Goal: Task Accomplishment & Management: Use online tool/utility

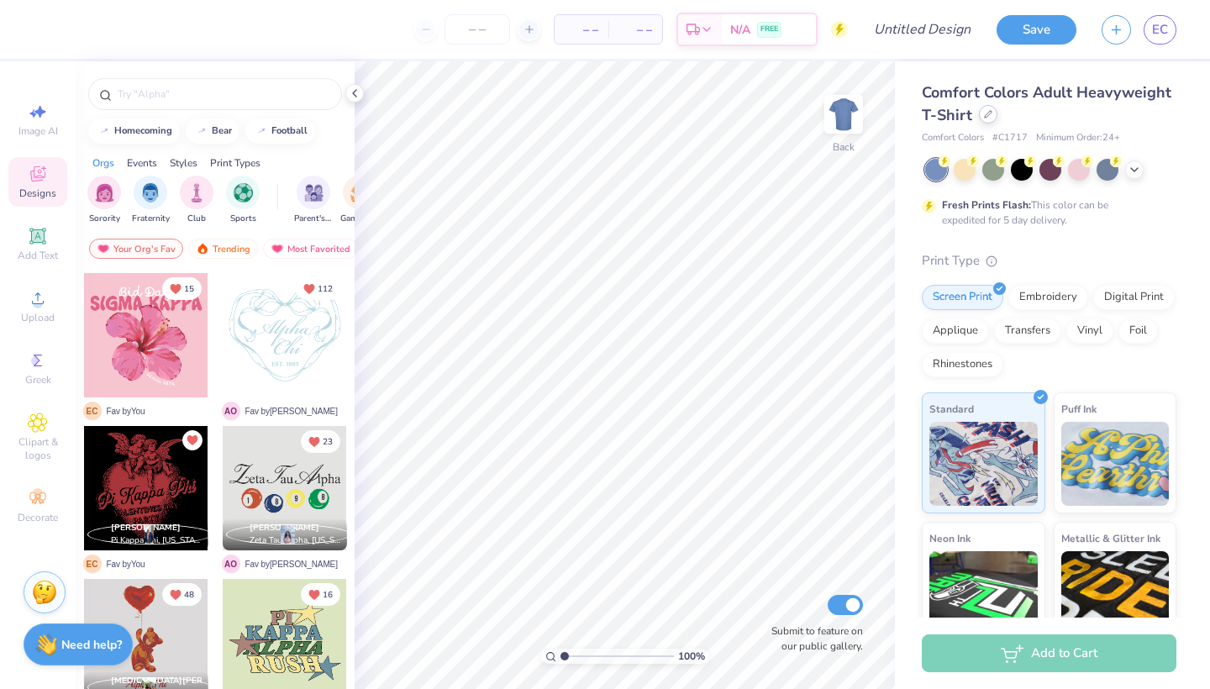
click at [987, 118] on icon at bounding box center [988, 114] width 8 height 8
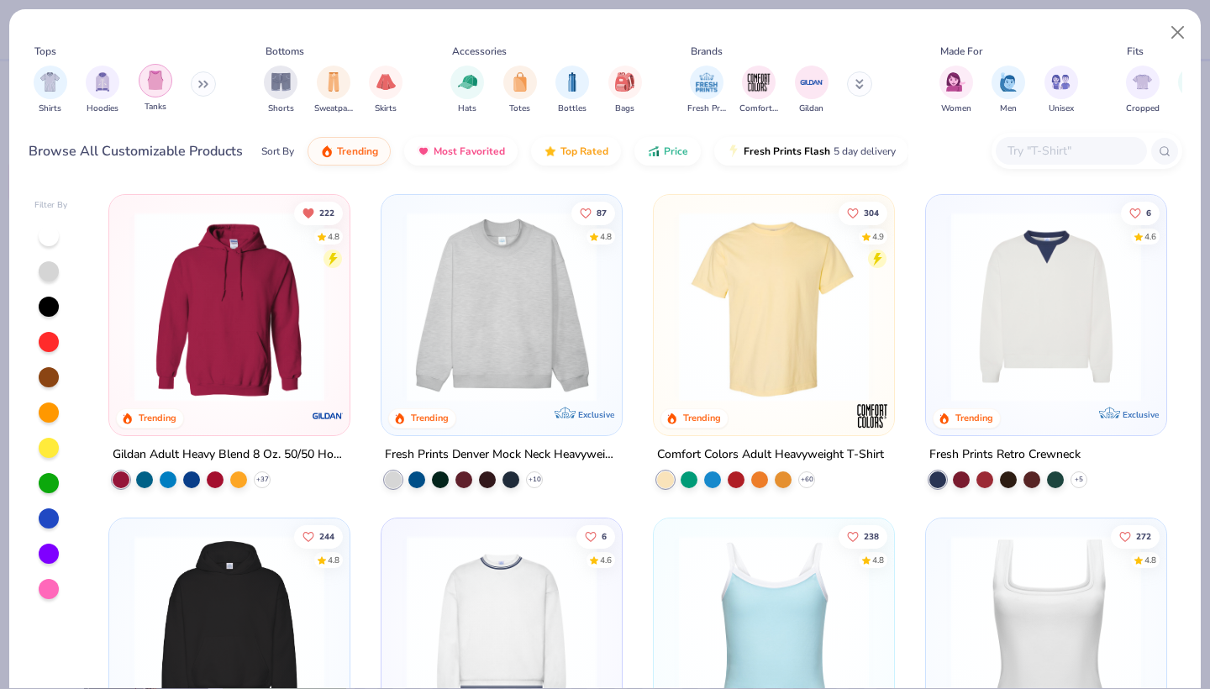
click at [160, 87] on img "filter for Tanks" at bounding box center [155, 80] width 18 height 19
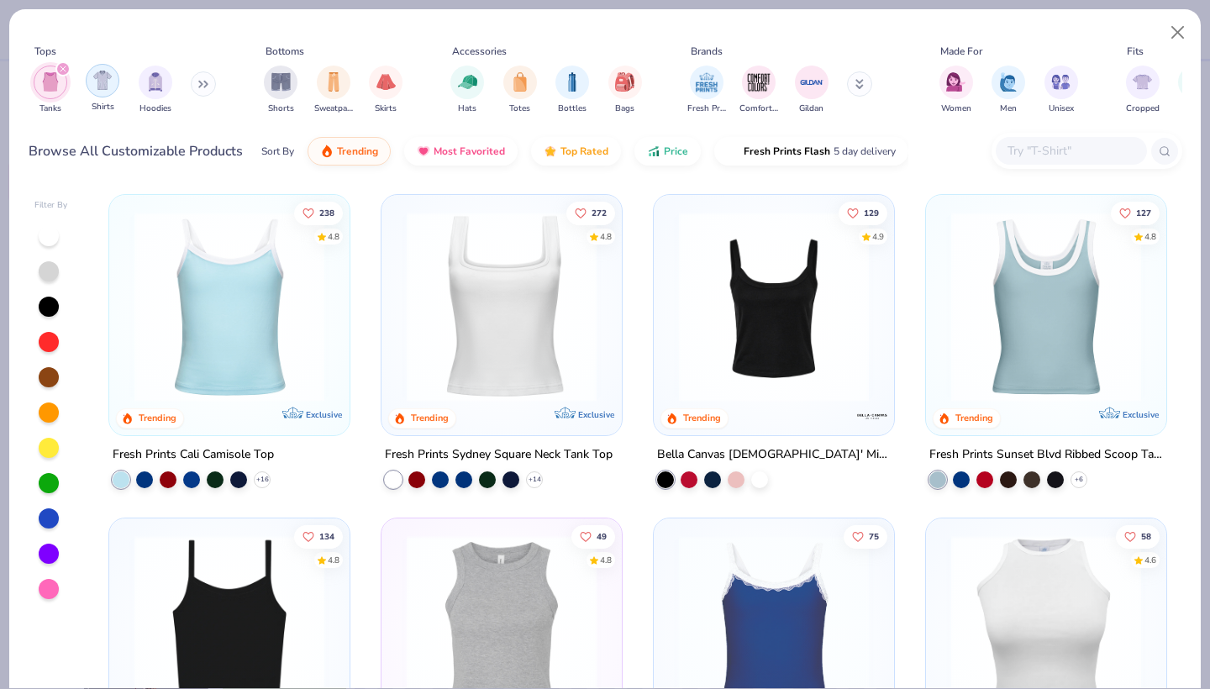
click at [107, 81] on img "filter for Shirts" at bounding box center [102, 80] width 19 height 19
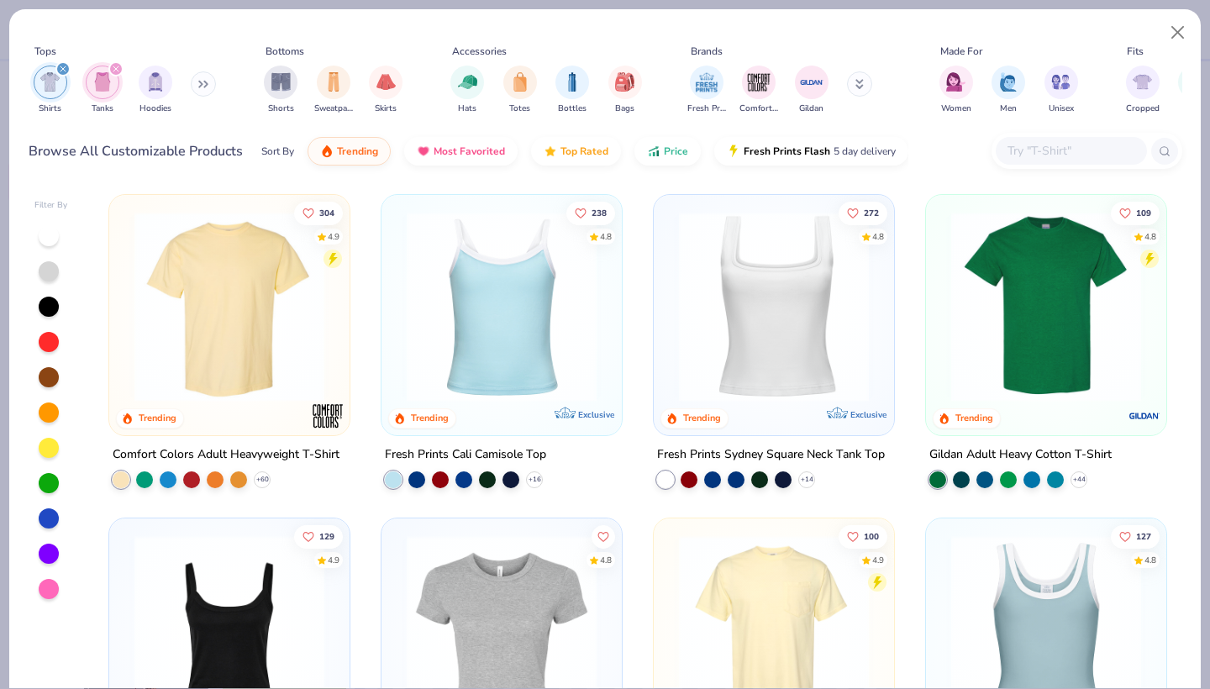
click at [973, 328] on img at bounding box center [1046, 307] width 207 height 190
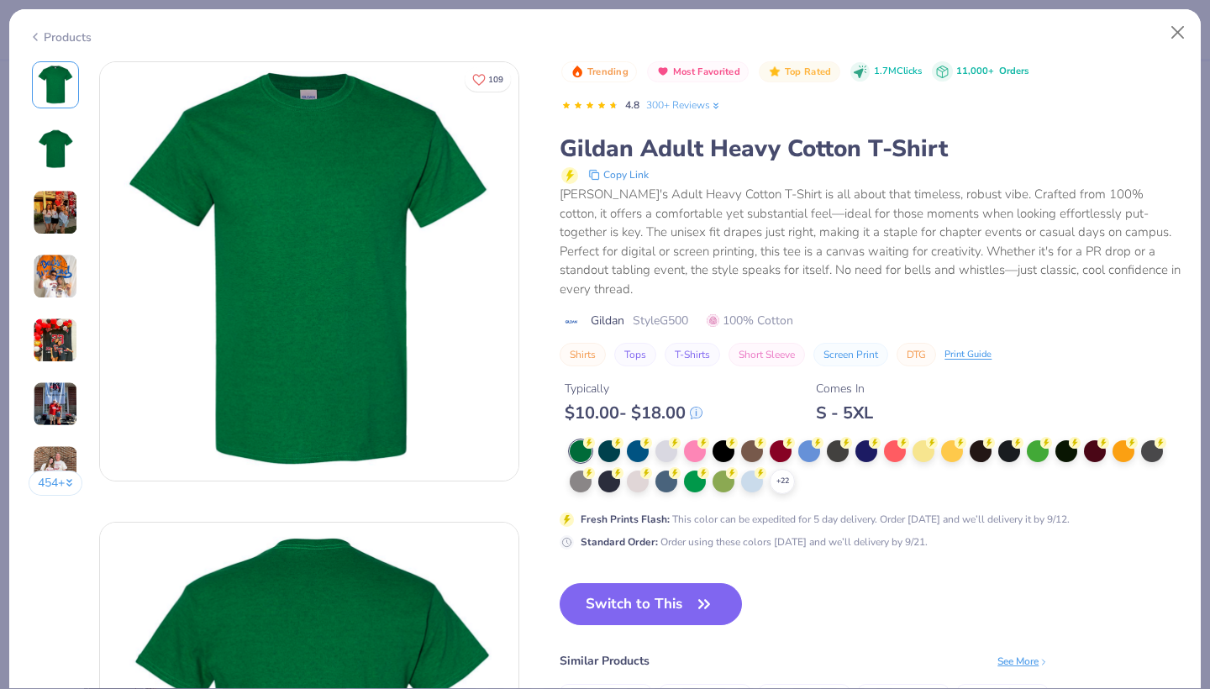
drag, startPoint x: 973, startPoint y: 328, endPoint x: 670, endPoint y: 395, distance: 310.7
click at [670, 402] on div "$ 10.00 - $ 18.00" at bounding box center [634, 412] width 138 height 21
click at [781, 439] on div at bounding box center [781, 450] width 22 height 22
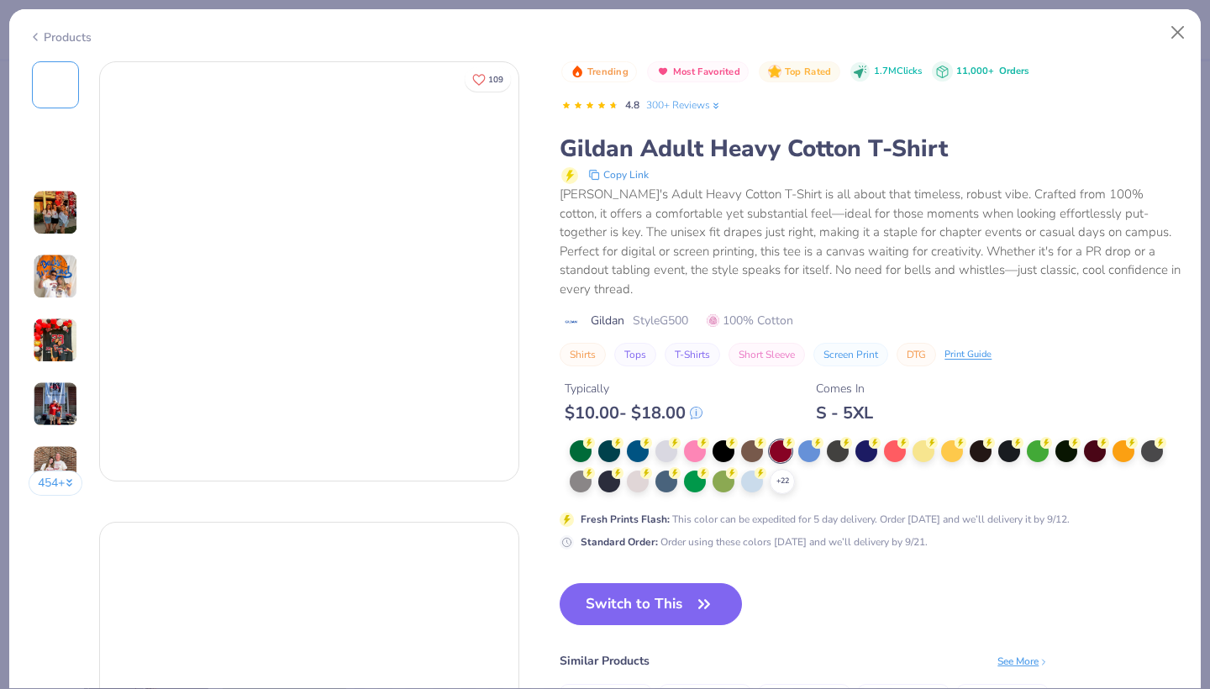
click at [778, 440] on div at bounding box center [781, 451] width 22 height 22
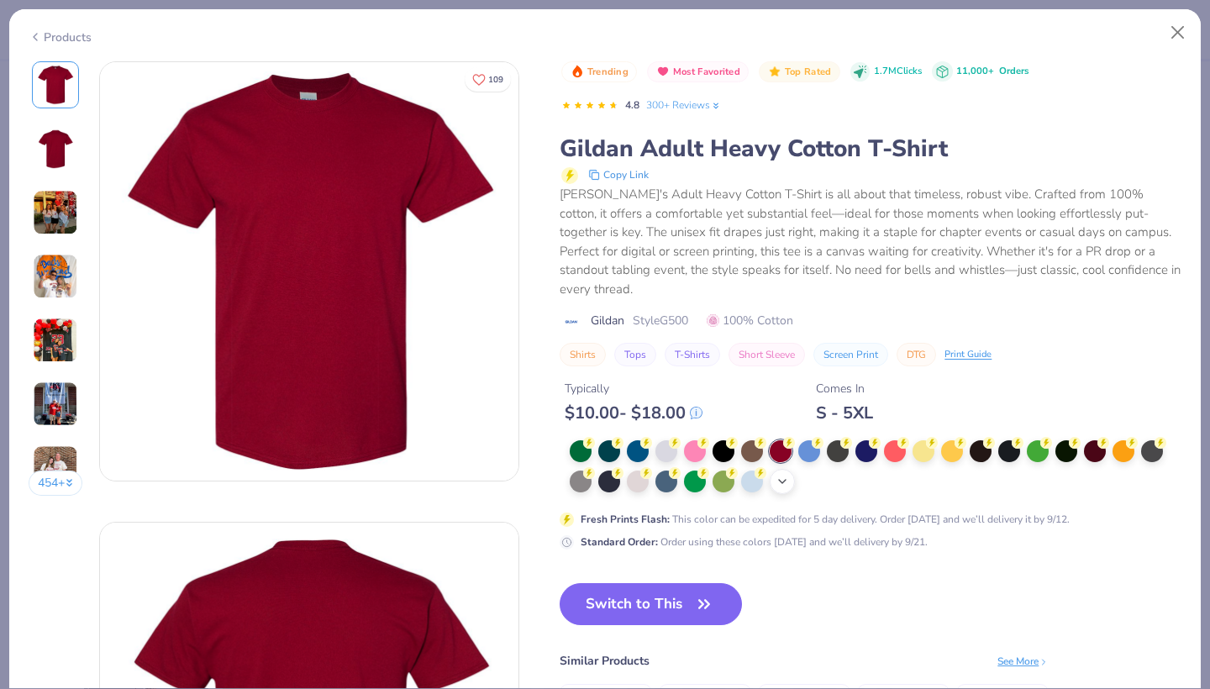
click at [785, 475] on icon at bounding box center [781, 481] width 13 height 13
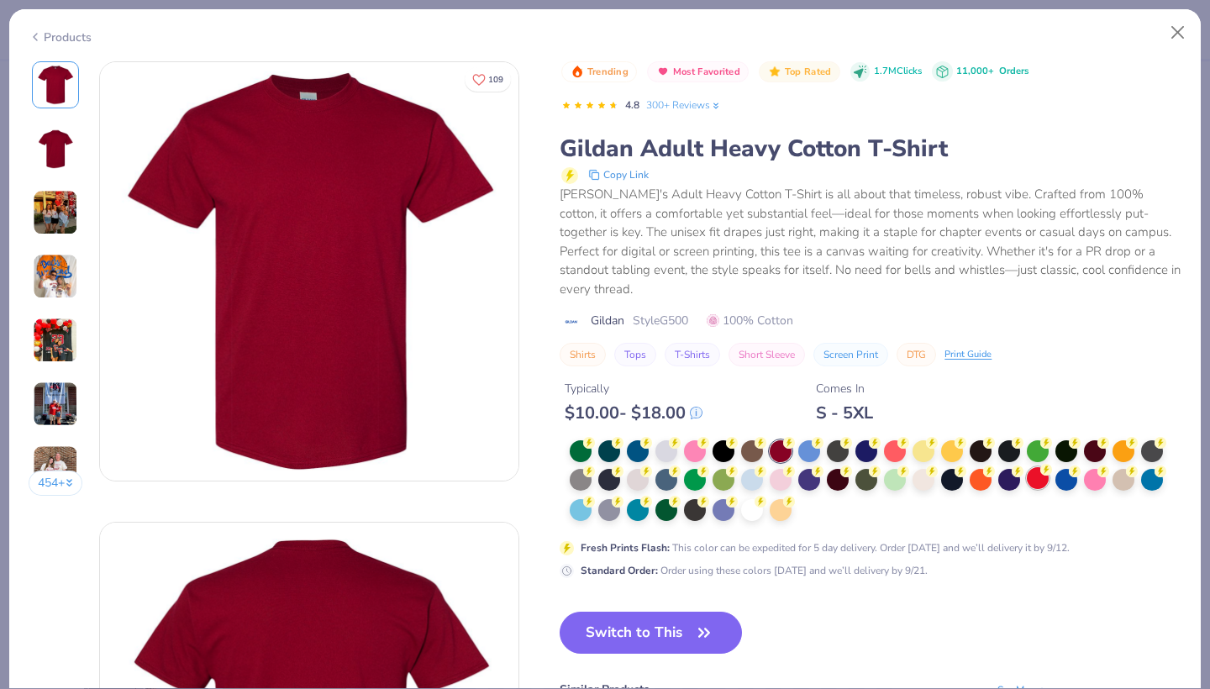
click at [1035, 467] on div at bounding box center [1038, 478] width 22 height 22
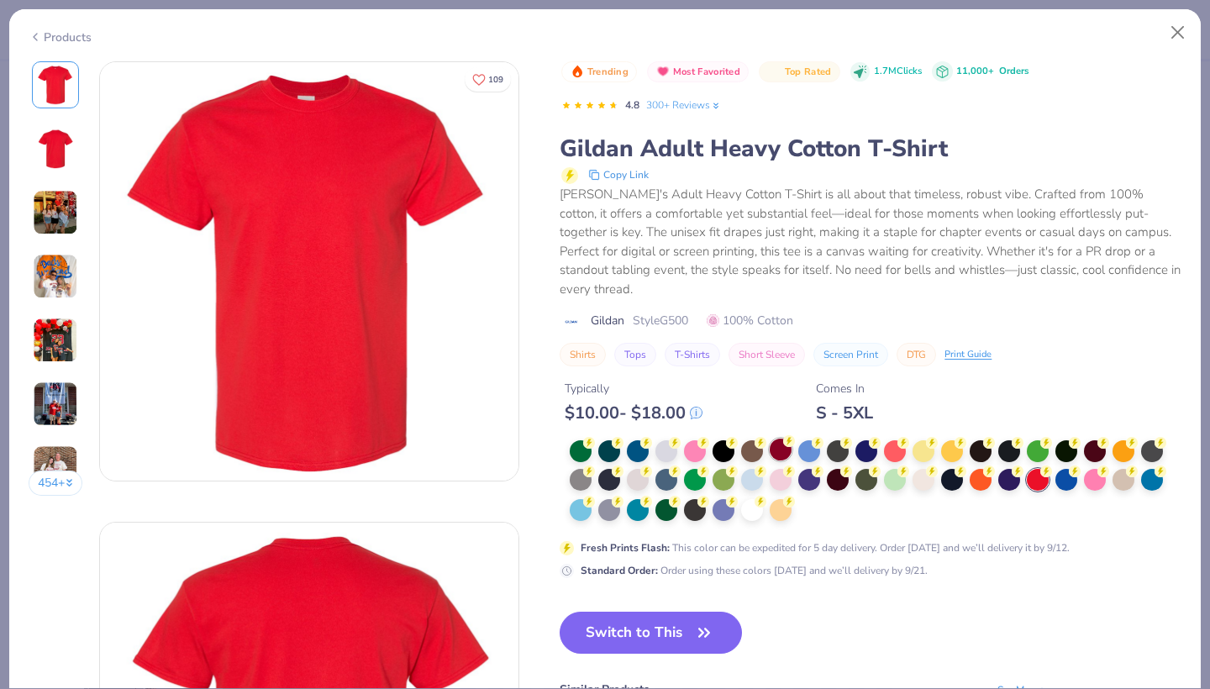
click at [780, 439] on div at bounding box center [781, 450] width 22 height 22
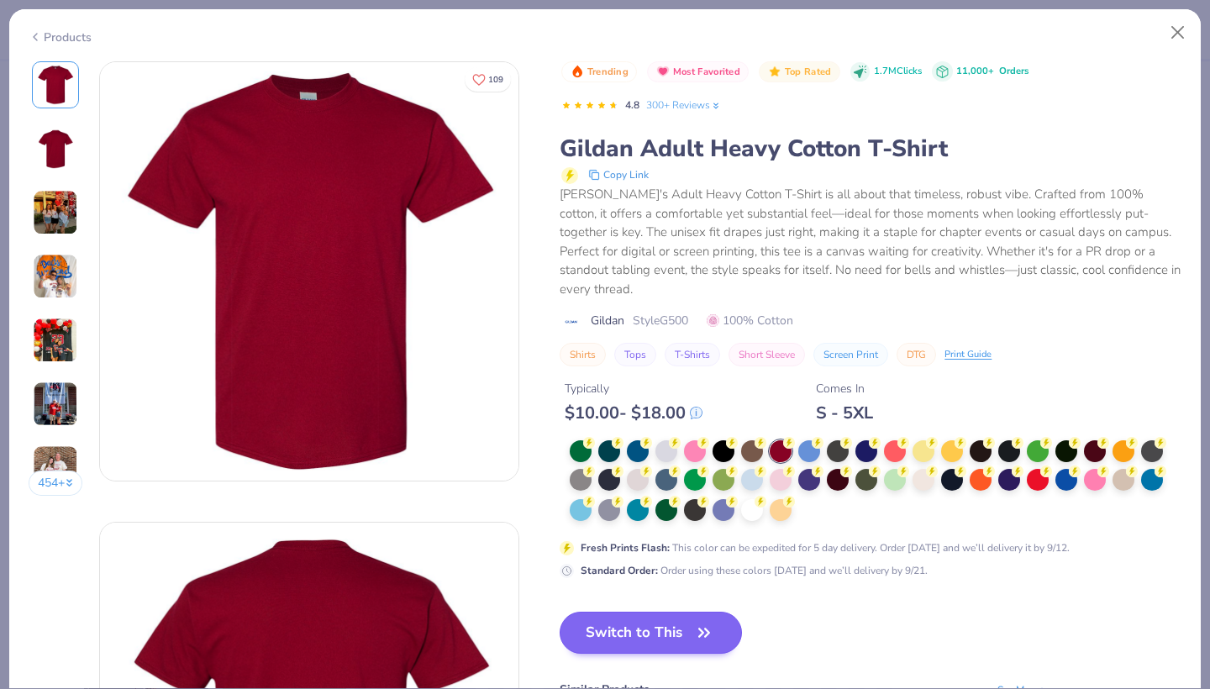
click at [614, 622] on button "Switch to This" at bounding box center [651, 633] width 182 height 42
click at [633, 612] on button "Switch to This" at bounding box center [651, 633] width 182 height 42
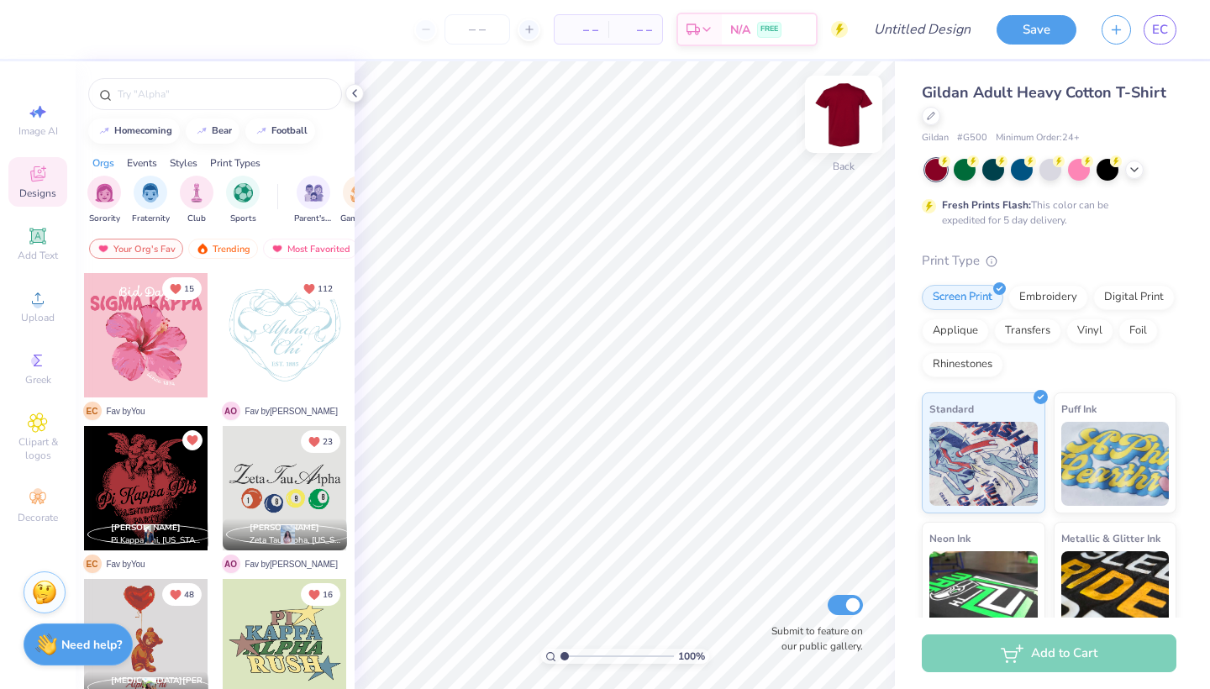
click at [842, 125] on img at bounding box center [843, 114] width 67 height 67
click at [842, 125] on img at bounding box center [844, 114] width 34 height 34
click at [842, 126] on img at bounding box center [843, 114] width 67 height 67
click at [842, 126] on img at bounding box center [844, 114] width 34 height 34
click at [862, 129] on img at bounding box center [843, 114] width 67 height 67
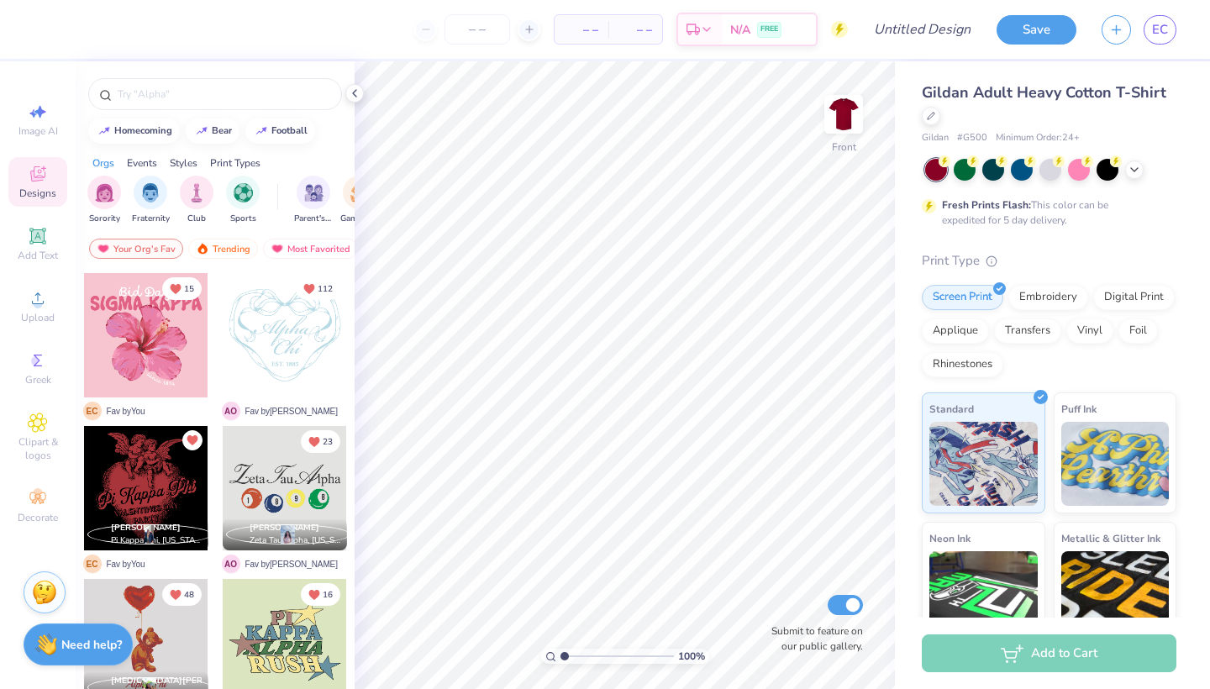
click at [860, 129] on img at bounding box center [844, 114] width 34 height 34
click at [39, 301] on circle at bounding box center [37, 303] width 9 height 9
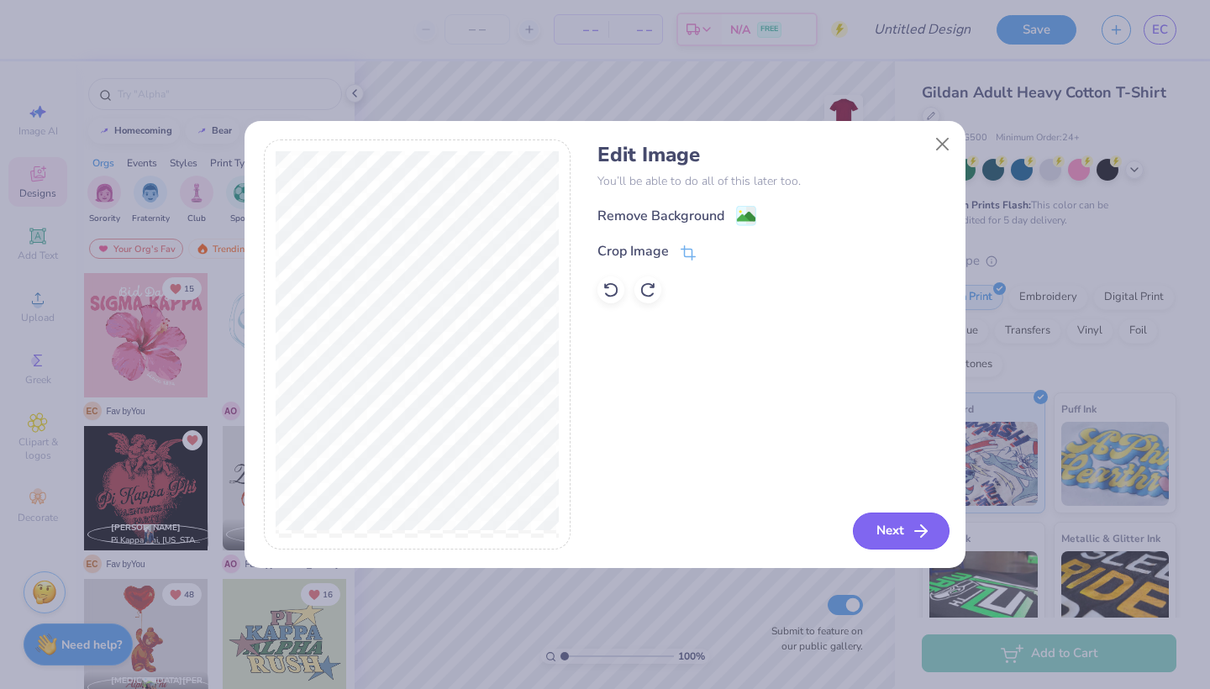
click at [916, 533] on icon "button" at bounding box center [921, 531] width 20 height 20
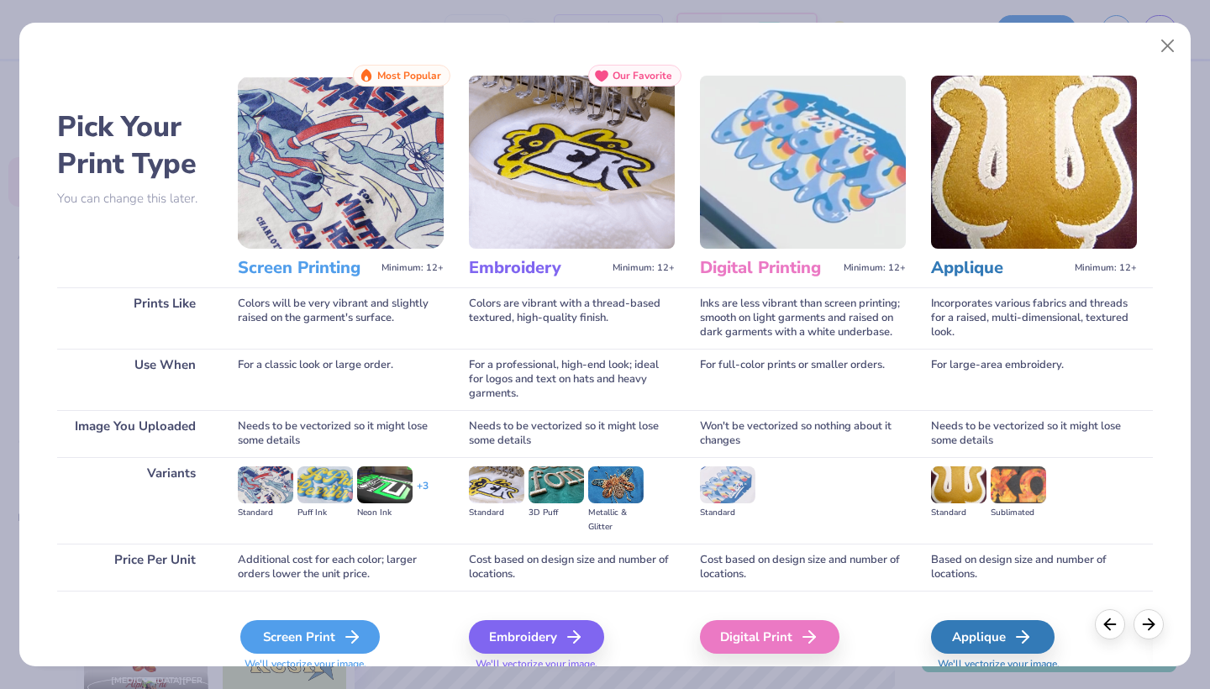
click at [333, 624] on div "Screen Print" at bounding box center [309, 637] width 139 height 34
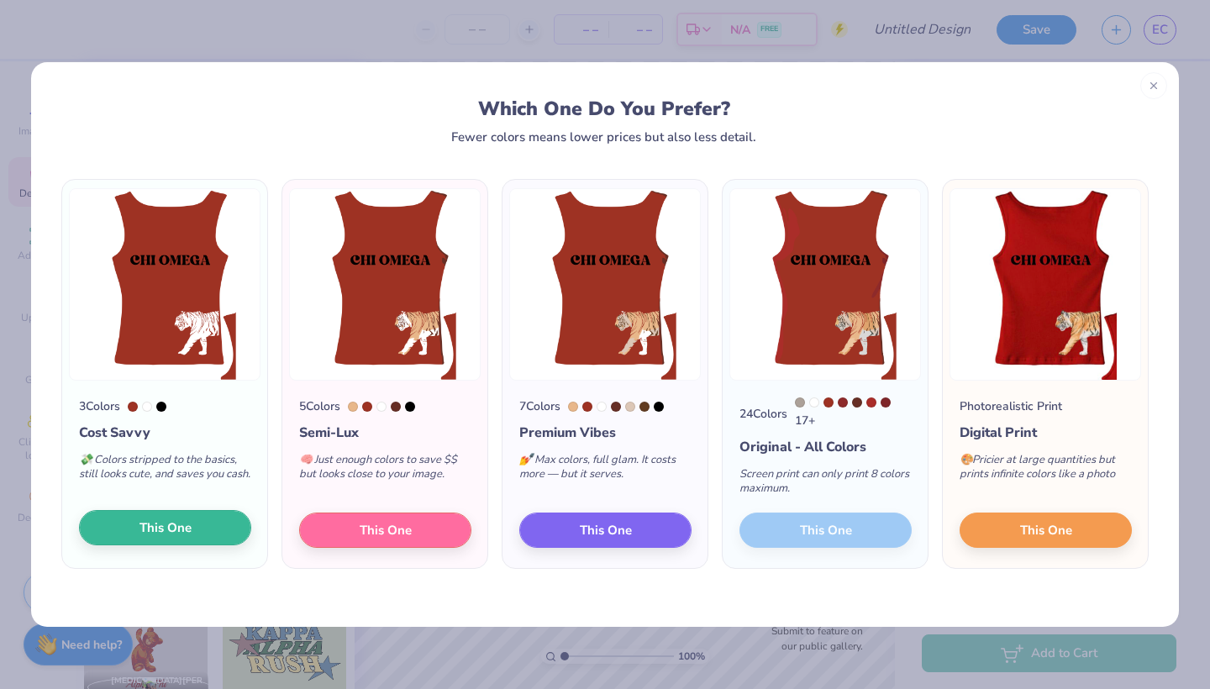
click at [146, 528] on span "This One" at bounding box center [165, 527] width 52 height 19
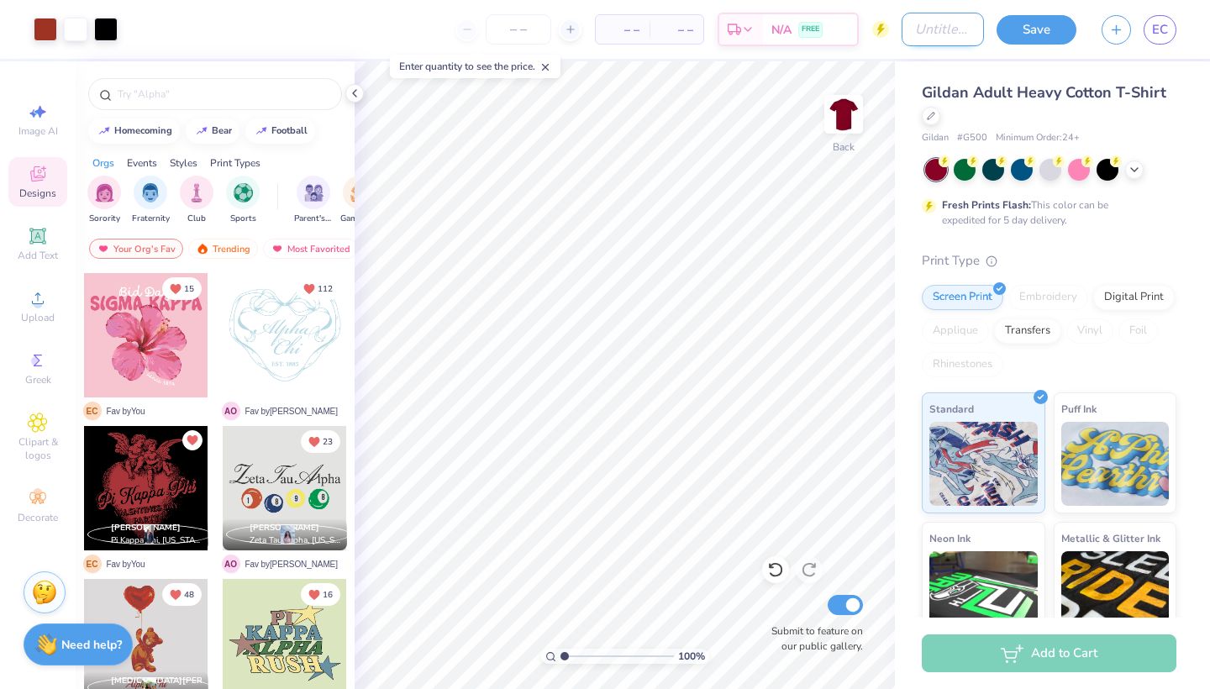
click at [917, 22] on input "Design Title" at bounding box center [943, 30] width 82 height 34
type input "dp tiger"
click at [1044, 32] on button "Save" at bounding box center [1036, 27] width 80 height 29
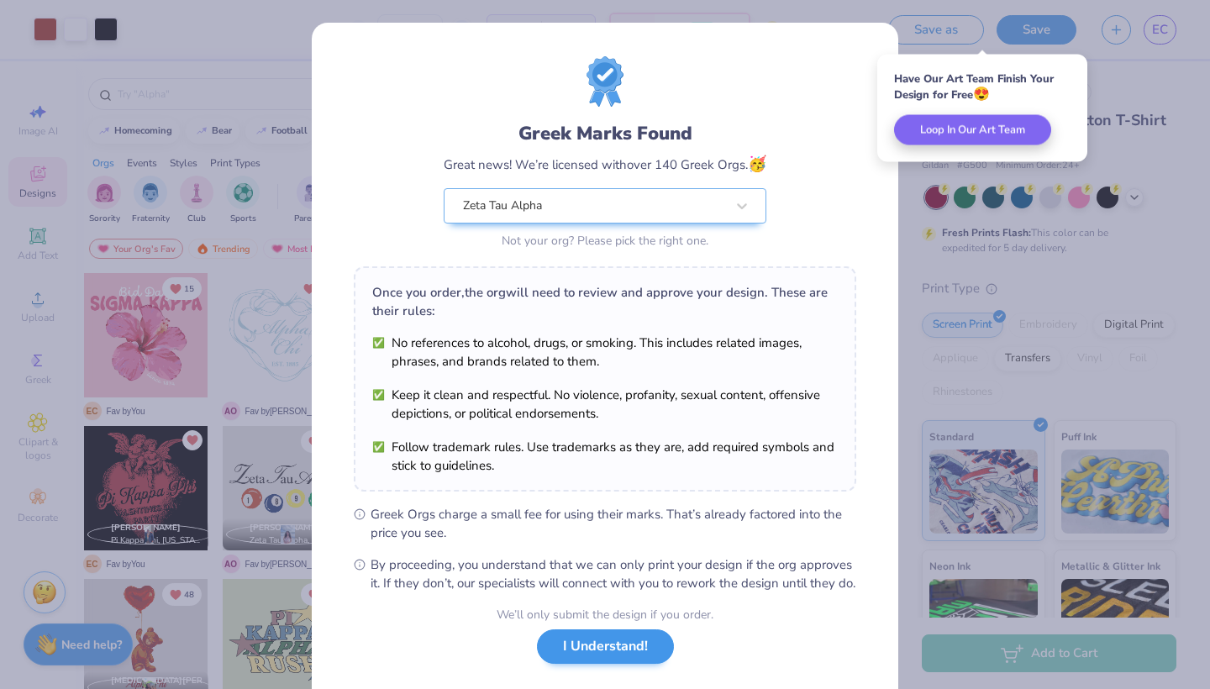
click at [603, 654] on button "I Understand!" at bounding box center [605, 646] width 137 height 34
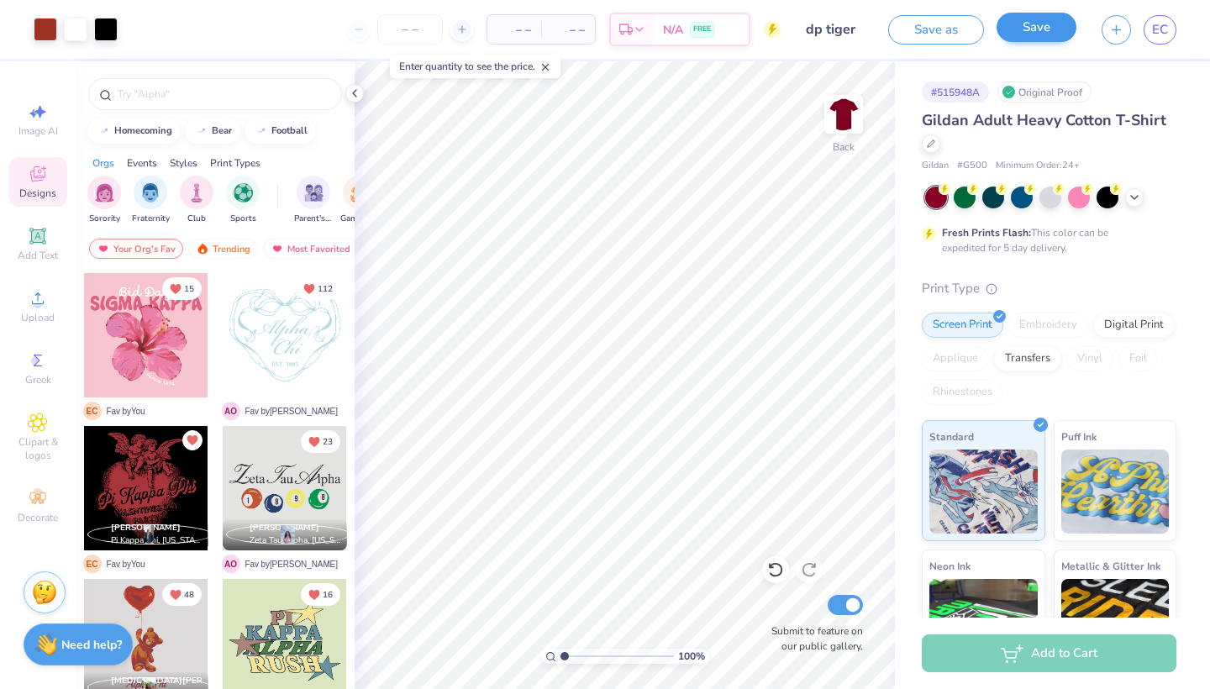
click at [1029, 35] on button "Save" at bounding box center [1036, 27] width 80 height 29
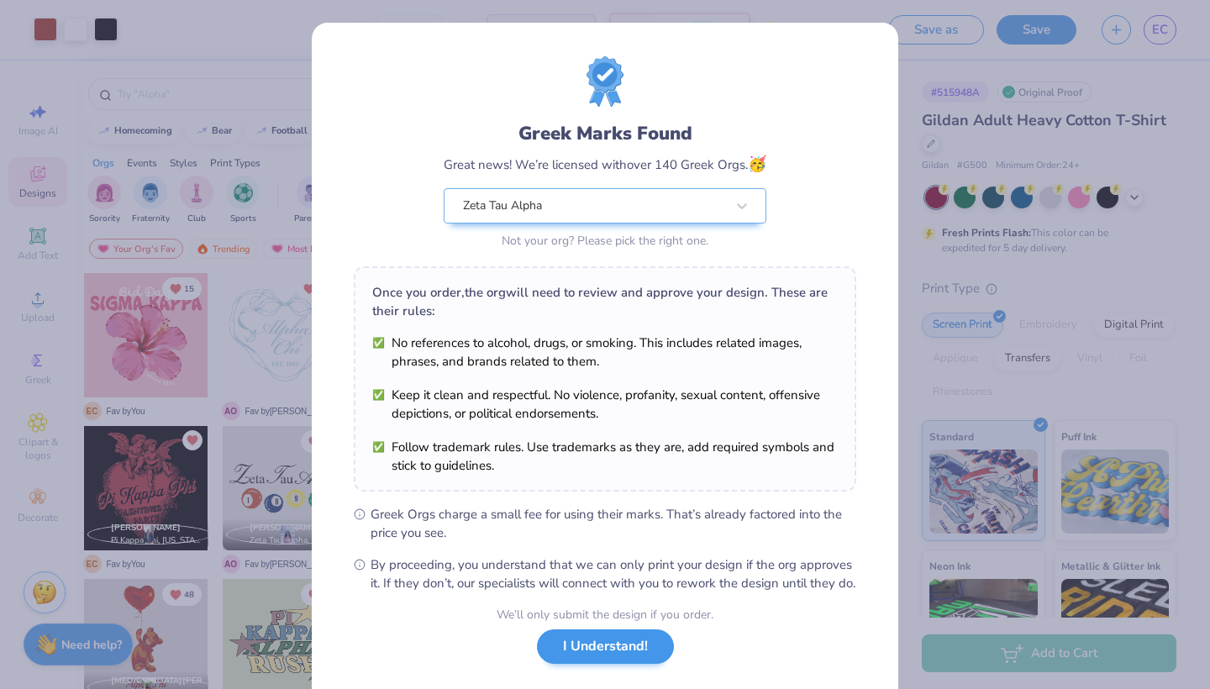
click at [629, 656] on button "I Understand!" at bounding box center [605, 646] width 137 height 34
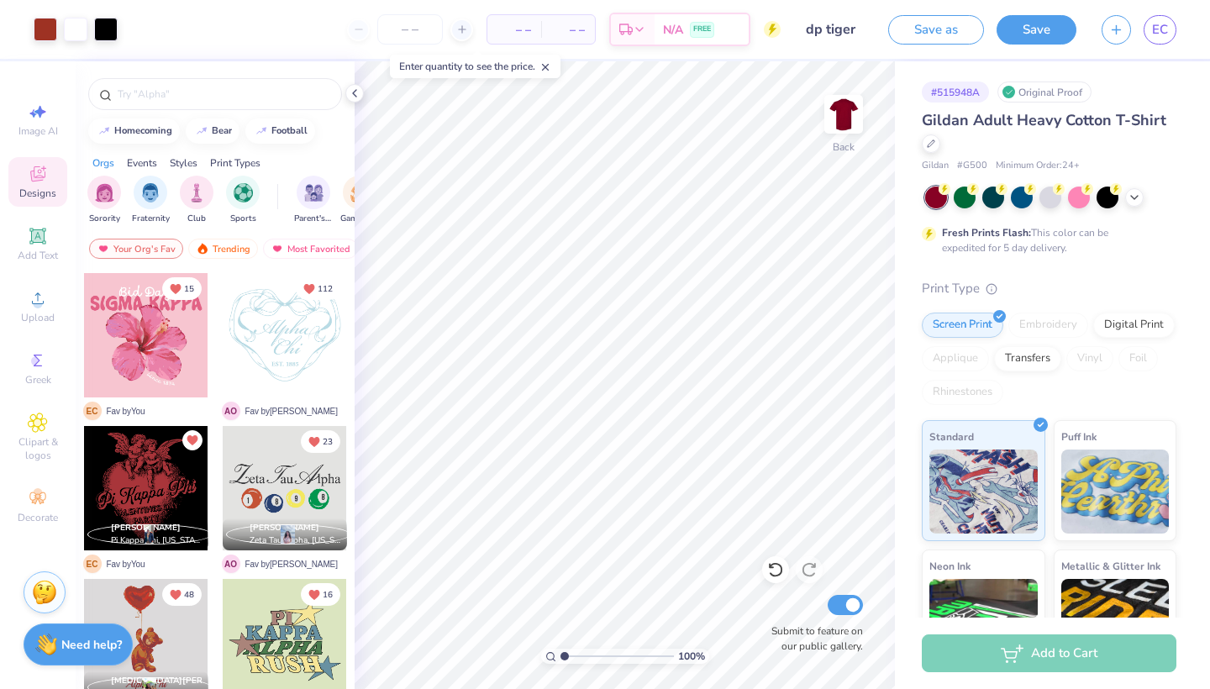
click at [60, 666] on div "Image AI Designs Add Text Upload Greek Clipart & logos Decorate" at bounding box center [38, 375] width 76 height 628
click at [61, 649] on strong "Need help?" at bounding box center [91, 642] width 60 height 16
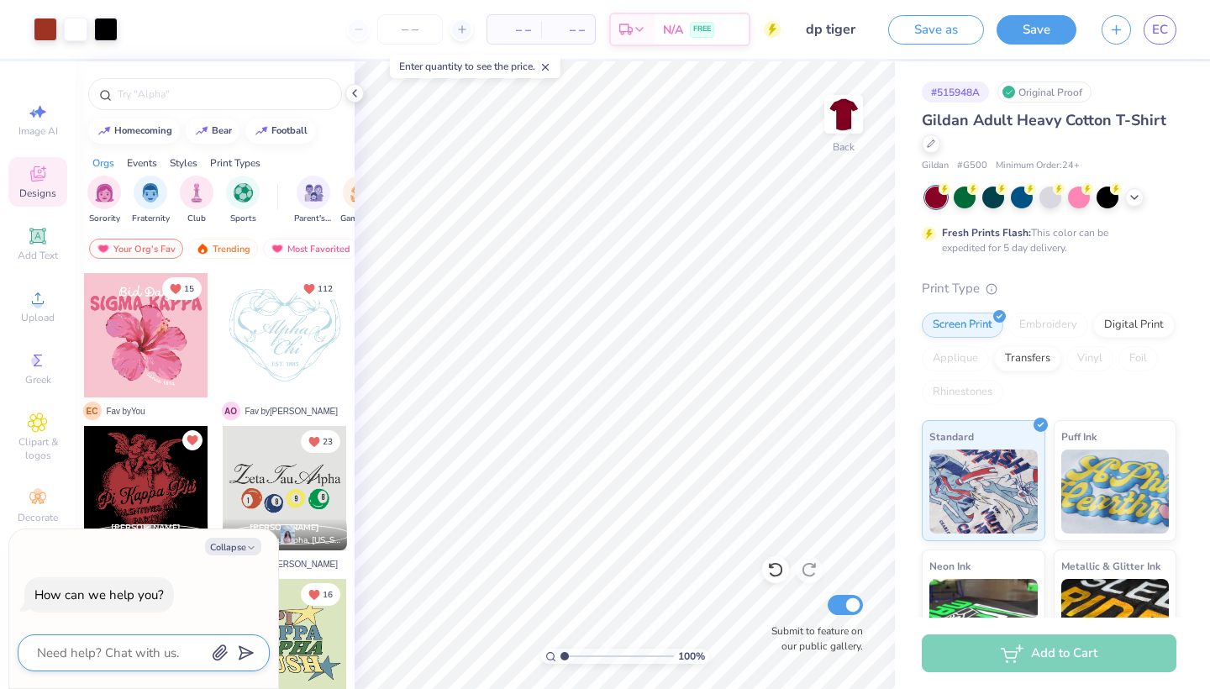
click at [99, 652] on textarea at bounding box center [120, 653] width 171 height 22
click at [1041, 35] on button "Save" at bounding box center [1036, 27] width 80 height 29
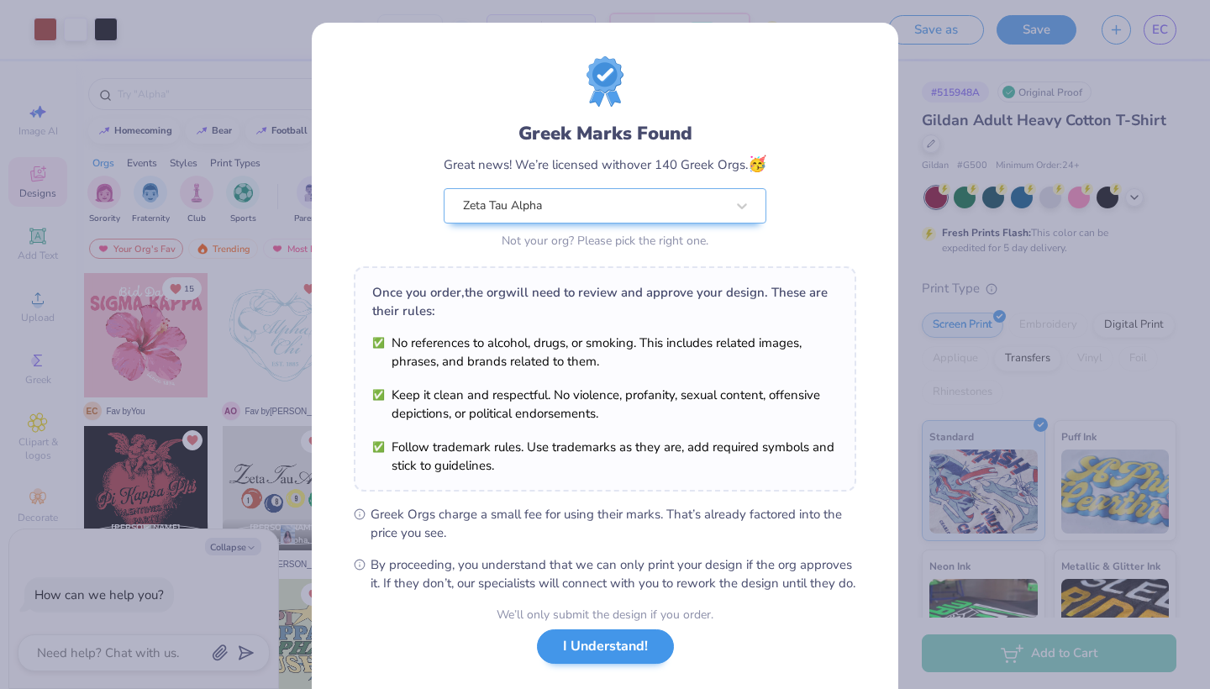
click at [581, 664] on button "I Understand!" at bounding box center [605, 646] width 137 height 34
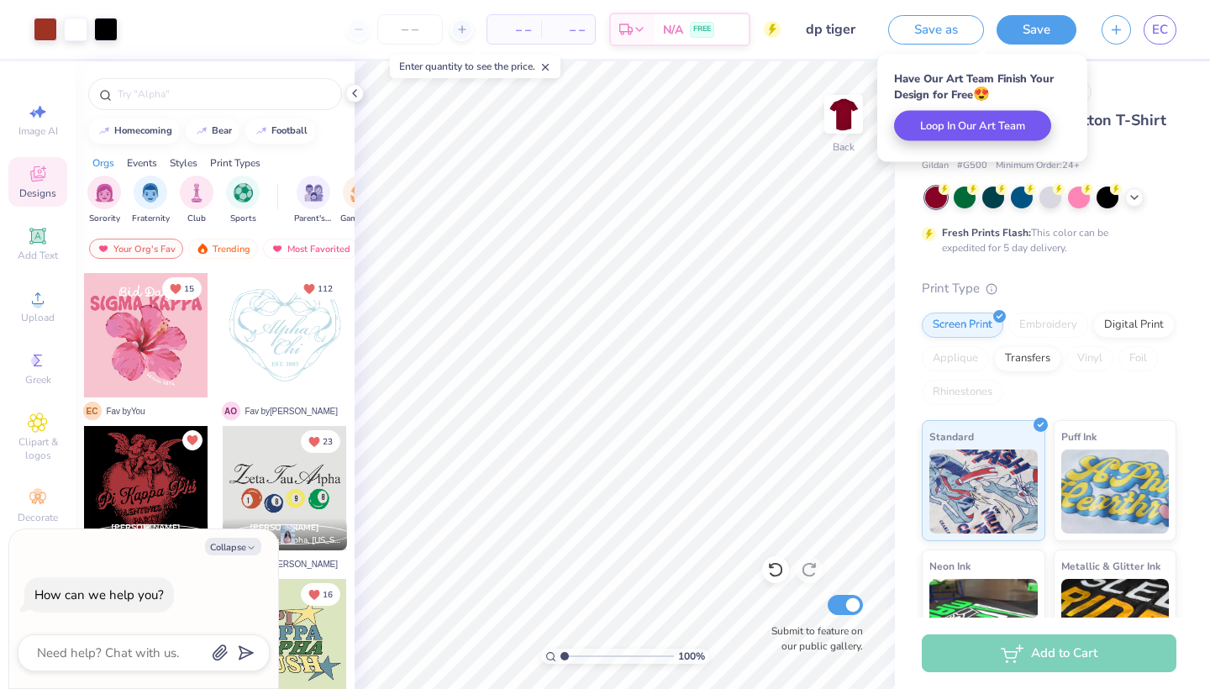
click at [949, 128] on button "Loop In Our Art Team" at bounding box center [972, 126] width 157 height 30
type textarea "x"
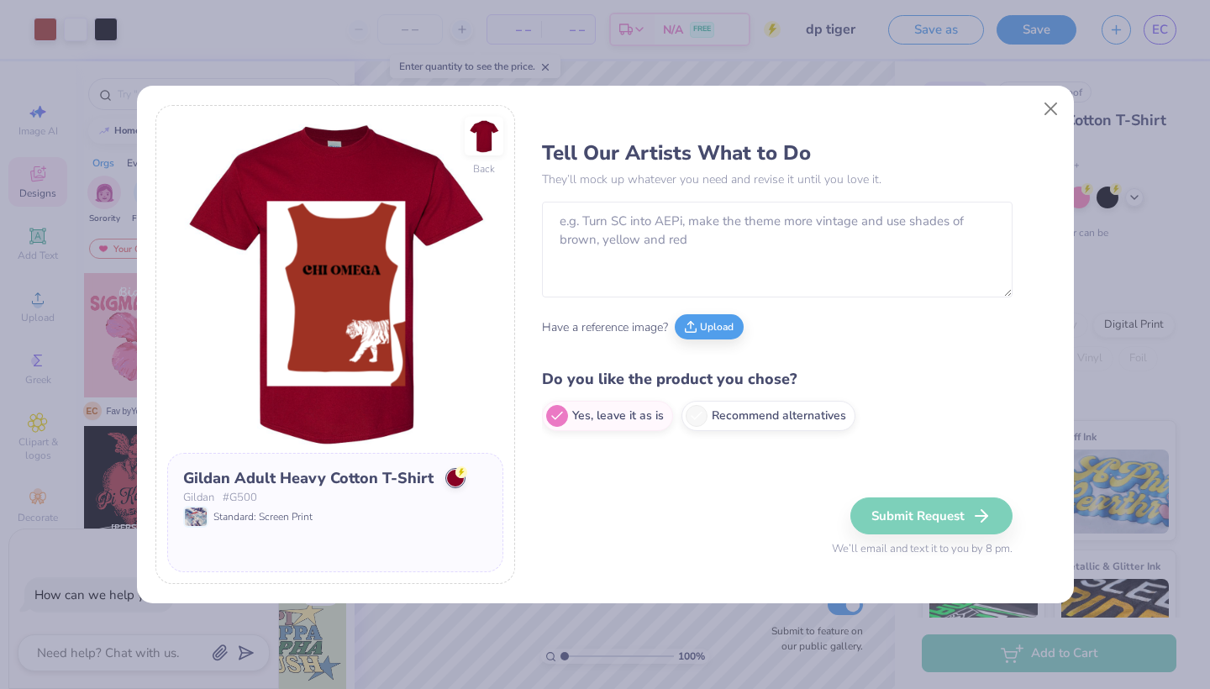
click at [792, 322] on div "Have a reference image? Upload" at bounding box center [777, 327] width 470 height 46
click at [792, 264] on textarea at bounding box center [777, 250] width 470 height 96
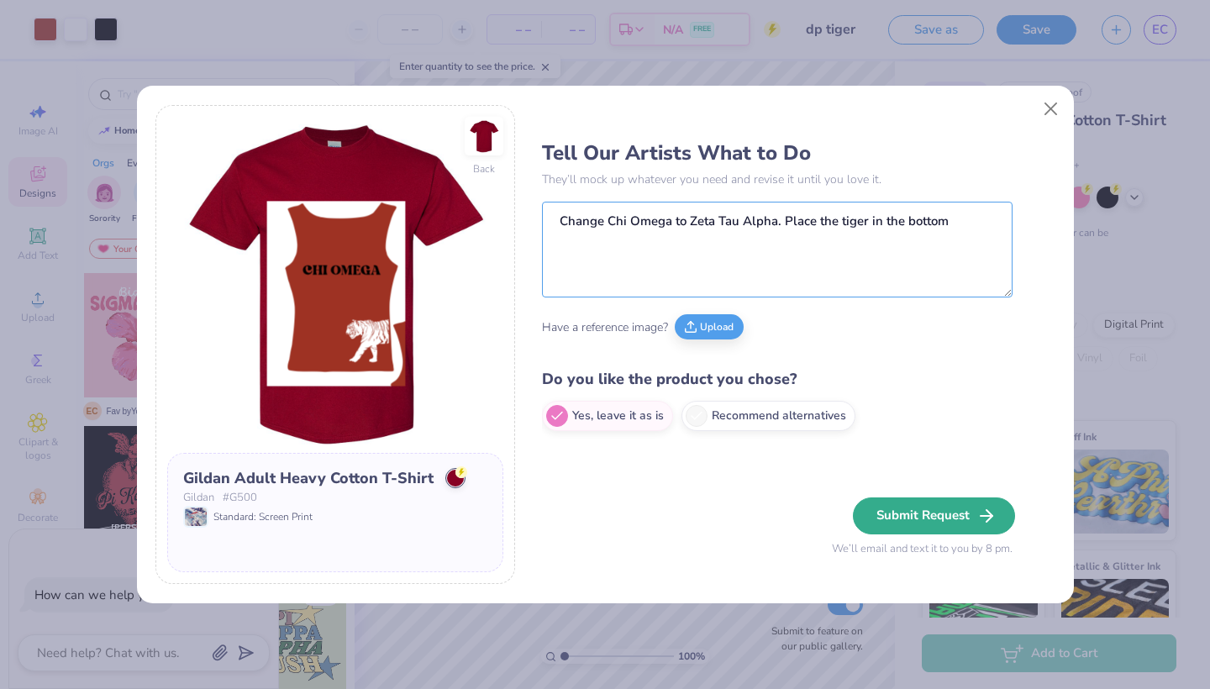
type textarea "Change Chi Omega to Zeta Tau Alpha. Place the tiger in the bottom"
click at [938, 513] on button "Submit Request" at bounding box center [934, 515] width 162 height 37
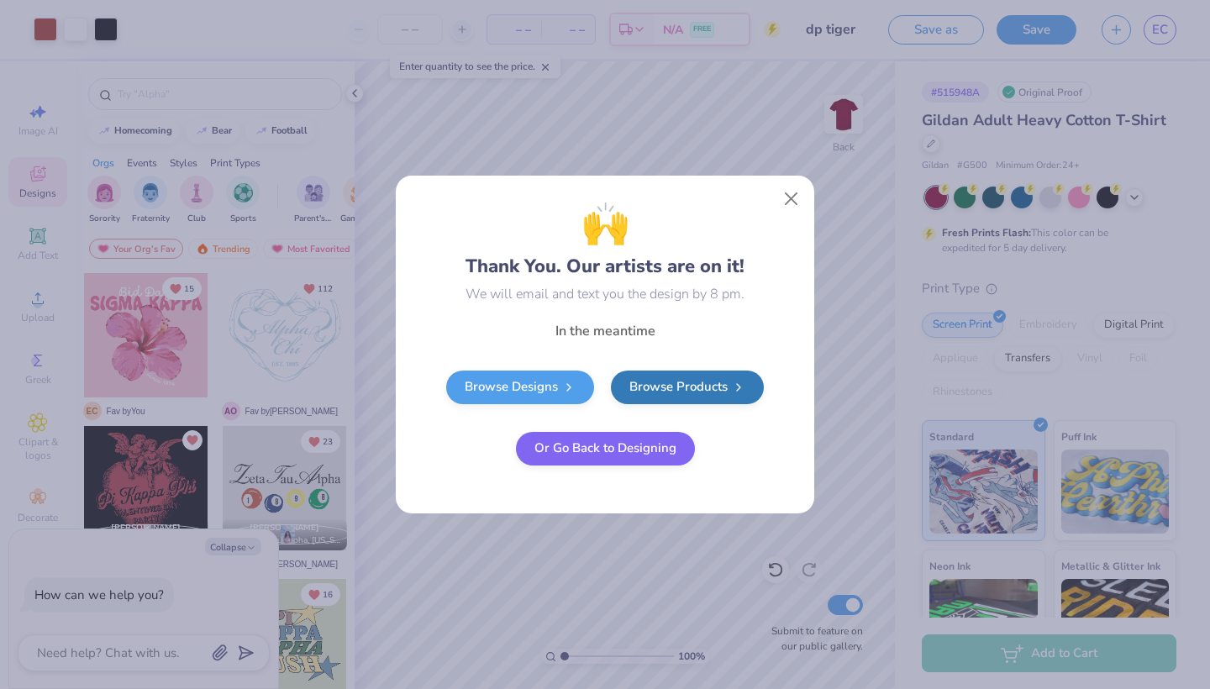
type textarea "x"
click at [540, 383] on link "Browse Designs" at bounding box center [520, 385] width 148 height 34
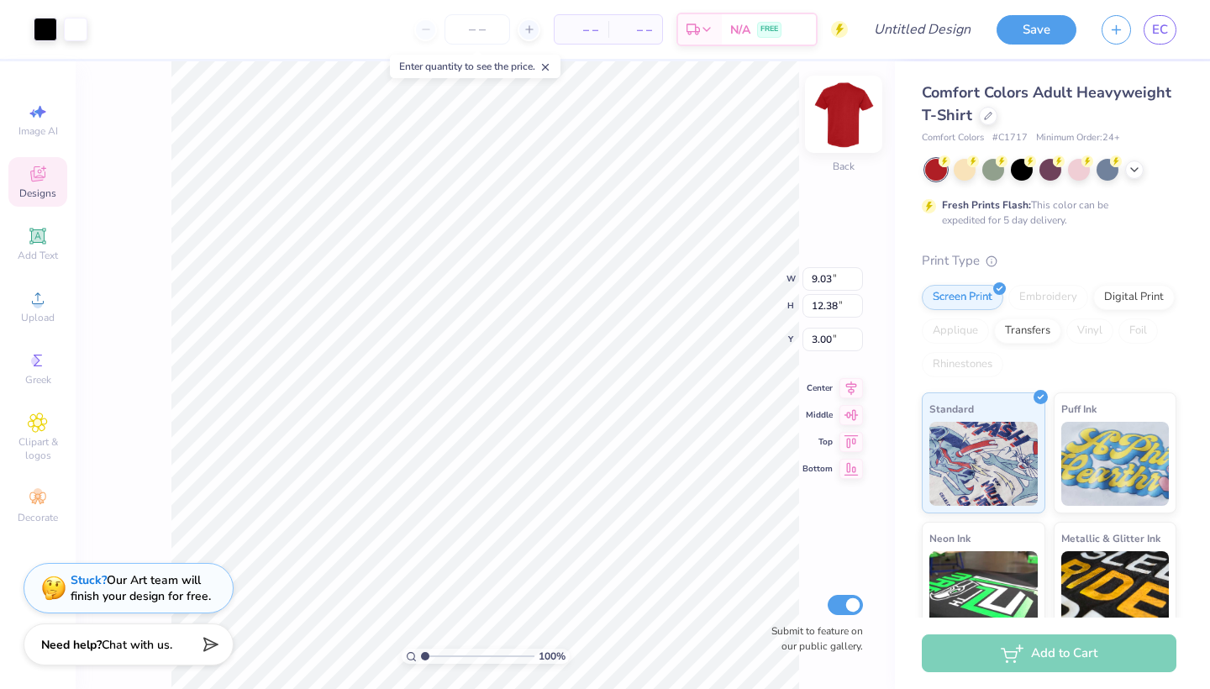
click at [842, 107] on img at bounding box center [843, 114] width 67 height 67
type input "4.60"
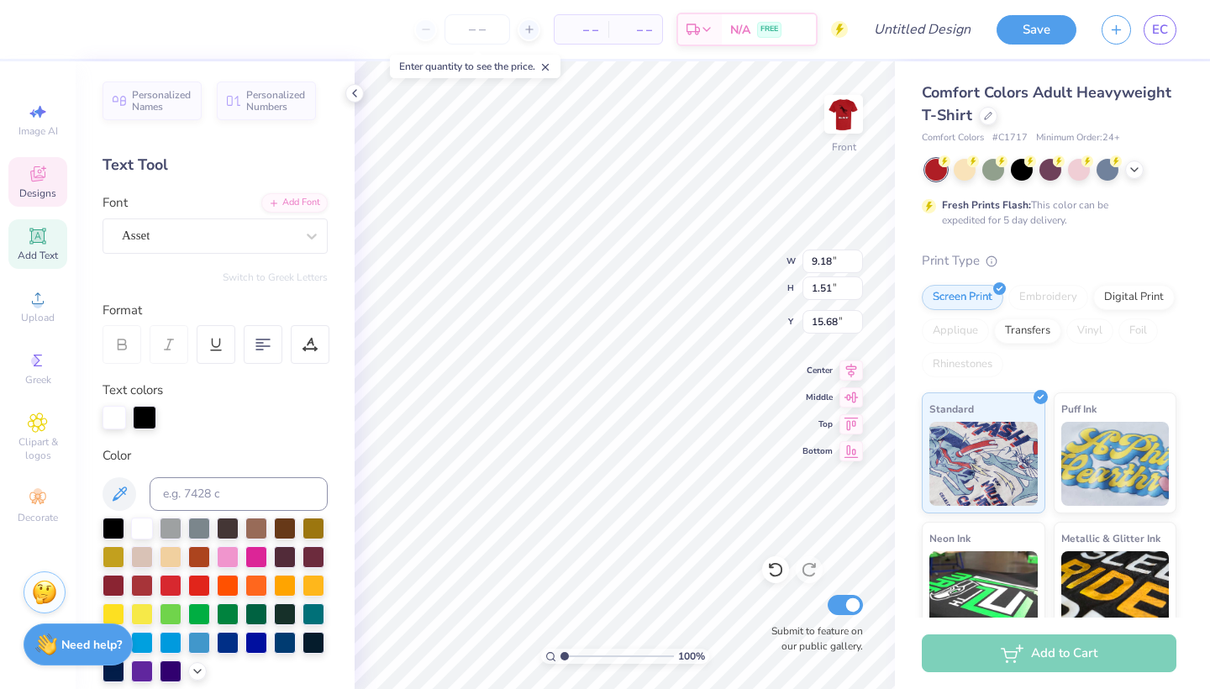
type textarea "ZTA"
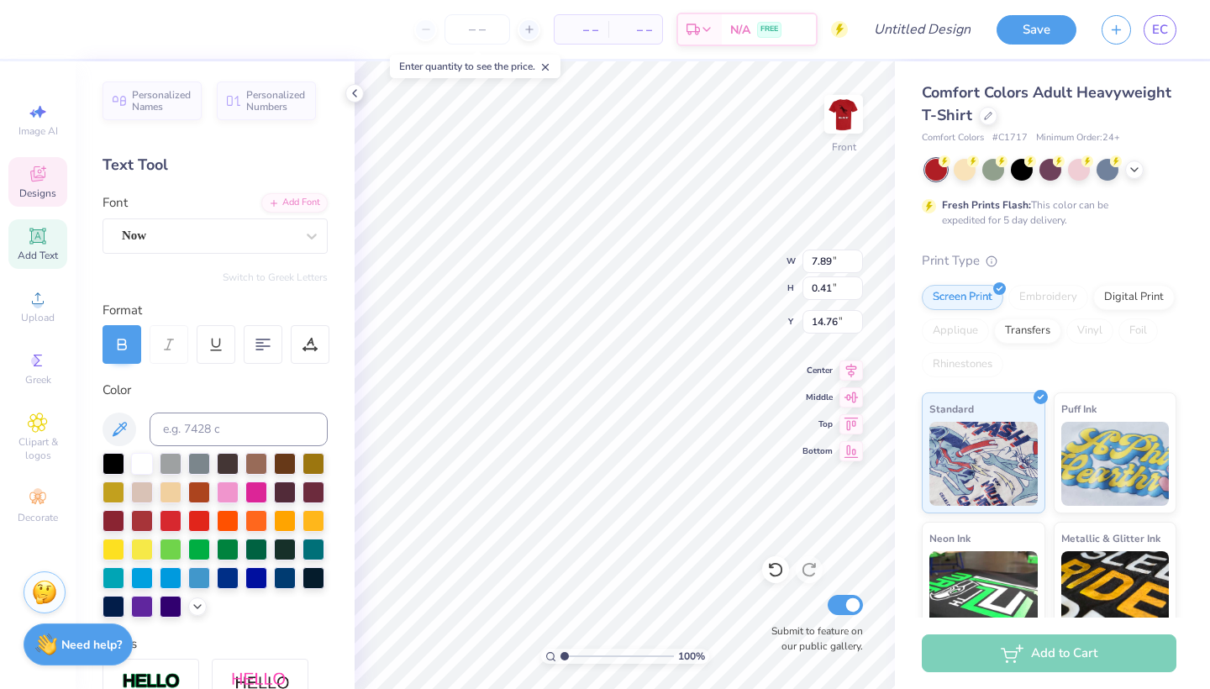
type textarea "Fall Date Party"
type input "5.18"
type input "5.35"
click at [844, 107] on img at bounding box center [843, 114] width 67 height 67
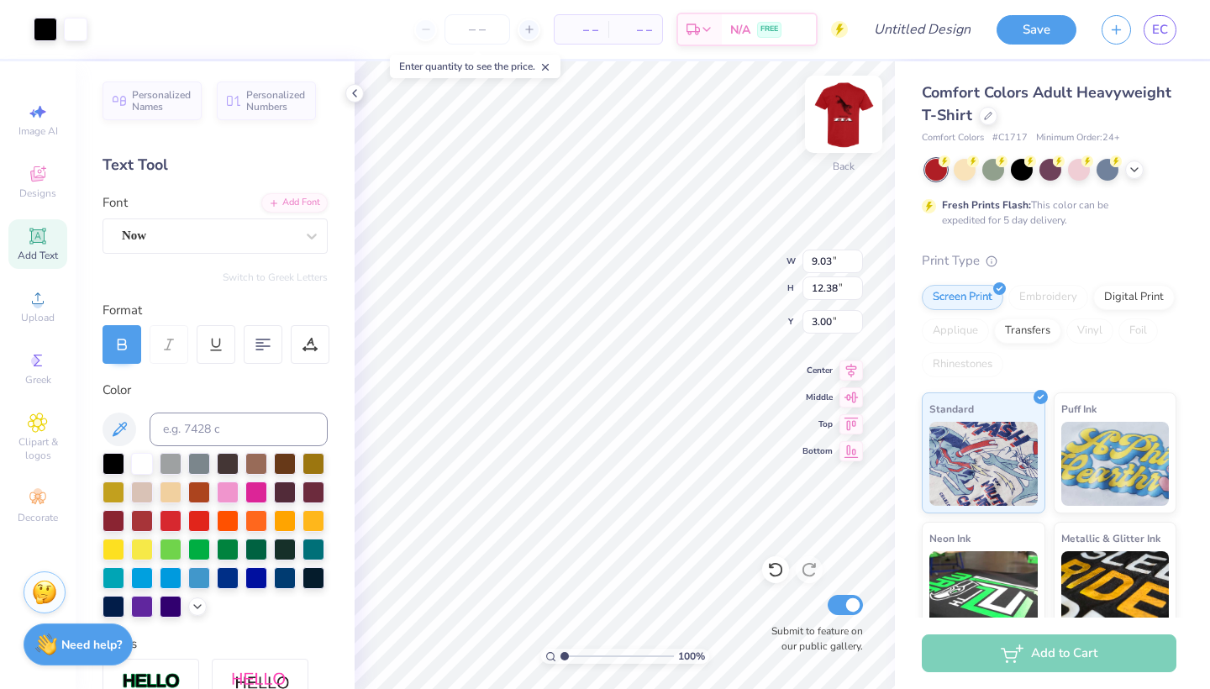
type input "8.51"
type input "11.62"
type input "2.96"
type input "2.76"
click at [782, 575] on icon at bounding box center [775, 569] width 17 height 17
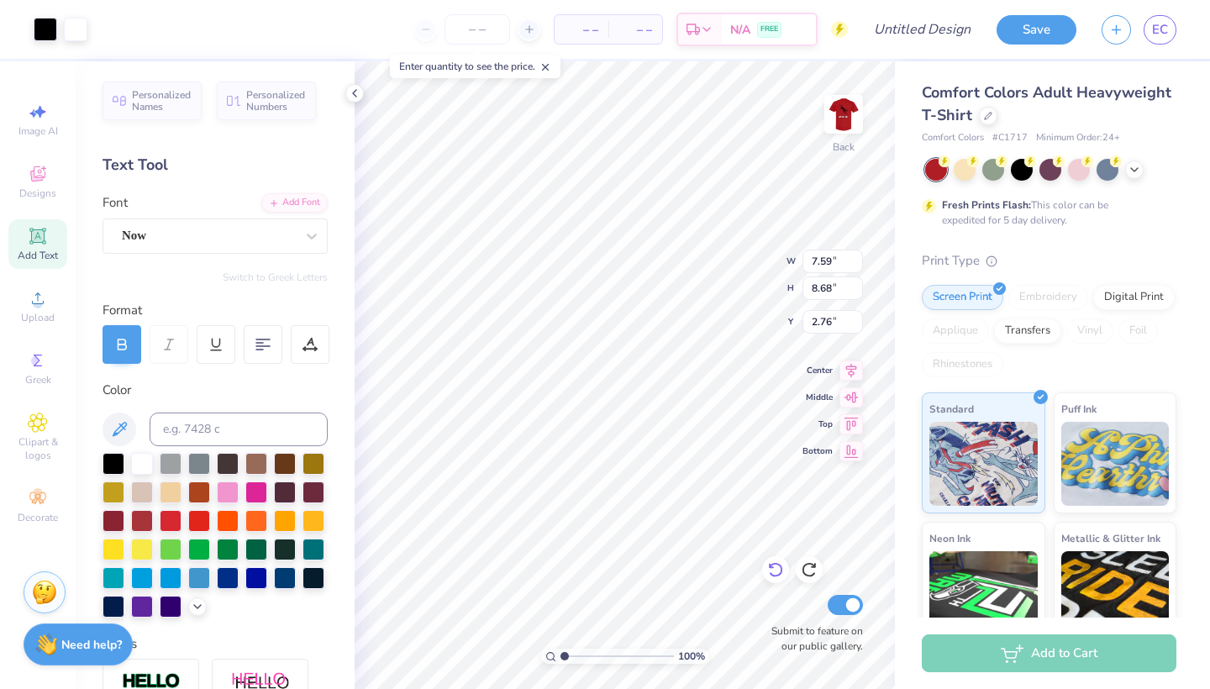
type input "8.51"
type input "11.62"
type input "2.96"
type input "10.33"
type input "1.13"
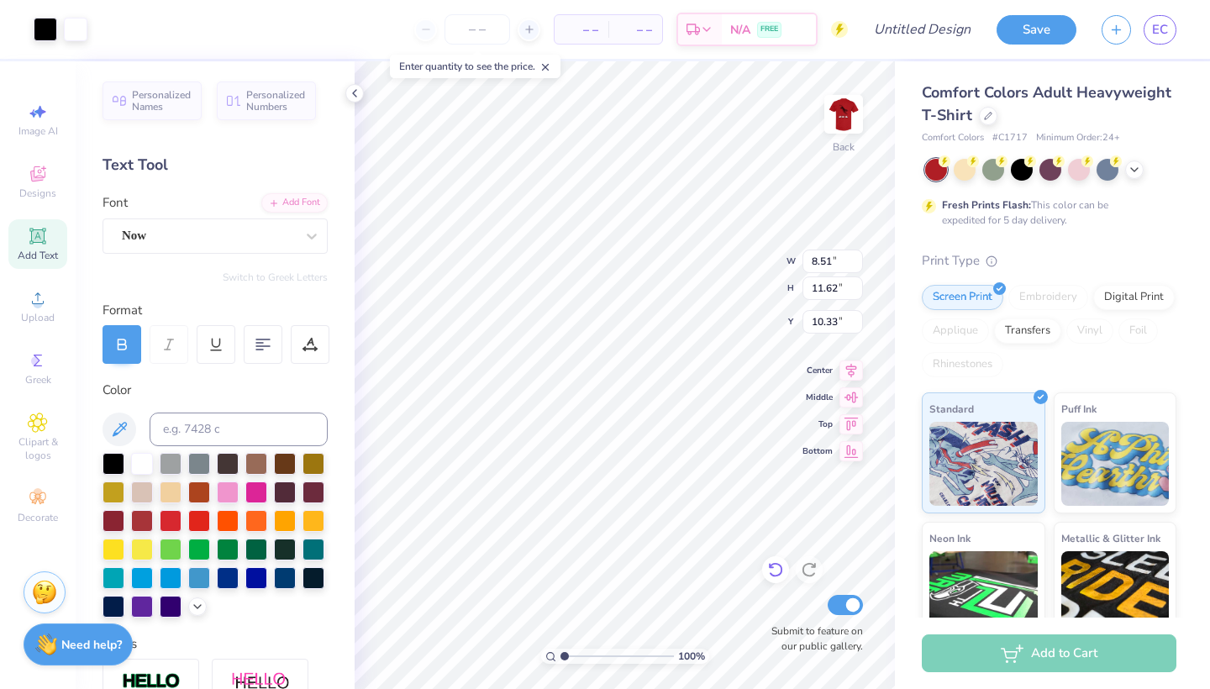
type input "3.00"
click at [852, 118] on img at bounding box center [843, 114] width 67 height 67
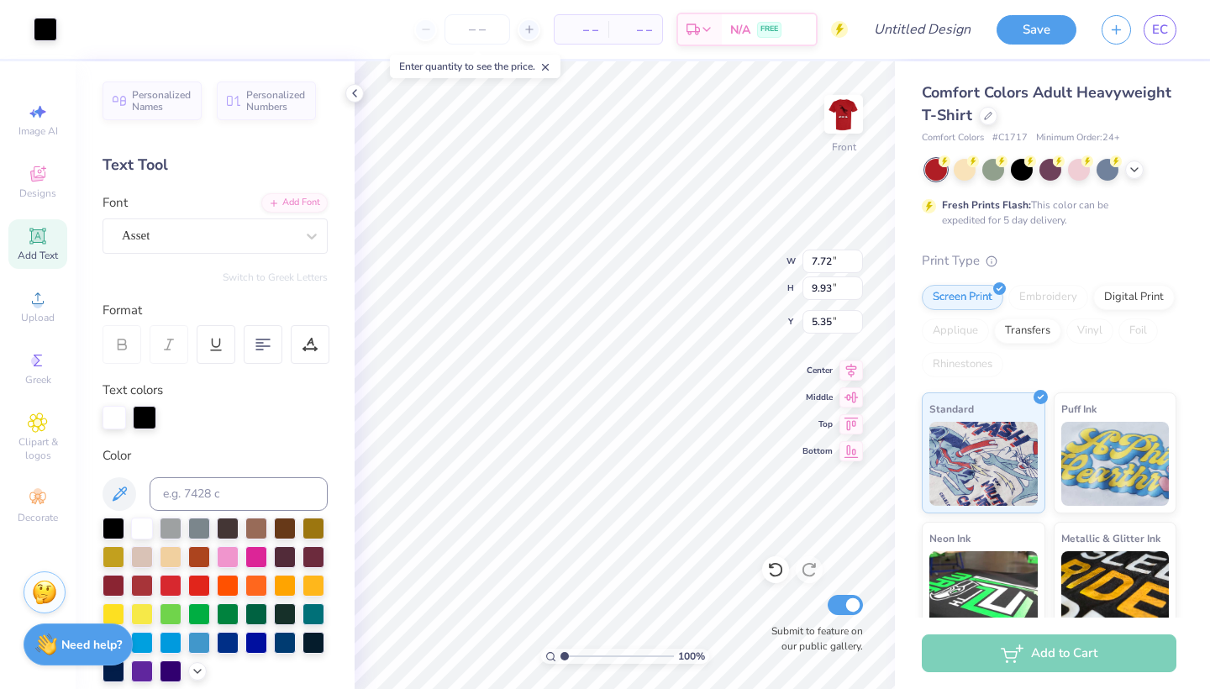
type input "10.71"
type input "13.78"
type input "12.98"
type input "16.70"
type input "11.32"
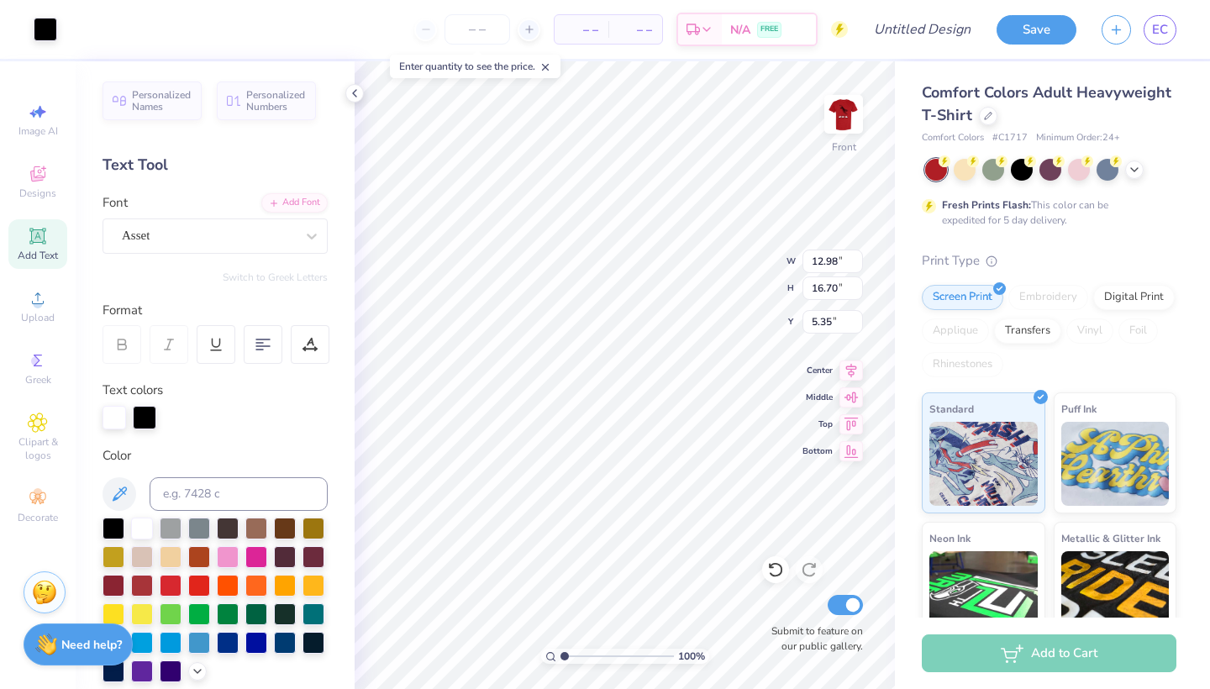
type input "14.56"
click at [843, 366] on icon at bounding box center [851, 368] width 24 height 20
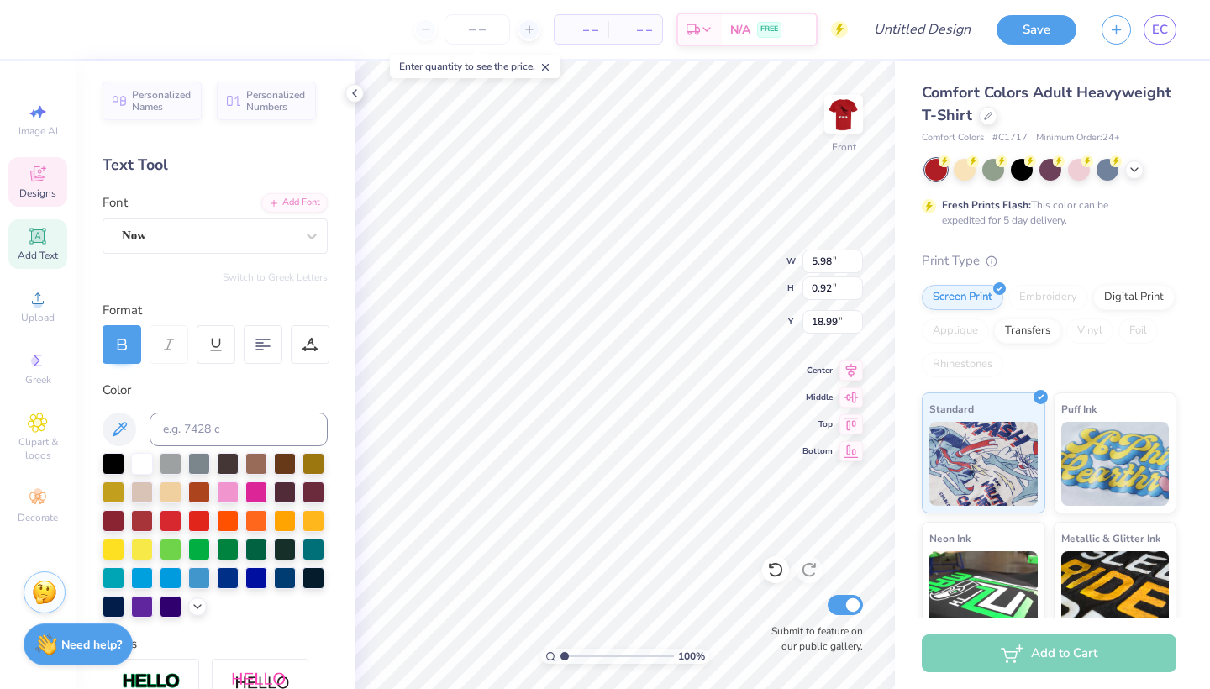
type input "17.82"
type input "2.86"
type input "0.44"
type input "18.30"
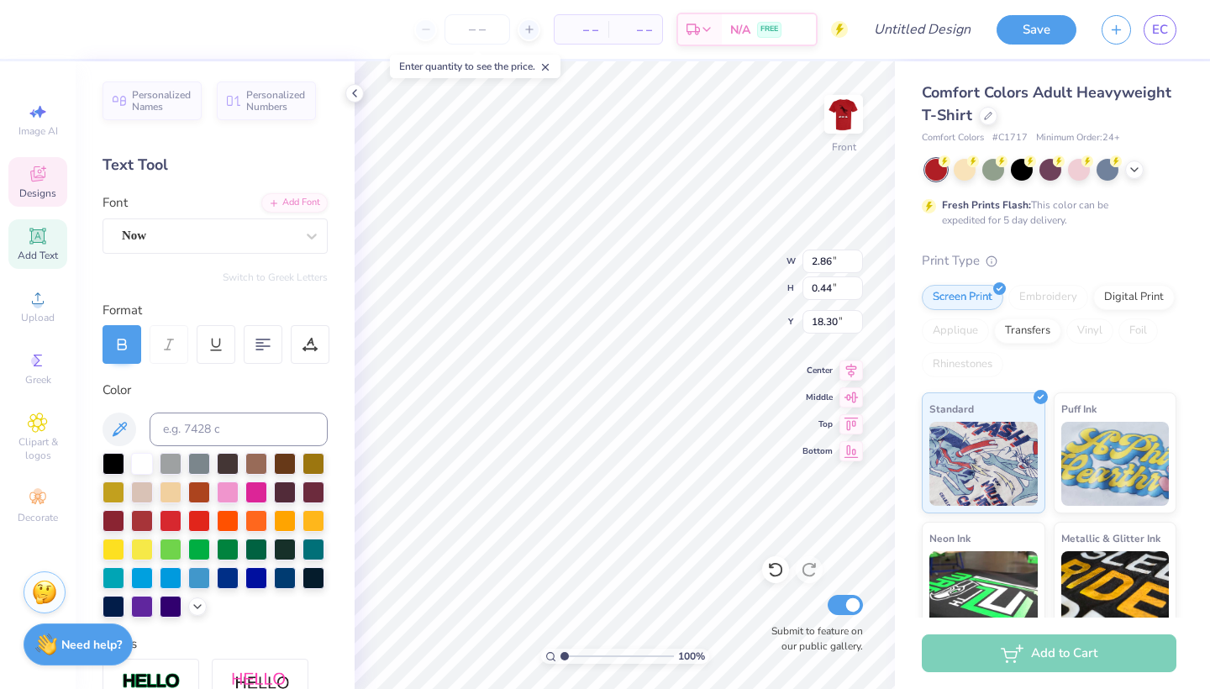
type input "13.31"
type input "1.87"
type input "2.42"
type input "12.28"
type input "11.32"
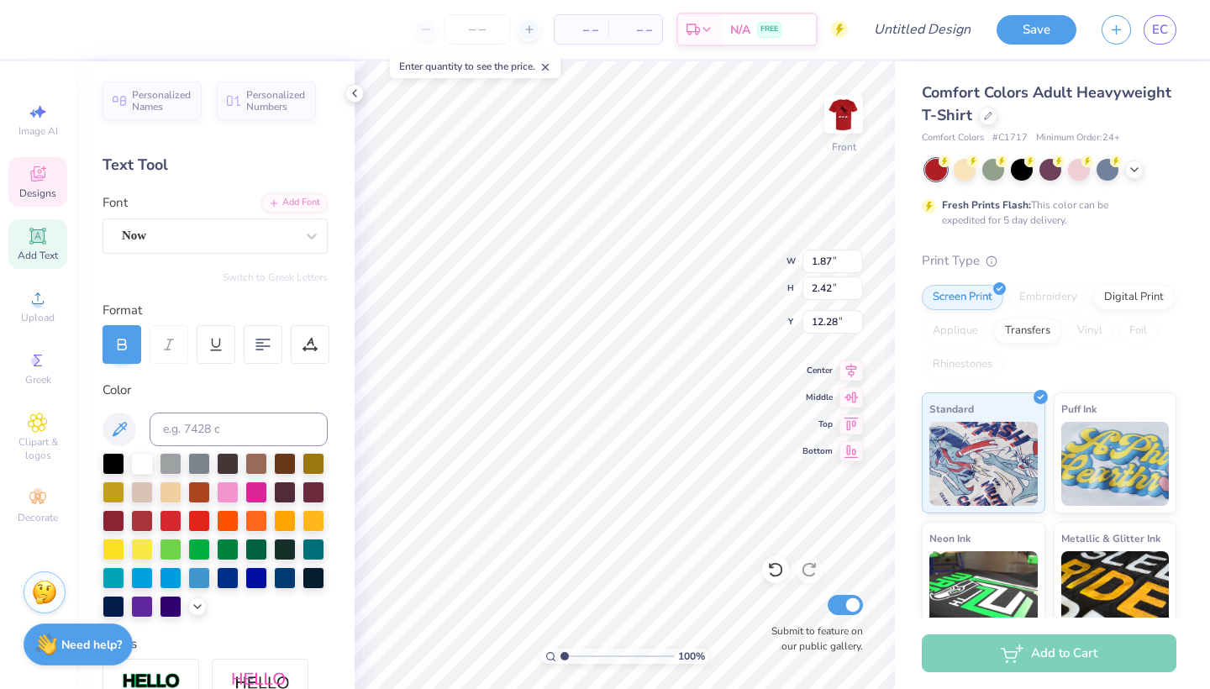
type input "12.93"
type input "5.35"
type input "11.82"
click at [847, 132] on img at bounding box center [843, 114] width 67 height 67
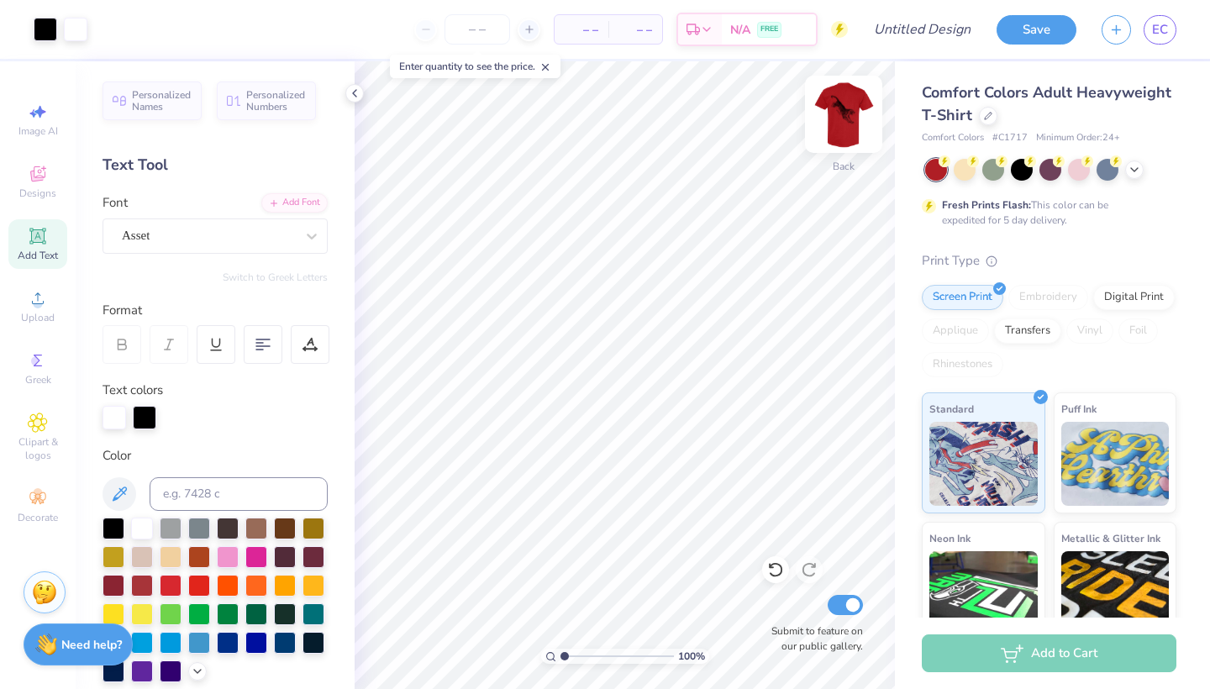
click at [848, 124] on img at bounding box center [843, 114] width 67 height 67
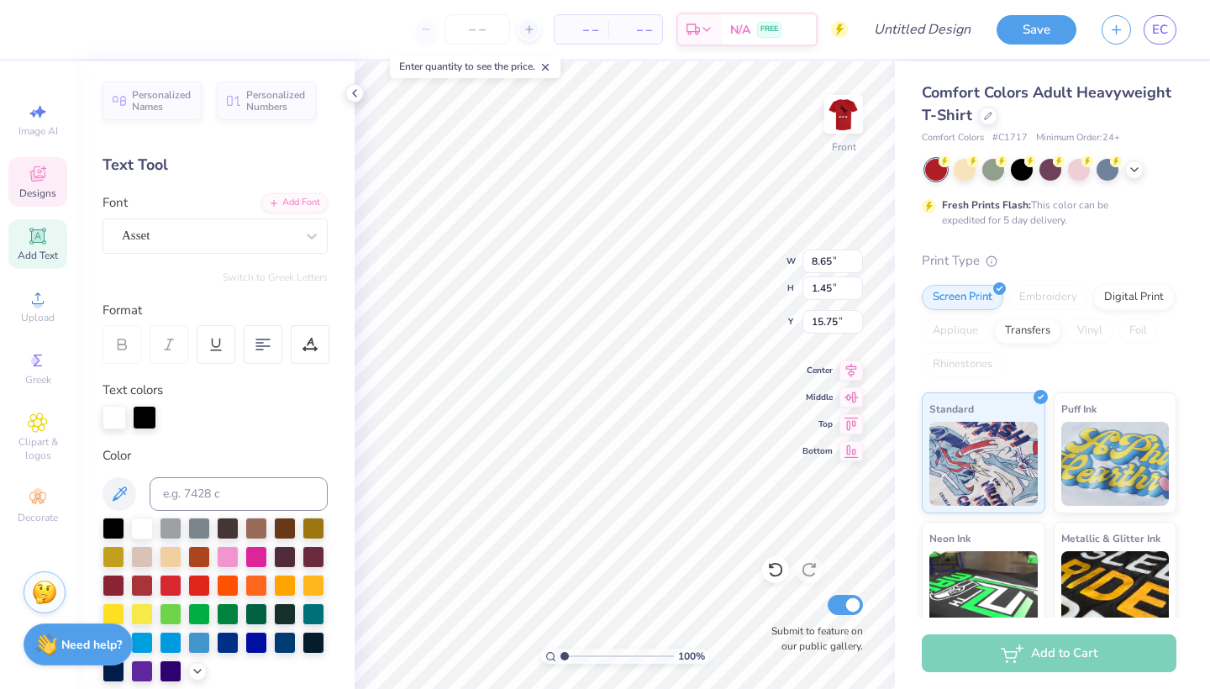
type input "5.35"
click at [844, 128] on img at bounding box center [843, 114] width 67 height 67
type input "2.15"
type input "2.45"
type input "2.31"
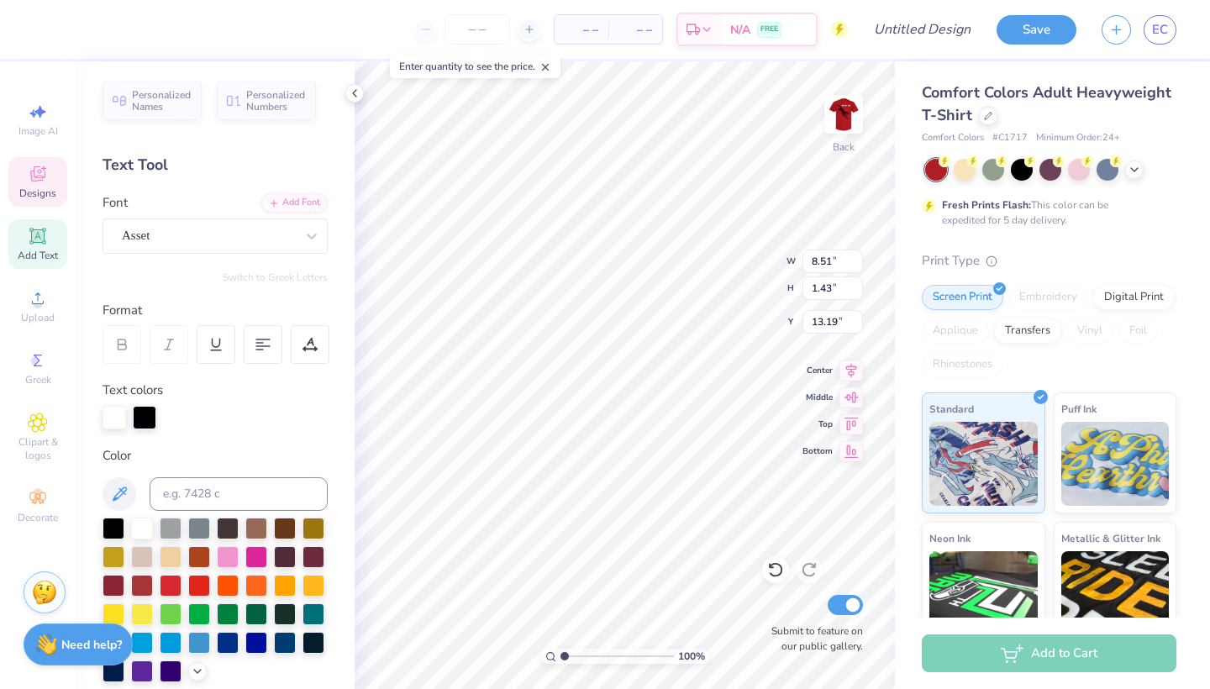
type input "3.39"
type input "0.57"
type input "3.53"
type input "4.20"
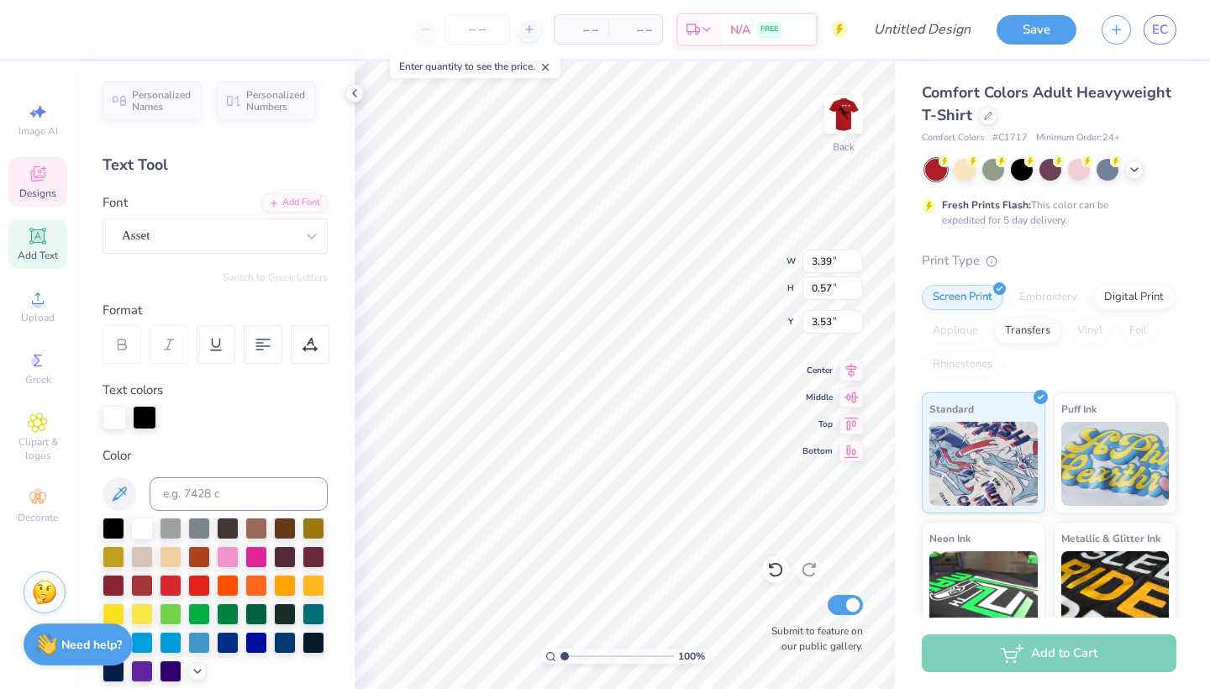
type input "0.70"
click at [844, 371] on icon at bounding box center [851, 368] width 24 height 20
type input "2.15"
type input "2.45"
type input "2.02"
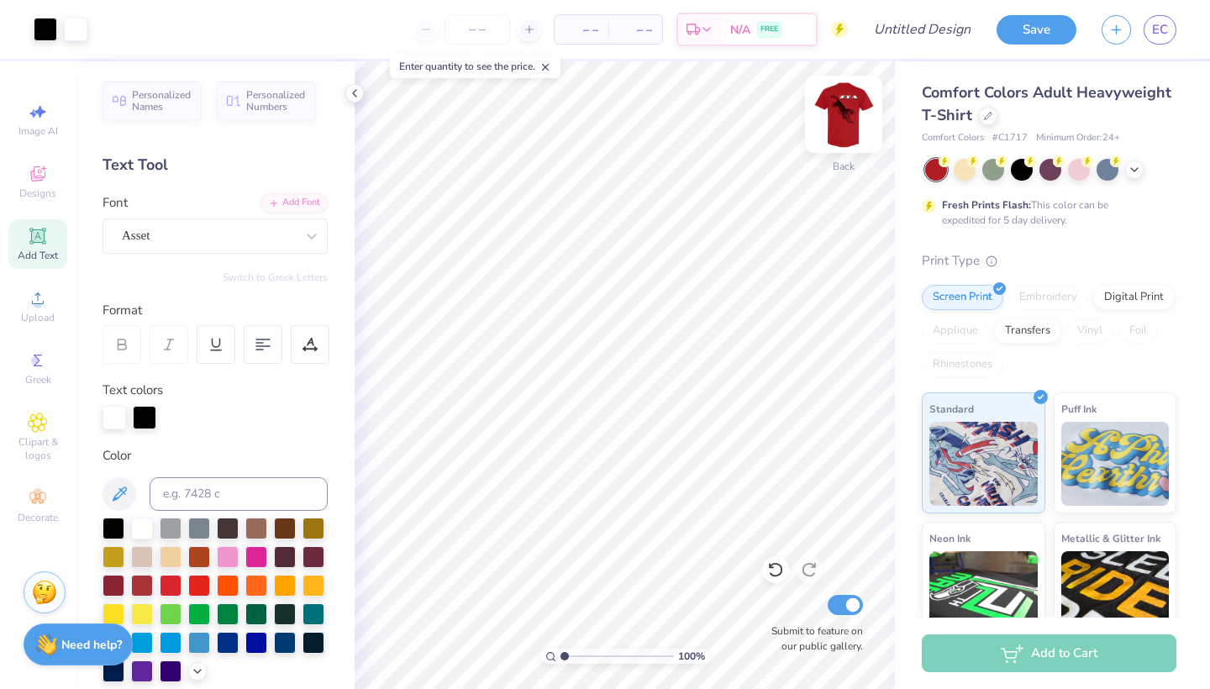
click at [838, 121] on img at bounding box center [843, 114] width 67 height 67
click at [838, 121] on img at bounding box center [844, 114] width 34 height 34
click at [150, 421] on div at bounding box center [145, 416] width 24 height 24
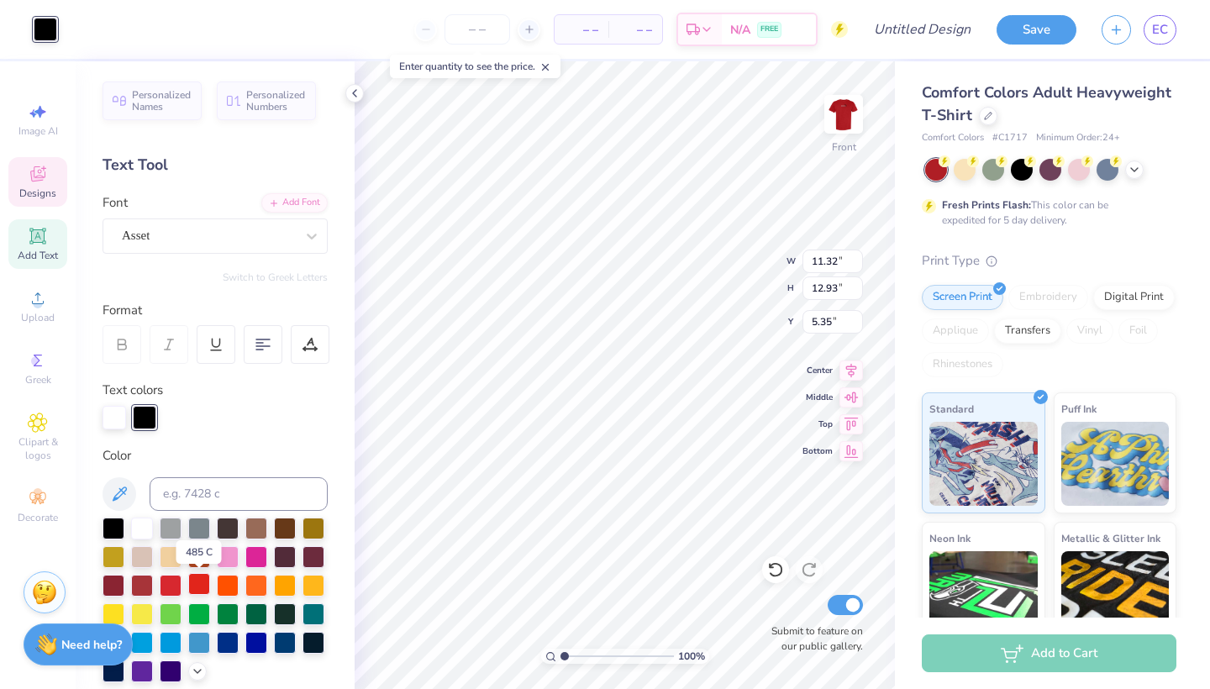
click at [195, 588] on div at bounding box center [199, 584] width 22 height 22
click at [170, 589] on div at bounding box center [171, 584] width 22 height 22
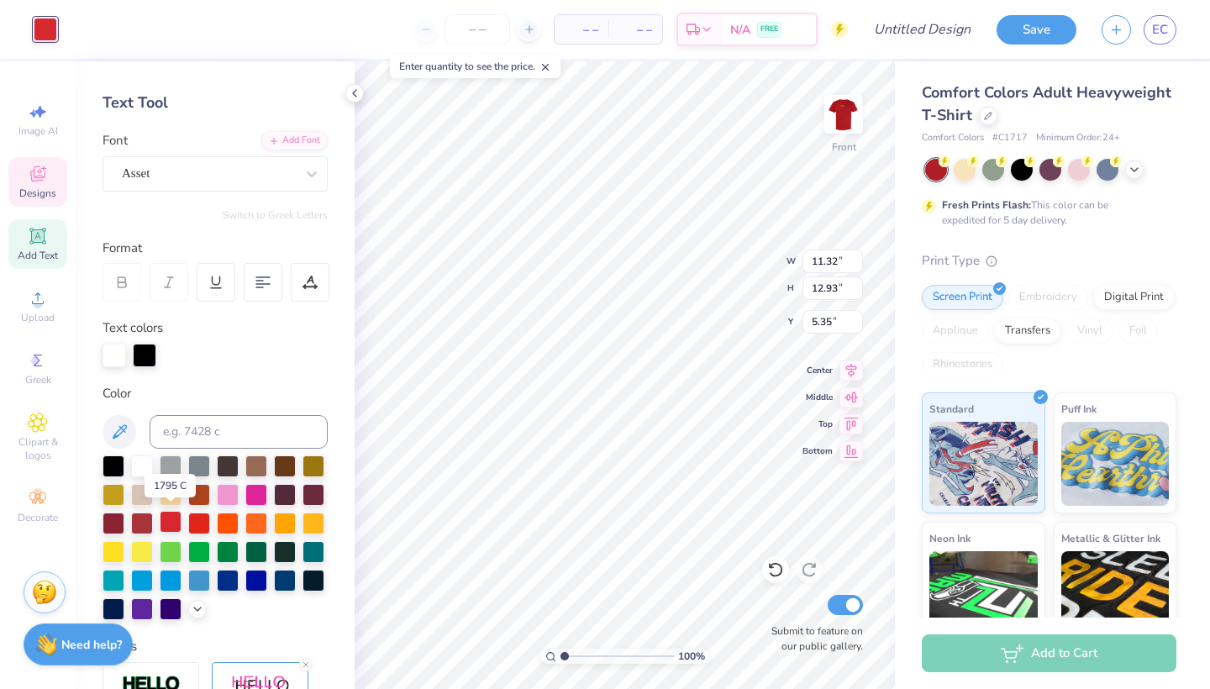
scroll to position [66, 0]
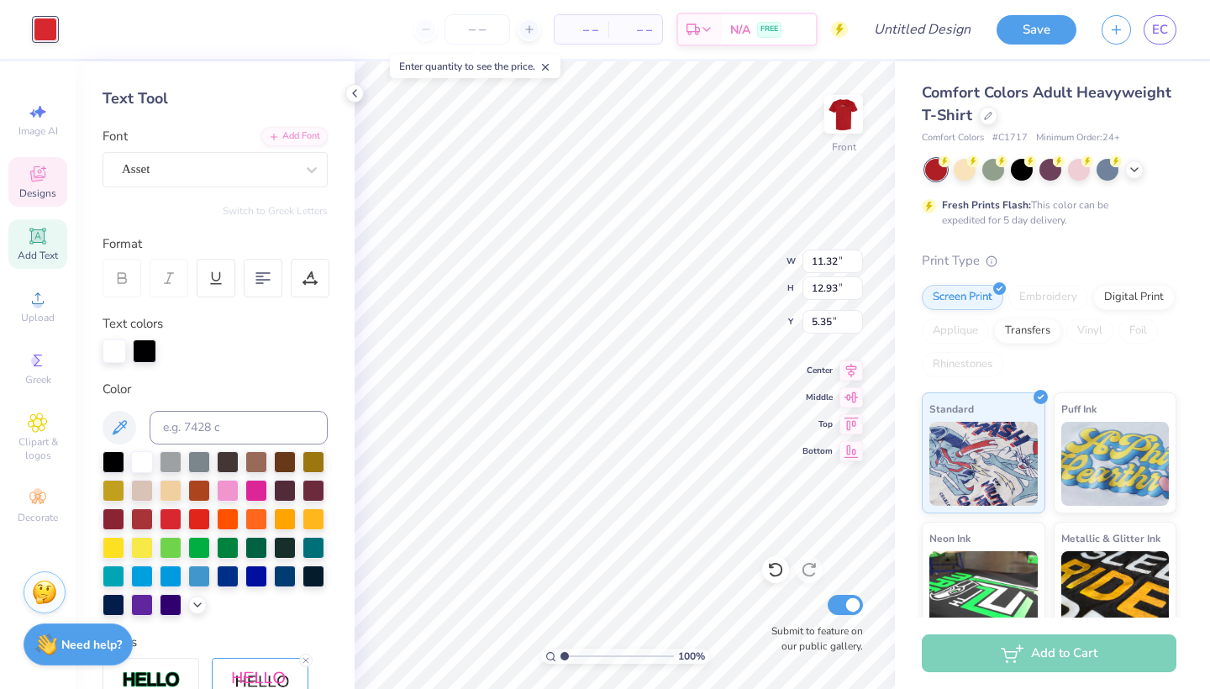
click at [192, 591] on div at bounding box center [215, 533] width 225 height 165
click at [200, 607] on icon at bounding box center [197, 603] width 13 height 13
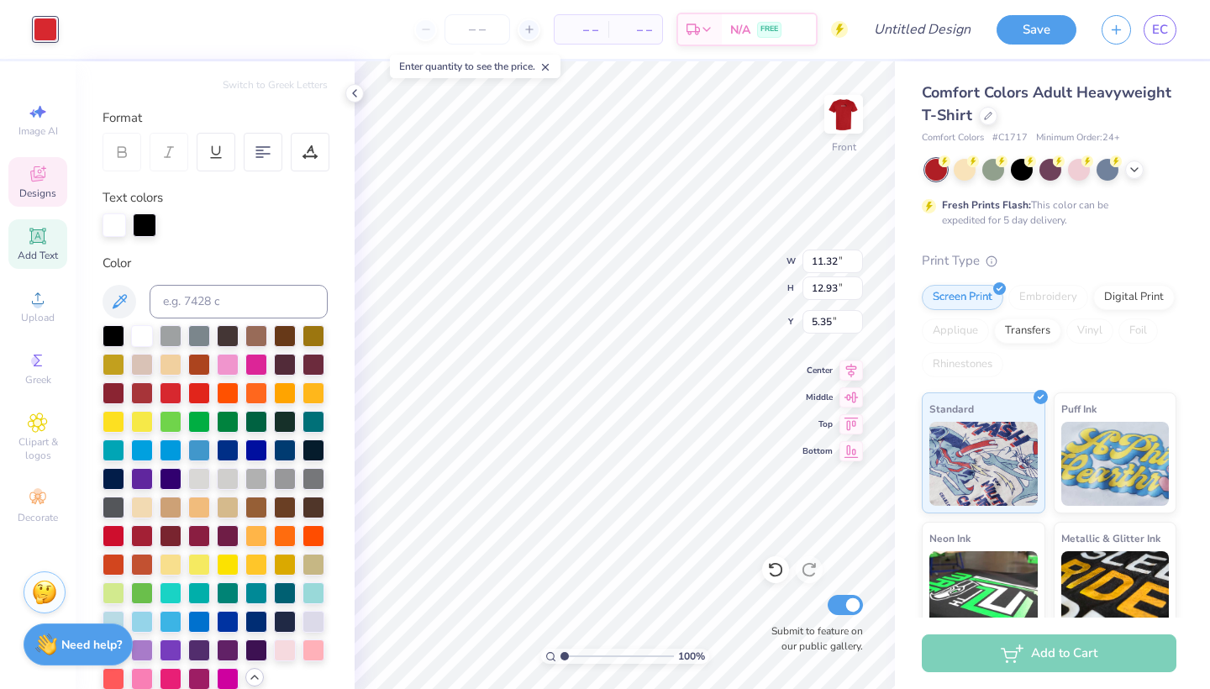
scroll to position [198, 0]
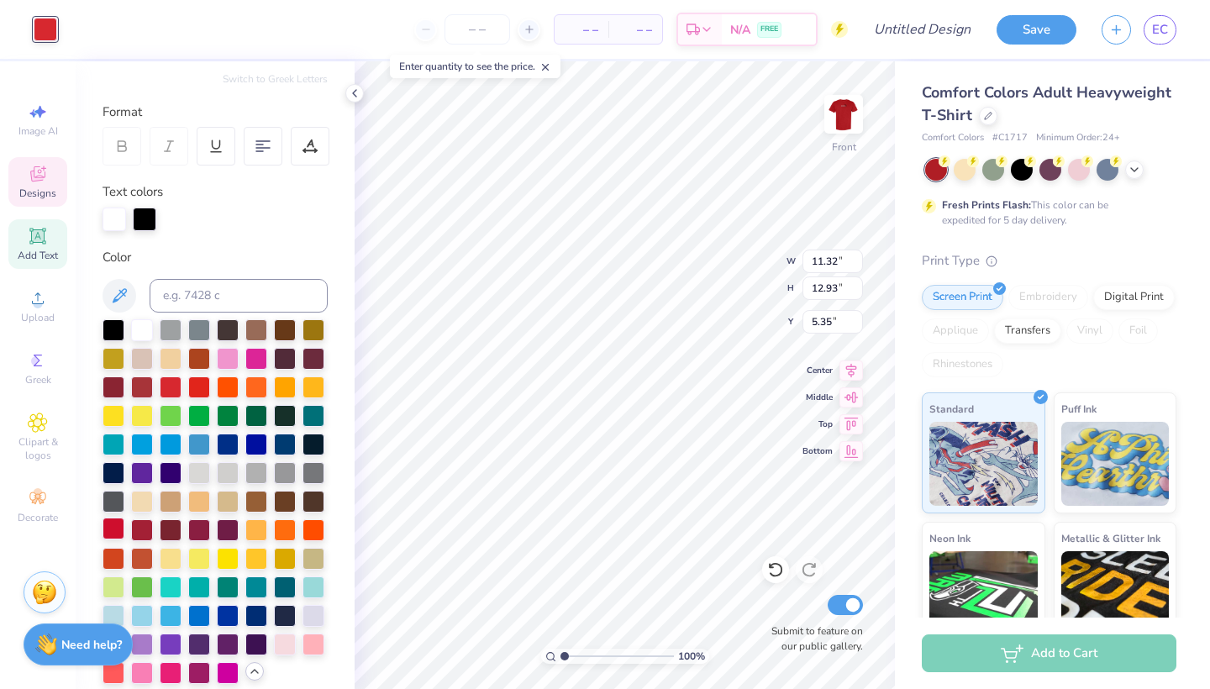
click at [119, 535] on div at bounding box center [114, 529] width 22 height 22
click at [133, 534] on div at bounding box center [142, 529] width 22 height 22
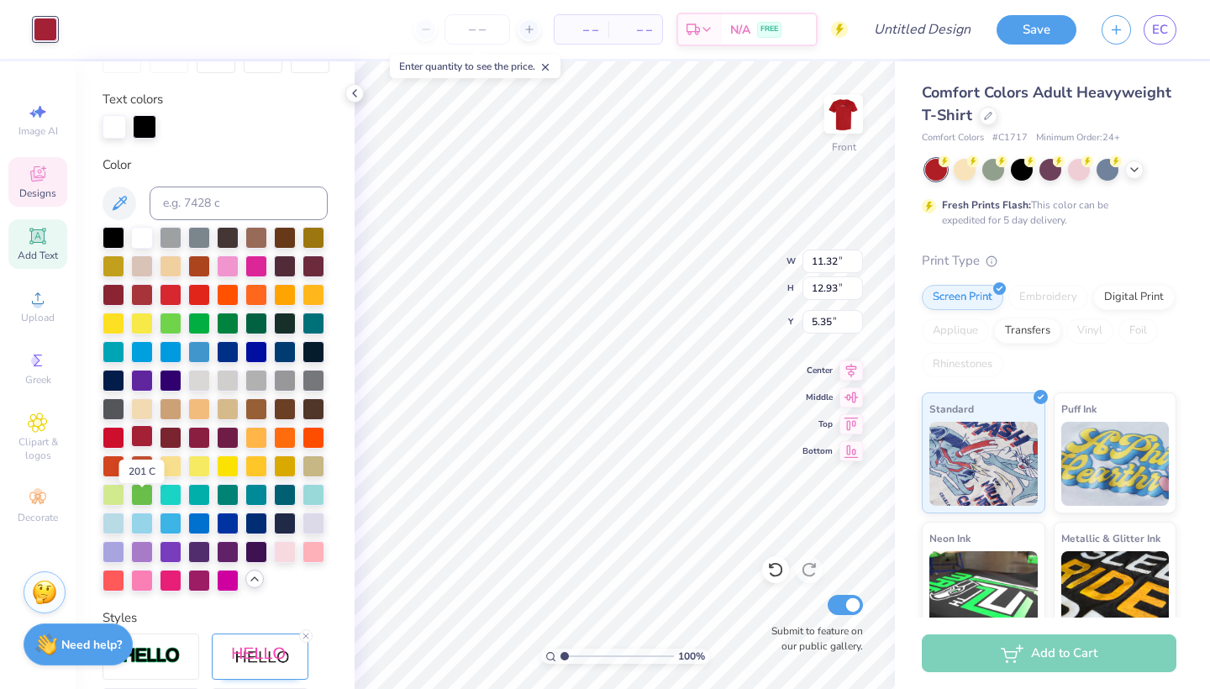
scroll to position [292, 0]
click at [117, 422] on div at bounding box center [215, 408] width 225 height 365
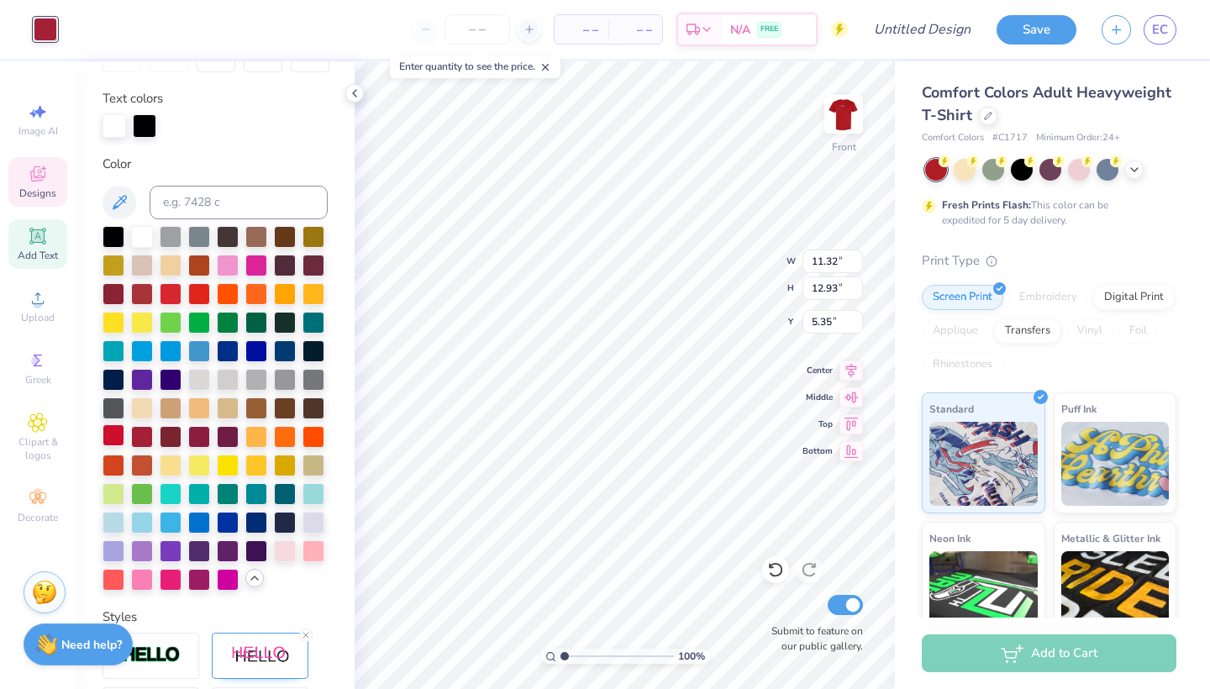
click at [115, 428] on div at bounding box center [114, 435] width 22 height 22
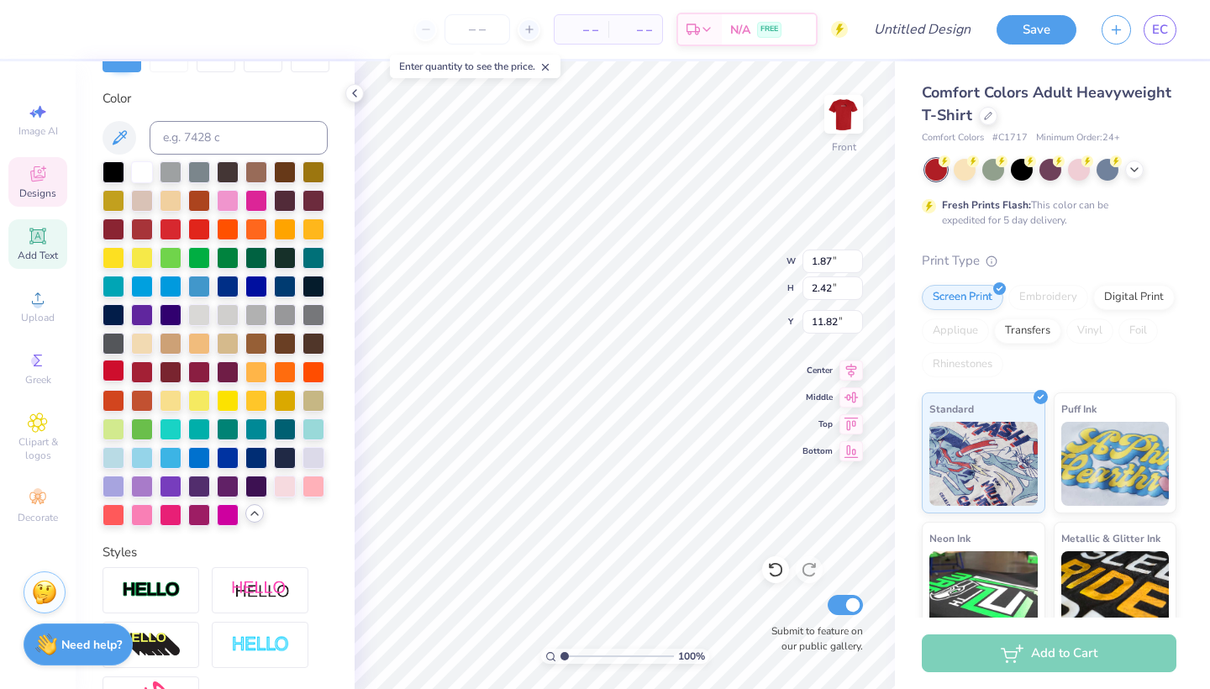
click at [105, 375] on div at bounding box center [114, 371] width 22 height 22
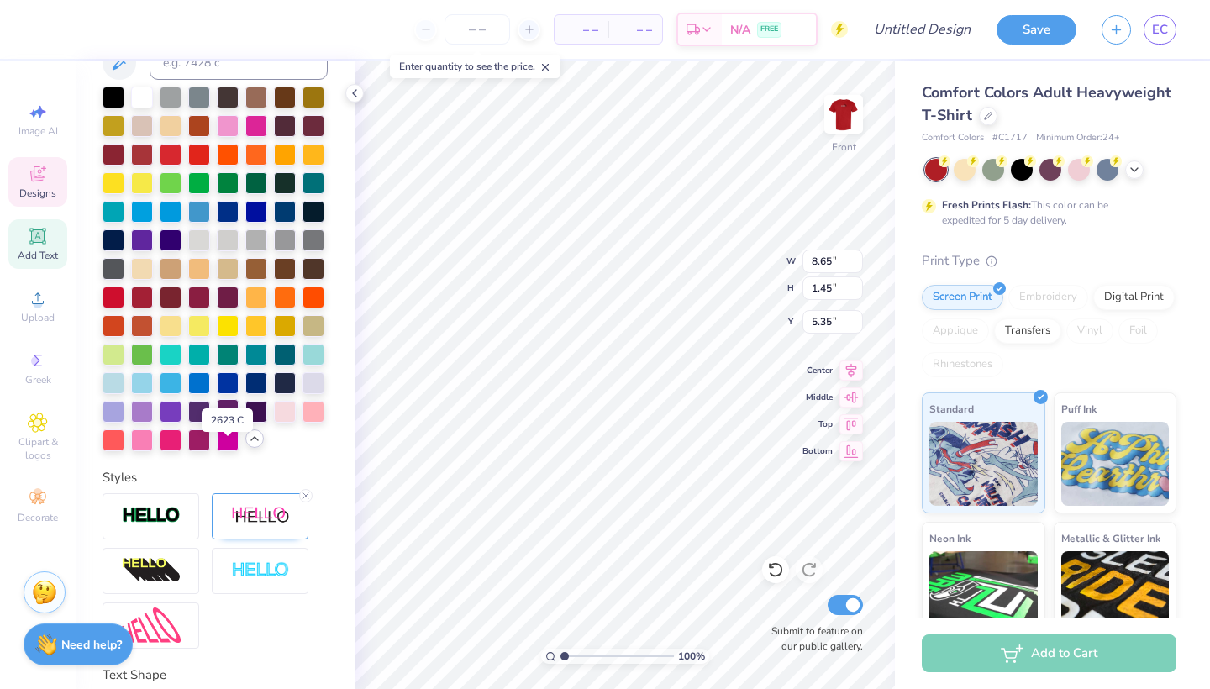
scroll to position [340, 0]
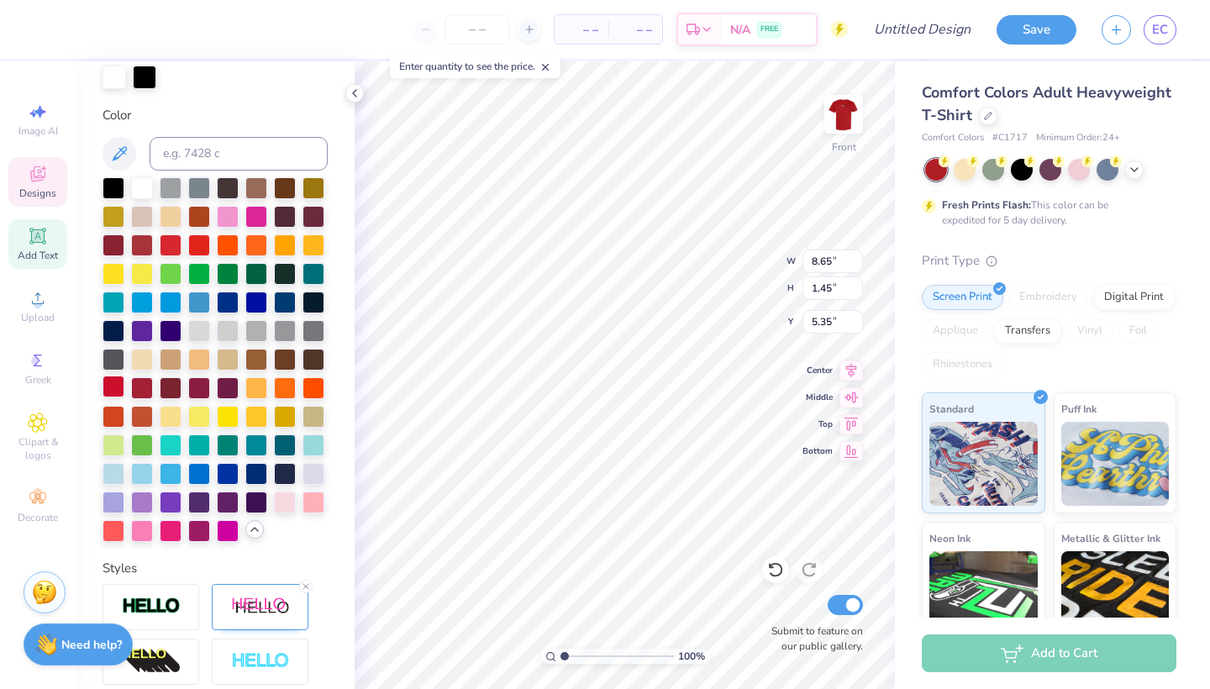
click at [116, 382] on div at bounding box center [114, 387] width 22 height 22
click at [780, 570] on icon at bounding box center [775, 569] width 17 height 17
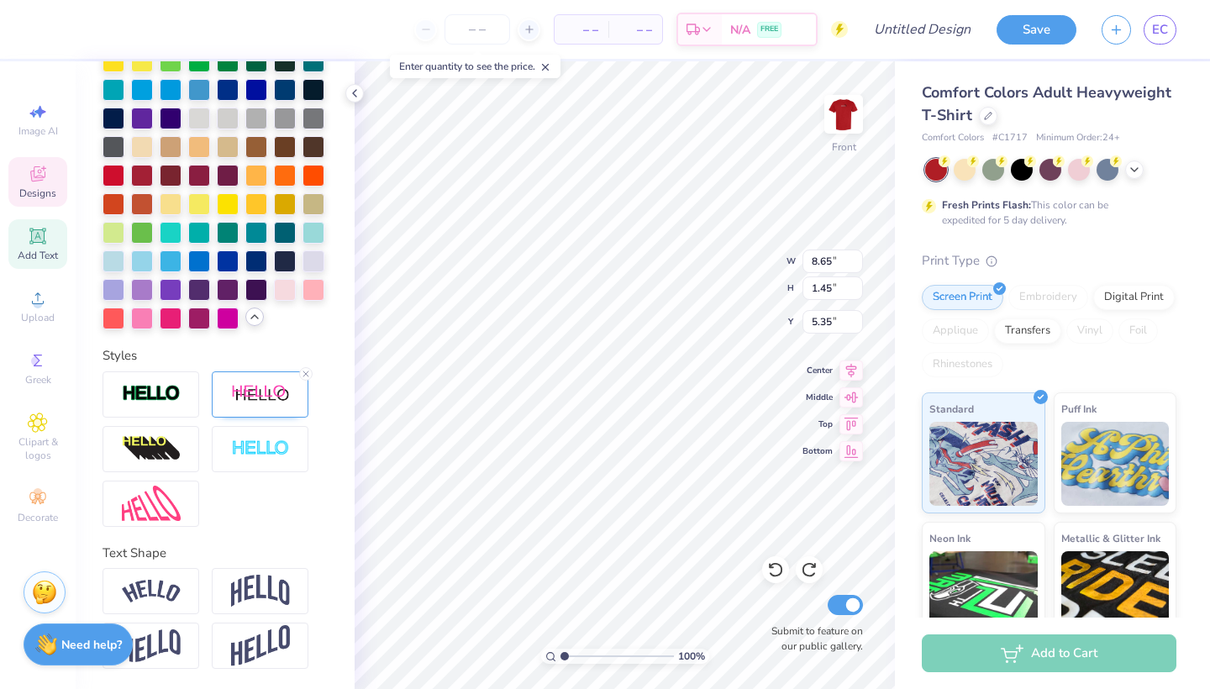
scroll to position [553, 0]
click at [256, 407] on div at bounding box center [260, 394] width 97 height 46
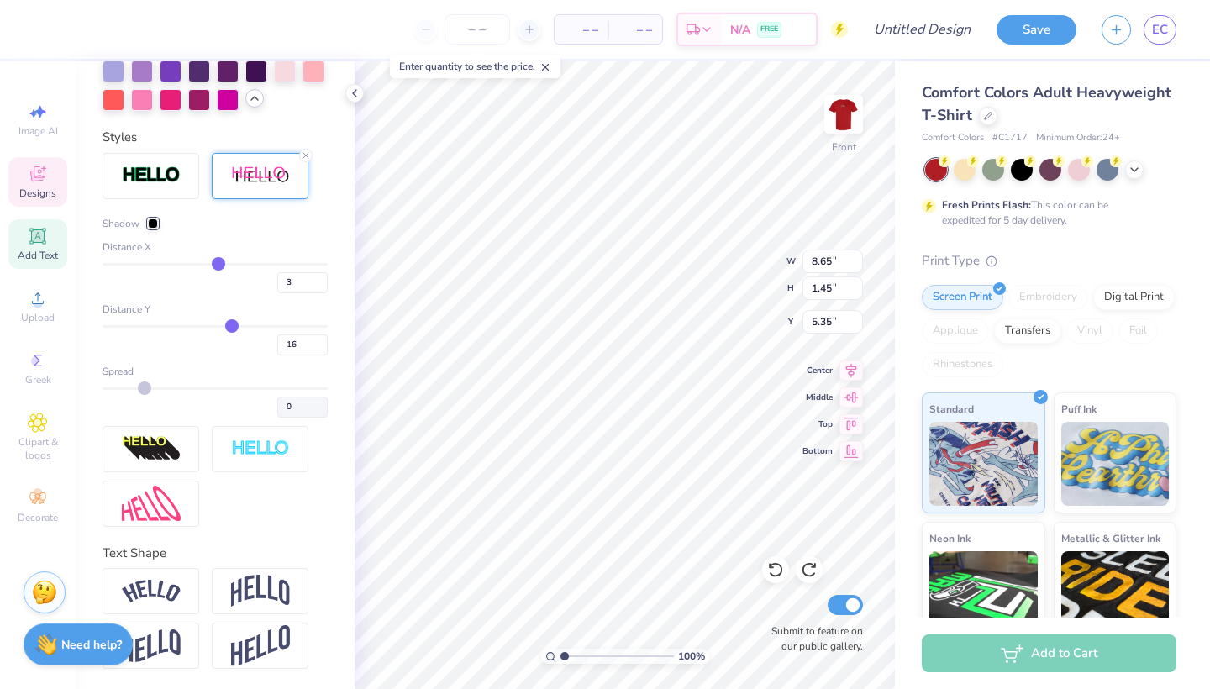
scroll to position [771, 0]
click at [150, 223] on div at bounding box center [153, 223] width 10 height 10
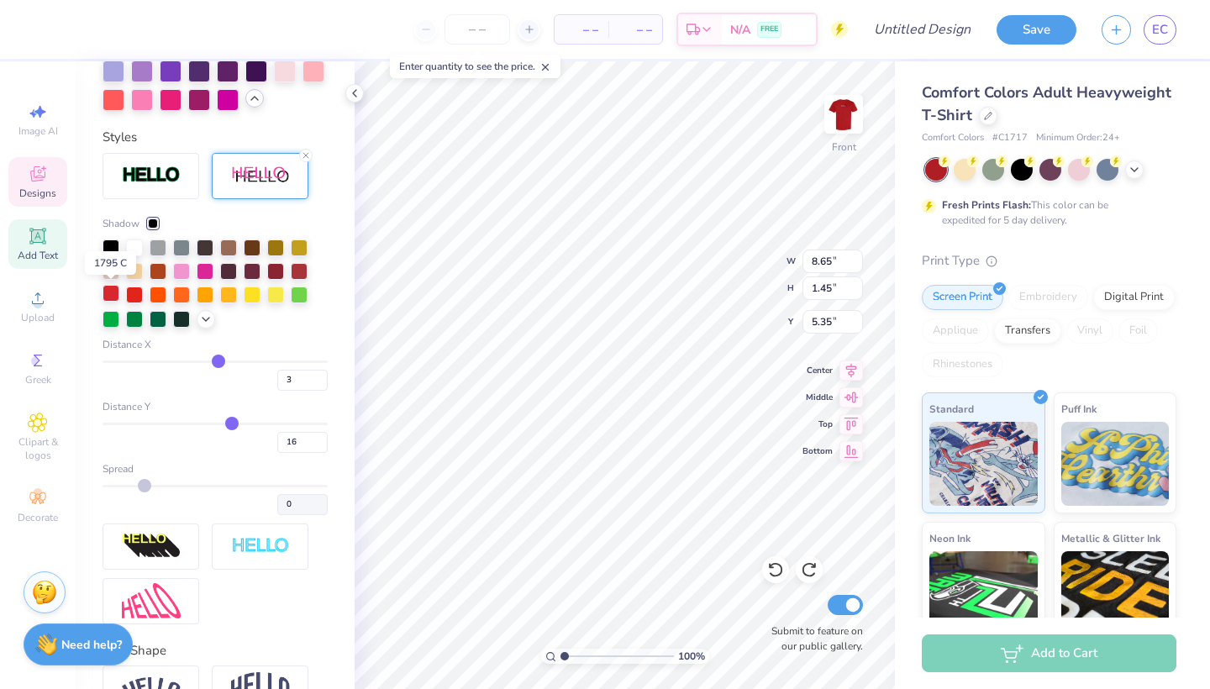
click at [116, 297] on div at bounding box center [111, 293] width 17 height 17
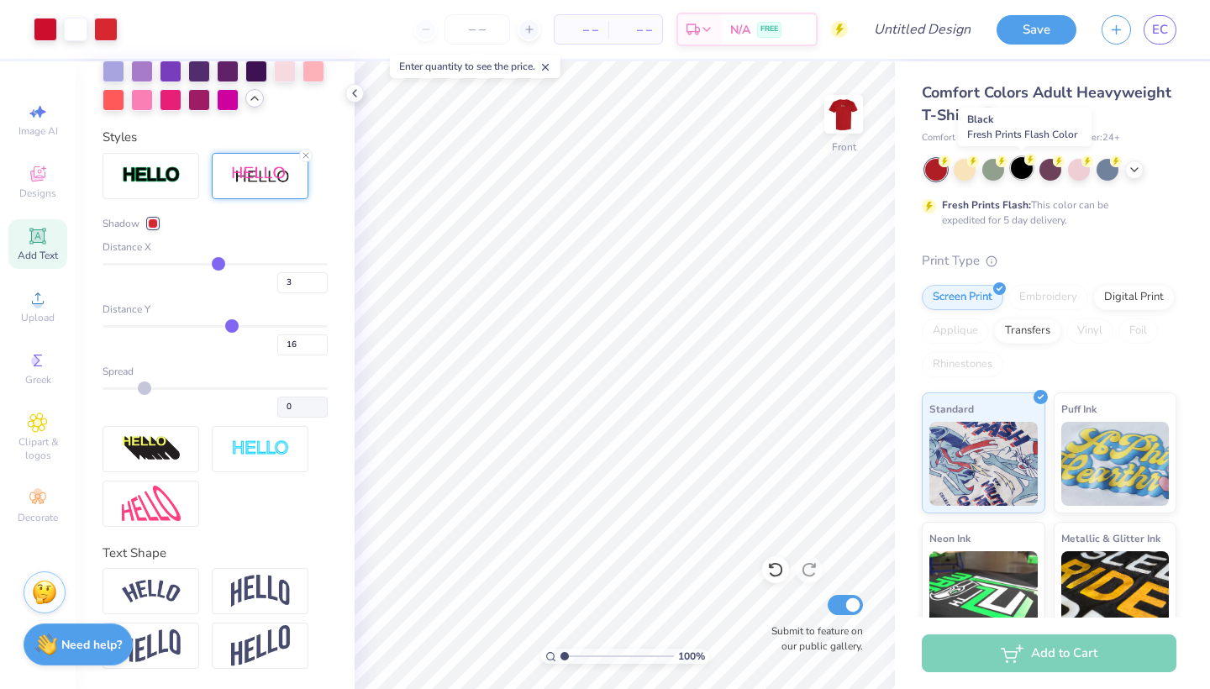
click at [1019, 167] on div at bounding box center [1022, 168] width 22 height 22
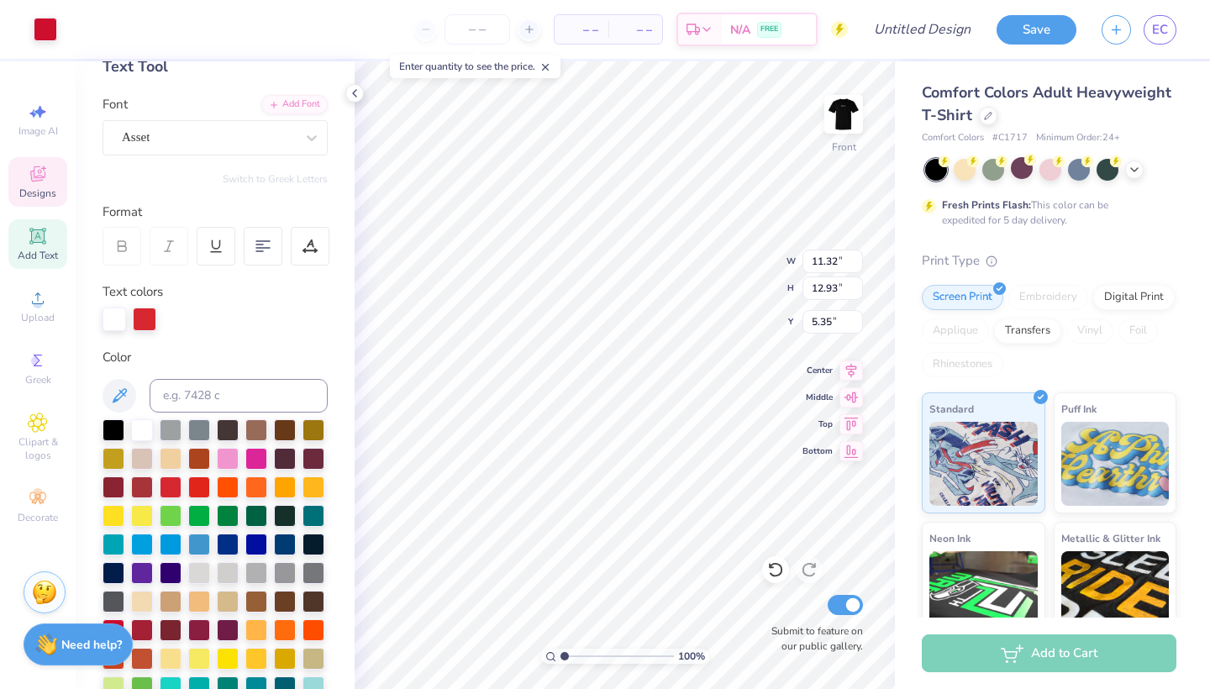
scroll to position [29, 0]
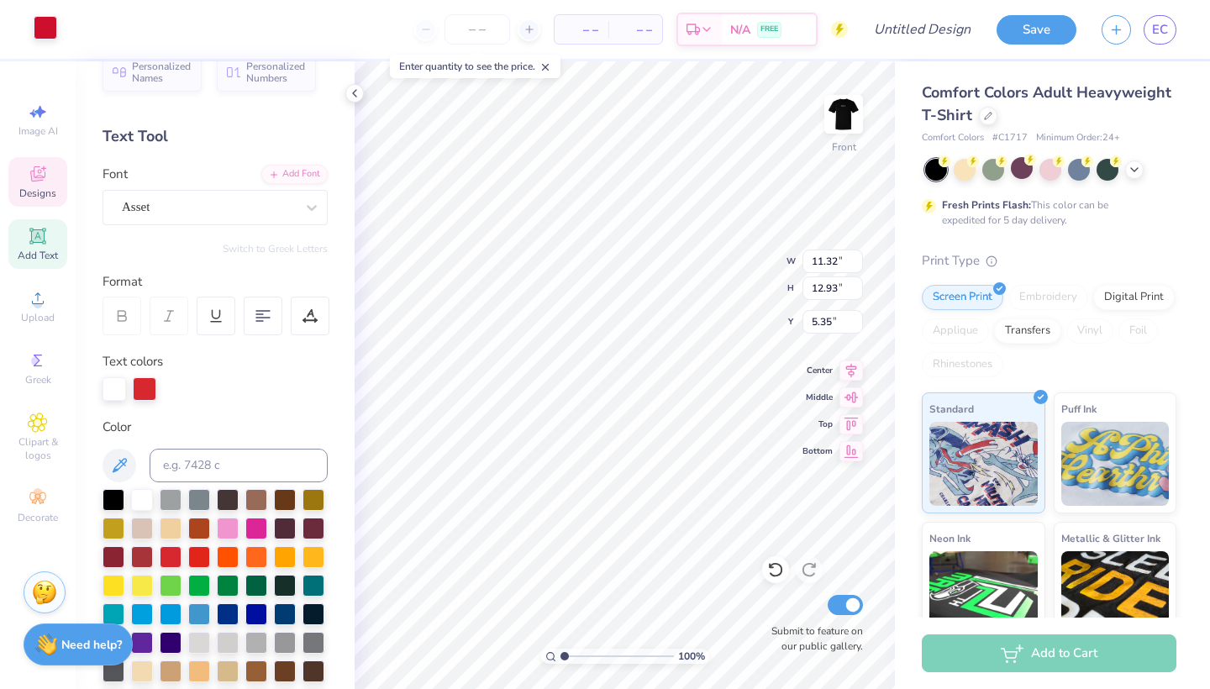
click at [51, 37] on div at bounding box center [46, 28] width 24 height 24
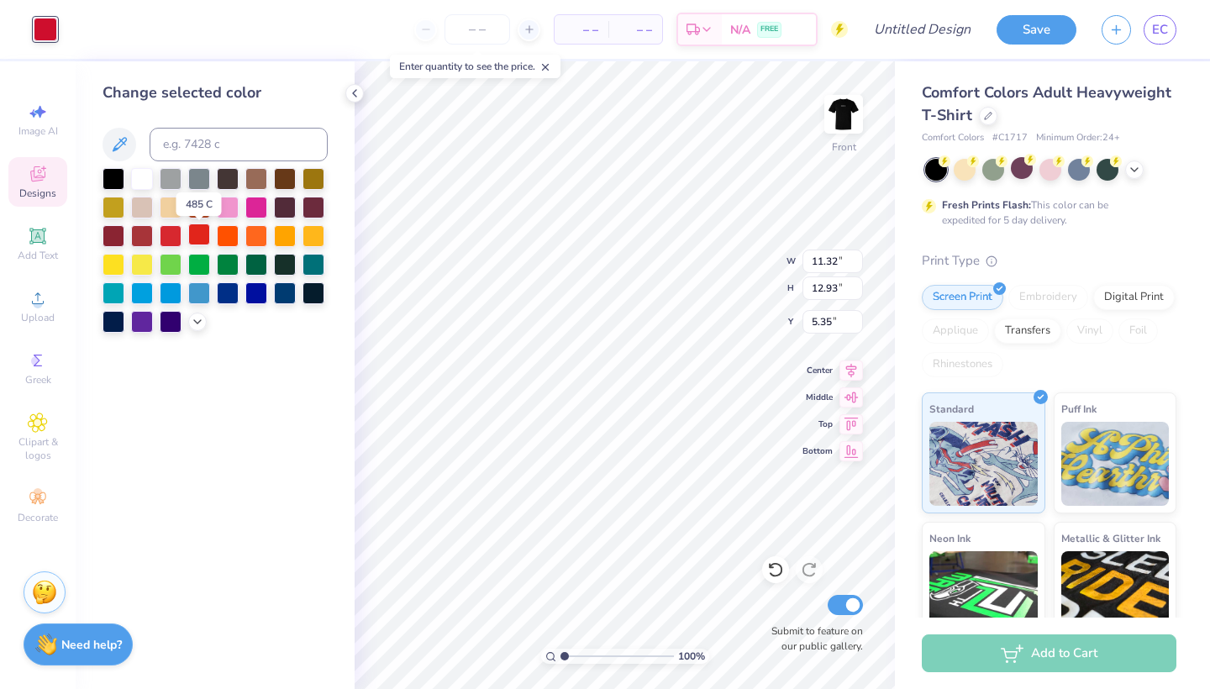
click at [195, 242] on div at bounding box center [199, 234] width 22 height 22
click at [195, 329] on div at bounding box center [197, 320] width 18 height 18
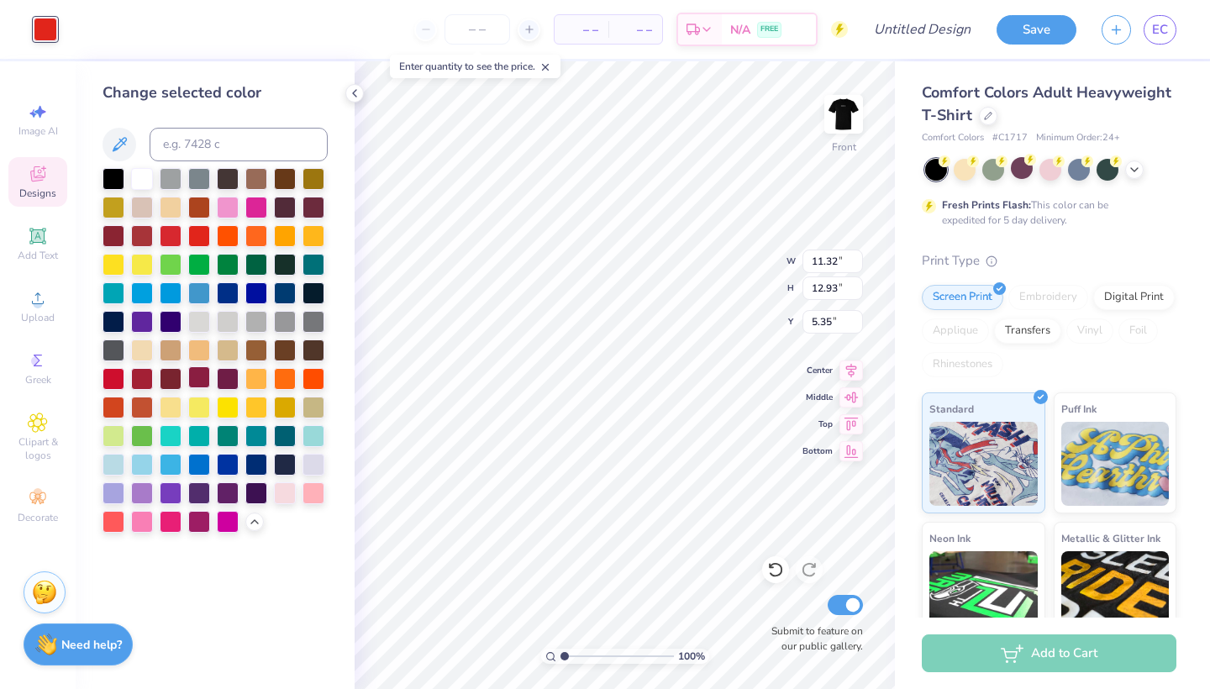
click at [202, 378] on div at bounding box center [199, 377] width 22 height 22
click at [220, 378] on div at bounding box center [228, 377] width 22 height 22
click at [171, 381] on div at bounding box center [171, 377] width 22 height 22
click at [141, 384] on div at bounding box center [142, 377] width 22 height 22
click at [145, 382] on div at bounding box center [142, 377] width 22 height 22
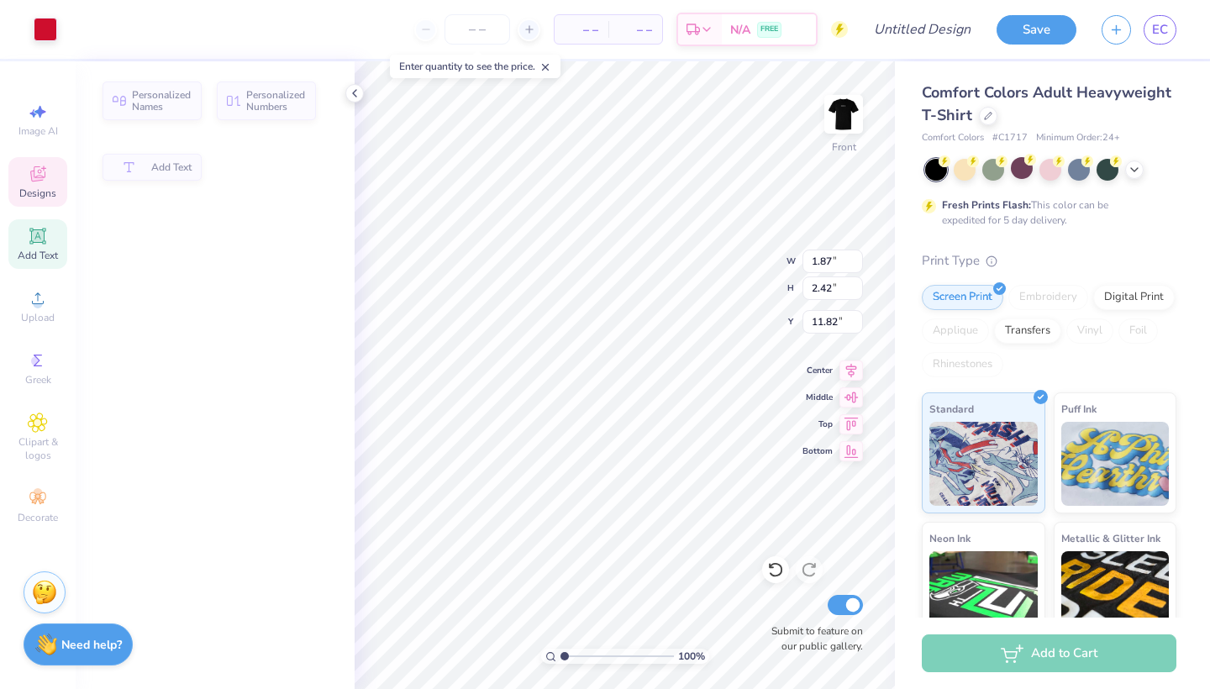
type input "1.87"
type input "2.42"
type input "11.82"
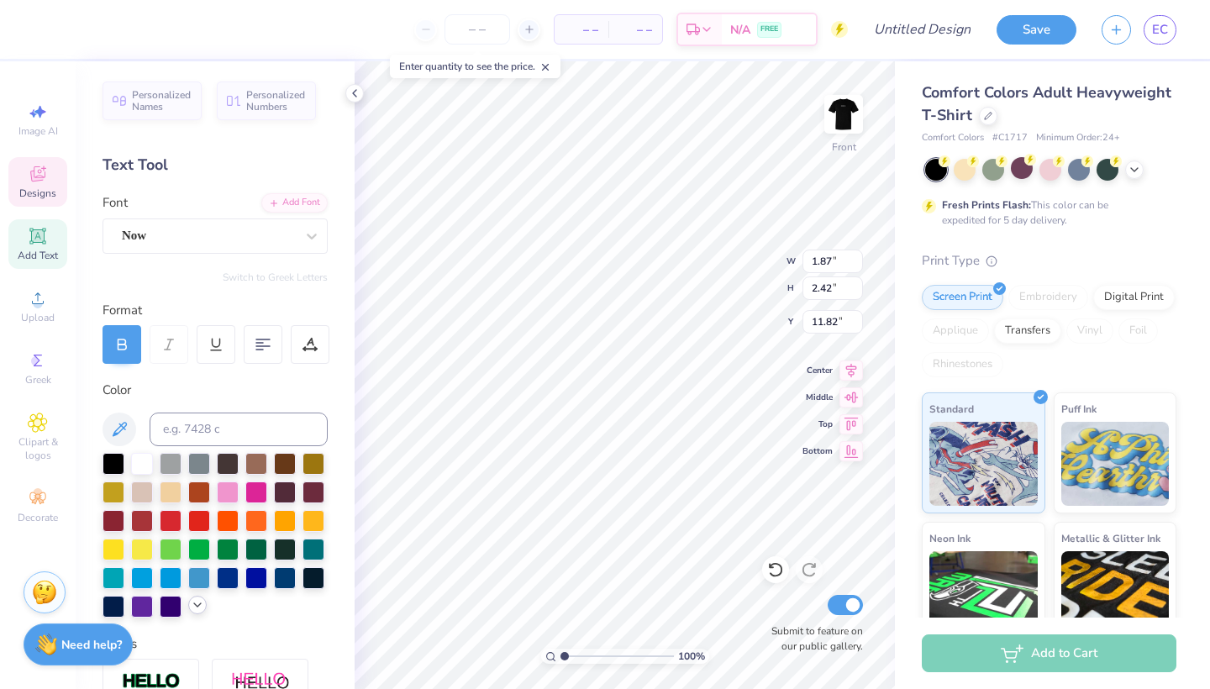
click at [194, 608] on icon at bounding box center [197, 604] width 13 height 13
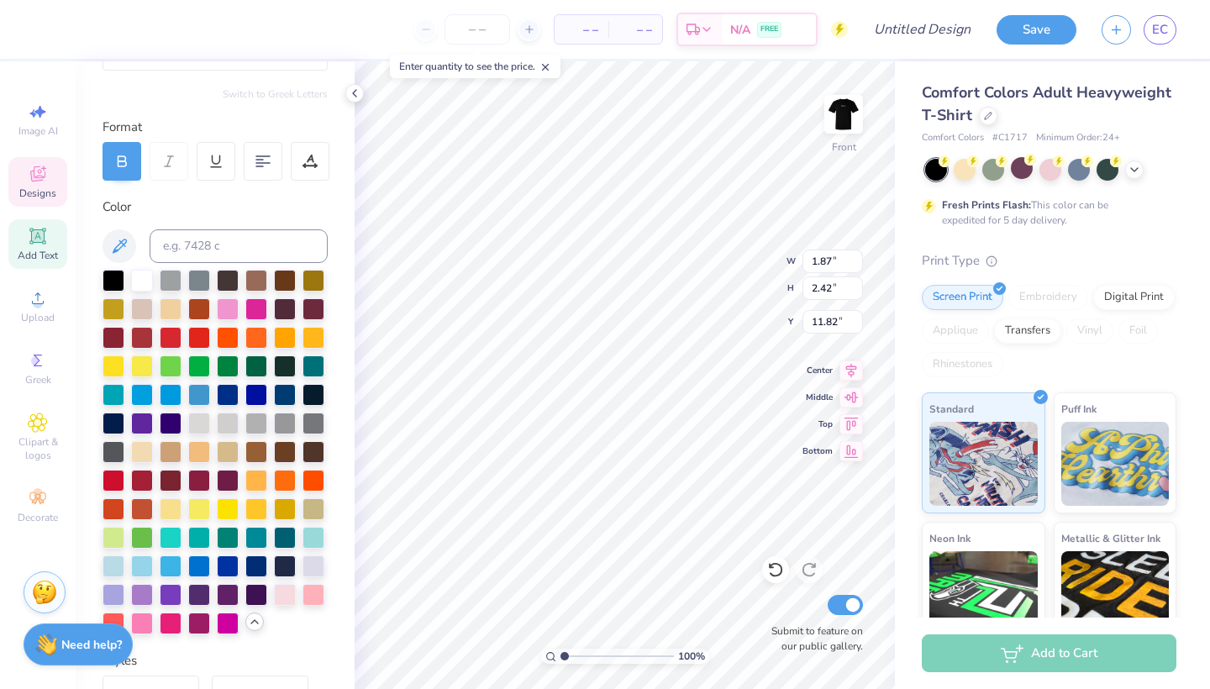
scroll to position [185, 0]
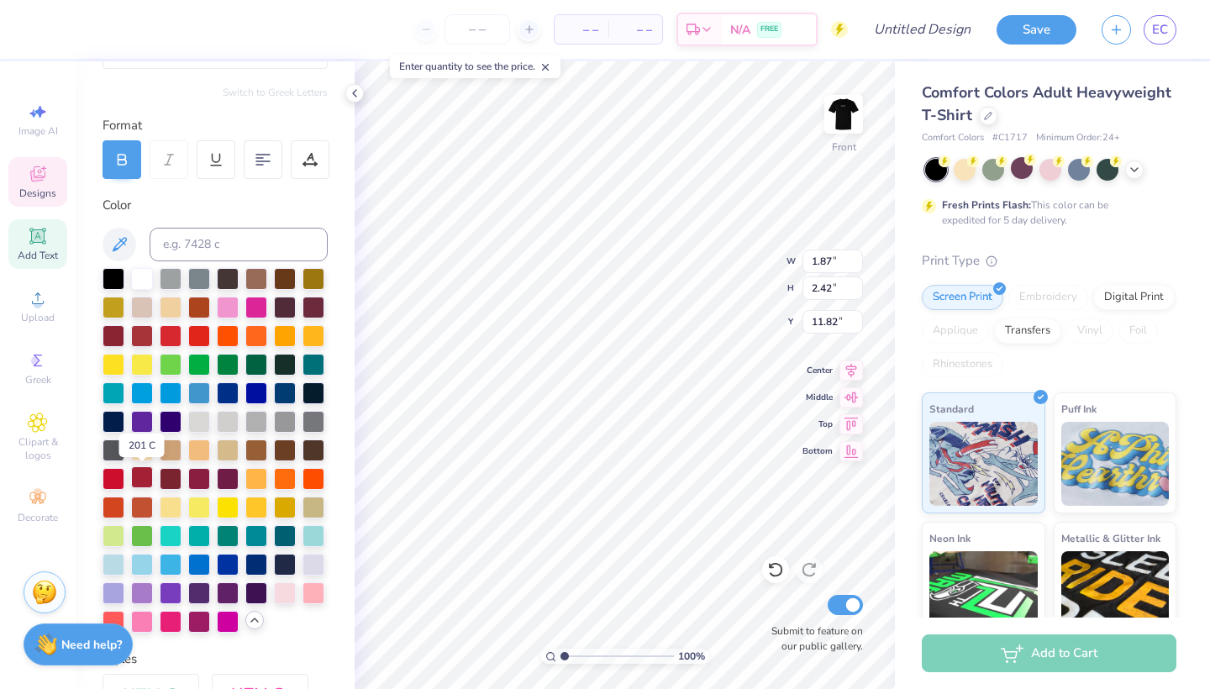
click at [136, 476] on div at bounding box center [142, 477] width 22 height 22
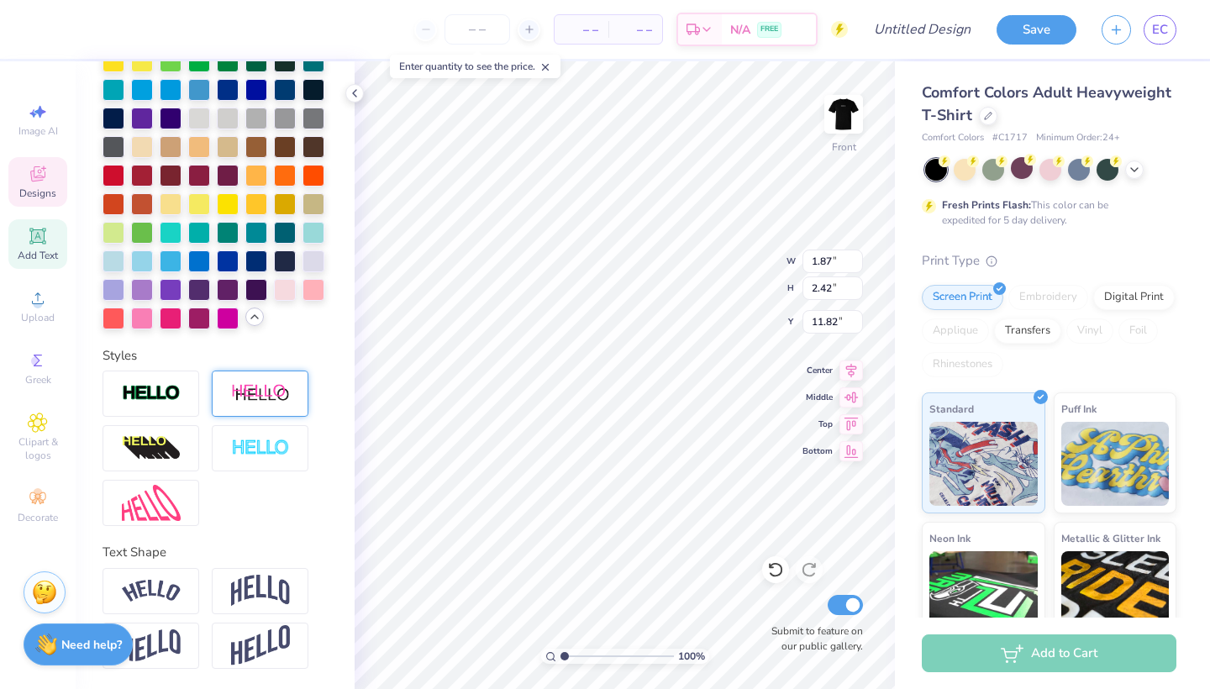
scroll to position [488, 0]
type input "8.65"
type input "1.45"
type input "5.35"
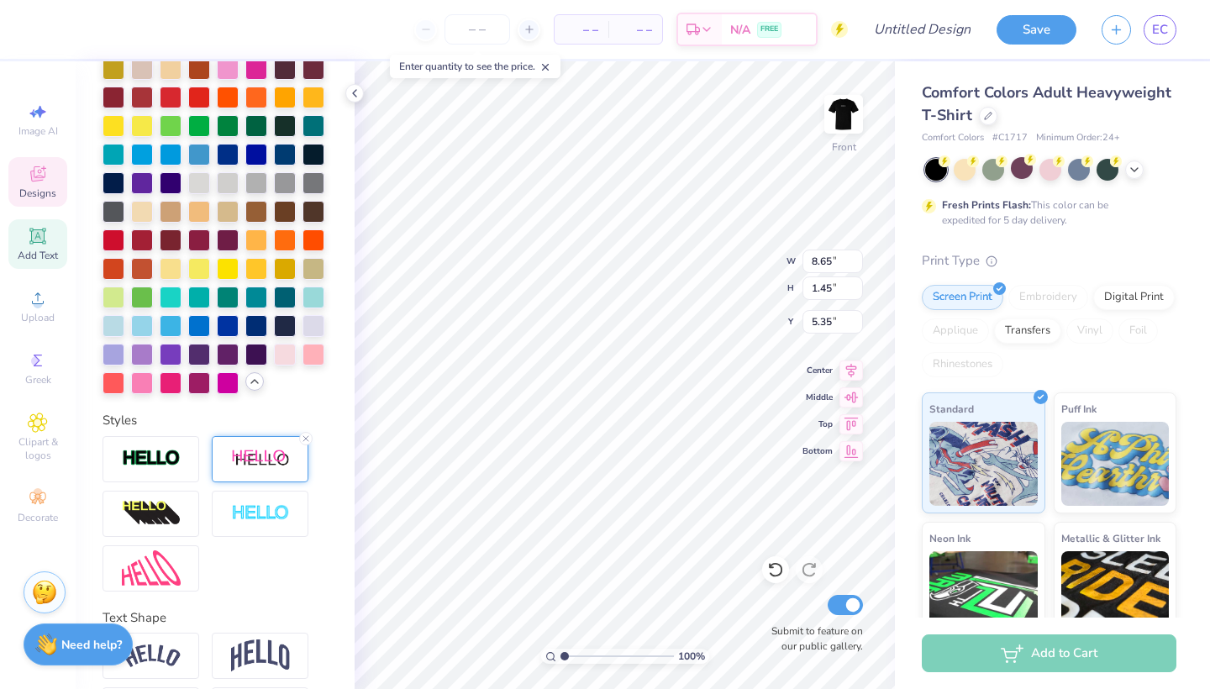
click at [255, 456] on img at bounding box center [260, 459] width 59 height 21
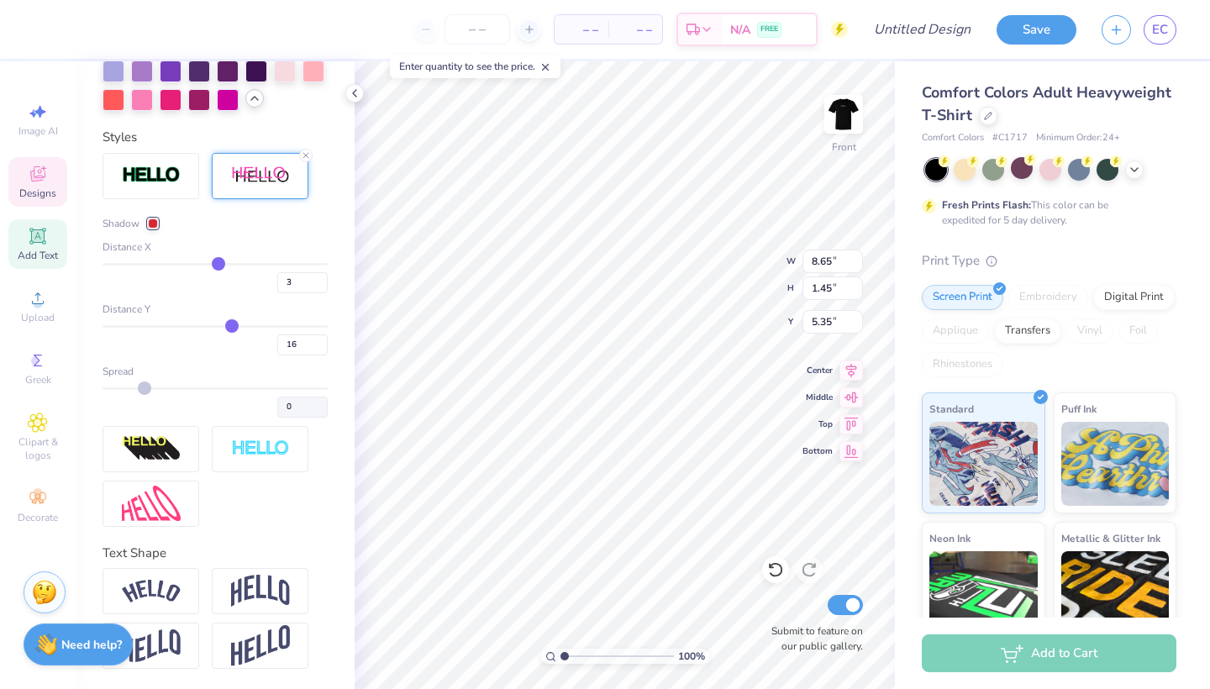
scroll to position [771, 0]
click at [151, 220] on div at bounding box center [153, 223] width 10 height 10
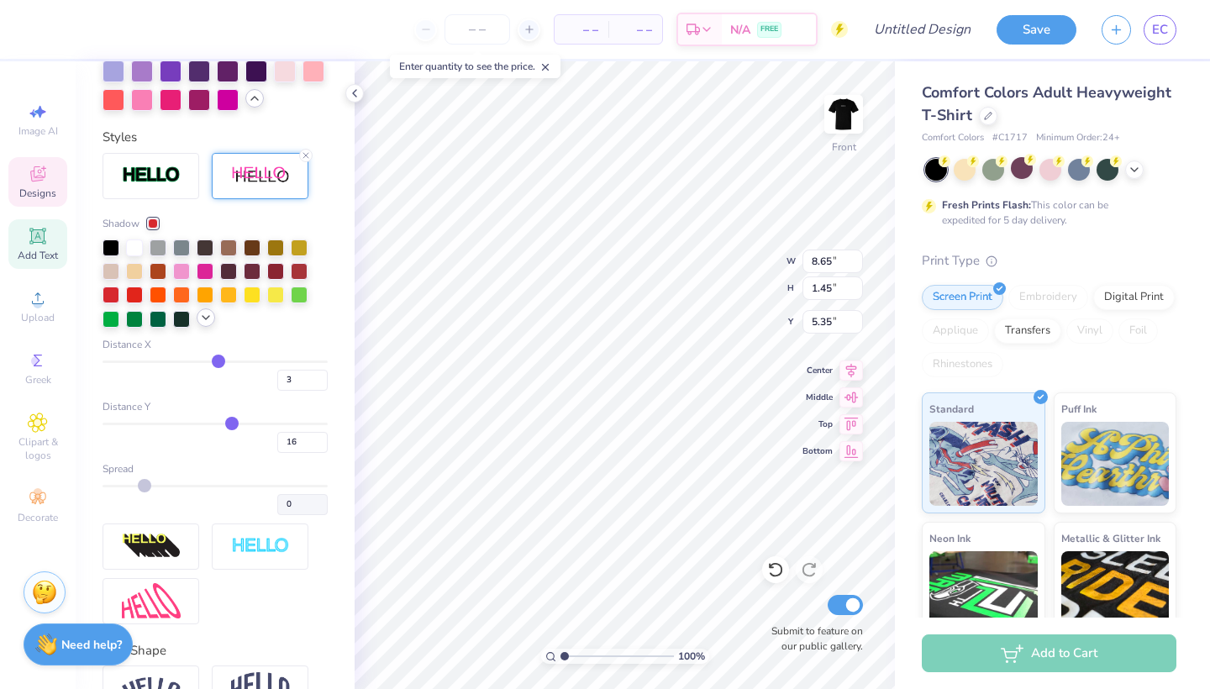
click at [202, 317] on icon at bounding box center [205, 317] width 13 height 13
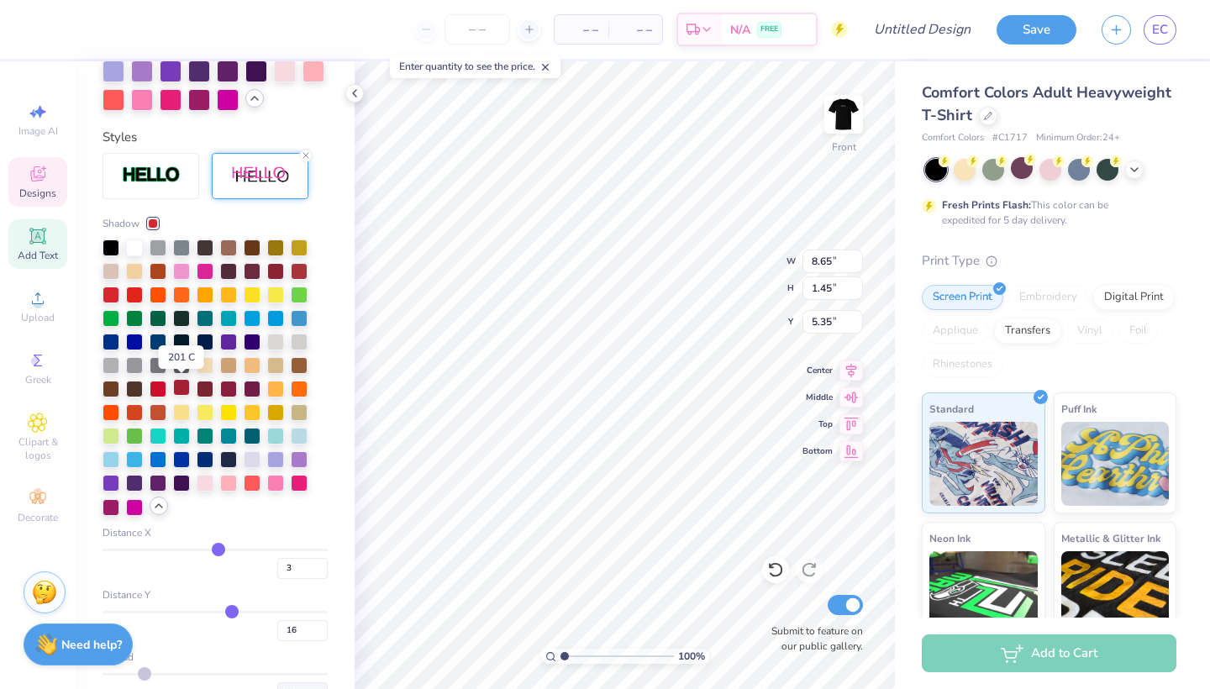
click at [190, 389] on div at bounding box center [181, 387] width 17 height 17
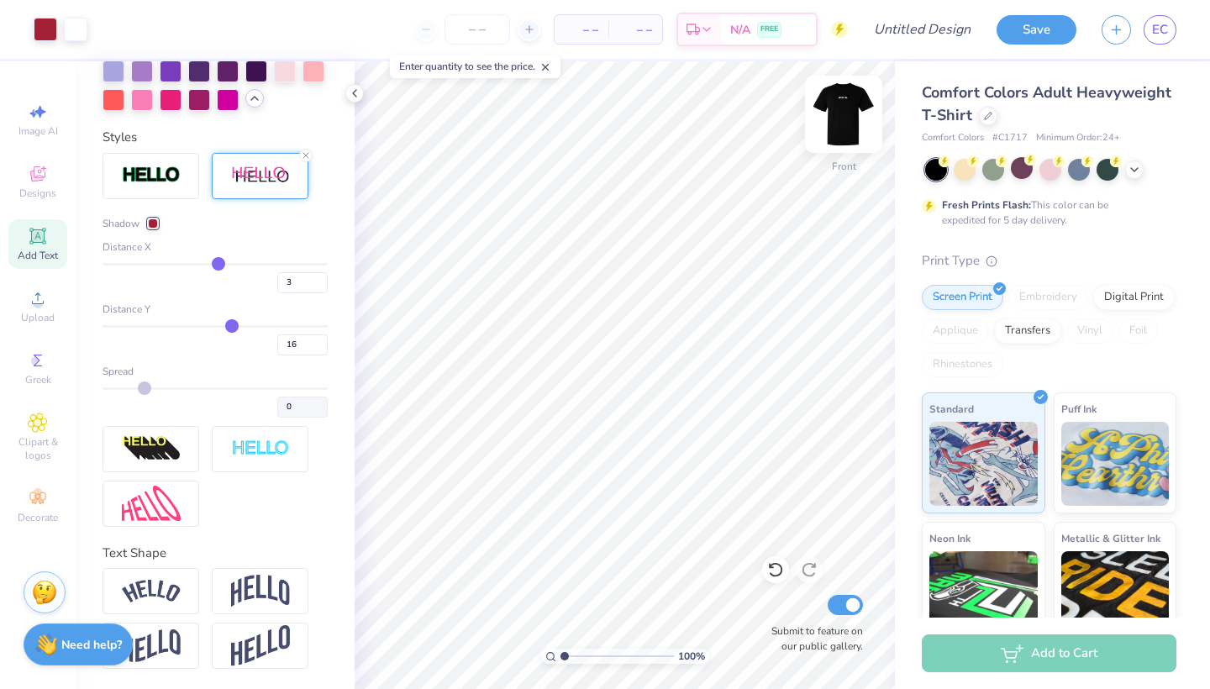
click at [845, 129] on img at bounding box center [843, 114] width 67 height 67
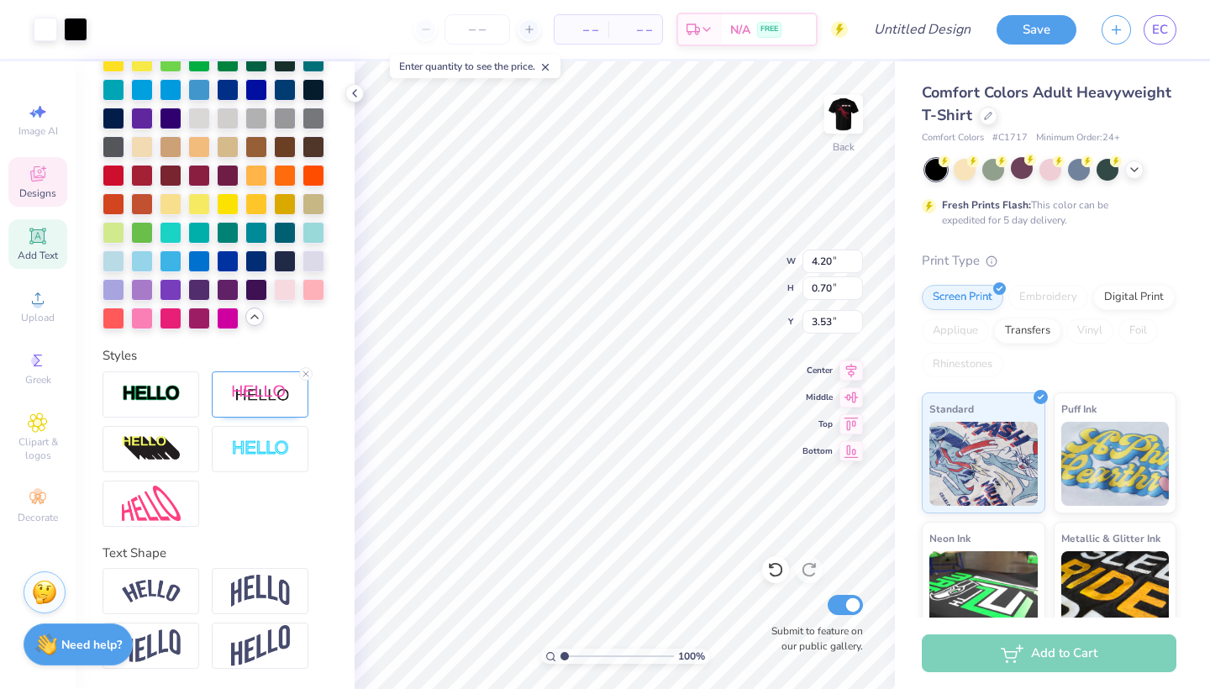
scroll to position [553, 0]
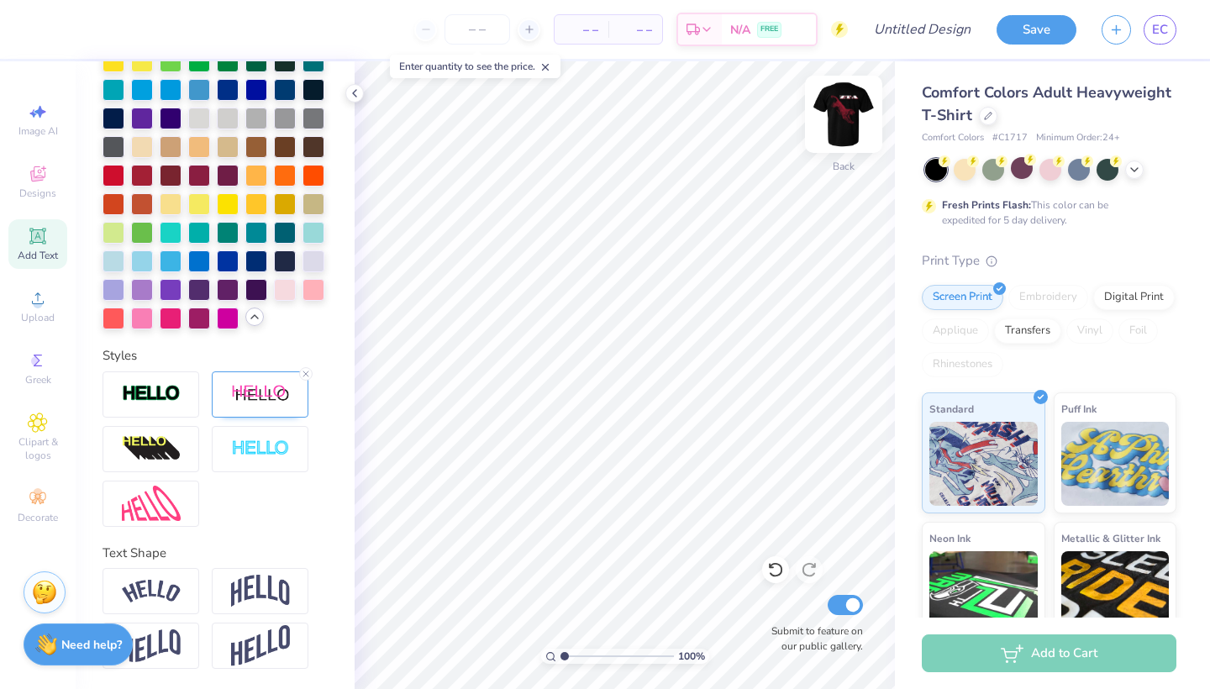
click at [853, 104] on img at bounding box center [843, 114] width 67 height 67
click at [838, 123] on img at bounding box center [843, 114] width 67 height 67
type input "4.58"
type input "0.77"
click at [853, 365] on icon at bounding box center [851, 368] width 24 height 20
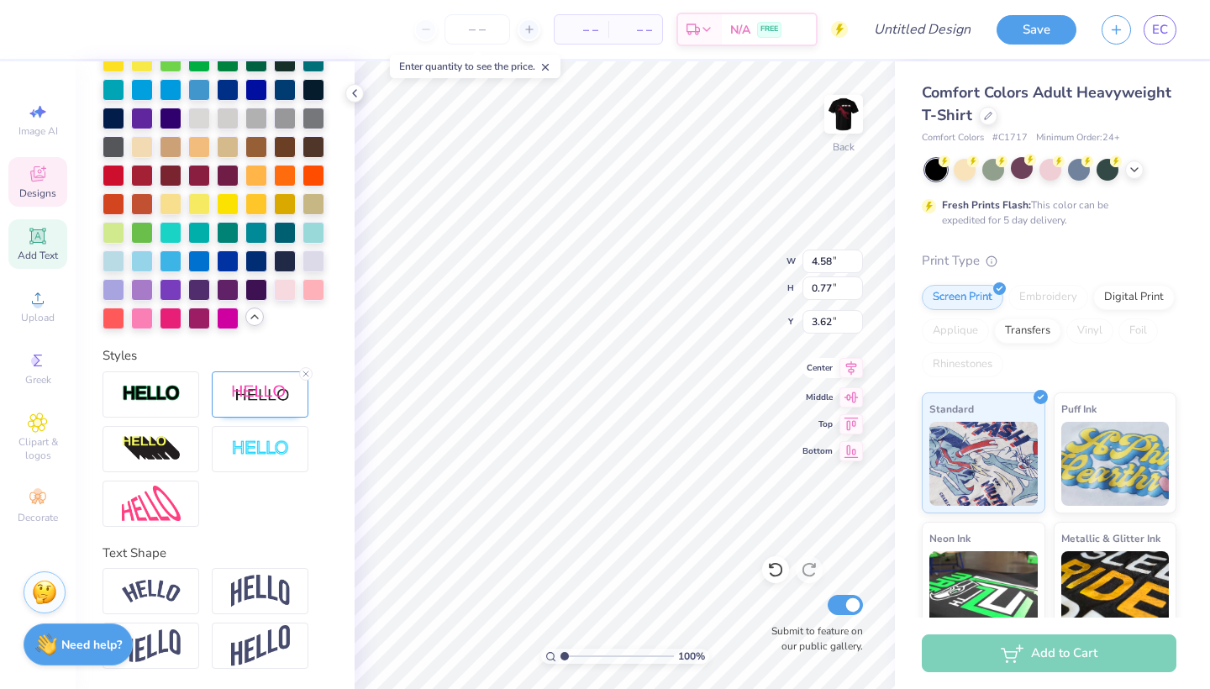
type input "3.00"
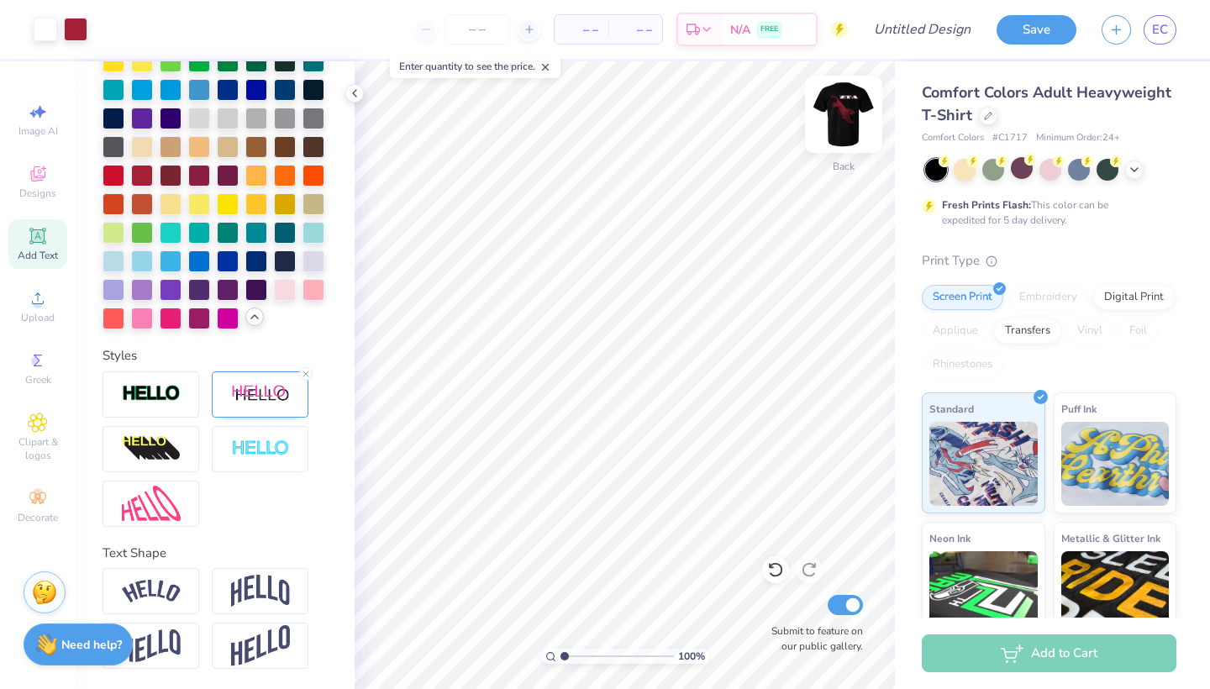
click at [844, 107] on img at bounding box center [843, 114] width 67 height 67
click at [848, 109] on img at bounding box center [843, 114] width 67 height 67
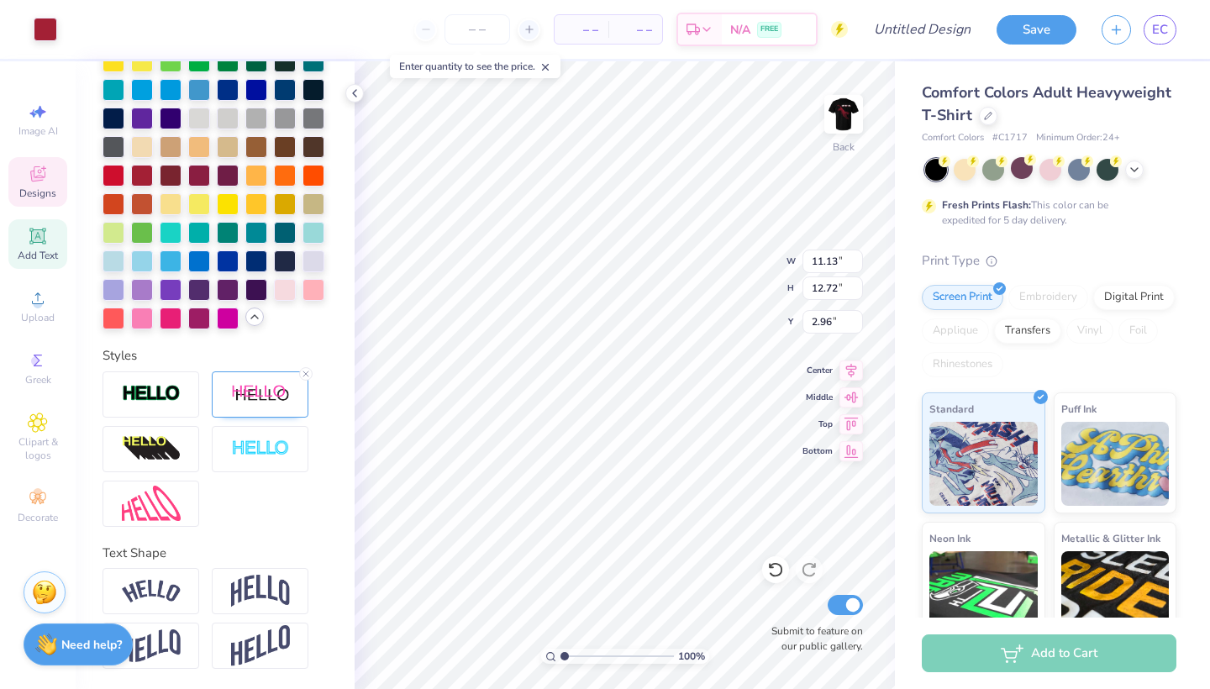
type input "3.28"
type input "3.74"
type input "1.13"
type input "2.52"
type input "2.88"
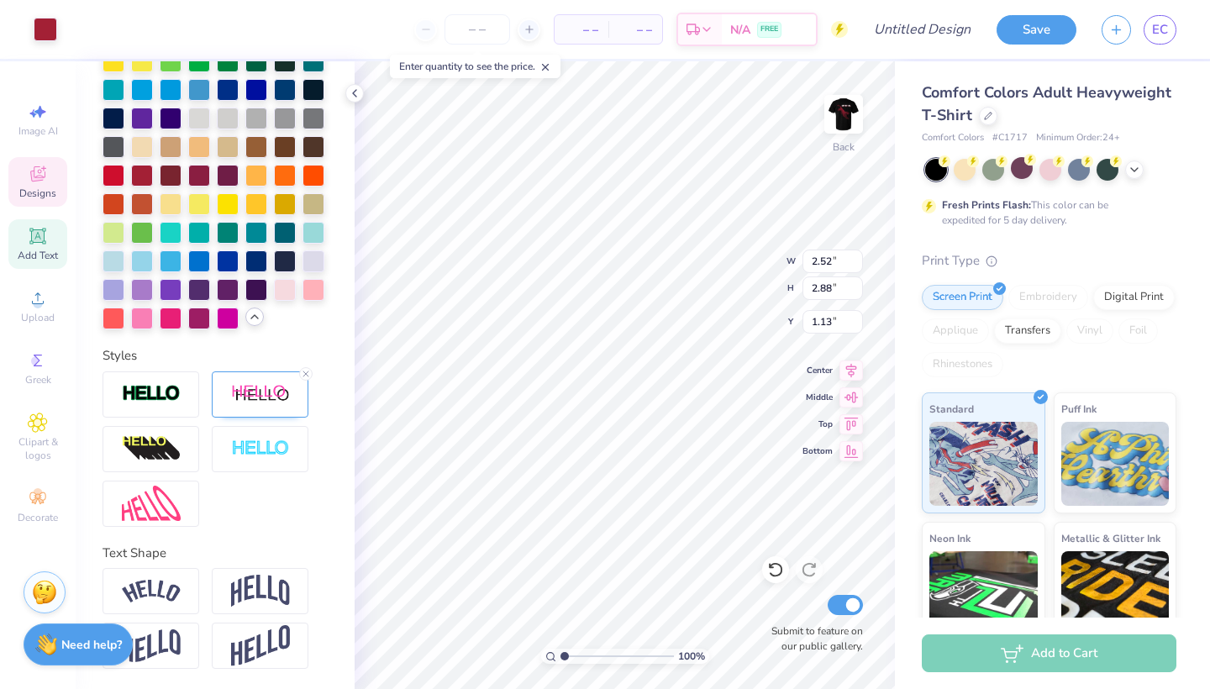
type input "1.56"
type input "4.90"
type input "2.33"
type input "1.44"
type input "4.32"
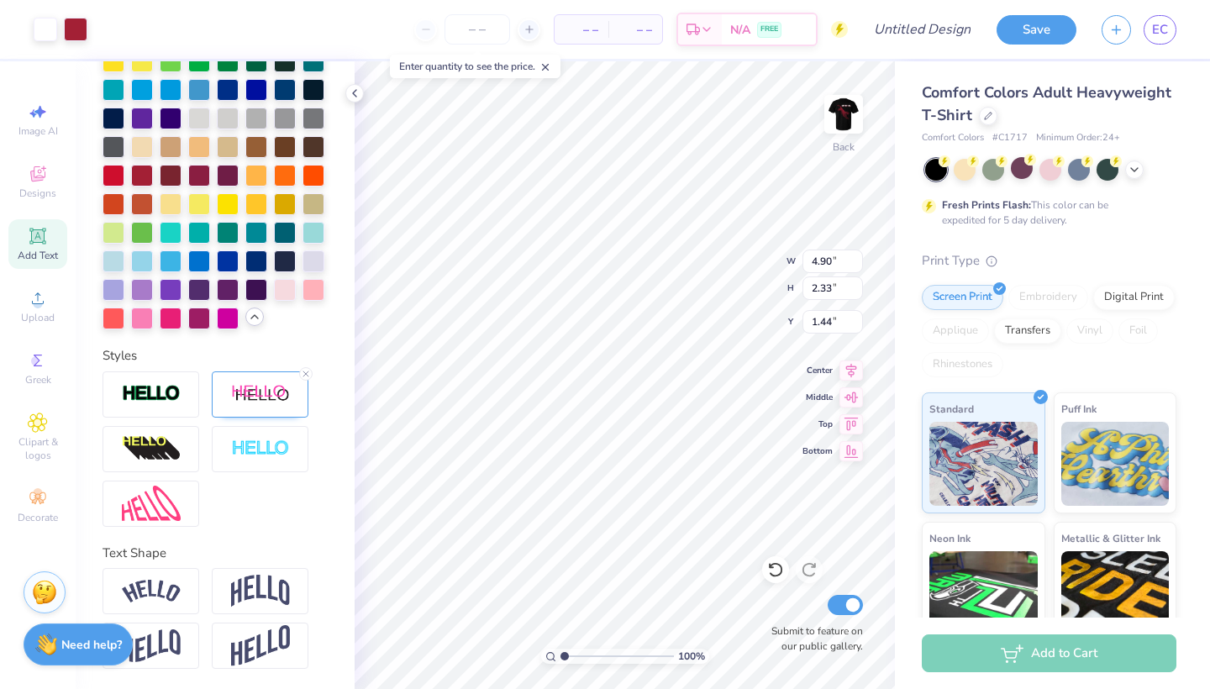
type input "2.05"
click at [744, 264] on div "100 % Back W 4.32 4.90 " H 2.05 2.33 " Y 1.44 1.44 " Center Middle Top Bottom S…" at bounding box center [625, 375] width 540 height 628
click at [836, 126] on img at bounding box center [843, 114] width 67 height 67
click at [836, 103] on img at bounding box center [843, 114] width 67 height 67
click at [1131, 163] on icon at bounding box center [1134, 167] width 13 height 13
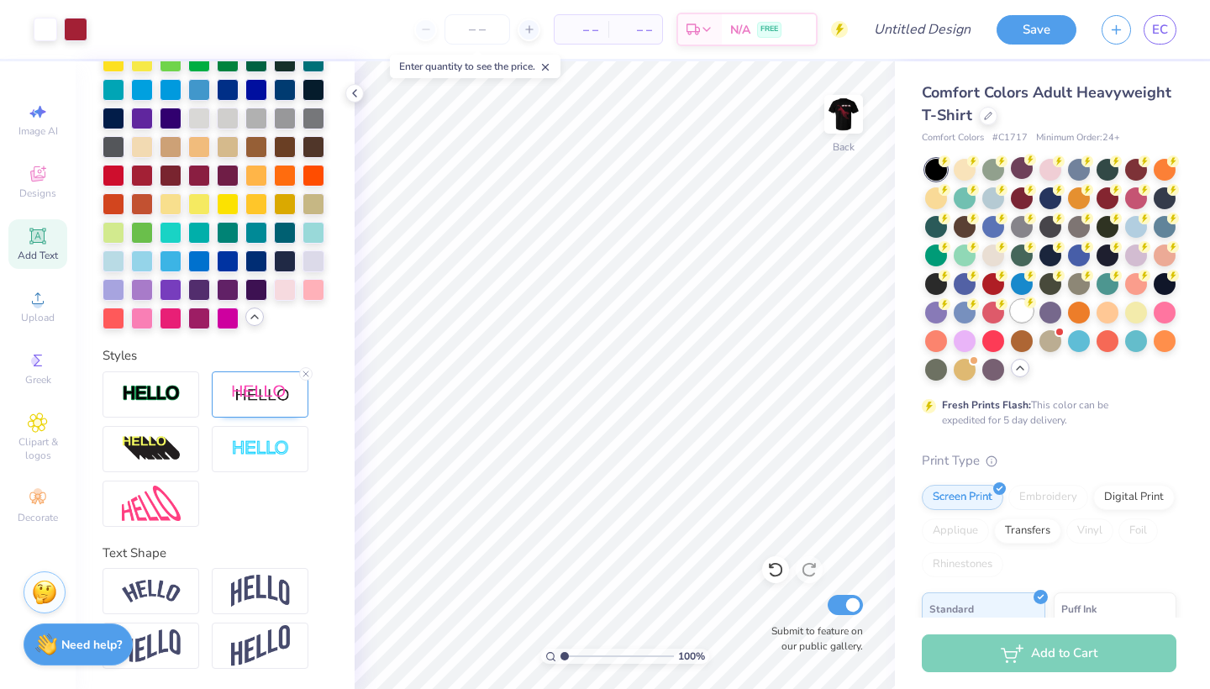
click at [1021, 308] on div at bounding box center [1022, 311] width 22 height 22
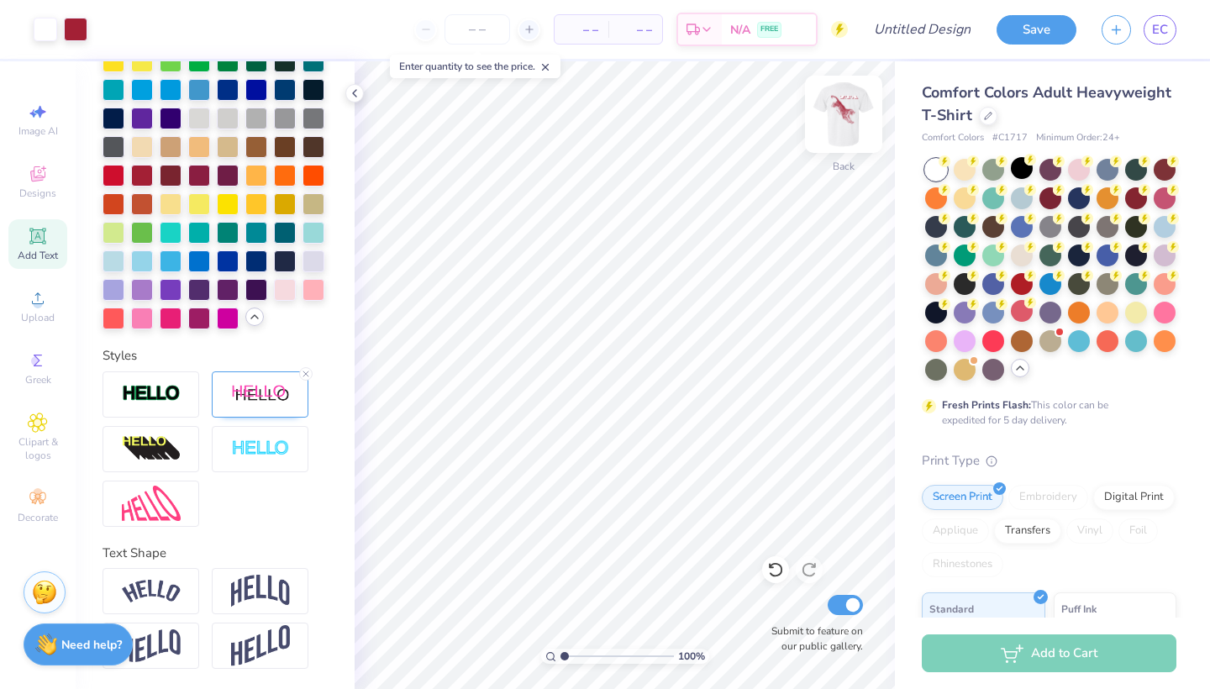
click at [828, 119] on img at bounding box center [843, 114] width 67 height 67
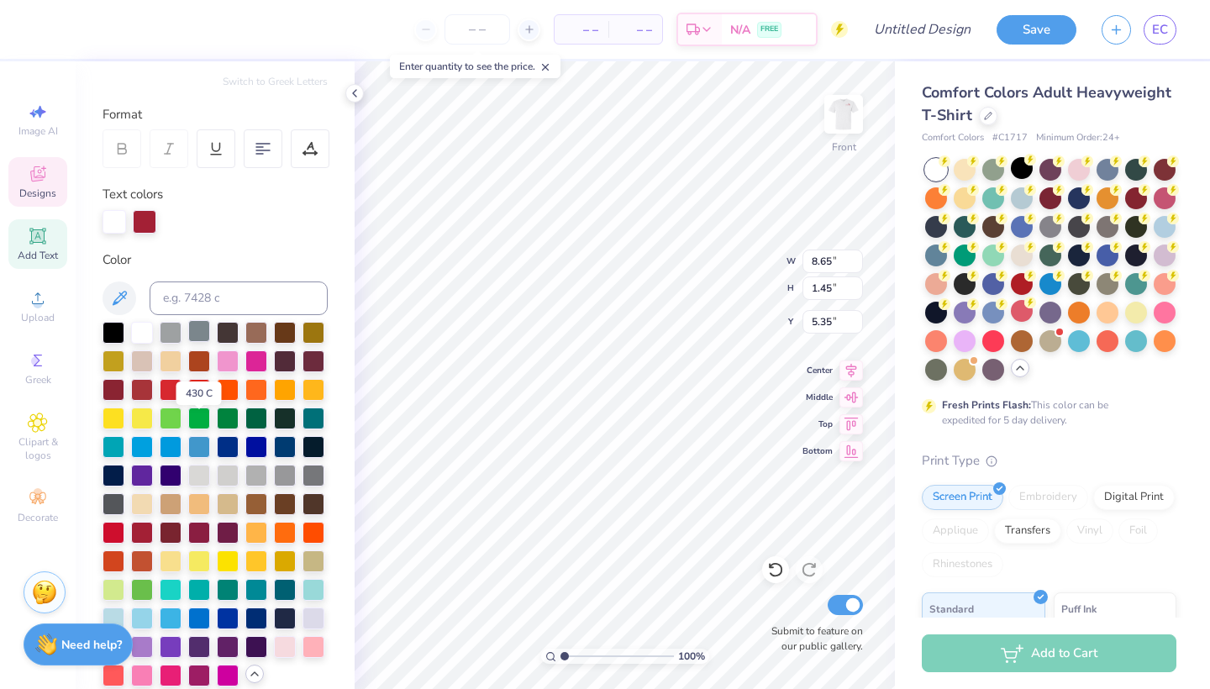
scroll to position [277, 0]
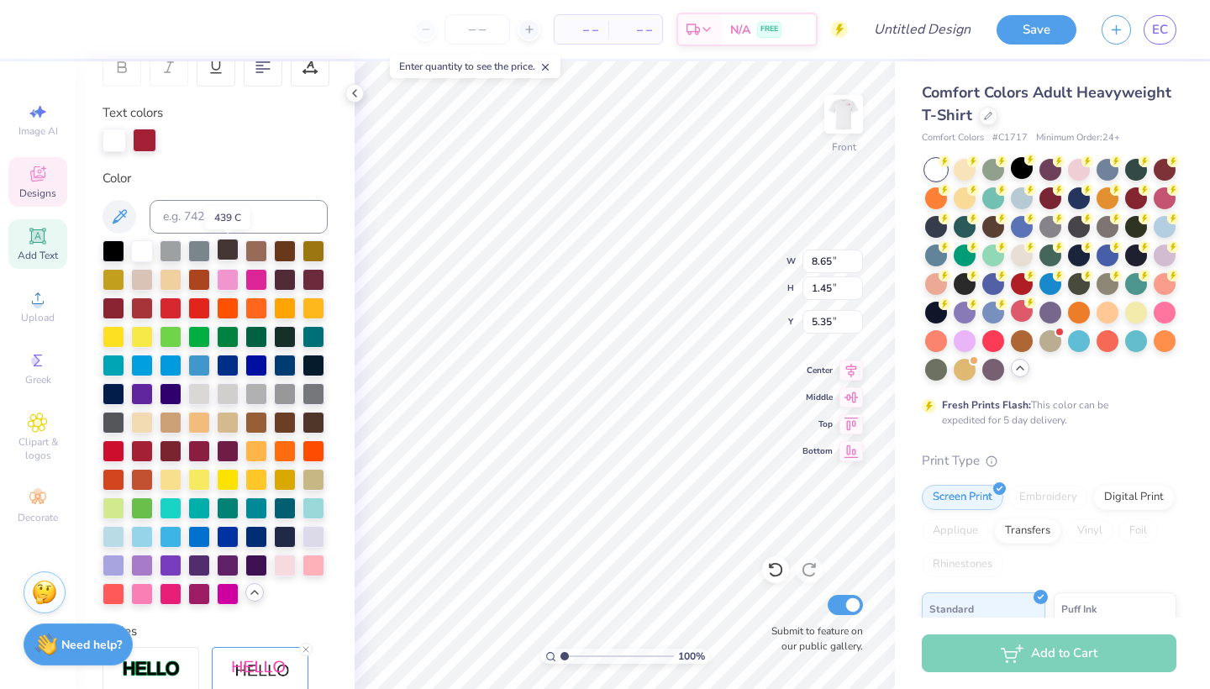
click at [234, 254] on div at bounding box center [228, 250] width 22 height 22
click at [113, 255] on div at bounding box center [114, 250] width 22 height 22
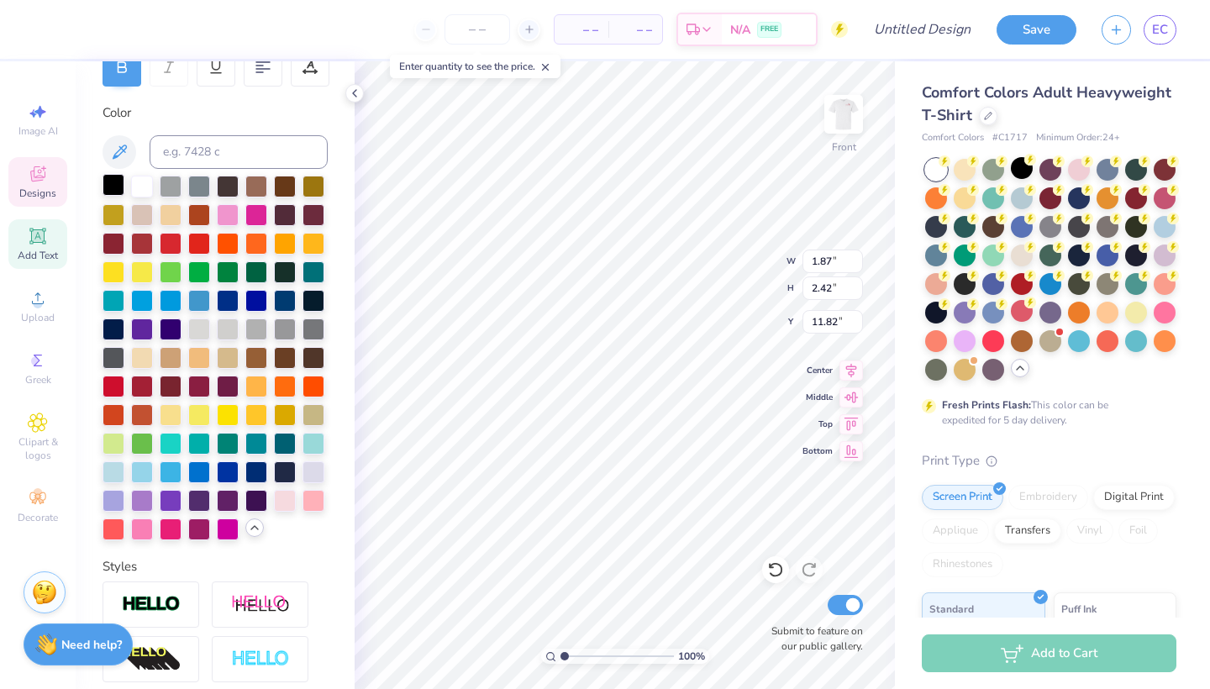
click at [104, 187] on div at bounding box center [114, 185] width 22 height 22
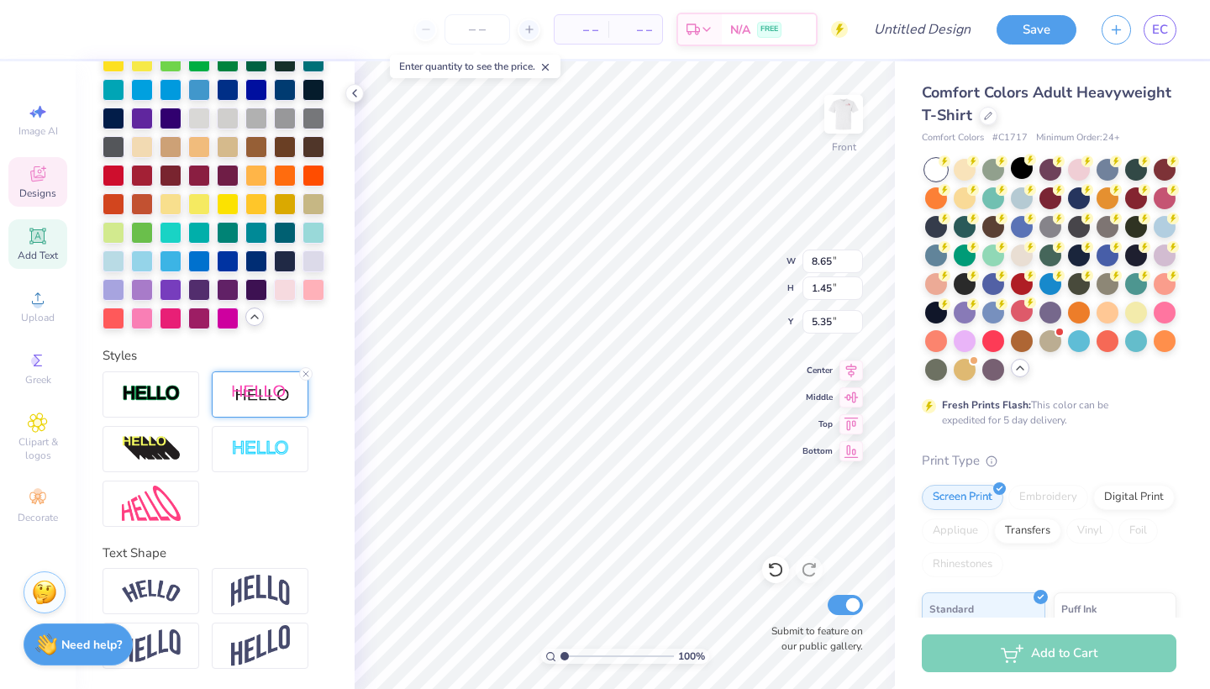
scroll to position [553, 0]
click at [244, 392] on img at bounding box center [260, 394] width 59 height 21
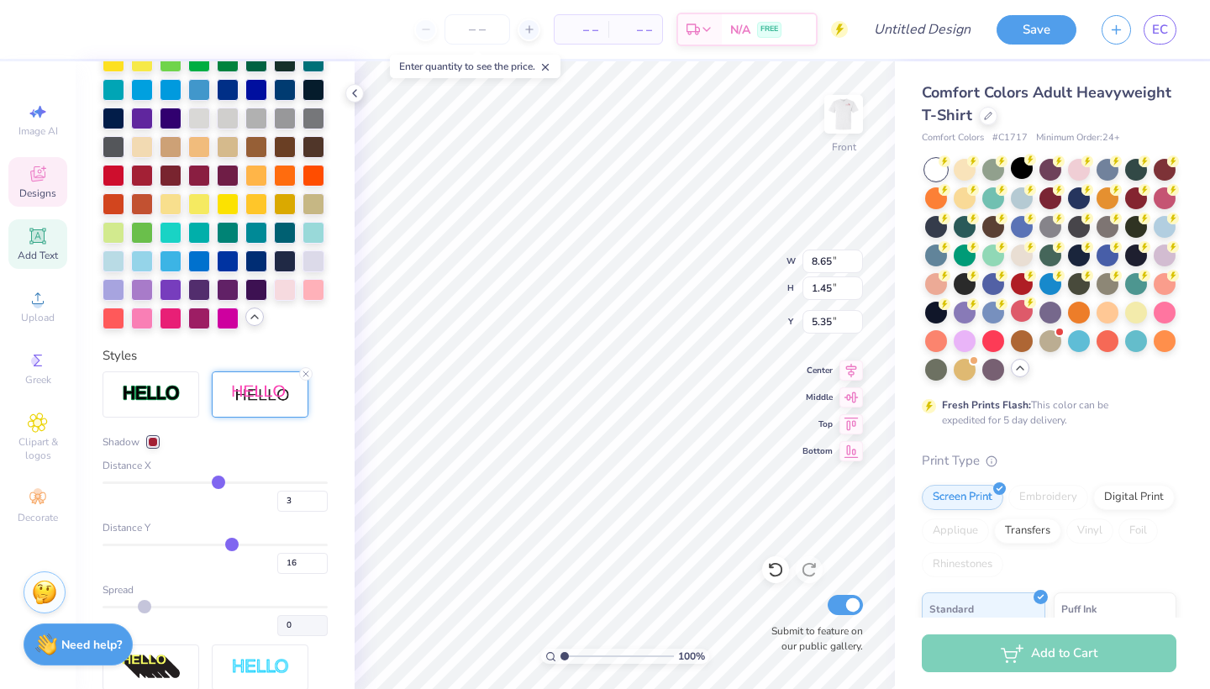
type input "14"
type input "13"
type input "12"
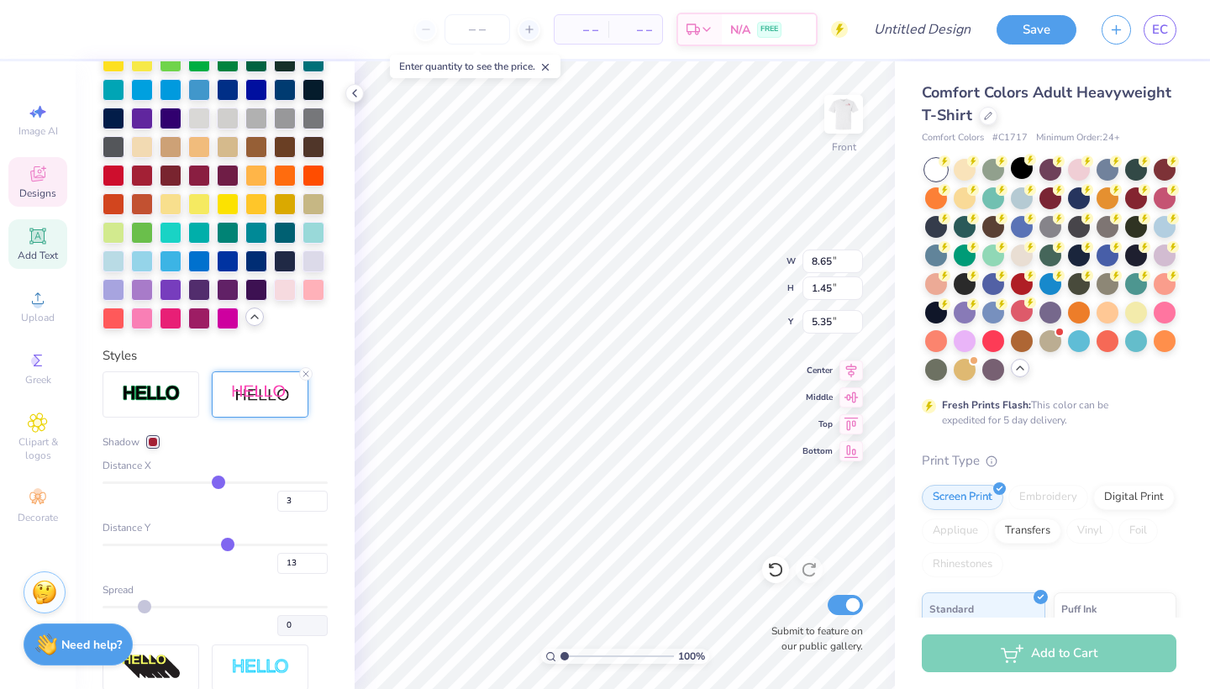
type input "12"
type input "11"
type input "10"
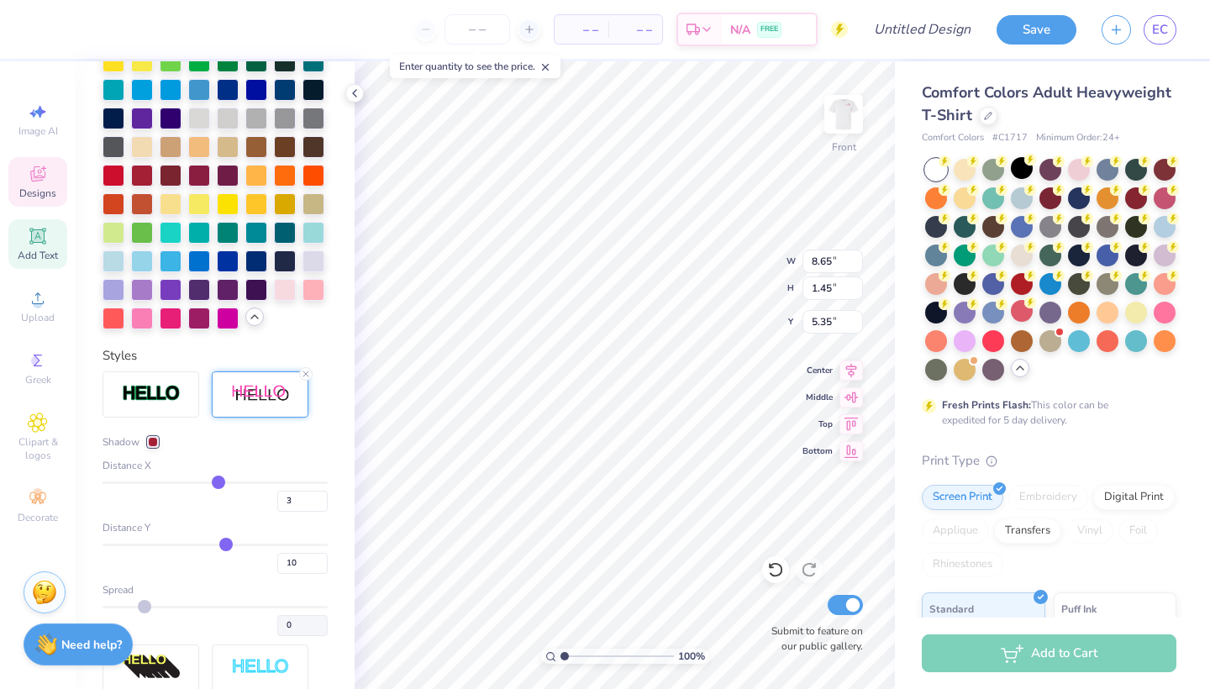
type input "9"
type input "8"
type input "7"
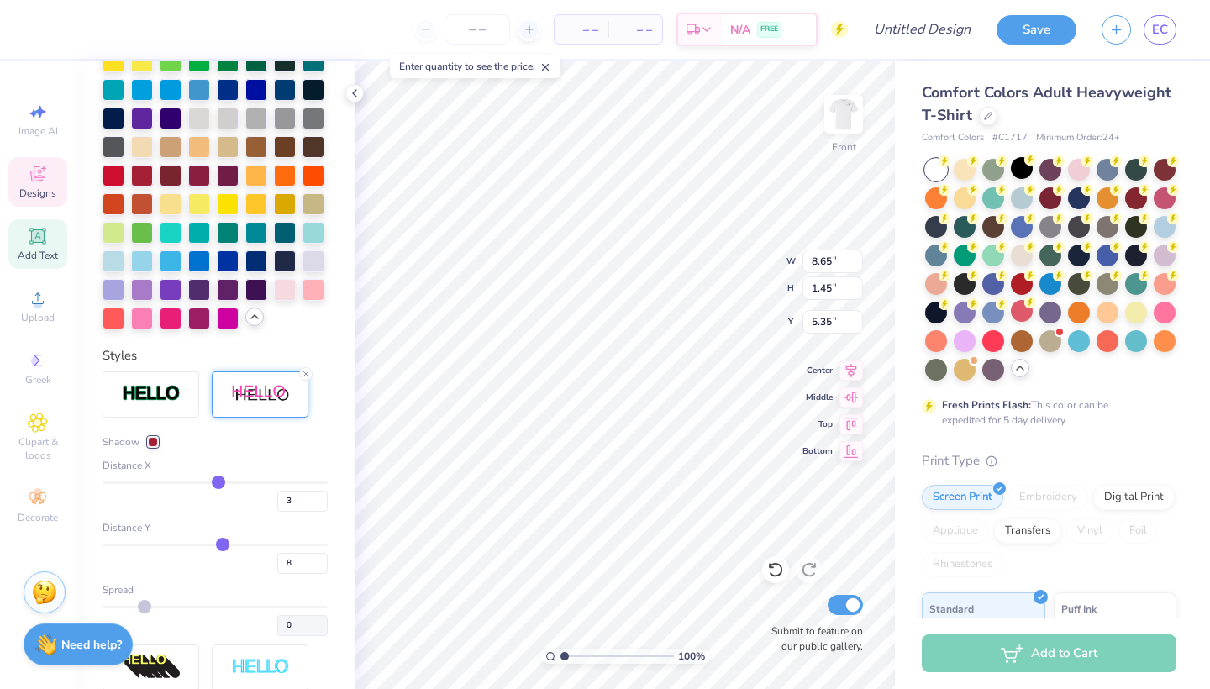
type input "7"
type input "6"
type input "5"
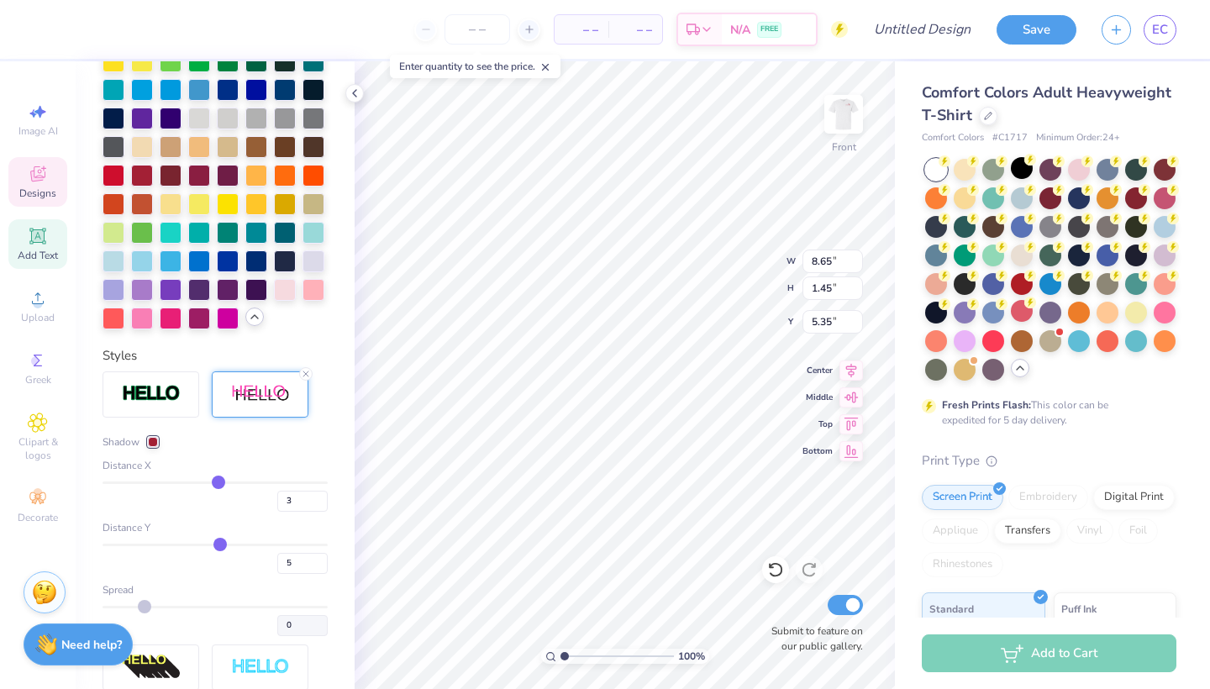
type input "4"
drag, startPoint x: 231, startPoint y: 543, endPoint x: 219, endPoint y: 543, distance: 11.8
type input "4"
click at [219, 544] on input "range" at bounding box center [215, 545] width 225 height 3
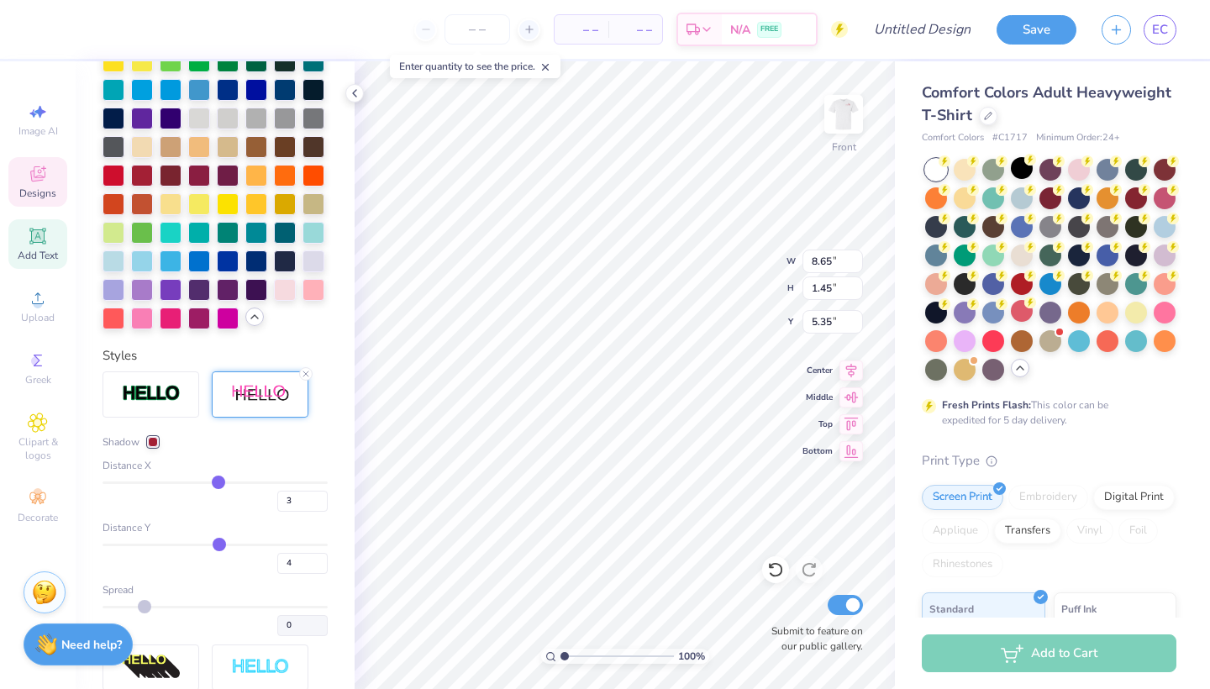
type input "1.30"
type input "3"
type input "2"
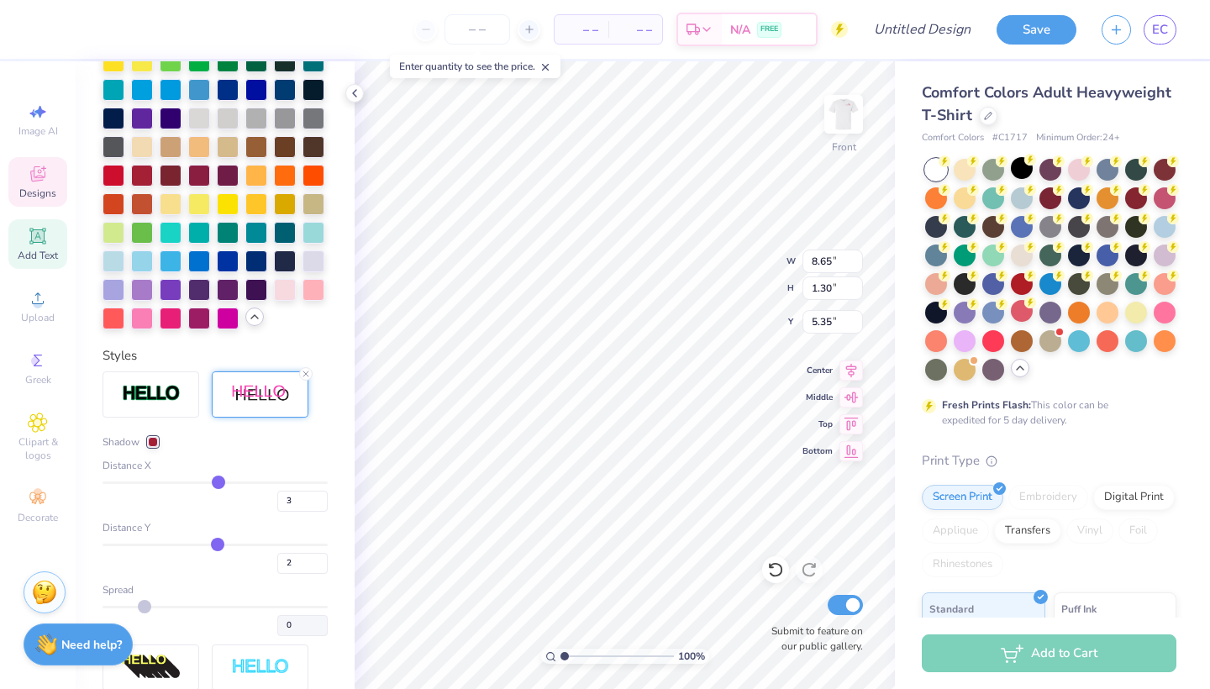
type input "1"
type input "-1"
type input "-2"
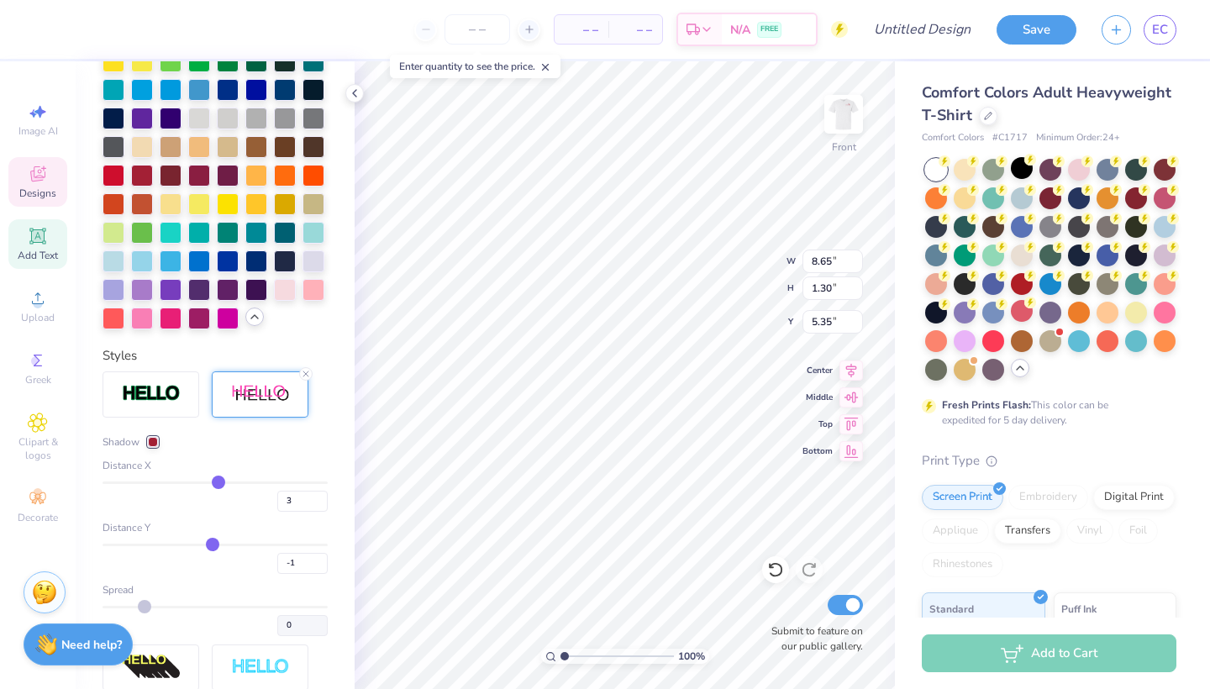
type input "-2"
type input "-3"
type input "-5"
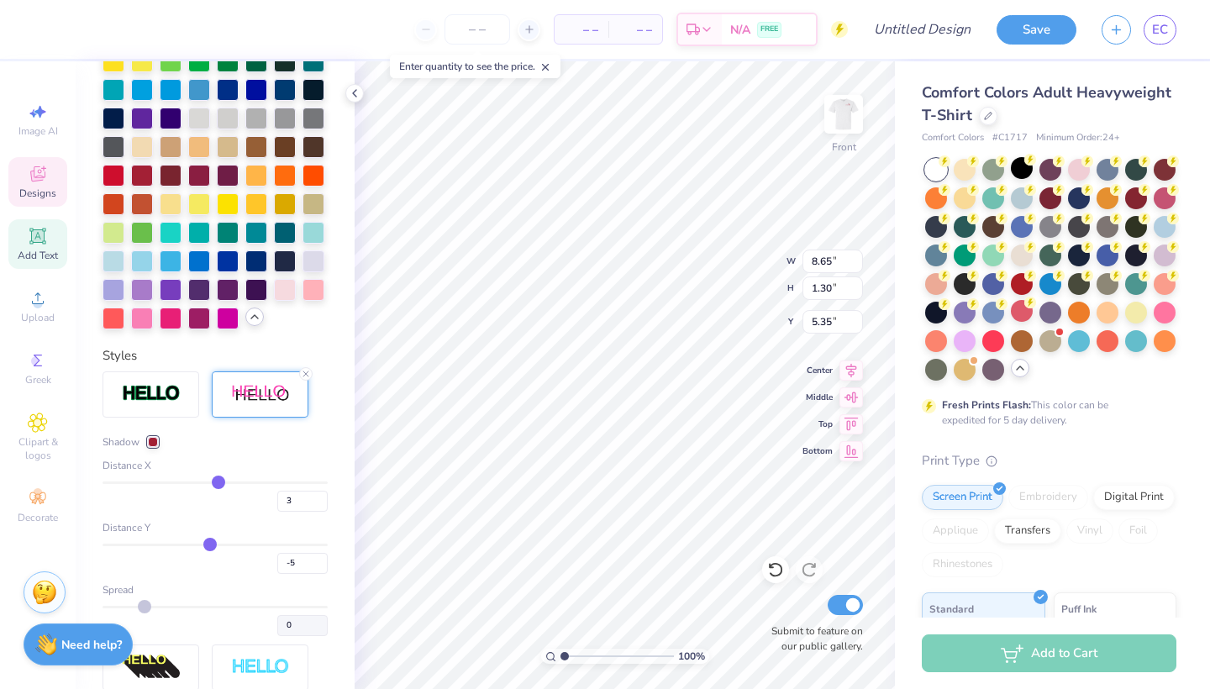
type input "-6"
type input "-7"
type input "-8"
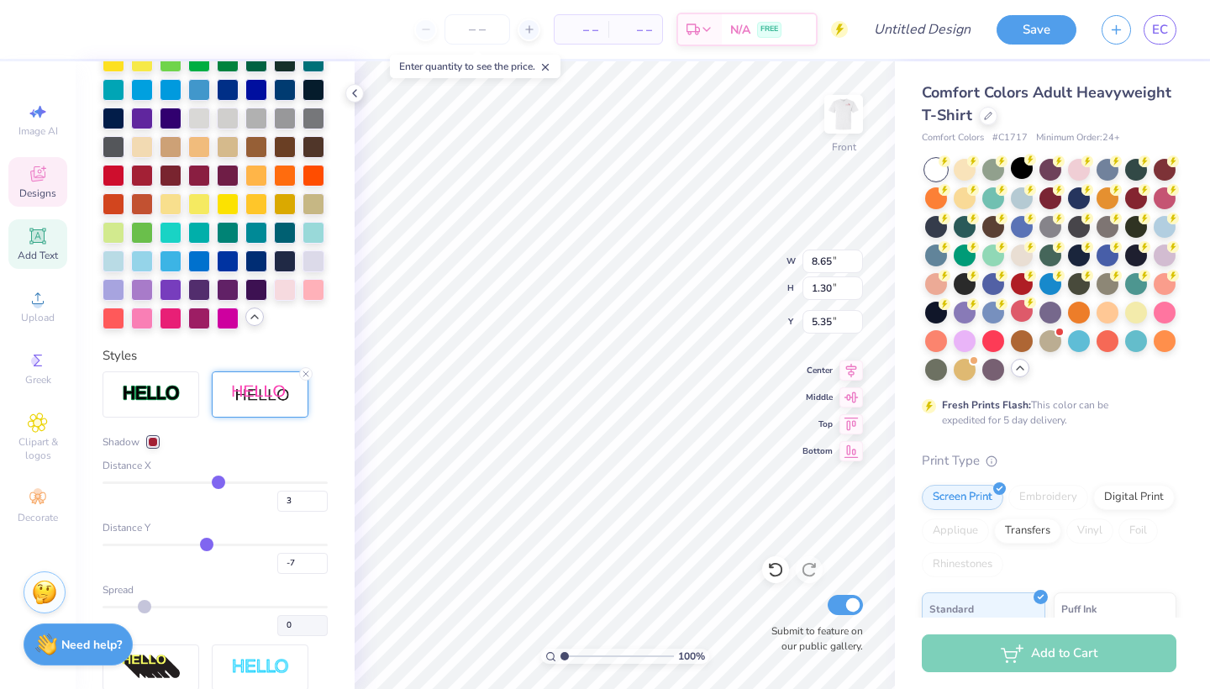
type input "-8"
type input "-9"
type input "-10"
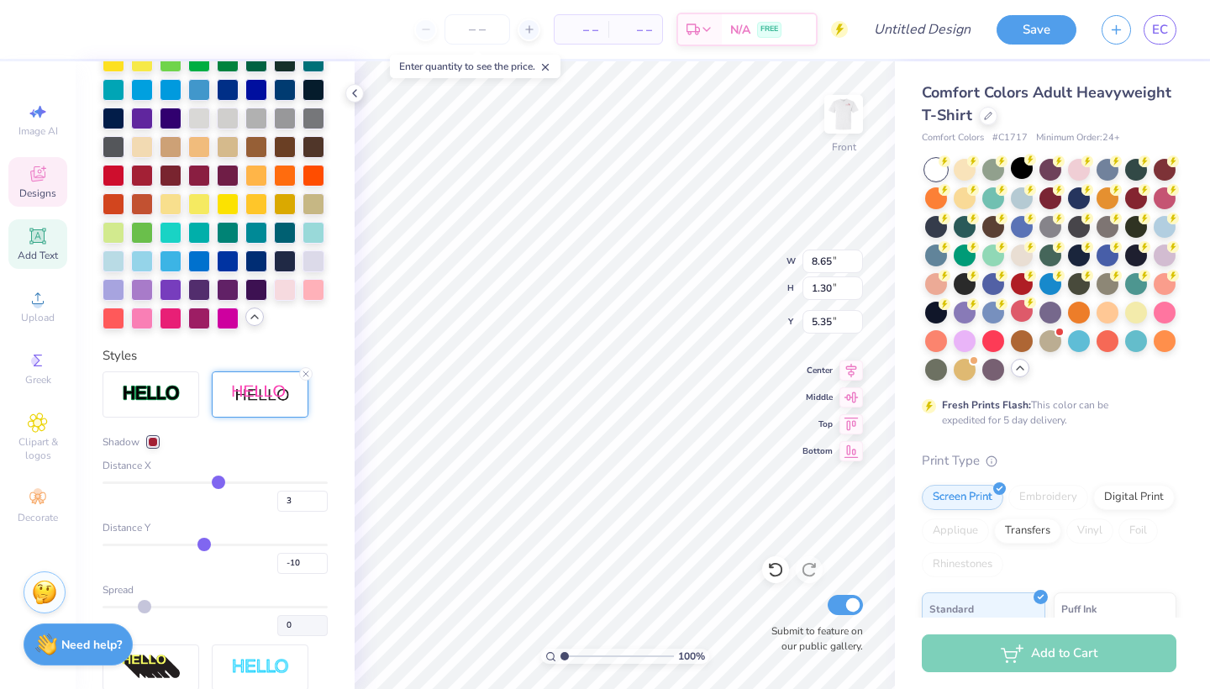
type input "-11"
type input "-12"
type input "-13"
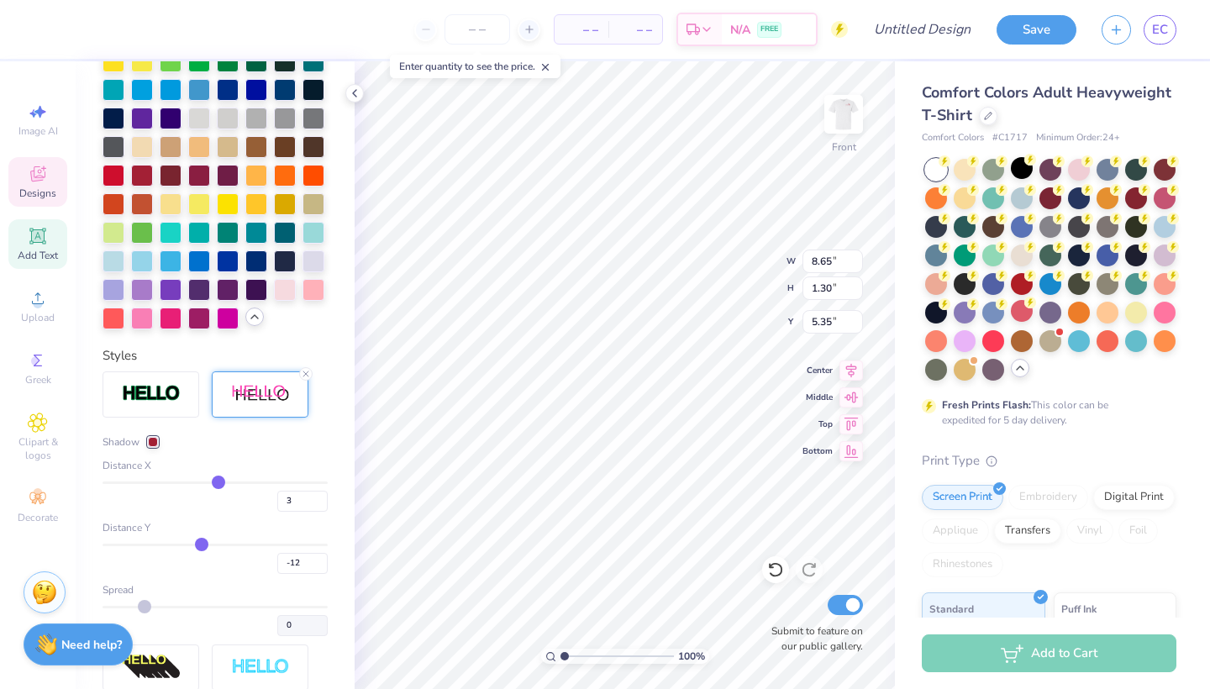
type input "-13"
type input "-14"
type input "-15"
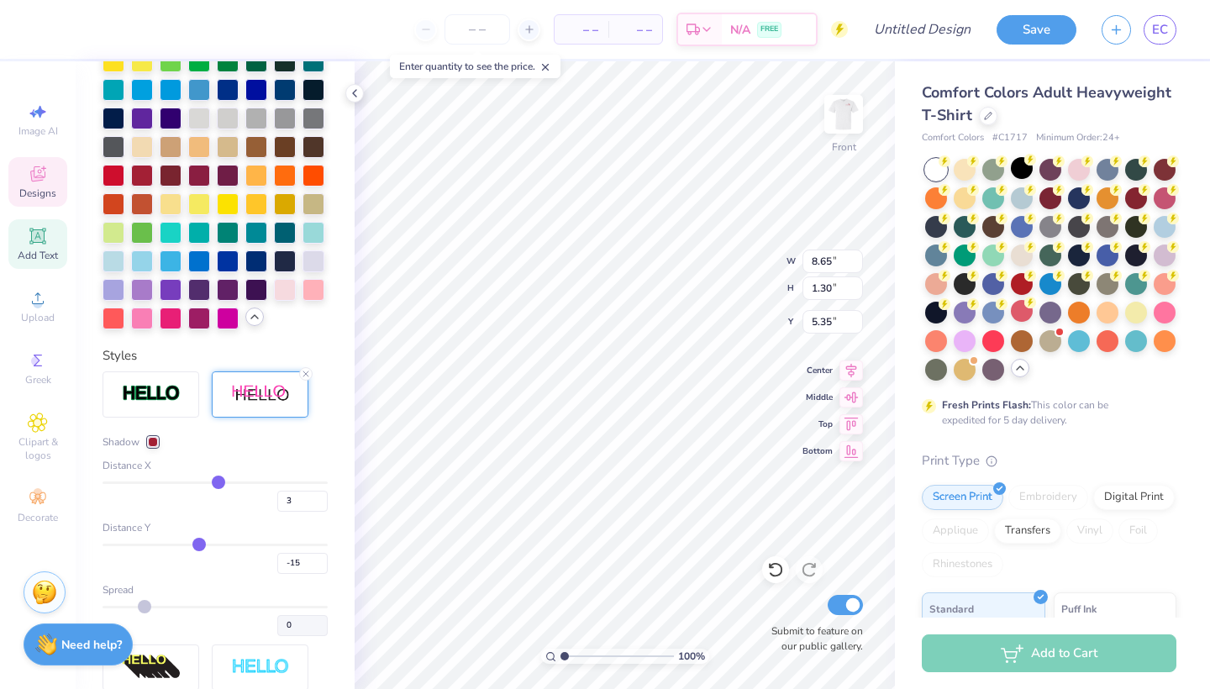
type input "-16"
type input "-17"
type input "-18"
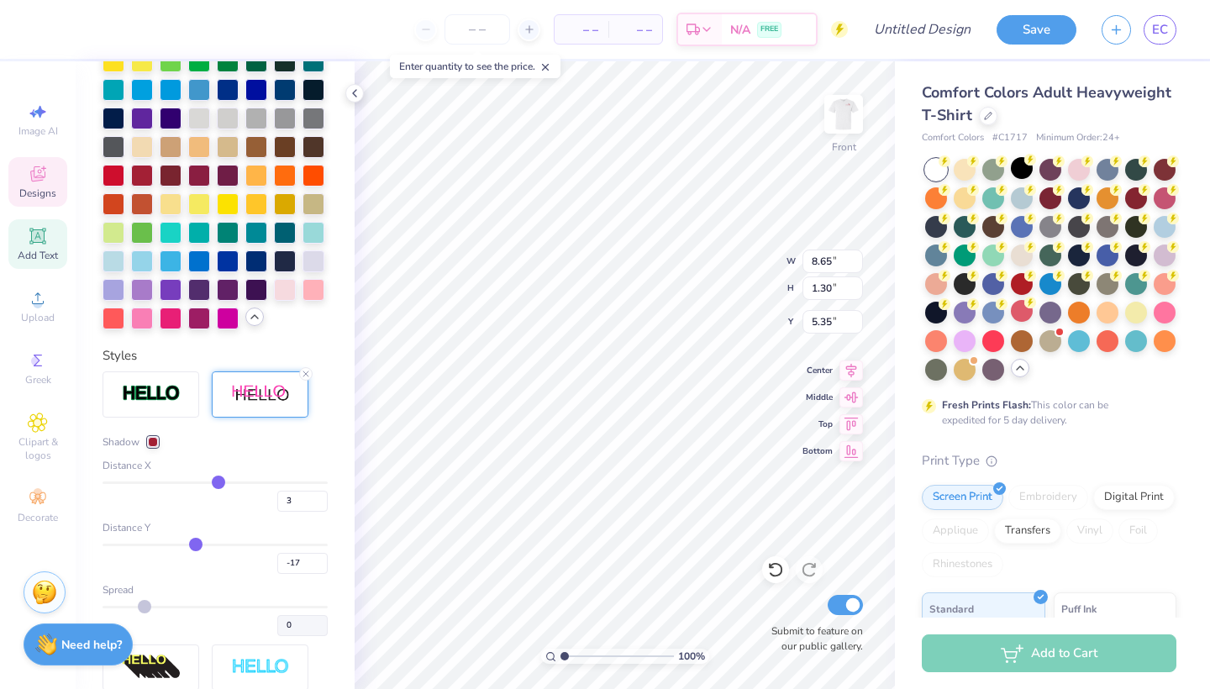
type input "-18"
type input "-19"
type input "-20"
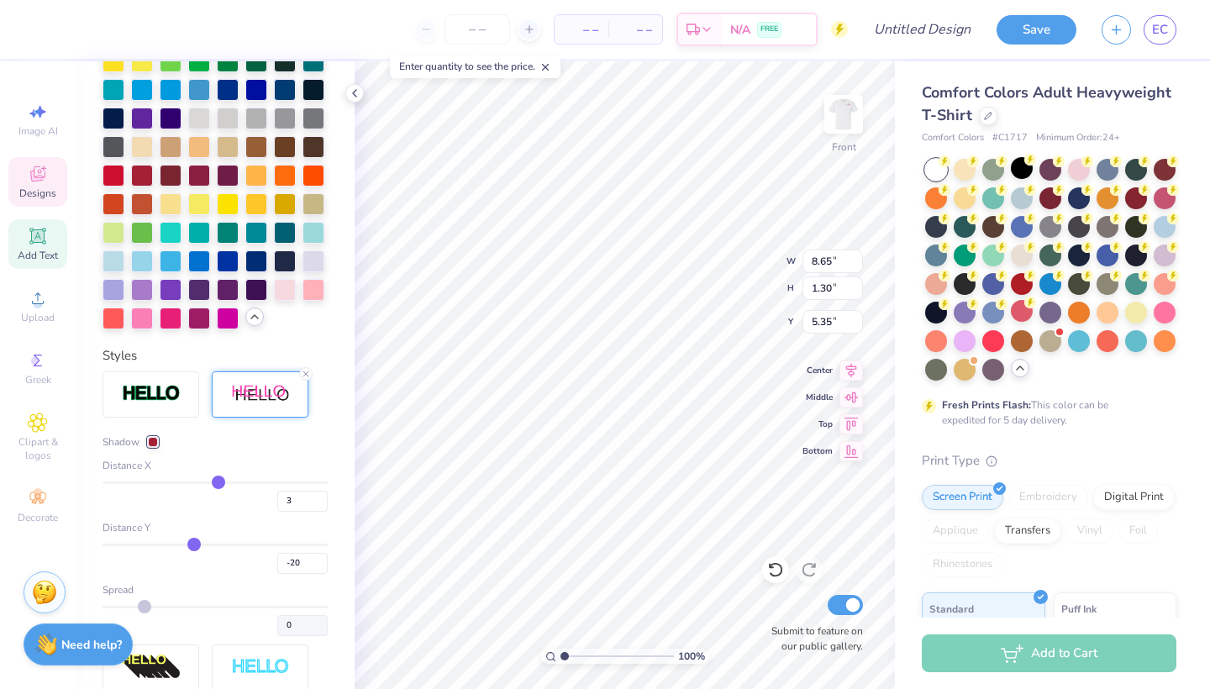
type input "-21"
drag, startPoint x: 219, startPoint y: 543, endPoint x: 192, endPoint y: 545, distance: 27.0
type input "-21"
click at [192, 545] on input "range" at bounding box center [215, 545] width 225 height 3
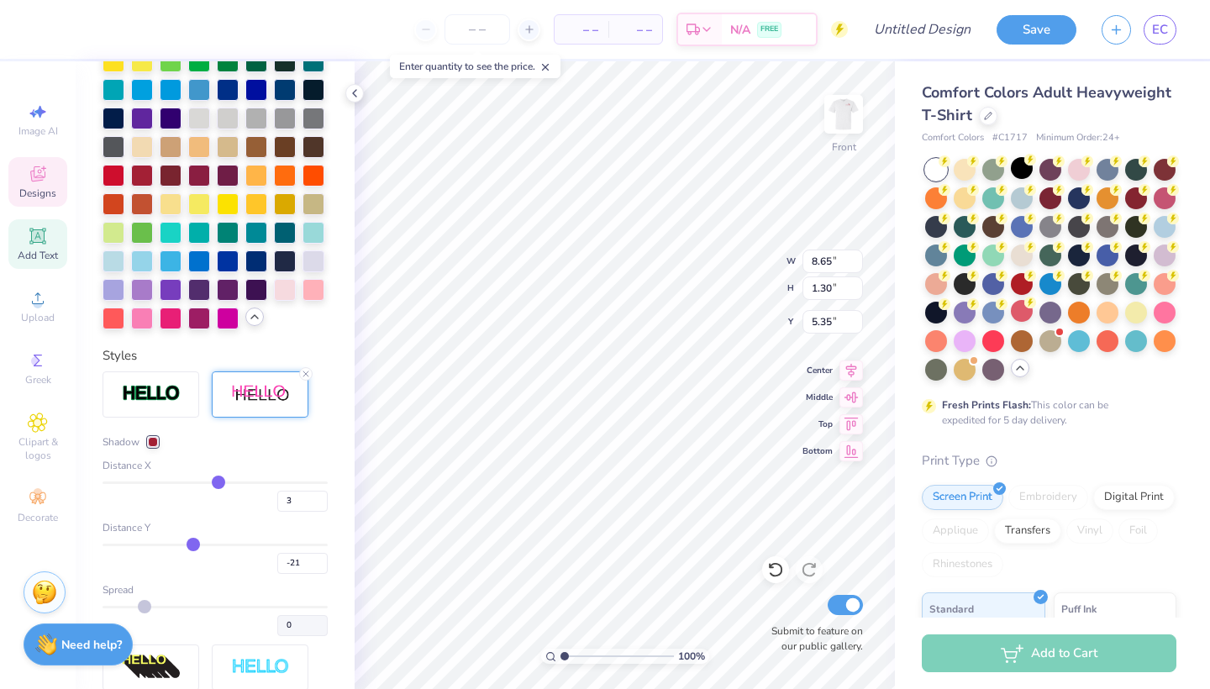
type input "1.51"
type input "5.09"
type input "-32"
type input "-31"
drag, startPoint x: 192, startPoint y: 545, endPoint x: 181, endPoint y: 545, distance: 10.9
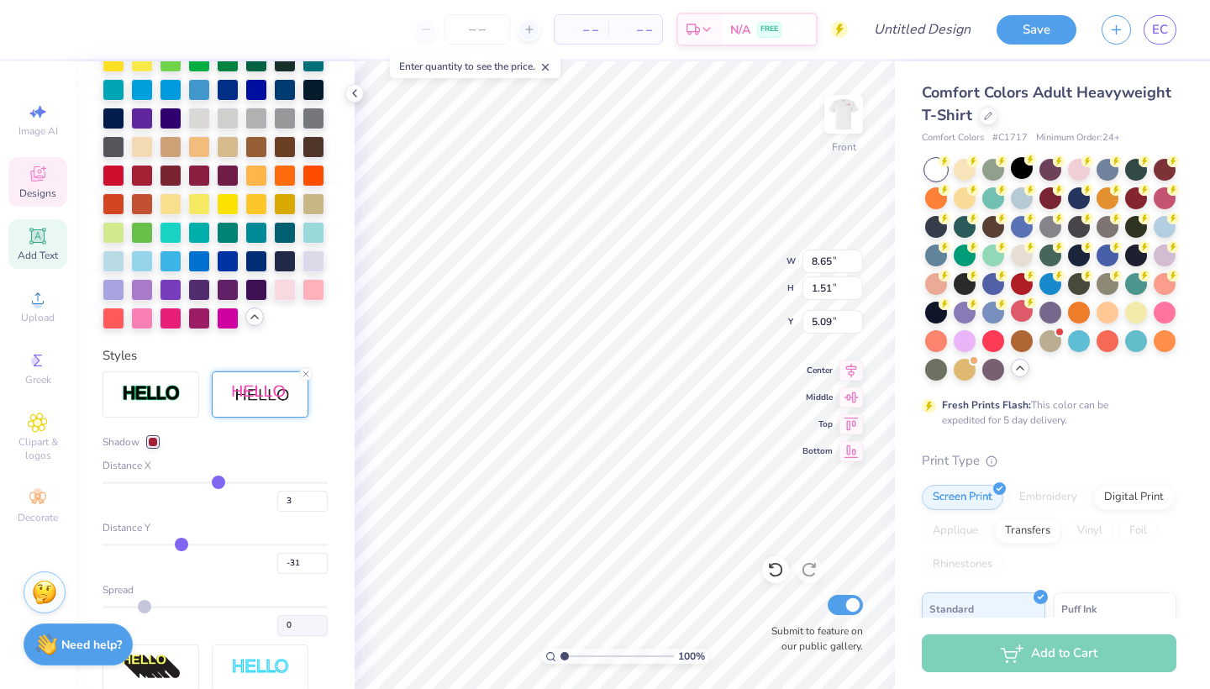
type input "-32"
click at [181, 545] on input "range" at bounding box center [215, 545] width 225 height 3
type input "-32"
type input "1.65"
type input "4.95"
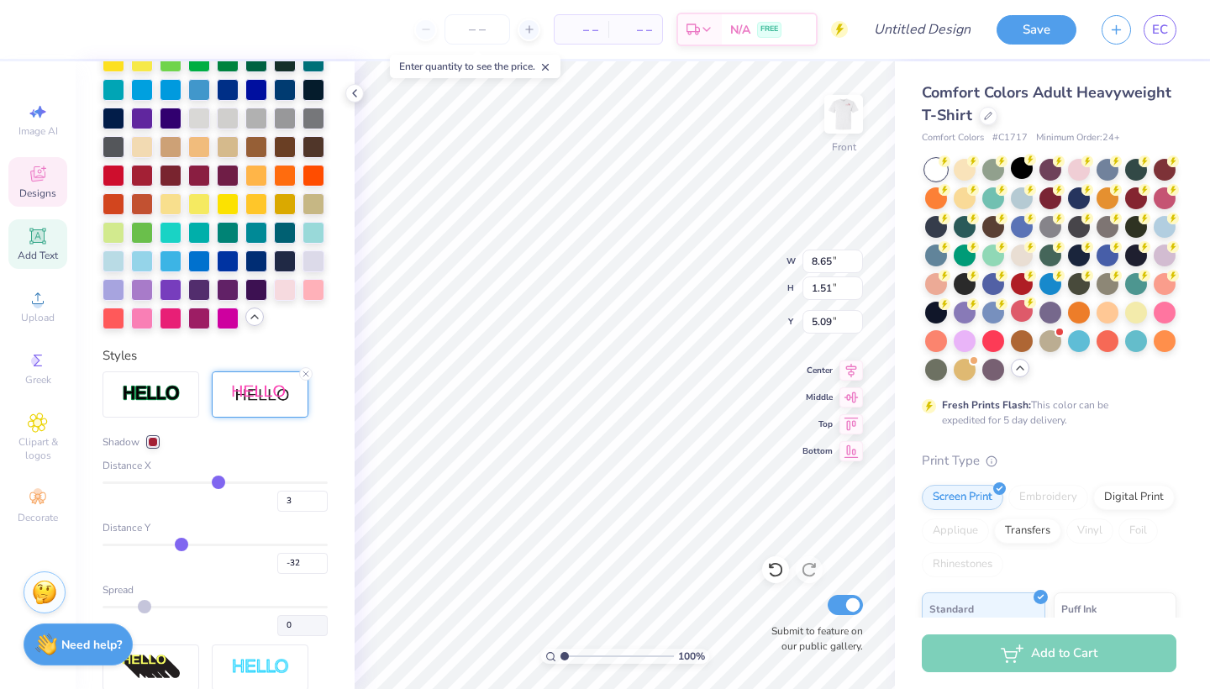
type input "-22"
type input "-18"
type input "-17"
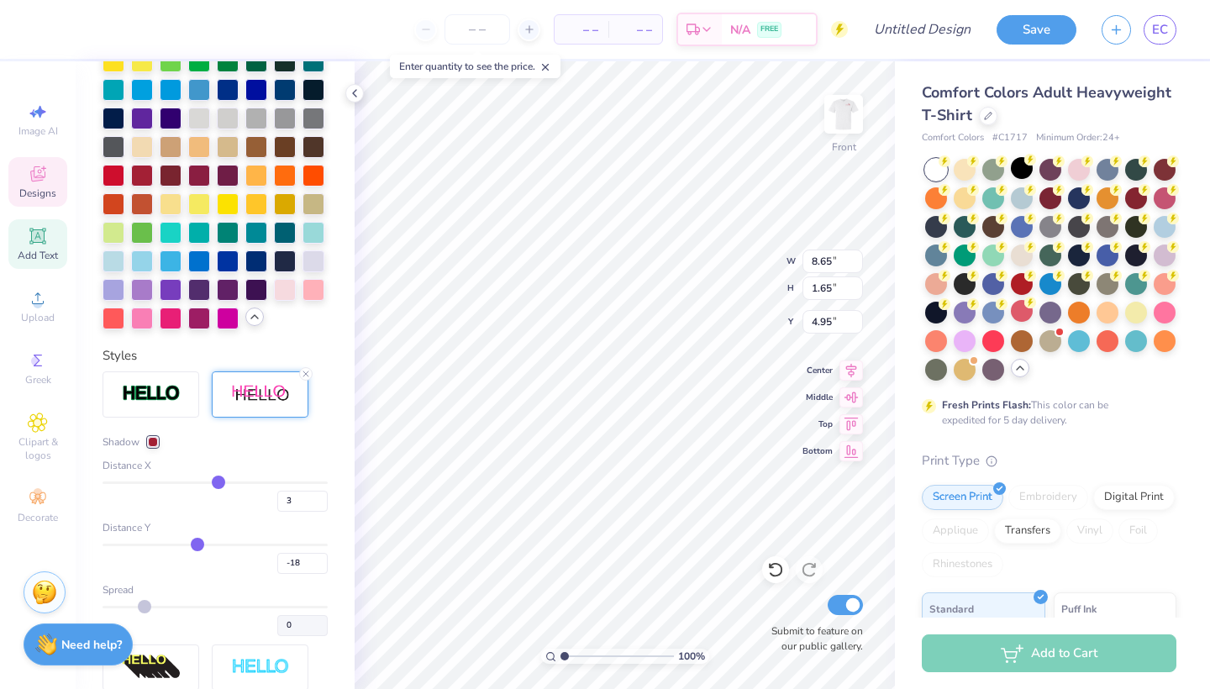
type input "-17"
type input "-14"
type input "-13"
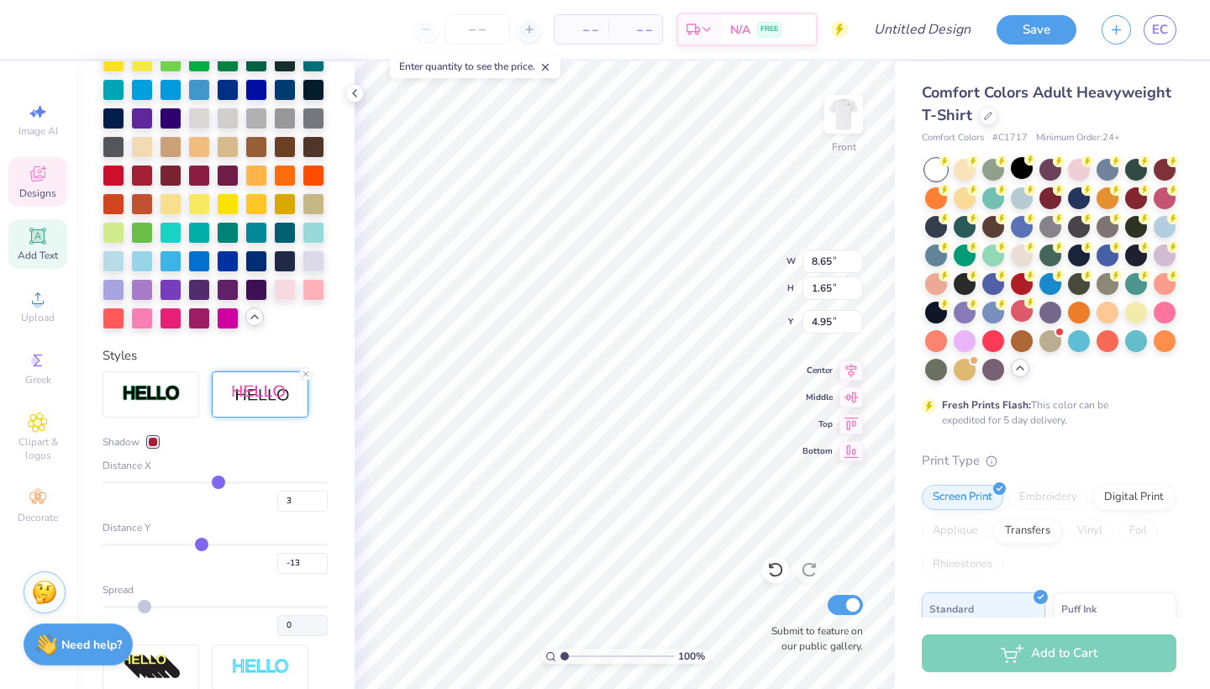
type input "-12"
type input "-11"
type input "-10"
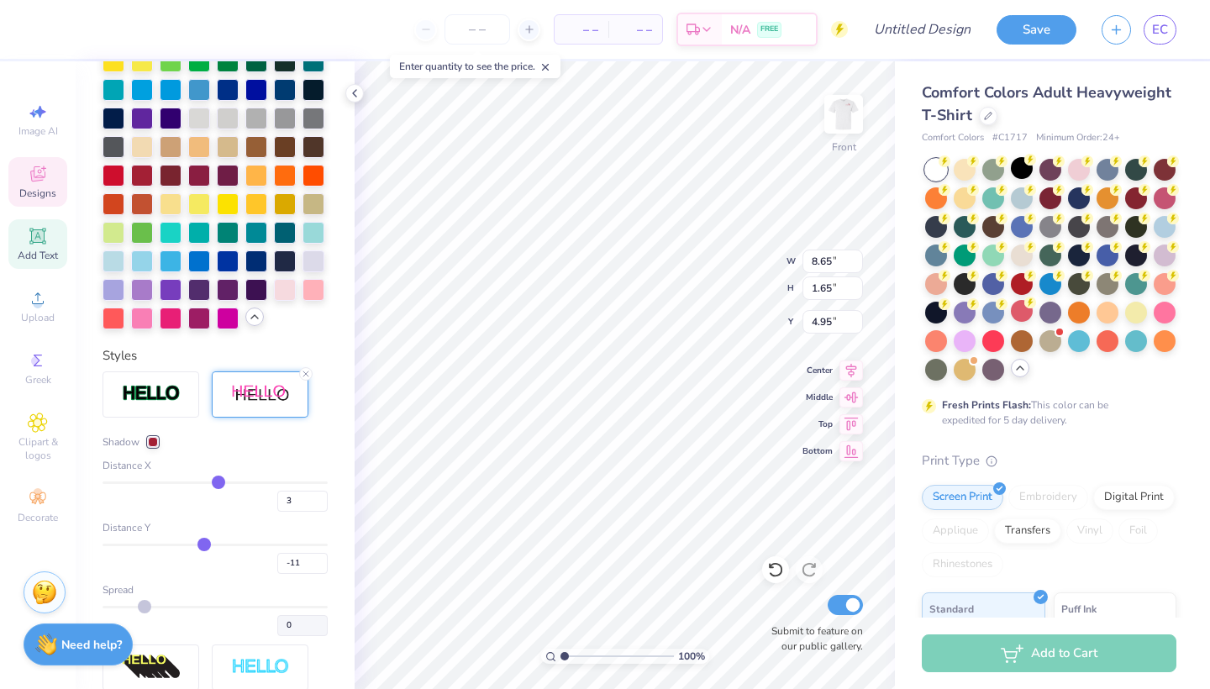
type input "-10"
type input "-9"
type input "-8"
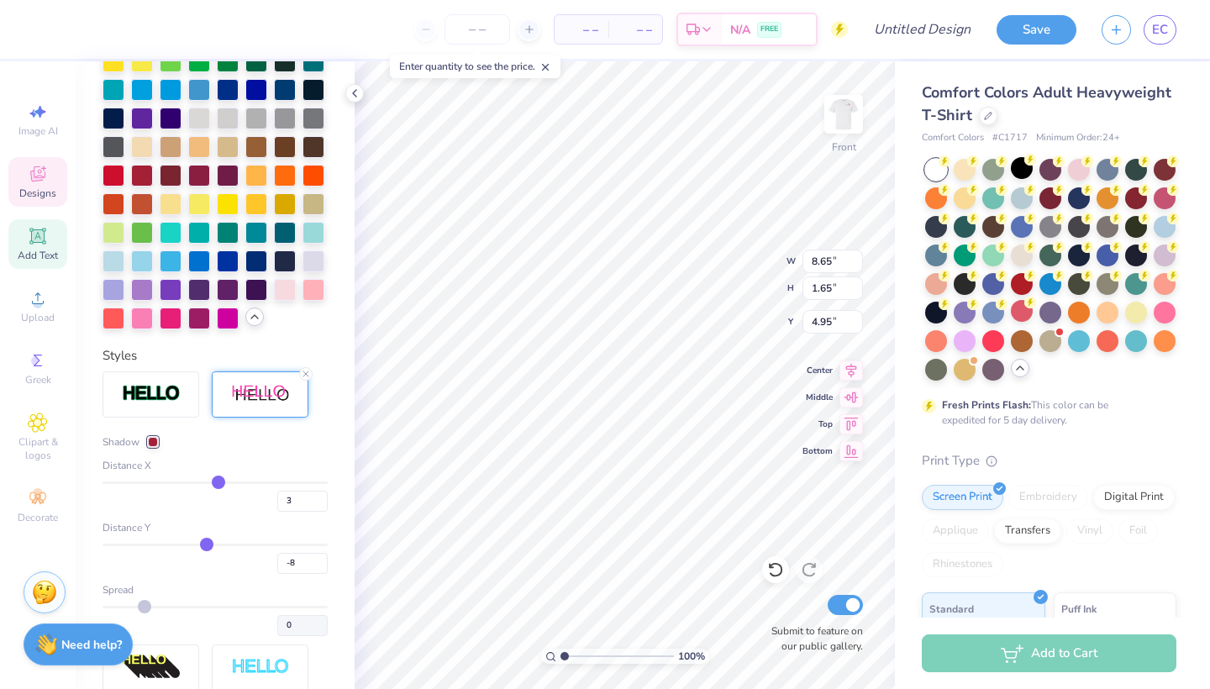
type input "-7"
drag, startPoint x: 181, startPoint y: 545, endPoint x: 208, endPoint y: 545, distance: 26.0
type input "-7"
click at [208, 545] on input "range" at bounding box center [215, 545] width 225 height 3
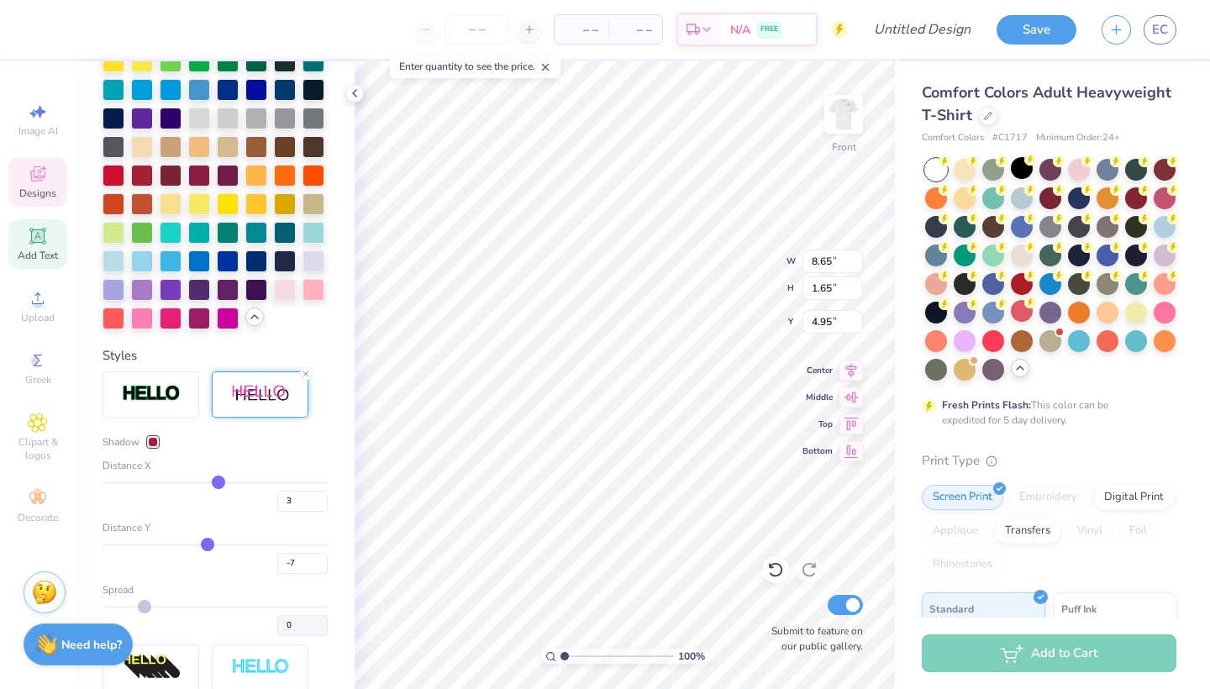
type input "1.34"
type input "5.26"
type input "-2"
type input "-1"
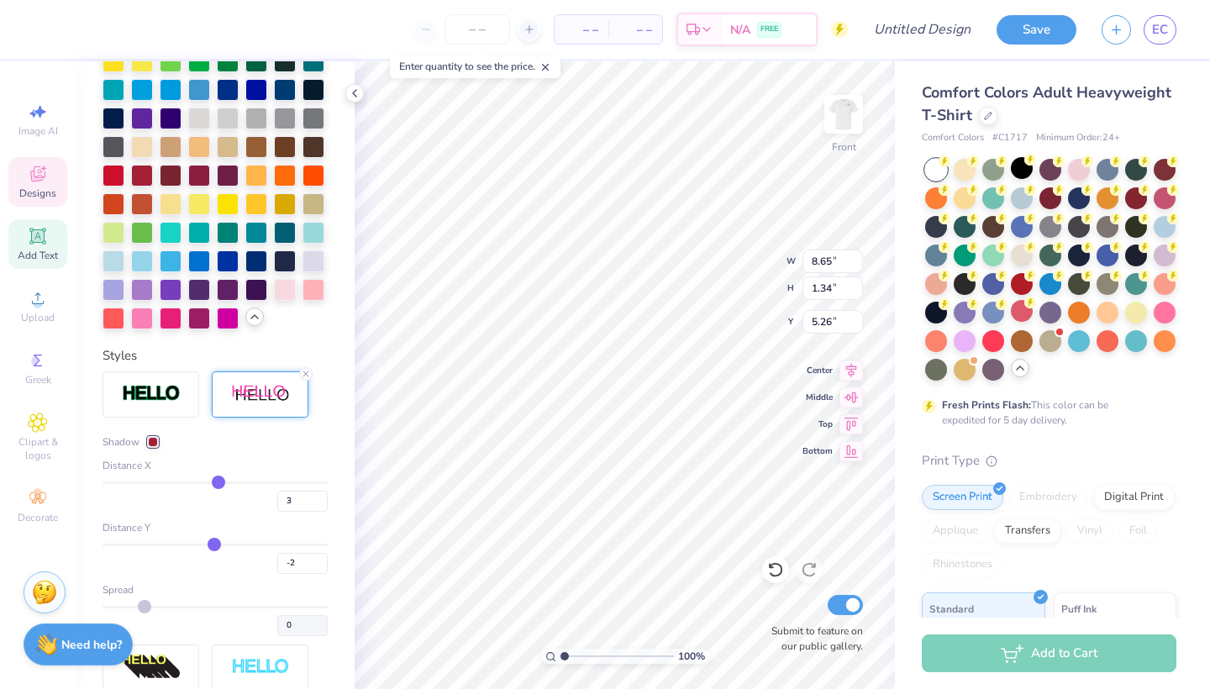
type input "-1"
type input "0"
type input "2"
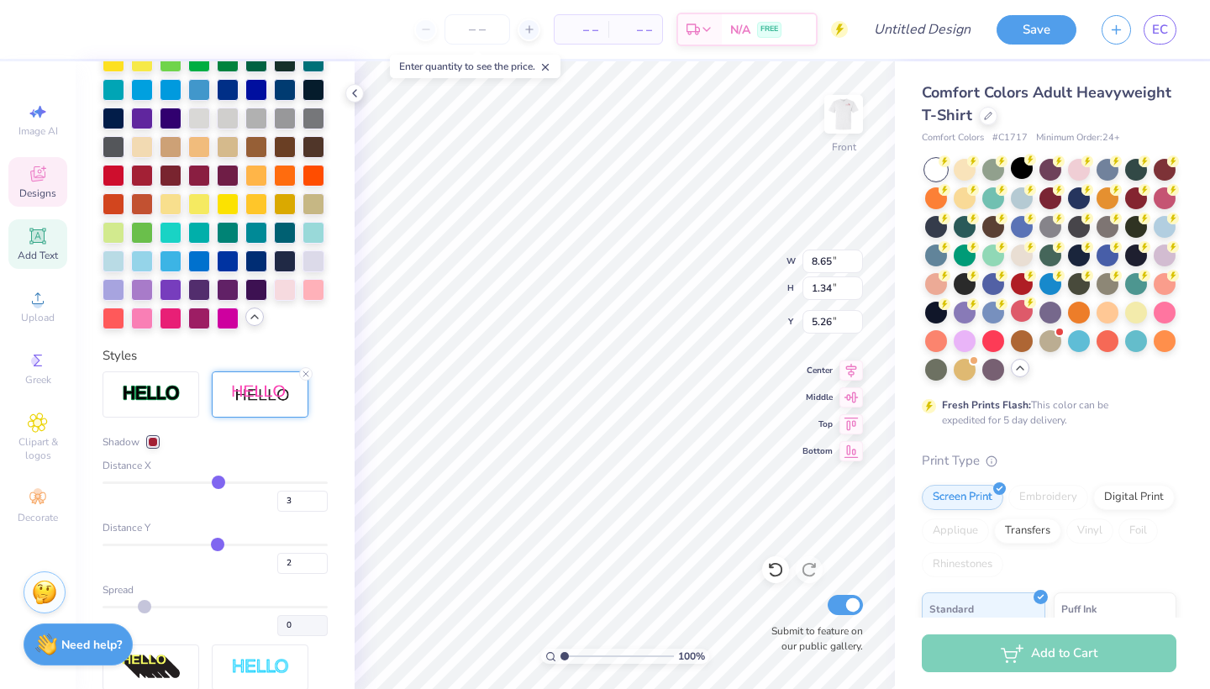
type input "3"
type input "5"
type input "6"
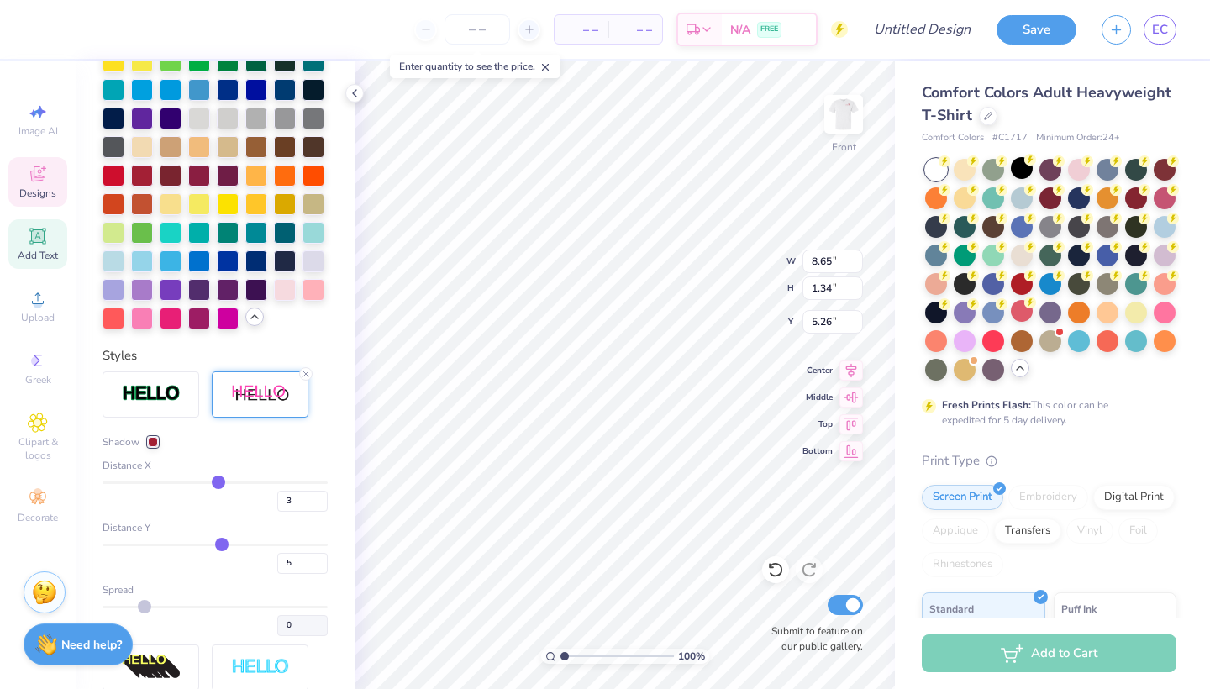
type input "6"
type input "7"
drag, startPoint x: 208, startPoint y: 545, endPoint x: 223, endPoint y: 545, distance: 15.1
type input "7"
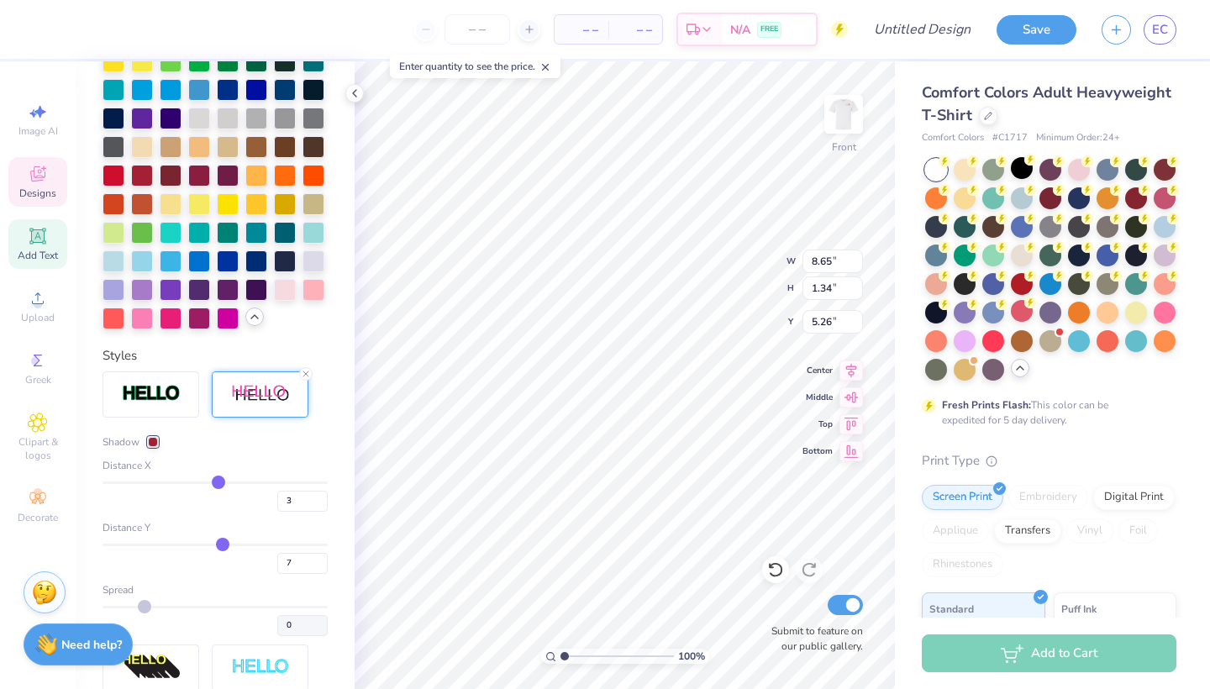
click at [223, 545] on input "range" at bounding box center [215, 545] width 225 height 3
type input "5.35"
type input "6"
type input "5"
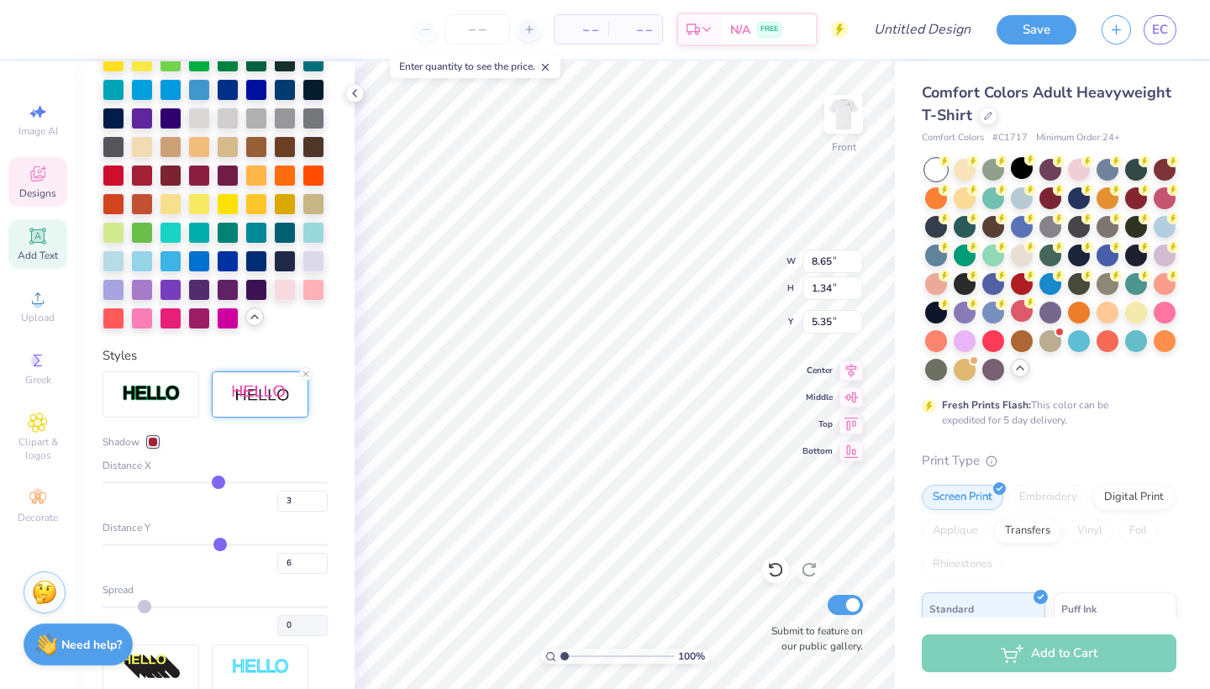
type input "5"
type input "4"
type input "3"
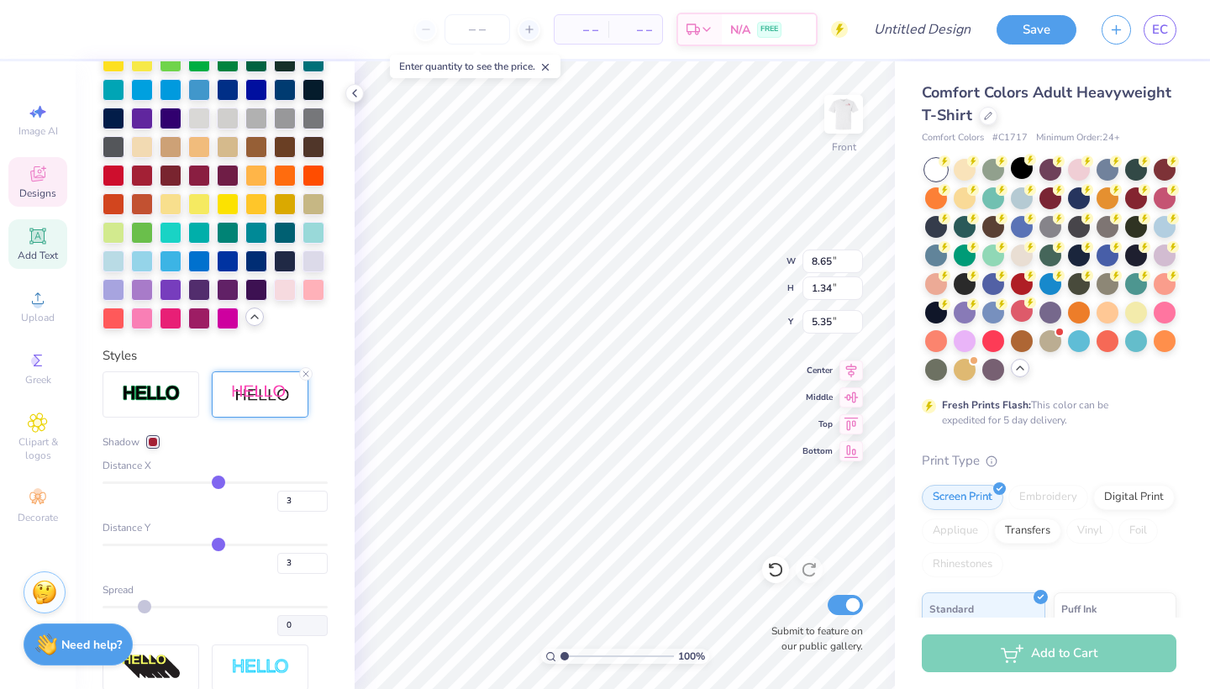
type input "2"
type input "1"
drag, startPoint x: 223, startPoint y: 545, endPoint x: 208, endPoint y: 546, distance: 14.3
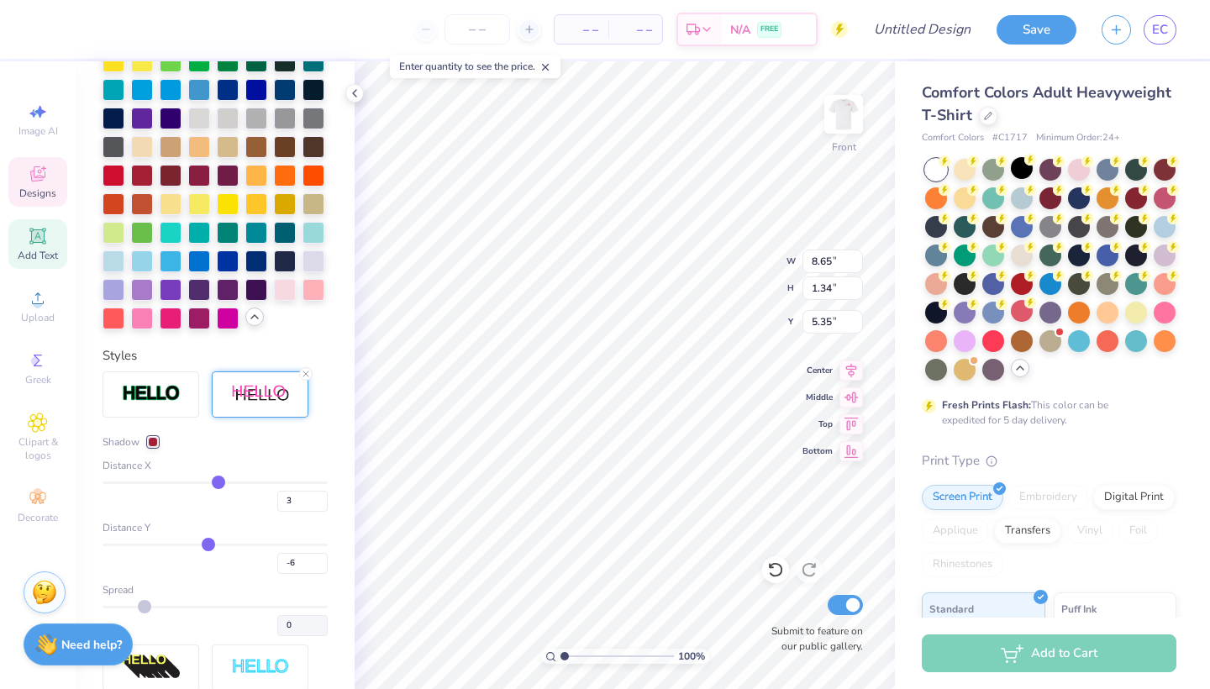
click at [208, 546] on input "range" at bounding box center [215, 545] width 225 height 3
drag, startPoint x: 217, startPoint y: 486, endPoint x: 208, endPoint y: 486, distance: 9.2
click at [208, 484] on input "range" at bounding box center [215, 482] width 225 height 3
drag, startPoint x: 208, startPoint y: 486, endPoint x: 218, endPoint y: 486, distance: 10.1
click at [218, 484] on input "range" at bounding box center [215, 482] width 225 height 3
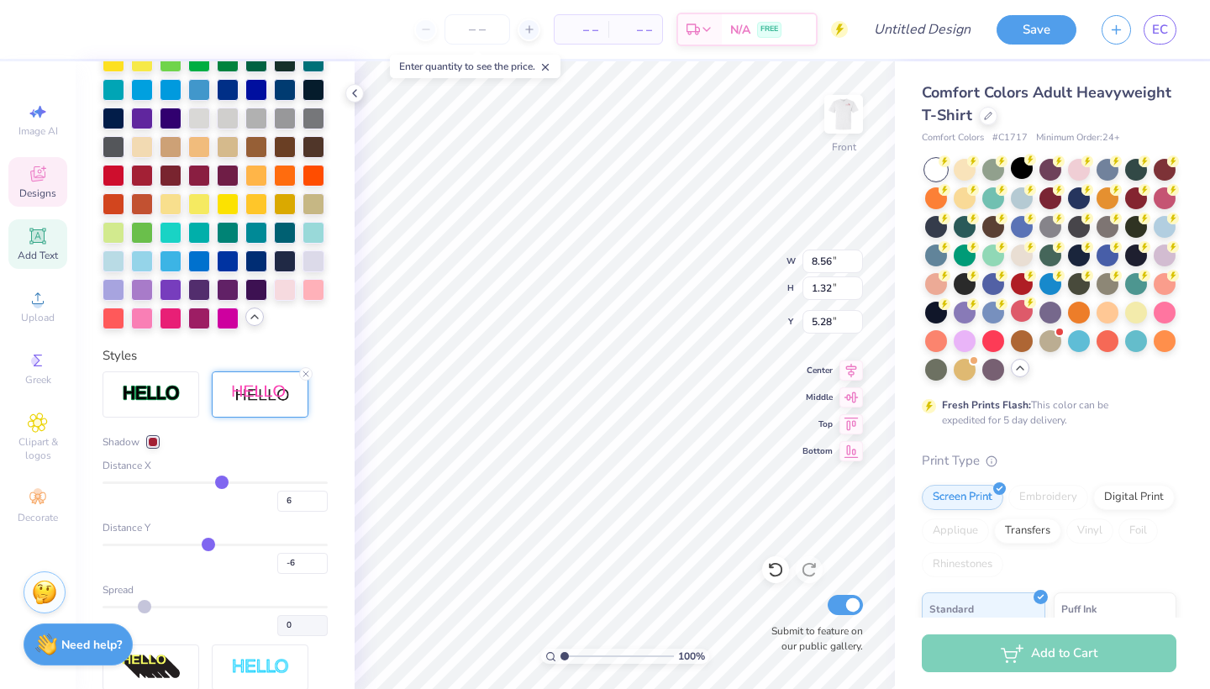
click at [221, 484] on input "range" at bounding box center [215, 482] width 225 height 3
click at [215, 484] on input "range" at bounding box center [215, 482] width 225 height 3
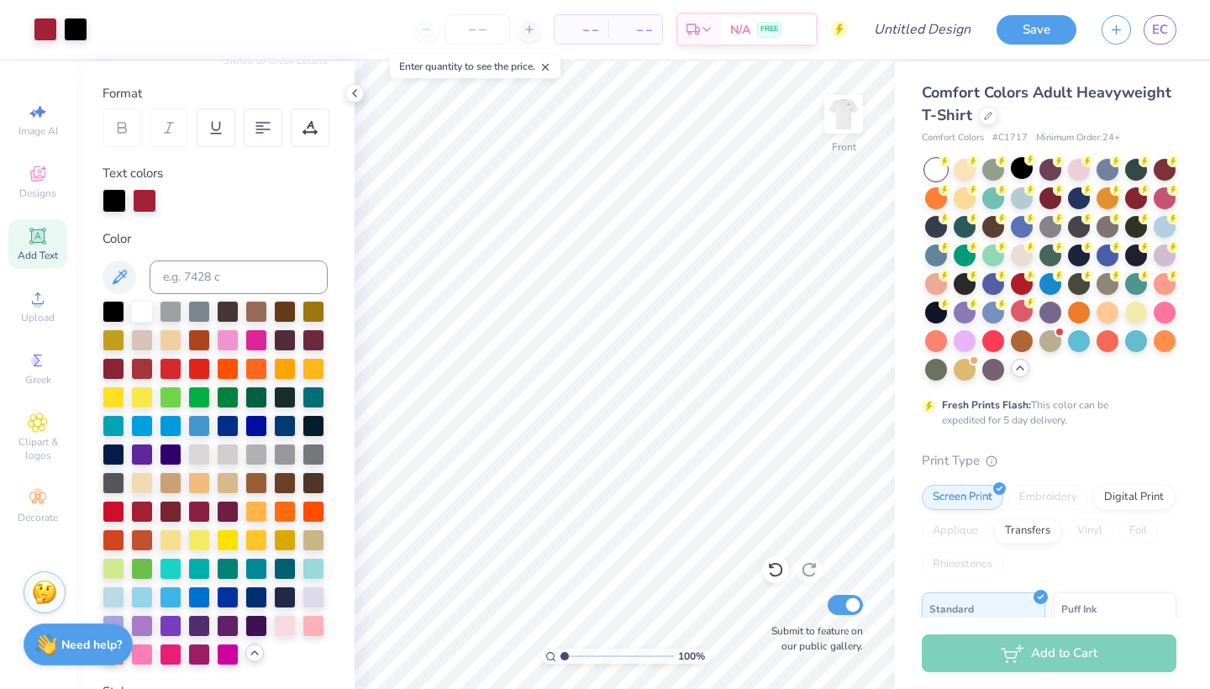
scroll to position [222, 0]
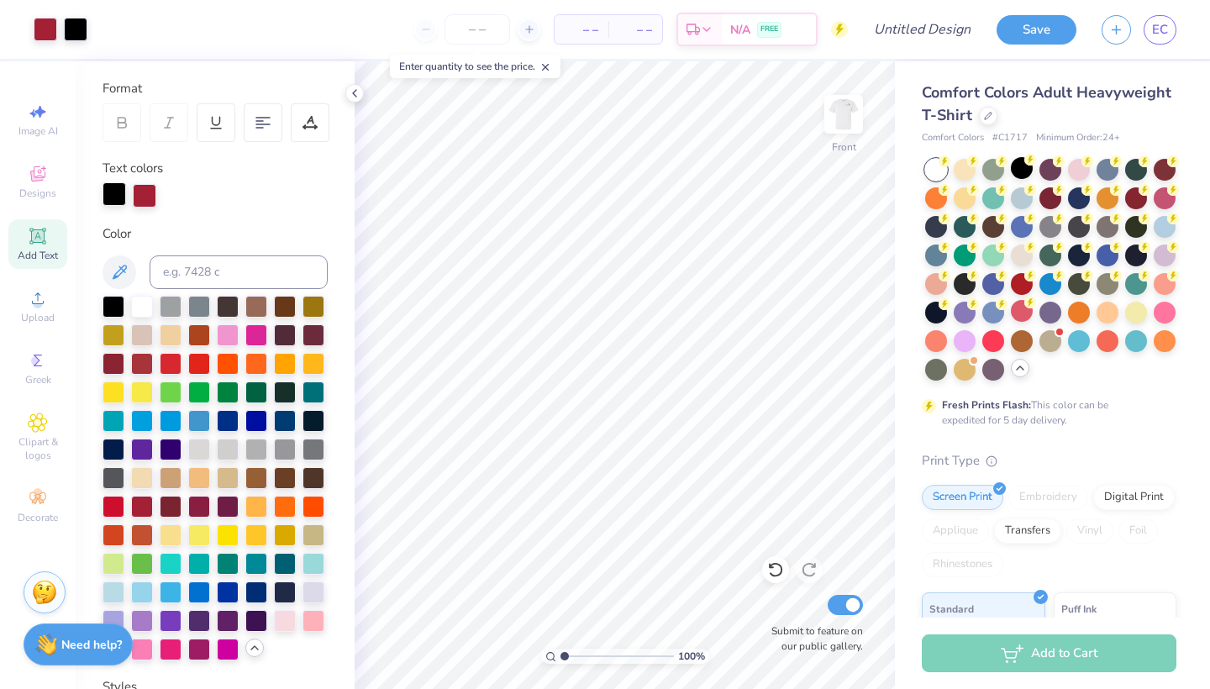
click at [103, 194] on div at bounding box center [115, 194] width 24 height 24
click at [280, 310] on div at bounding box center [285, 305] width 22 height 22
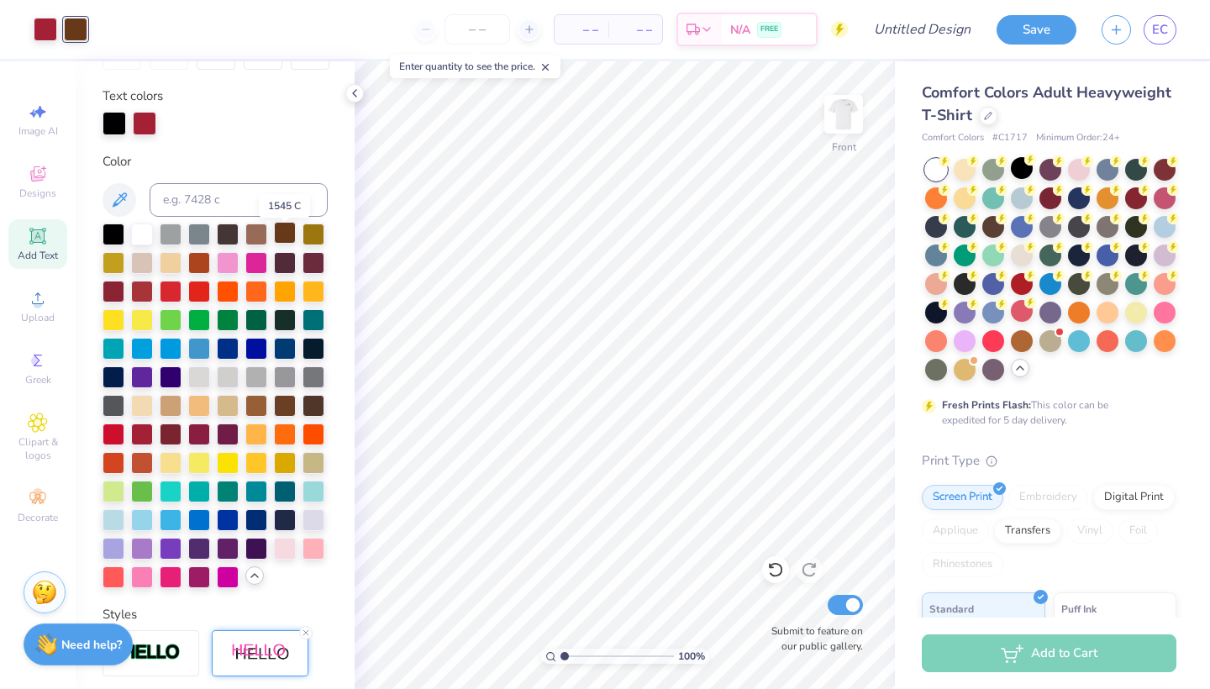
scroll to position [295, 0]
click at [288, 408] on div at bounding box center [285, 403] width 22 height 22
click at [308, 403] on div at bounding box center [313, 403] width 22 height 22
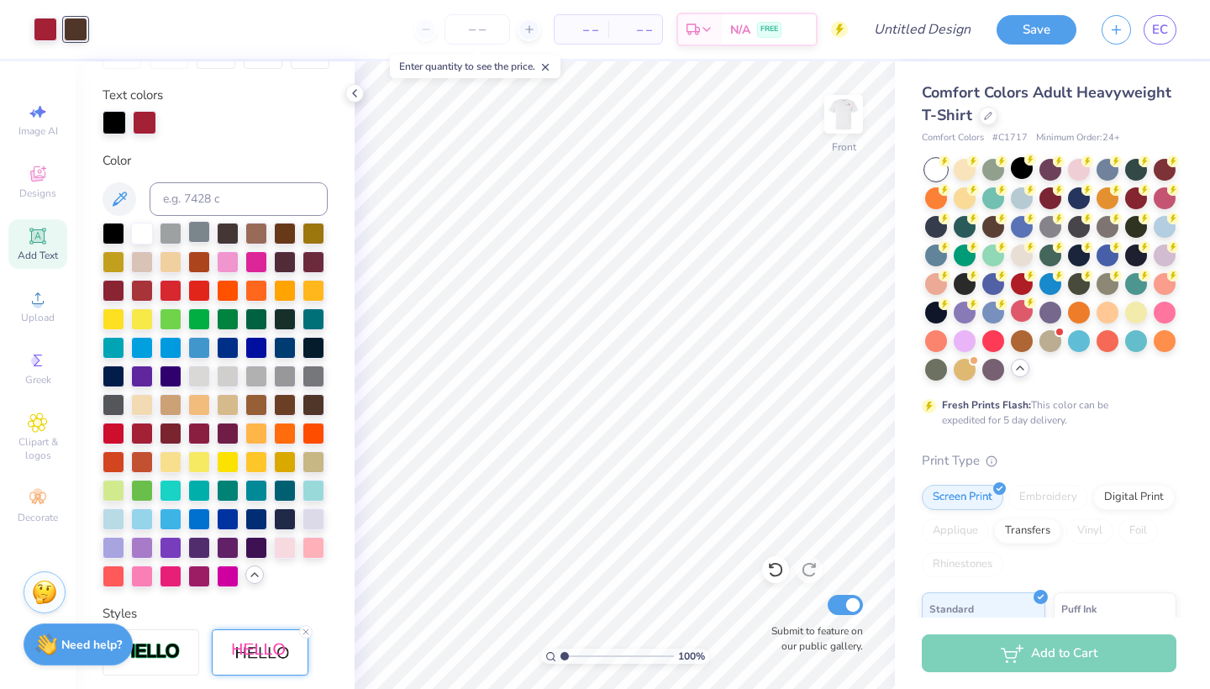
click at [202, 239] on div at bounding box center [199, 232] width 22 height 22
click at [176, 239] on div at bounding box center [171, 232] width 22 height 22
click at [854, 118] on img at bounding box center [843, 114] width 67 height 67
click at [856, 115] on img at bounding box center [843, 114] width 67 height 67
click at [838, 114] on img at bounding box center [843, 114] width 67 height 67
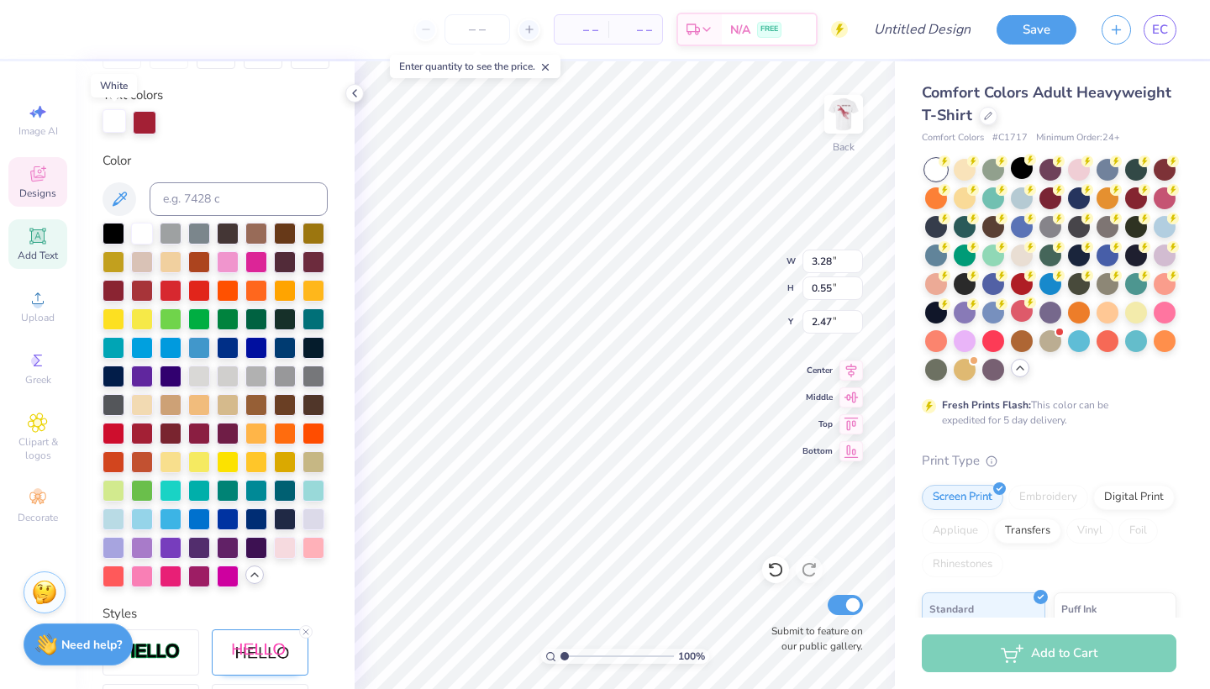
click at [107, 113] on div at bounding box center [115, 121] width 24 height 24
click at [284, 383] on div at bounding box center [285, 375] width 22 height 22
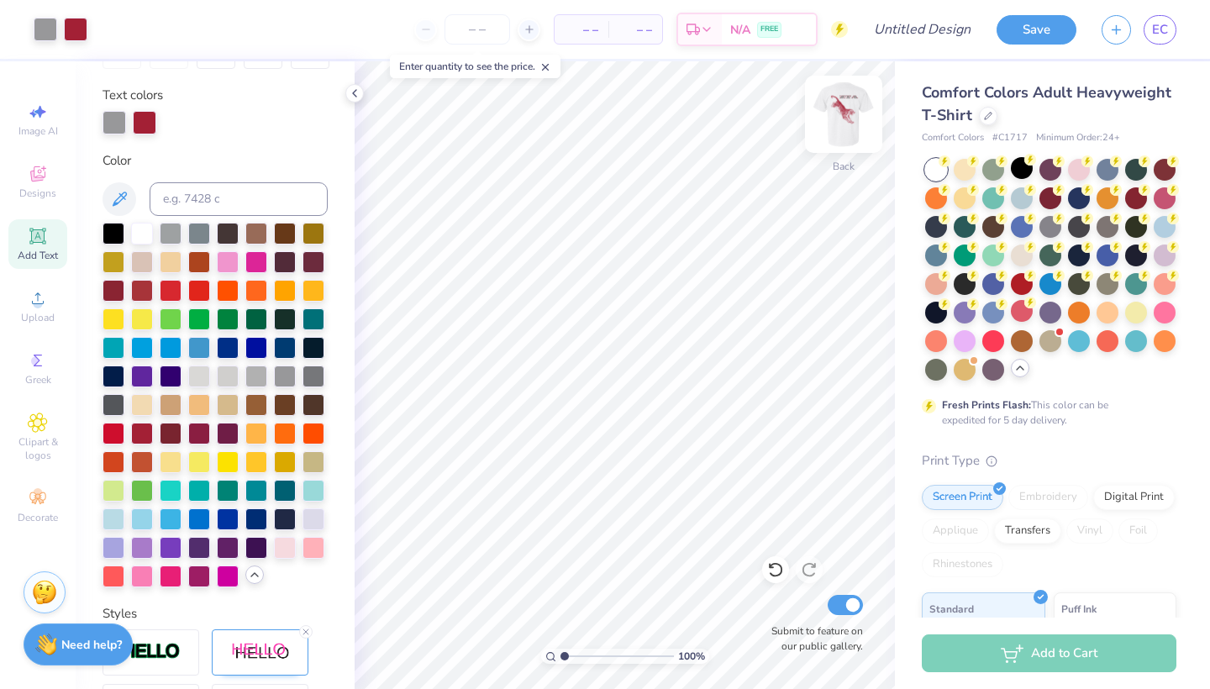
click at [859, 122] on img at bounding box center [843, 114] width 67 height 67
click at [859, 122] on img at bounding box center [844, 114] width 34 height 34
click at [845, 97] on img at bounding box center [843, 114] width 67 height 67
click at [845, 97] on div at bounding box center [843, 114] width 39 height 39
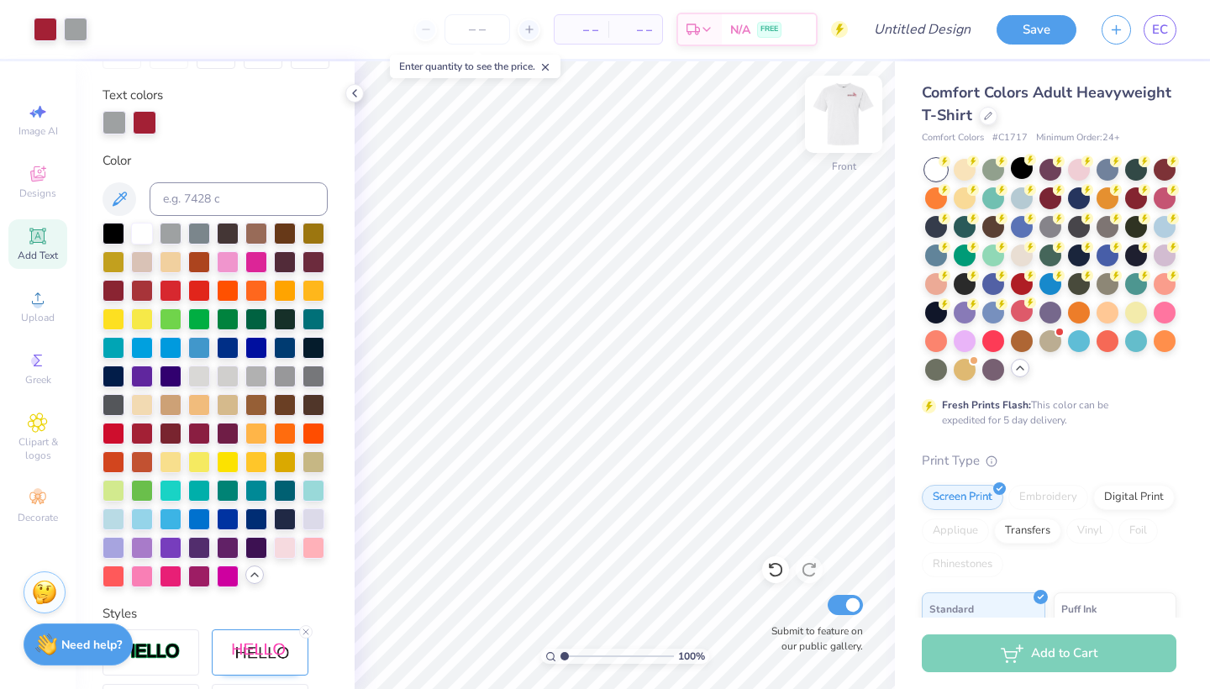
click at [847, 138] on img at bounding box center [843, 114] width 67 height 67
click at [840, 124] on img at bounding box center [843, 114] width 67 height 67
click at [854, 98] on img at bounding box center [843, 114] width 67 height 67
click at [848, 116] on img at bounding box center [843, 114] width 67 height 67
click at [495, 26] on input "number" at bounding box center [477, 29] width 66 height 30
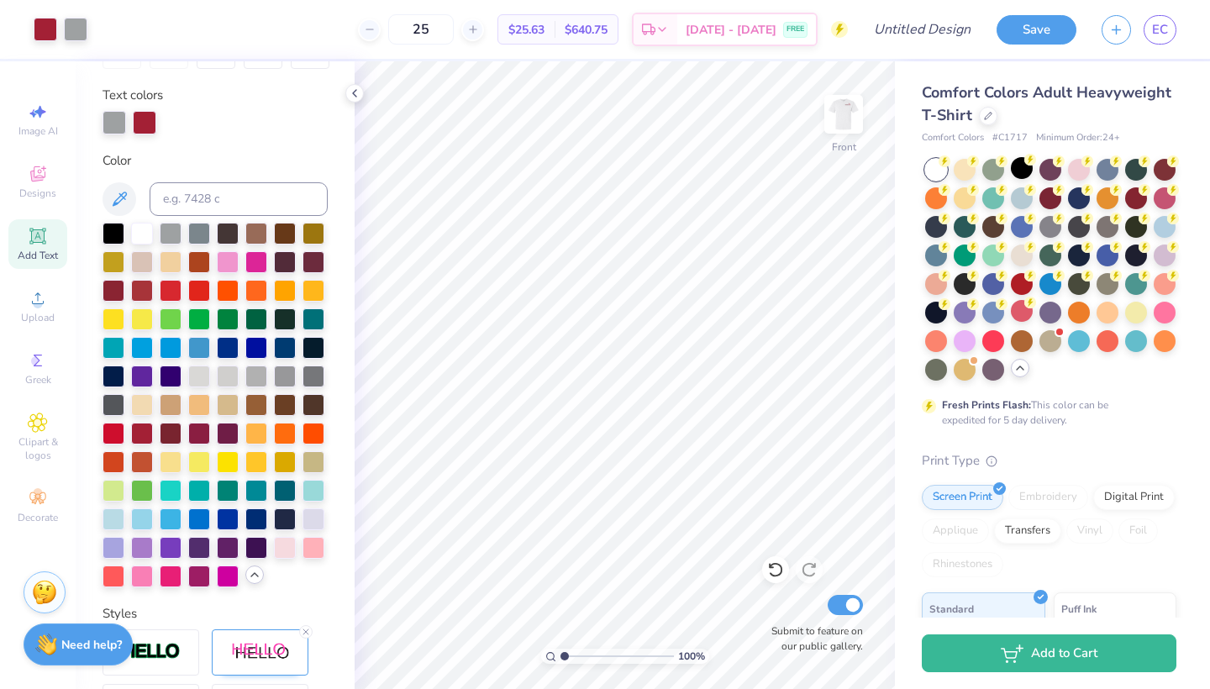
click at [977, 118] on div "Comfort Colors Adult Heavyweight T-Shirt" at bounding box center [1049, 103] width 255 height 45
click at [988, 114] on icon at bounding box center [988, 114] width 7 height 7
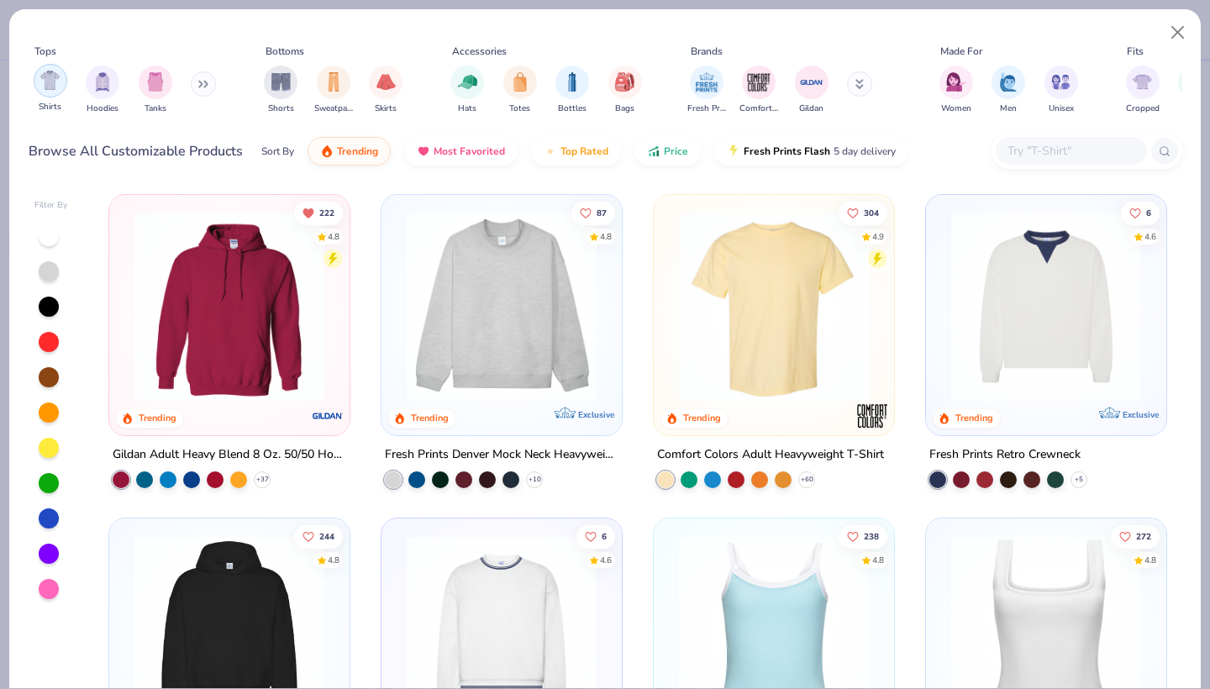
click at [40, 80] on img "filter for Shirts" at bounding box center [49, 80] width 19 height 19
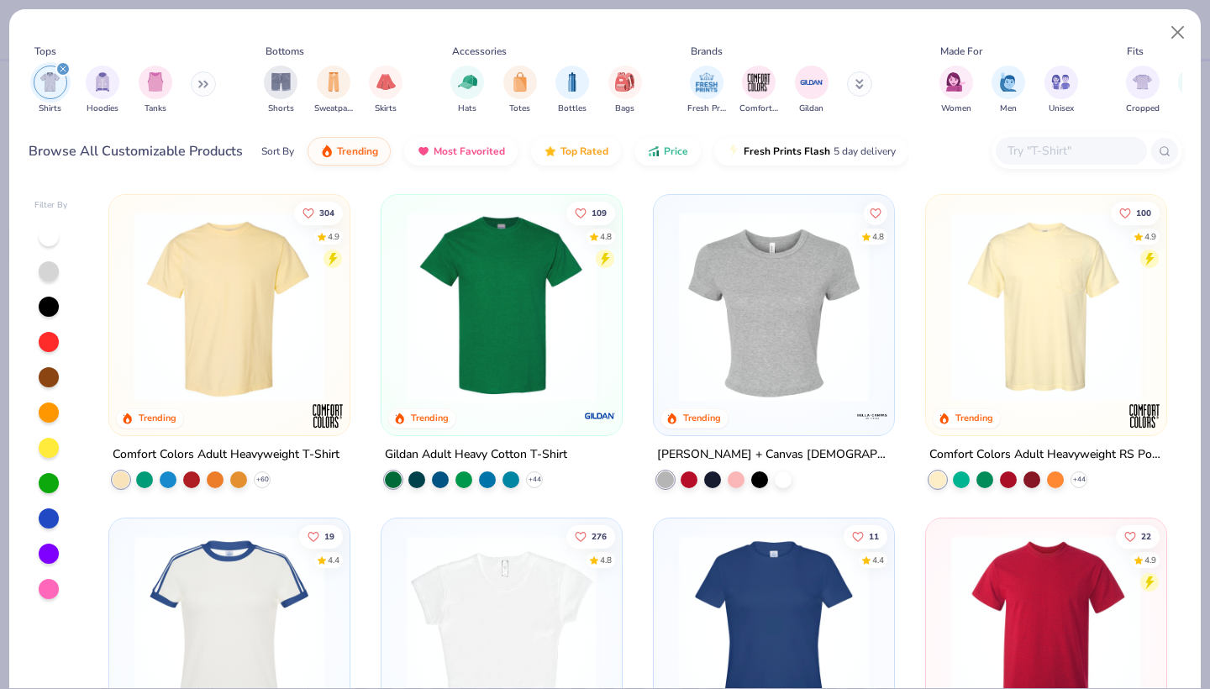
click at [549, 323] on img at bounding box center [501, 307] width 207 height 190
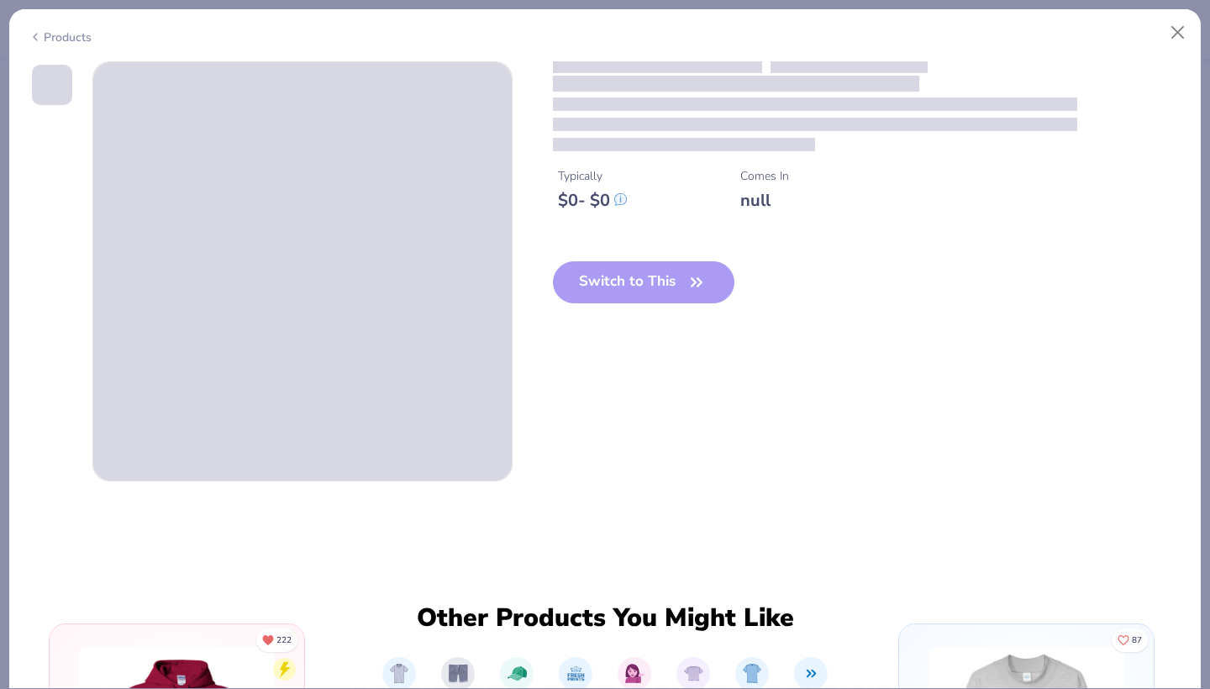
click at [516, 312] on div "Typically $ 0 - $ 0 Comes In null Switch to This" at bounding box center [606, 271] width 1154 height 420
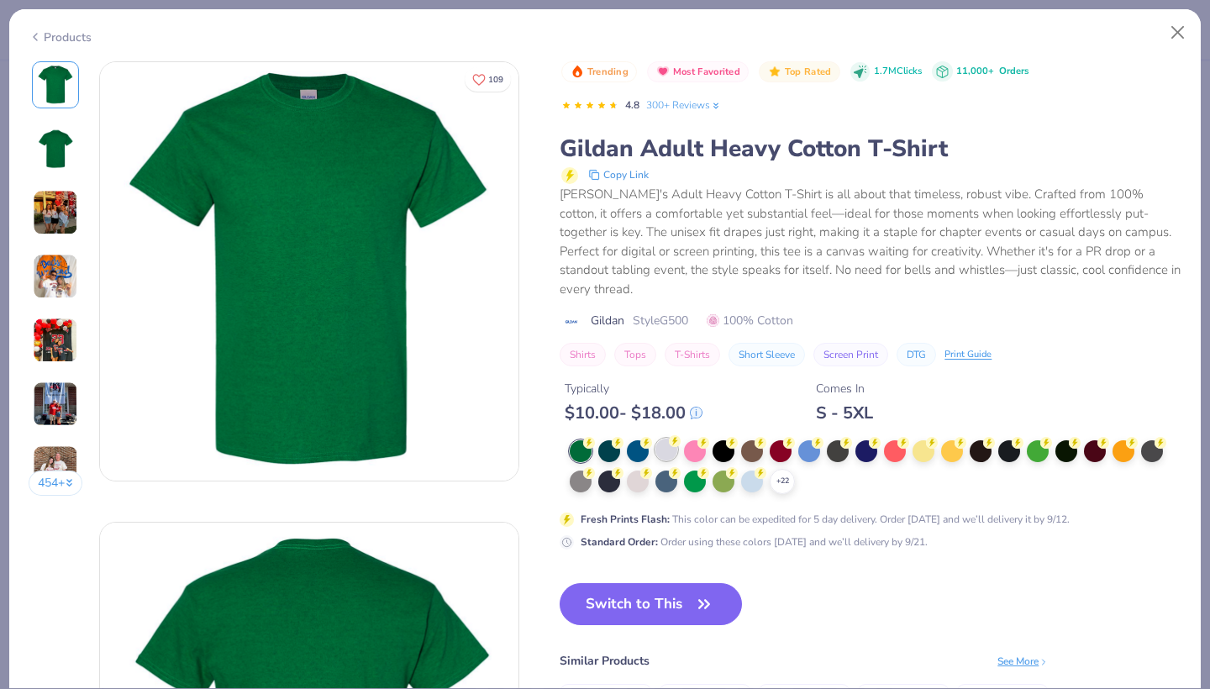
click at [664, 439] on div at bounding box center [666, 450] width 22 height 22
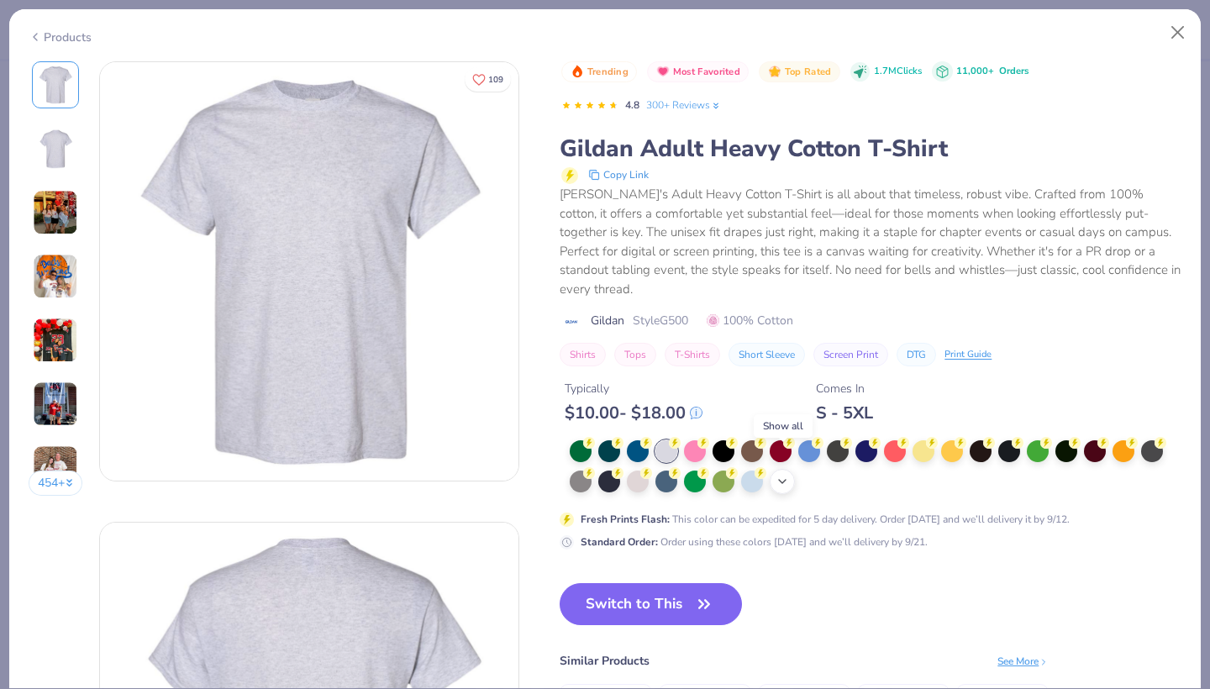
click at [786, 480] on polyline at bounding box center [782, 481] width 7 height 3
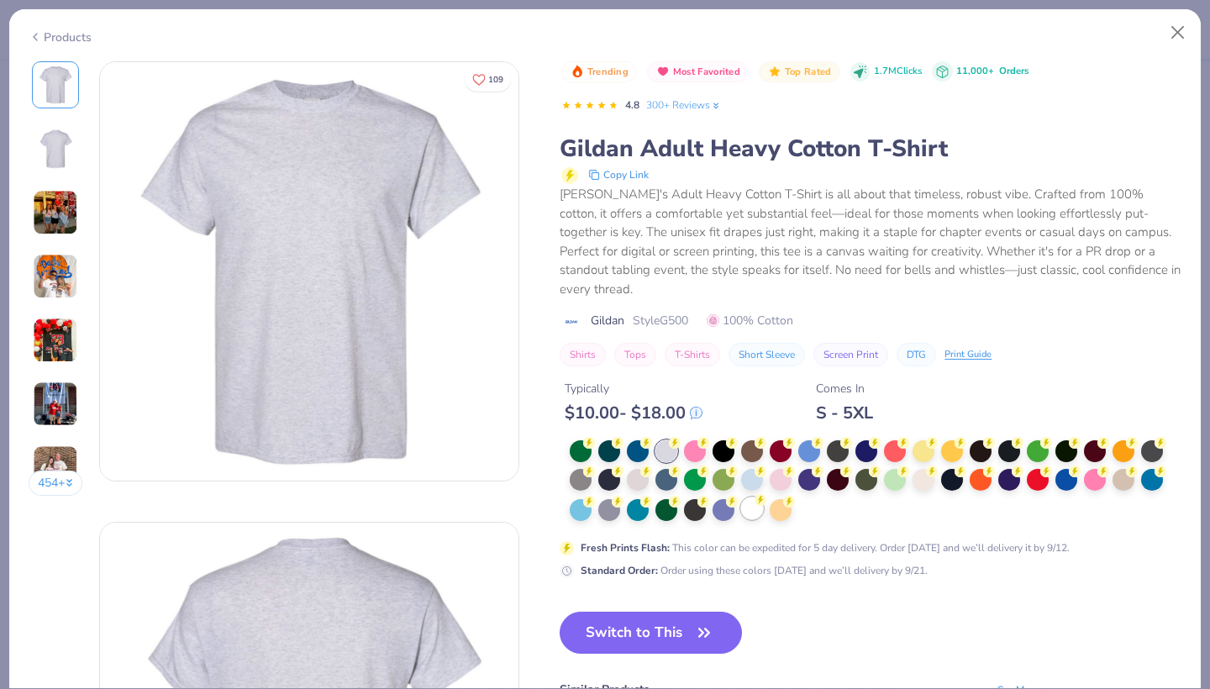
click at [757, 497] on div at bounding box center [752, 508] width 22 height 22
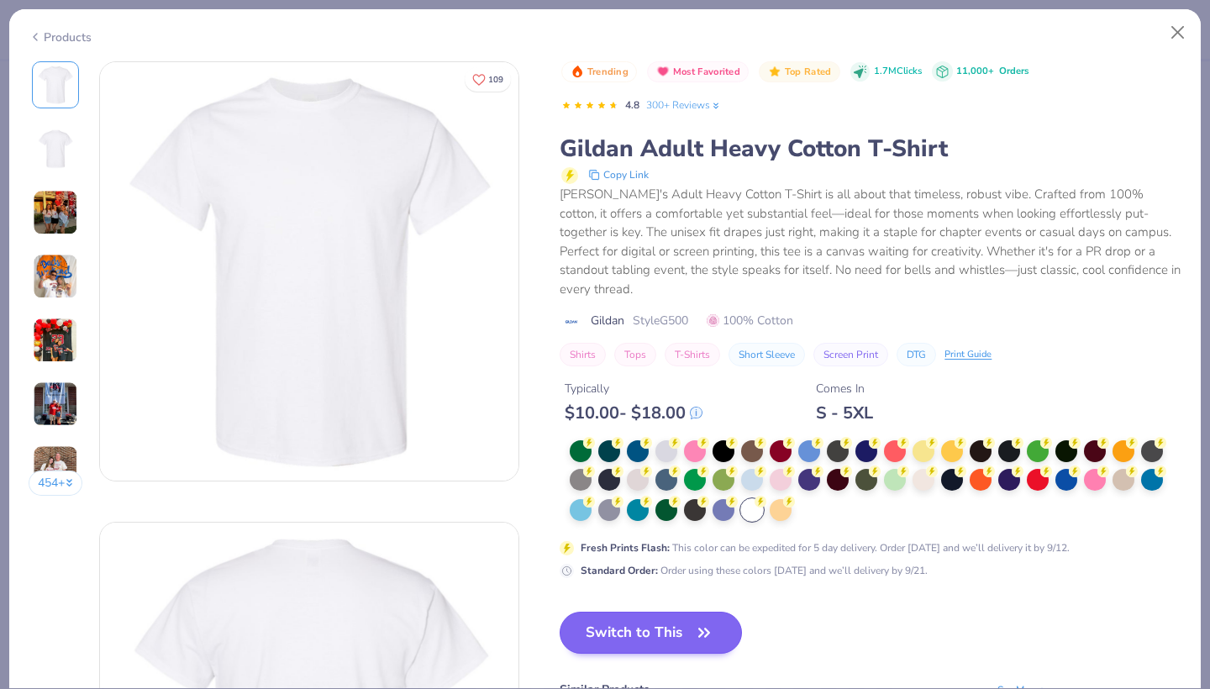
click at [689, 612] on button "Switch to This" at bounding box center [651, 633] width 182 height 42
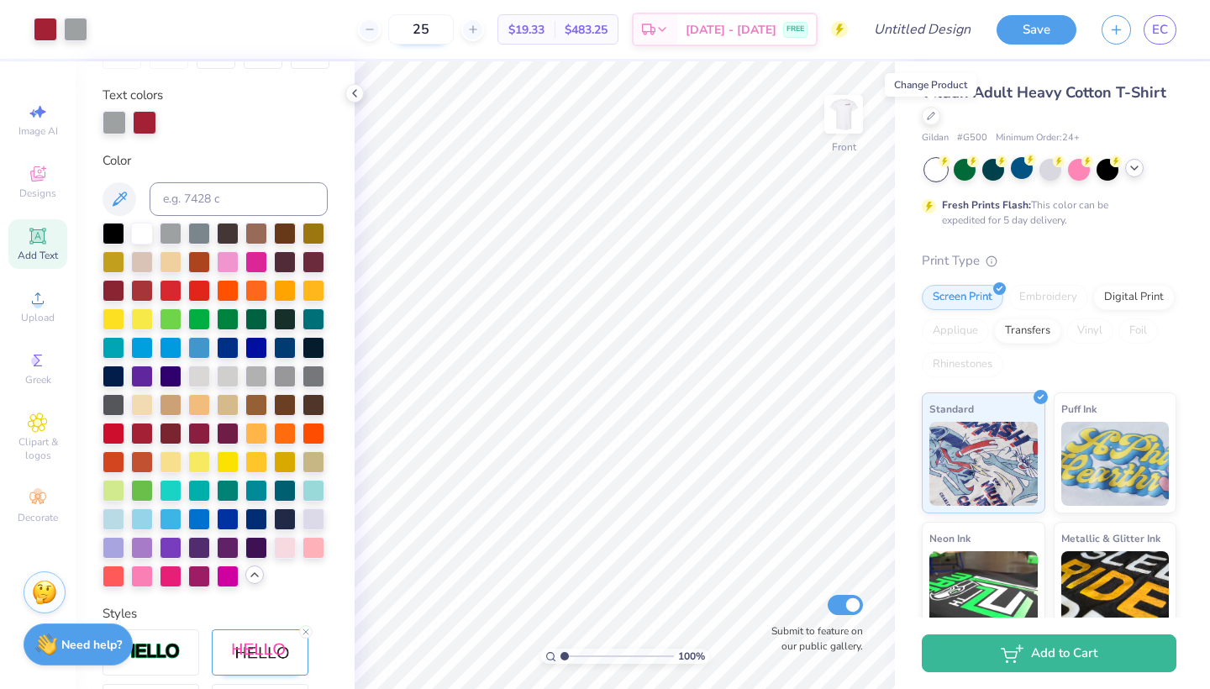
click at [454, 29] on input "25" at bounding box center [421, 29] width 66 height 30
click at [454, 32] on input "30" at bounding box center [421, 29] width 66 height 30
click at [848, 118] on img at bounding box center [843, 114] width 67 height 67
click at [845, 122] on img at bounding box center [843, 114] width 67 height 67
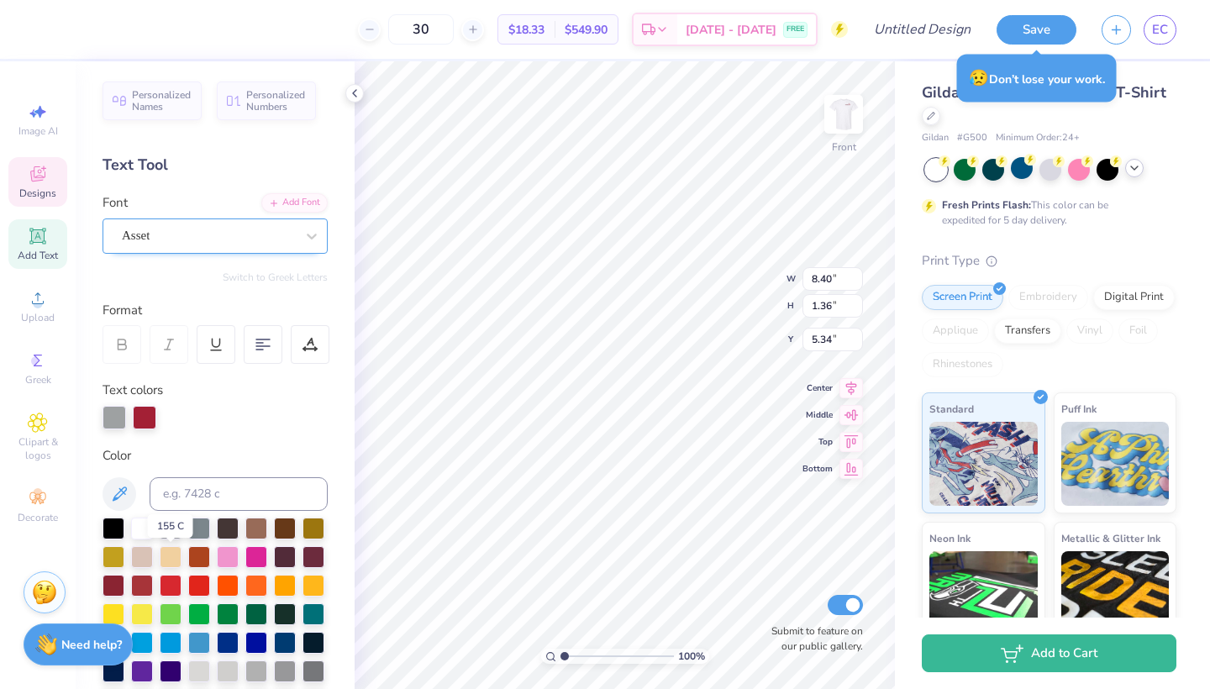
scroll to position [-1, 0]
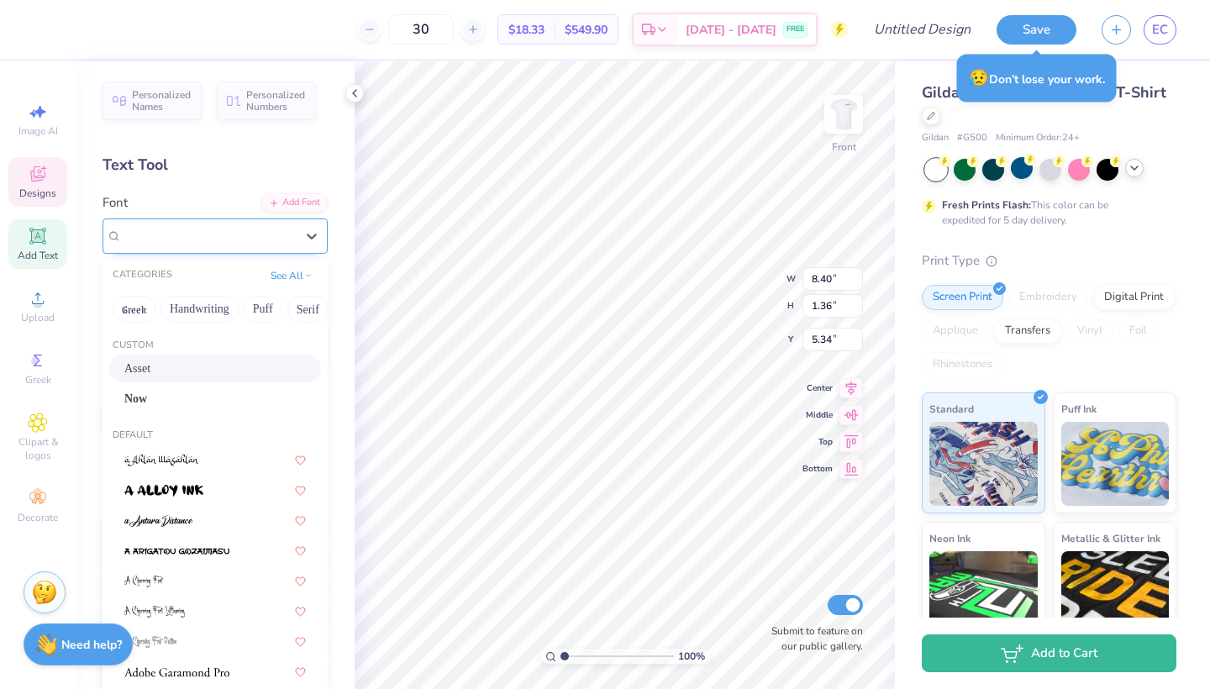
click at [150, 244] on span "Asset" at bounding box center [136, 235] width 28 height 19
click at [166, 398] on div "Now" at bounding box center [214, 399] width 181 height 18
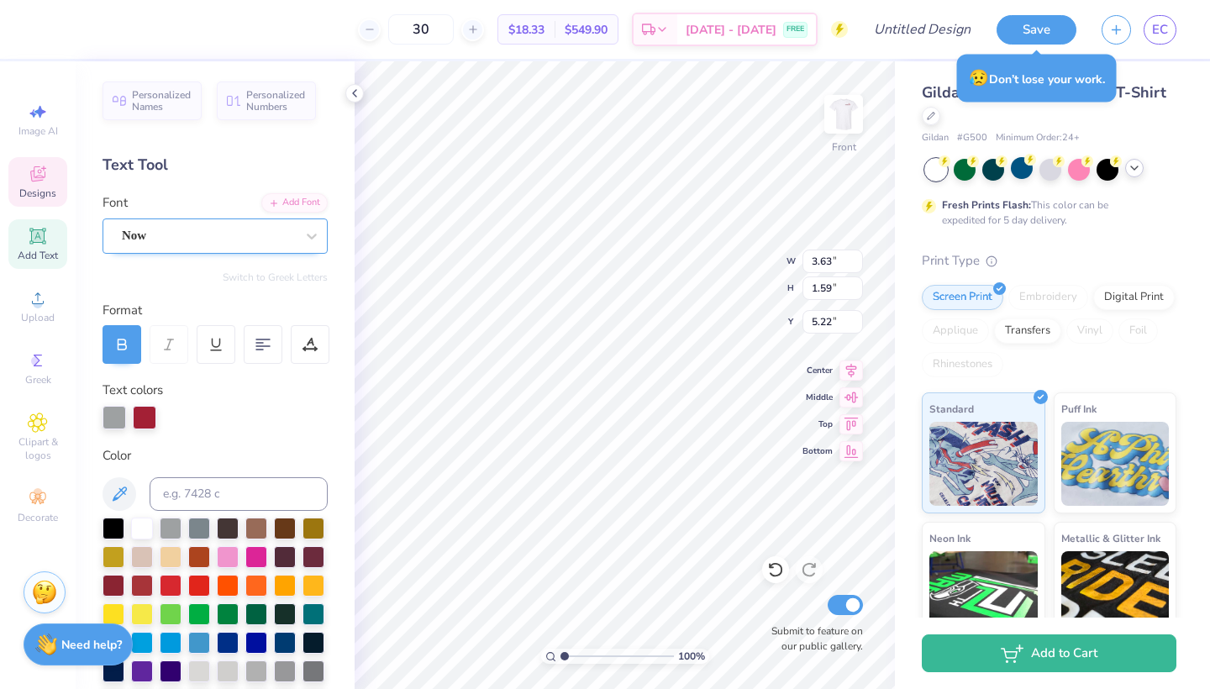
click at [173, 236] on div "Now" at bounding box center [208, 236] width 176 height 26
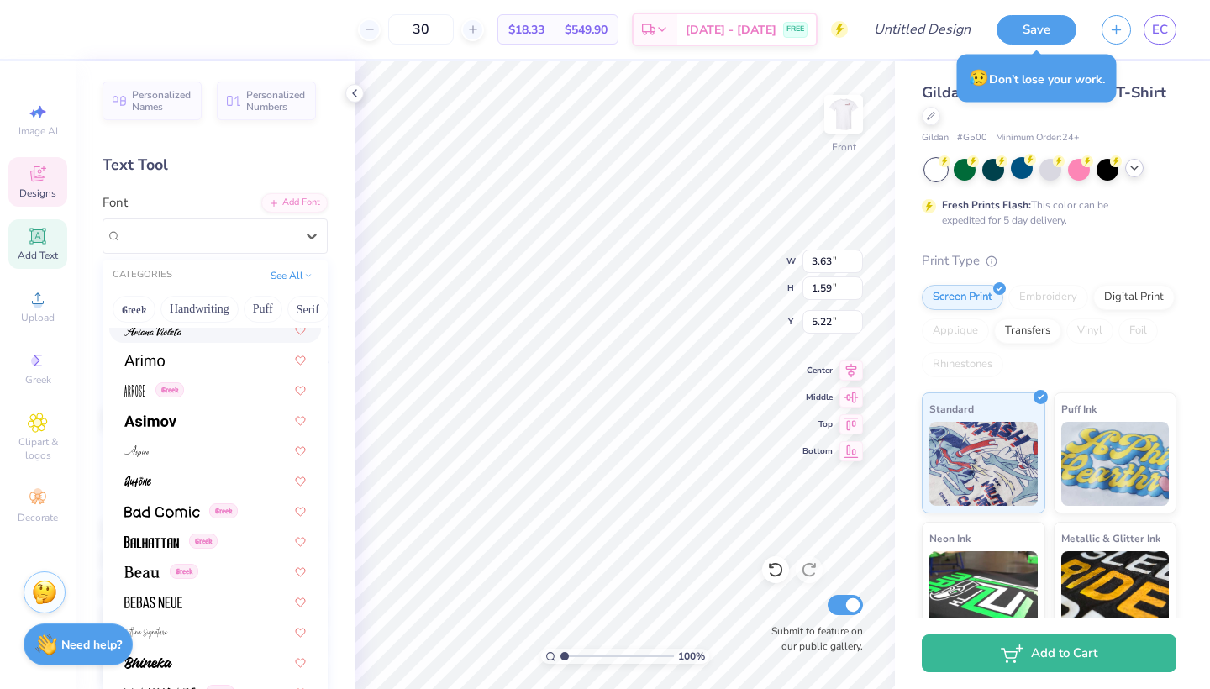
scroll to position [646, 0]
click at [171, 540] on img at bounding box center [151, 540] width 55 height 12
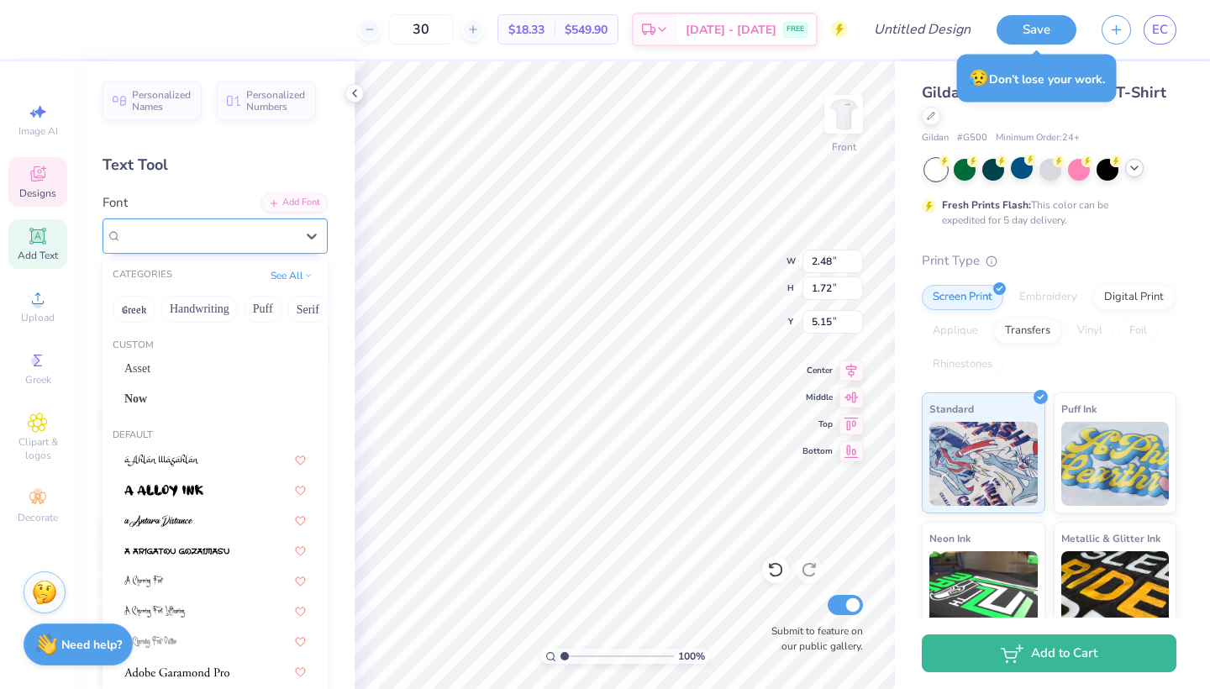
click at [176, 233] on div "Balhattan Greek" at bounding box center [208, 236] width 176 height 26
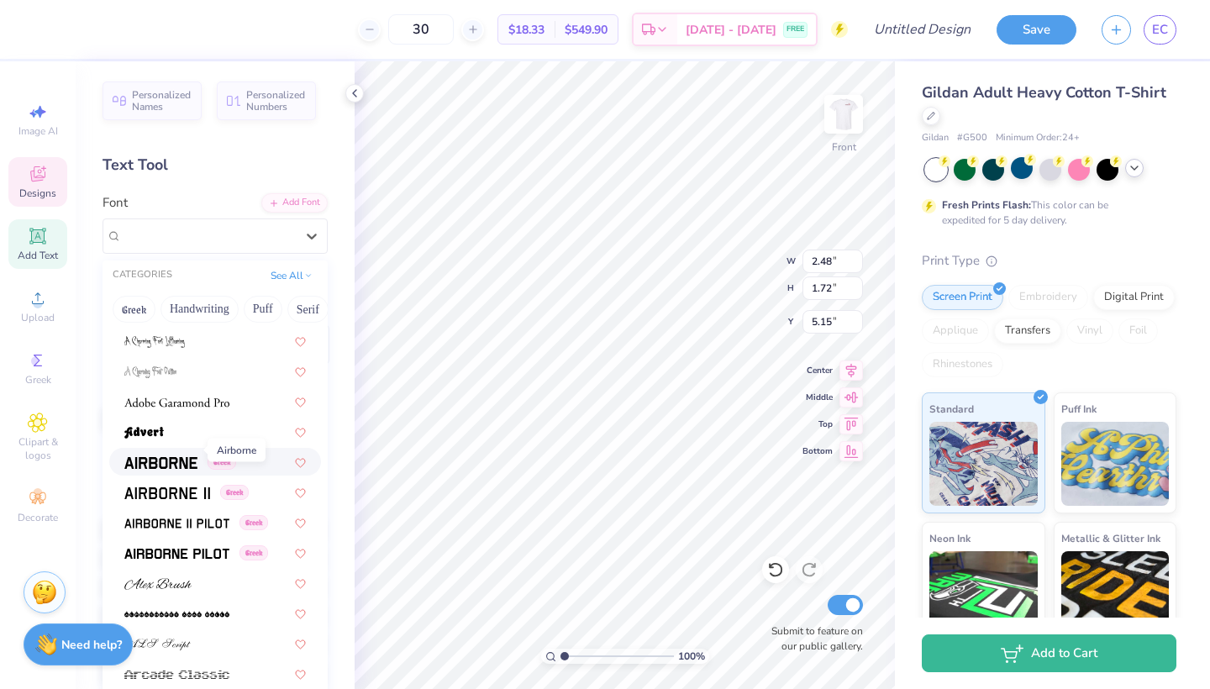
scroll to position [282, 0]
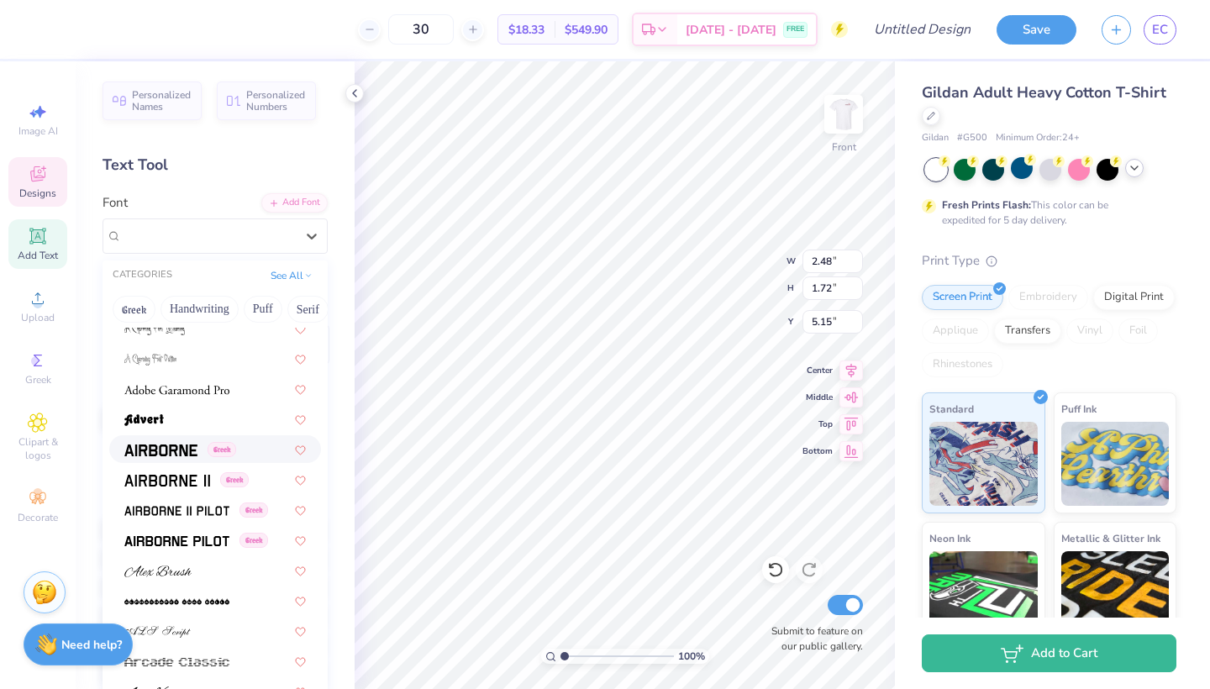
click at [174, 447] on img at bounding box center [160, 450] width 73 height 12
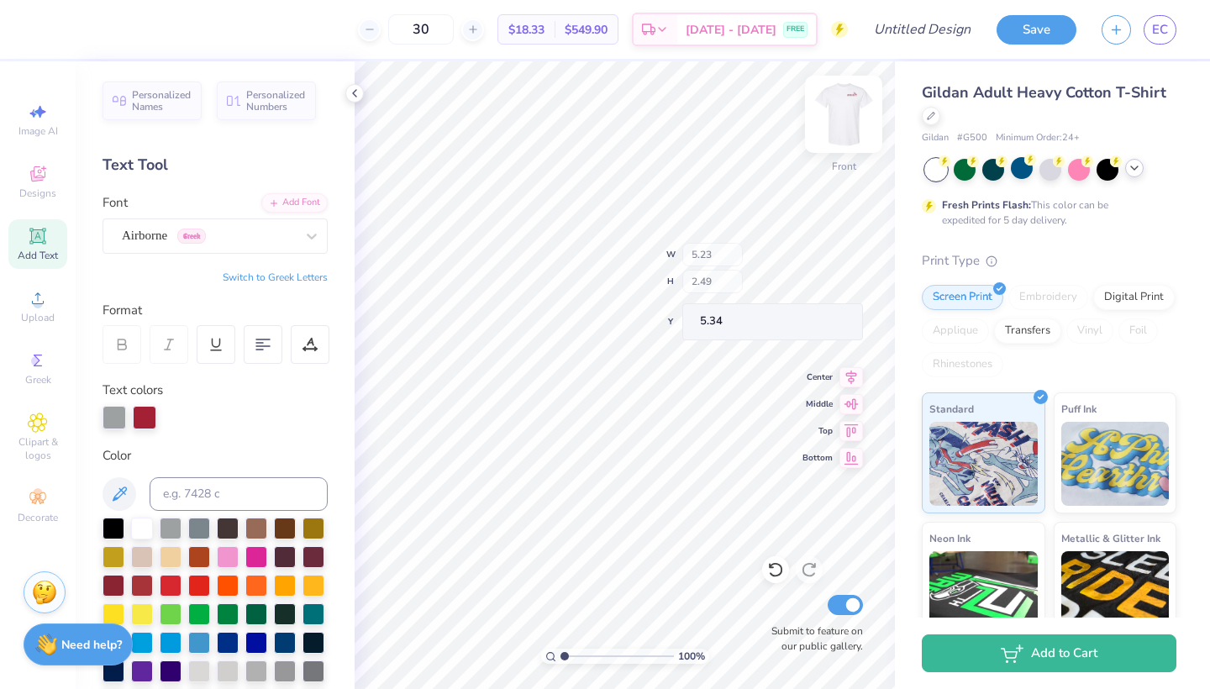
click at [837, 101] on img at bounding box center [843, 114] width 67 height 67
drag, startPoint x: 837, startPoint y: 101, endPoint x: 849, endPoint y: 123, distance: 24.8
click at [849, 123] on img at bounding box center [843, 114] width 67 height 67
click at [854, 107] on img at bounding box center [843, 114] width 67 height 67
click at [826, 131] on div at bounding box center [843, 114] width 77 height 77
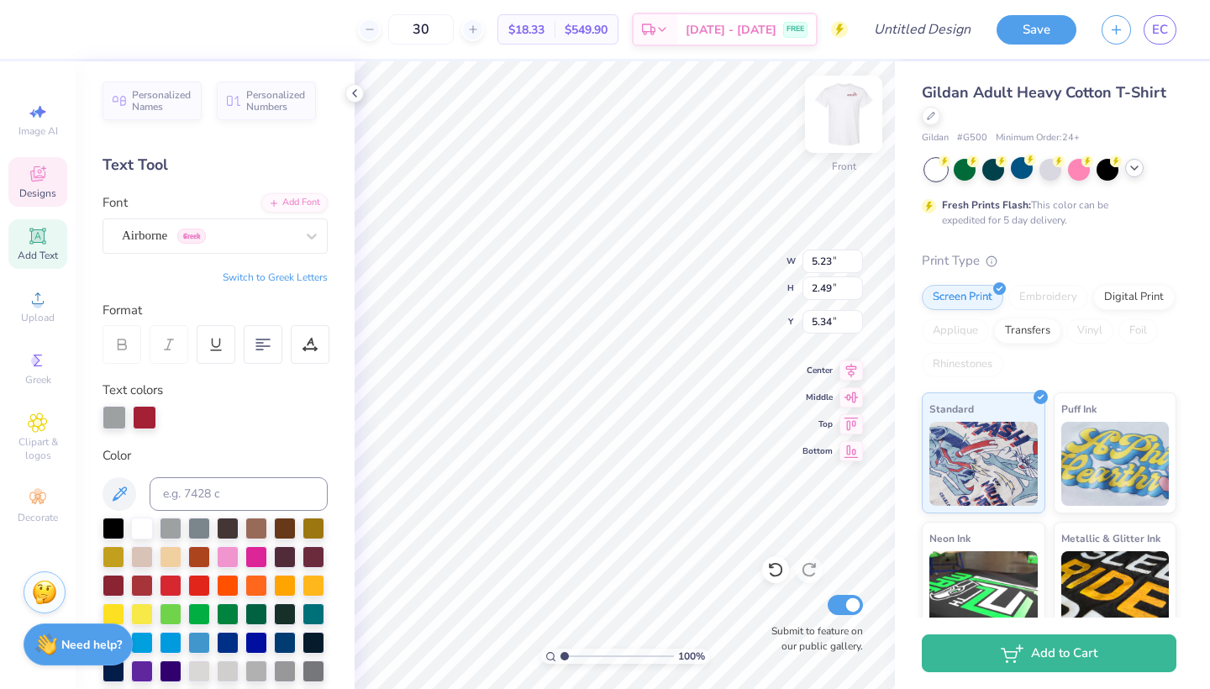
click at [870, 91] on img at bounding box center [843, 114] width 67 height 67
click at [844, 115] on img at bounding box center [843, 114] width 67 height 67
click at [844, 121] on img at bounding box center [843, 114] width 67 height 67
click at [850, 124] on img at bounding box center [843, 114] width 67 height 67
click at [708, 275] on div "100 % Front W 3.37 H 1.61 Y 10.52 Center Middle Top Bottom Submit to feature on…" at bounding box center [625, 375] width 540 height 628
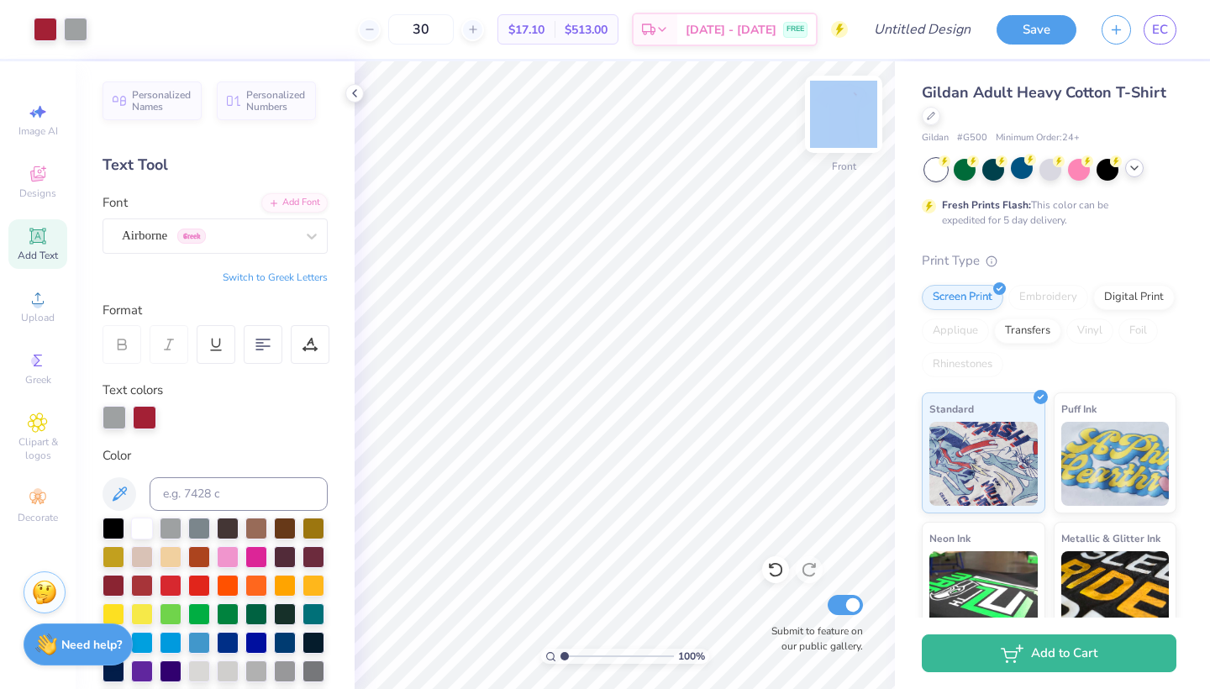
click at [860, 129] on div at bounding box center [843, 114] width 77 height 77
click at [850, 113] on img at bounding box center [843, 114] width 67 height 67
click at [850, 113] on img at bounding box center [844, 114] width 34 height 34
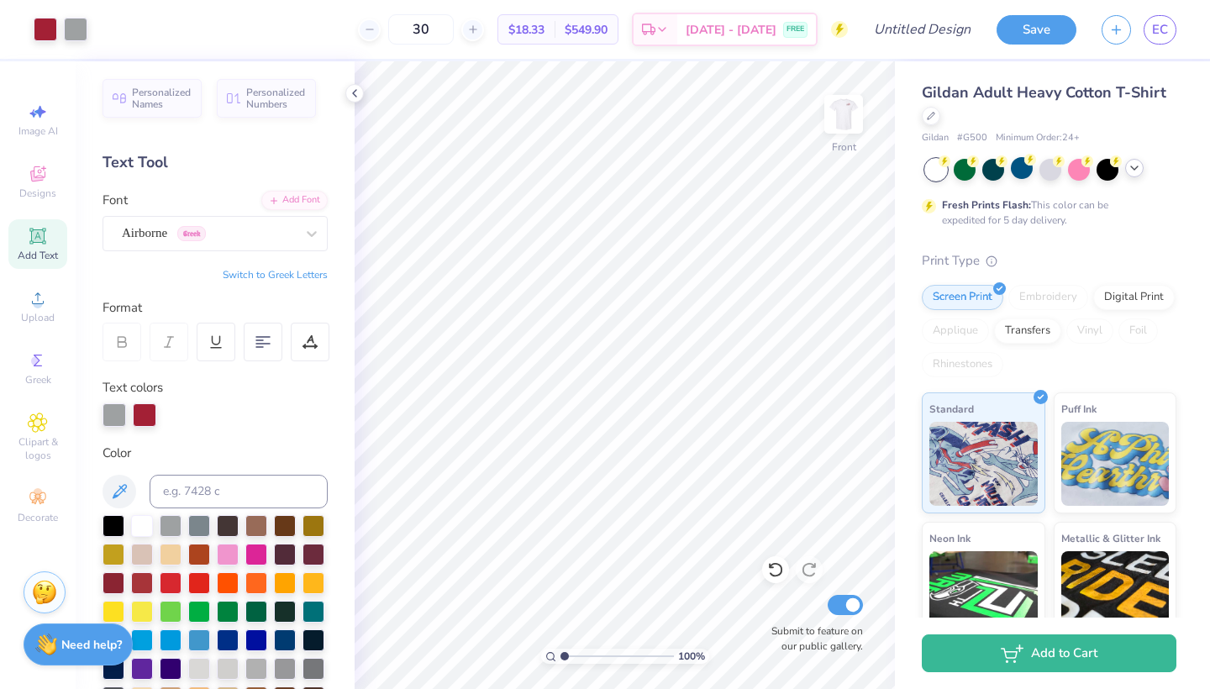
click at [39, 241] on icon at bounding box center [37, 235] width 13 height 13
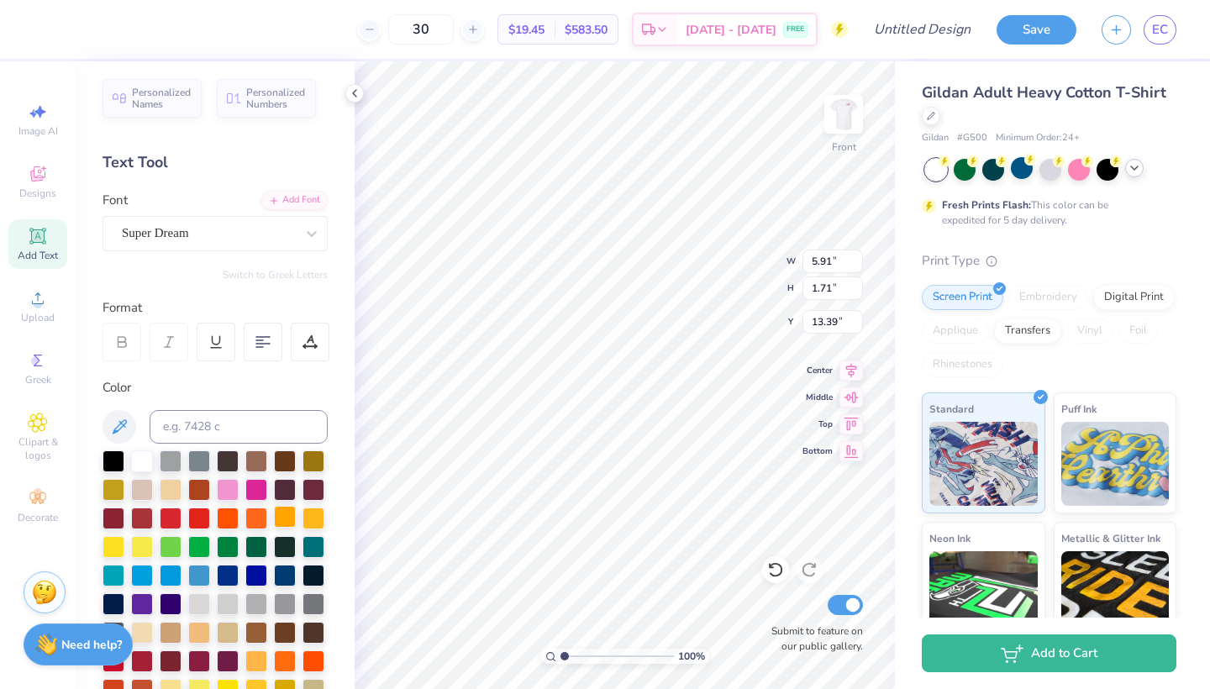
click at [287, 520] on div at bounding box center [285, 517] width 22 height 22
click at [1022, 169] on div at bounding box center [1022, 168] width 22 height 22
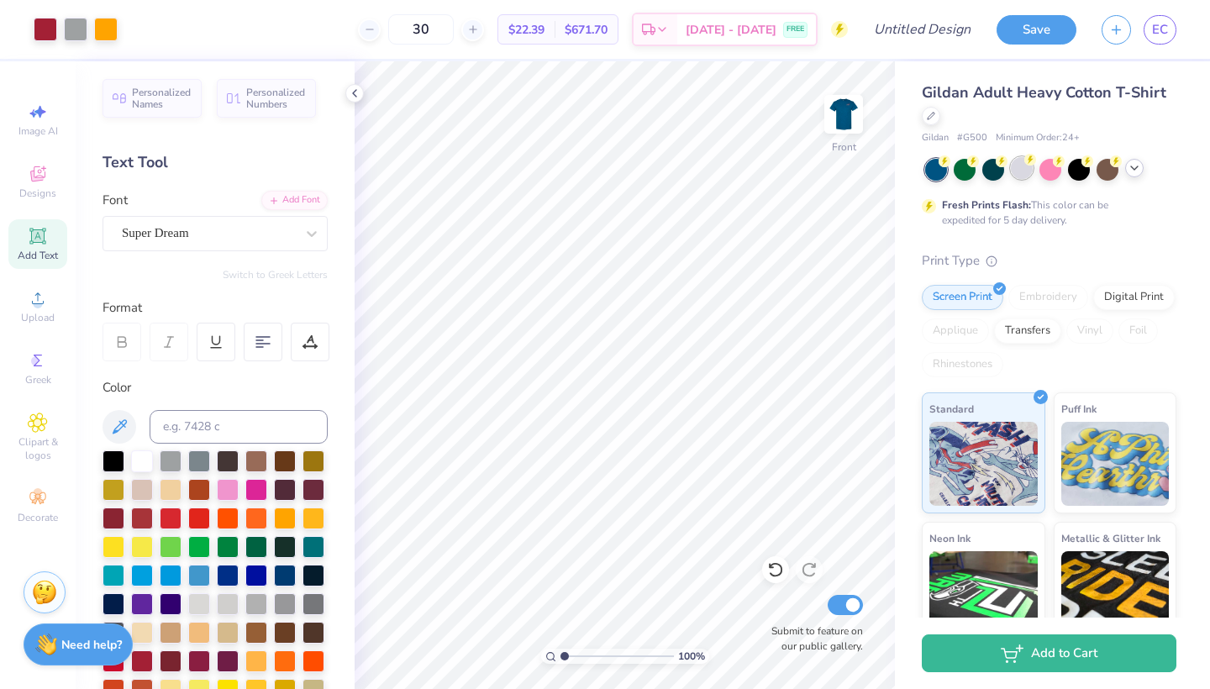
click at [1024, 171] on div at bounding box center [1022, 168] width 22 height 22
click at [1078, 169] on div at bounding box center [1079, 168] width 22 height 22
click at [1133, 171] on icon at bounding box center [1134, 167] width 13 height 13
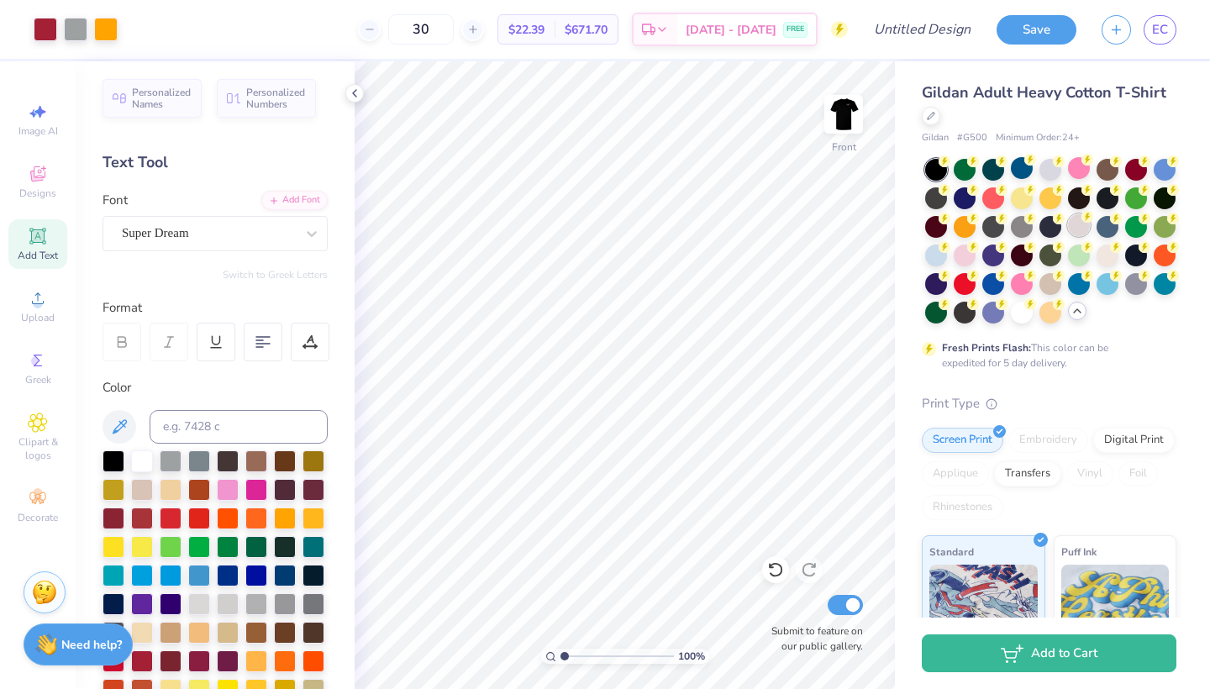
click at [1078, 224] on div at bounding box center [1079, 225] width 22 height 22
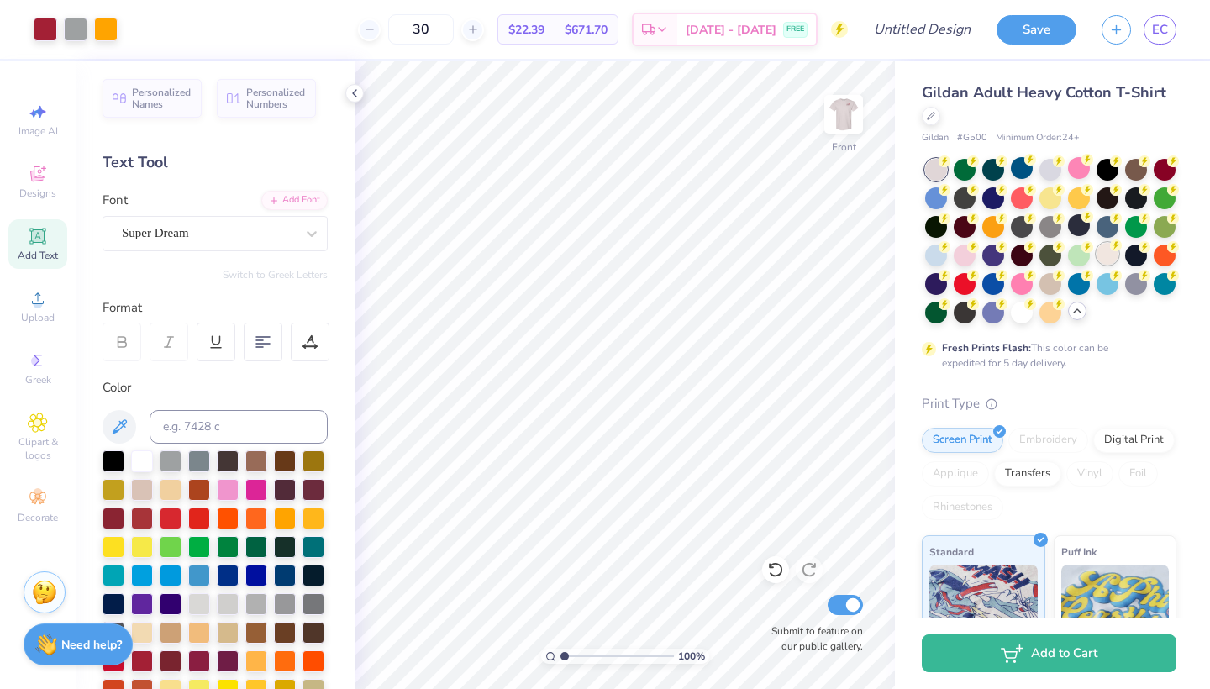
click at [1111, 254] on div at bounding box center [1107, 254] width 22 height 22
click at [1025, 321] on div at bounding box center [1022, 311] width 22 height 22
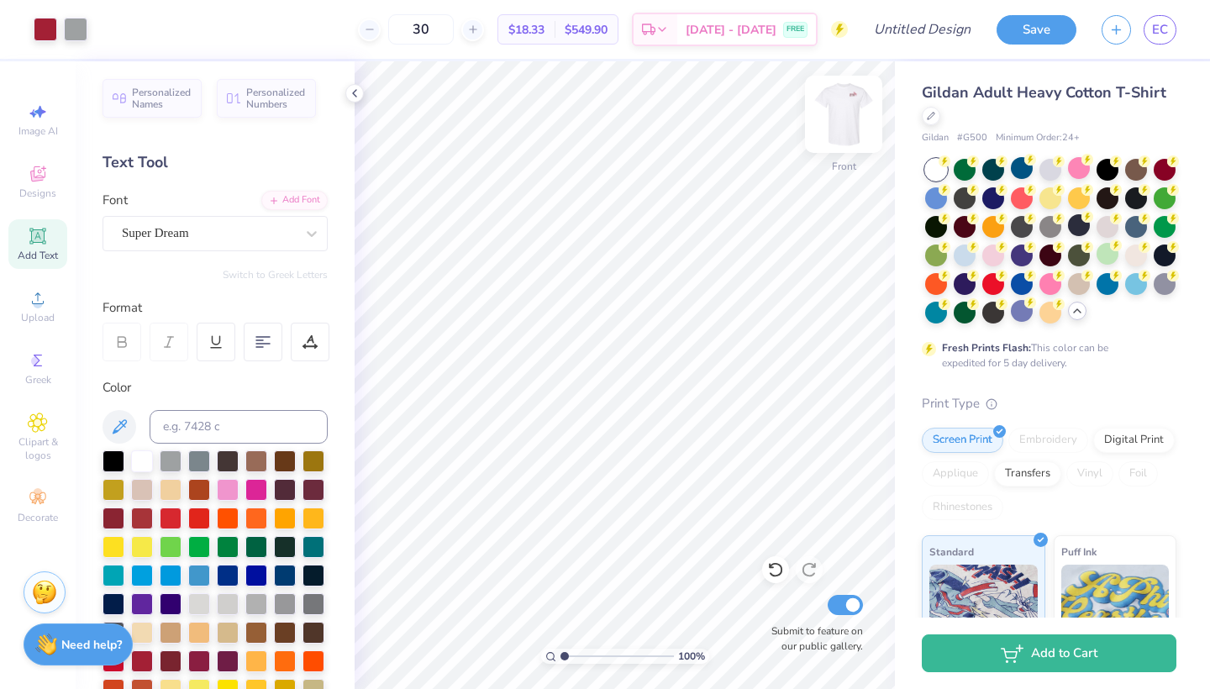
click at [844, 106] on img at bounding box center [843, 114] width 67 height 67
click at [843, 106] on img at bounding box center [843, 114] width 67 height 67
click at [842, 104] on img at bounding box center [844, 114] width 34 height 34
click at [842, 108] on img at bounding box center [843, 114] width 67 height 67
click at [825, 115] on div at bounding box center [843, 114] width 77 height 77
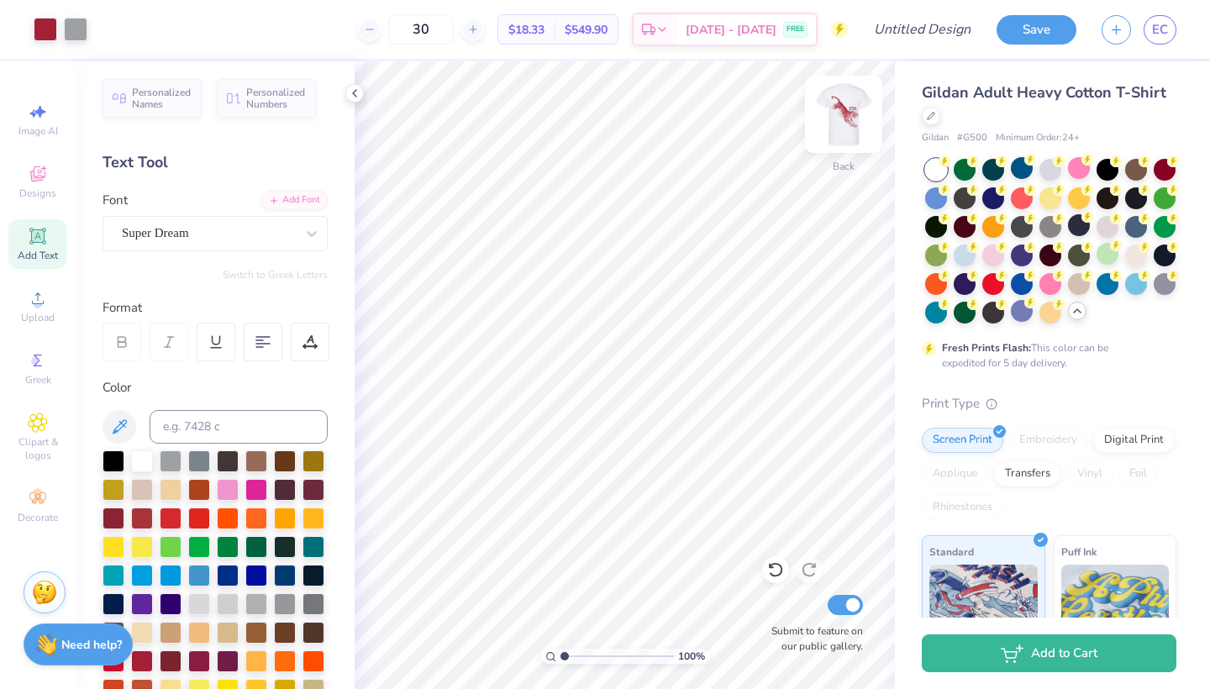
click at [836, 115] on img at bounding box center [843, 114] width 67 height 67
click at [843, 113] on img at bounding box center [843, 114] width 67 height 67
click at [829, 124] on img at bounding box center [843, 114] width 67 height 67
click at [829, 124] on img at bounding box center [844, 114] width 34 height 34
click at [844, 133] on img at bounding box center [843, 114] width 67 height 67
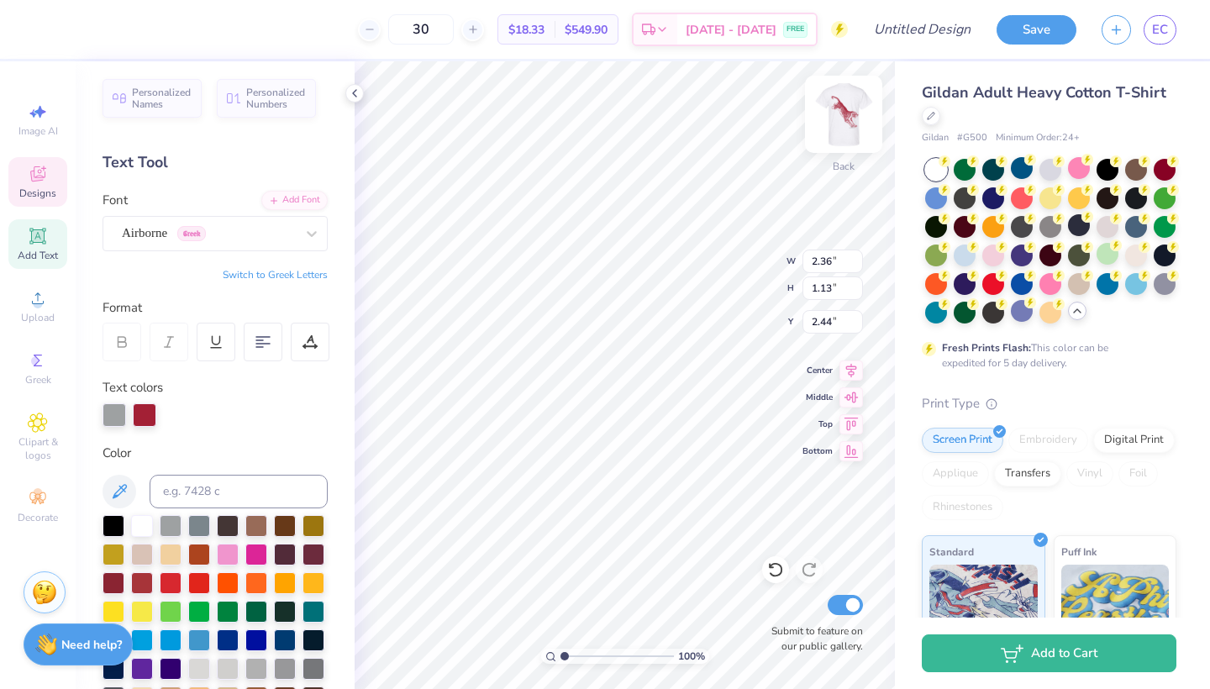
scroll to position [0, 4]
click at [148, 408] on div at bounding box center [145, 414] width 24 height 24
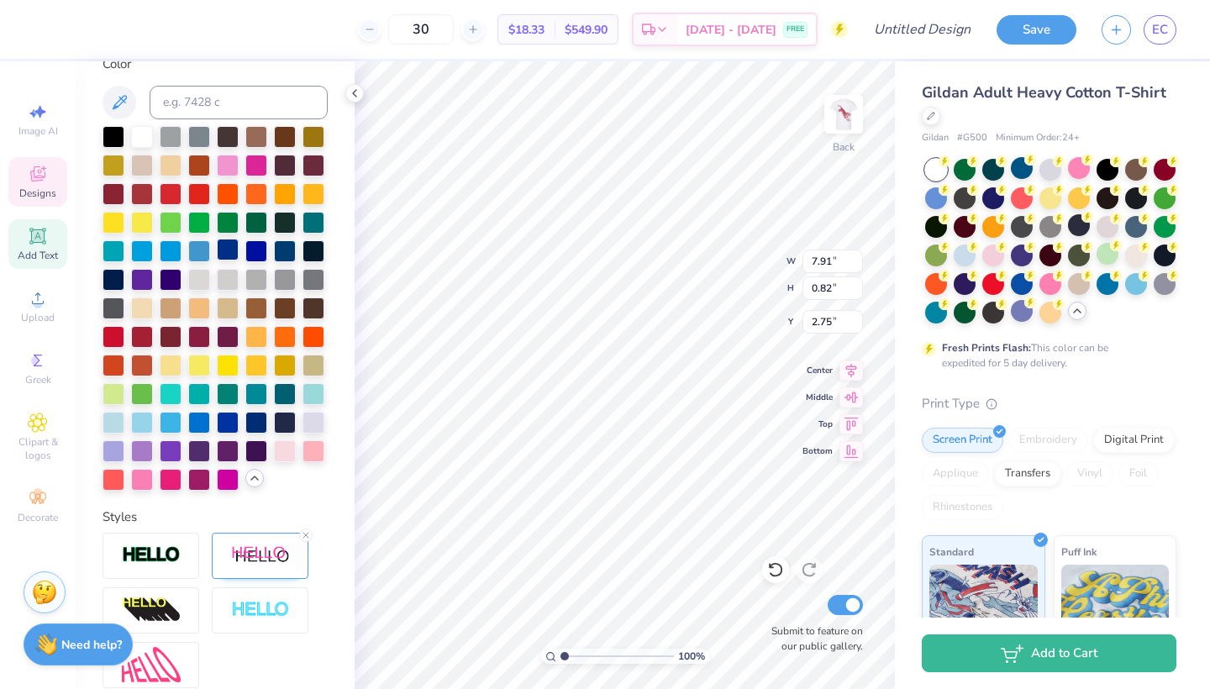
scroll to position [404, 0]
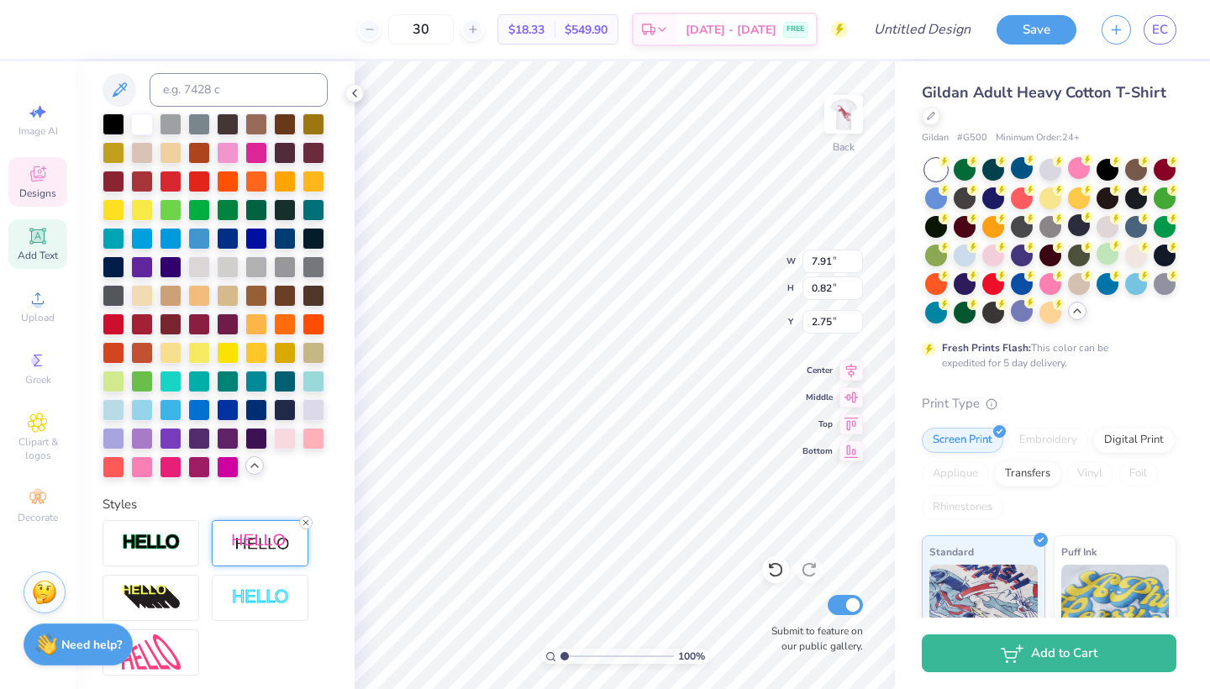
click at [305, 521] on icon at bounding box center [306, 523] width 10 height 10
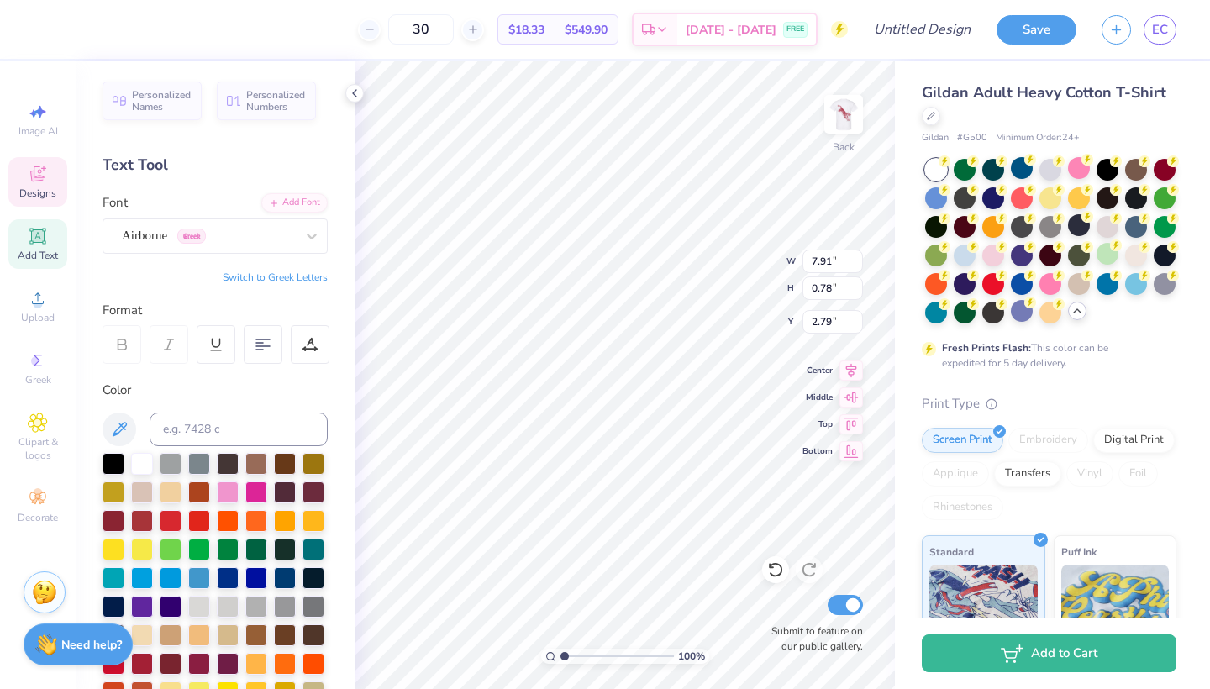
scroll to position [0, 0]
click at [131, 428] on button at bounding box center [120, 430] width 34 height 34
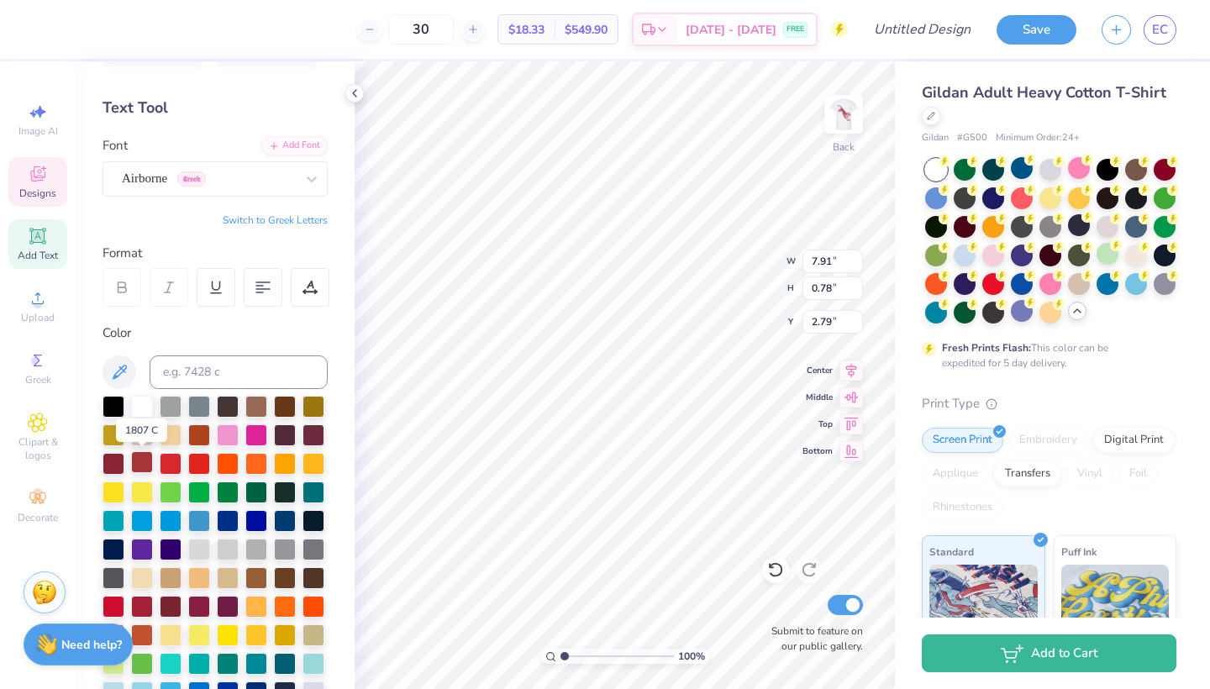
click at [136, 462] on div at bounding box center [142, 462] width 22 height 22
click at [851, 373] on icon at bounding box center [851, 368] width 24 height 20
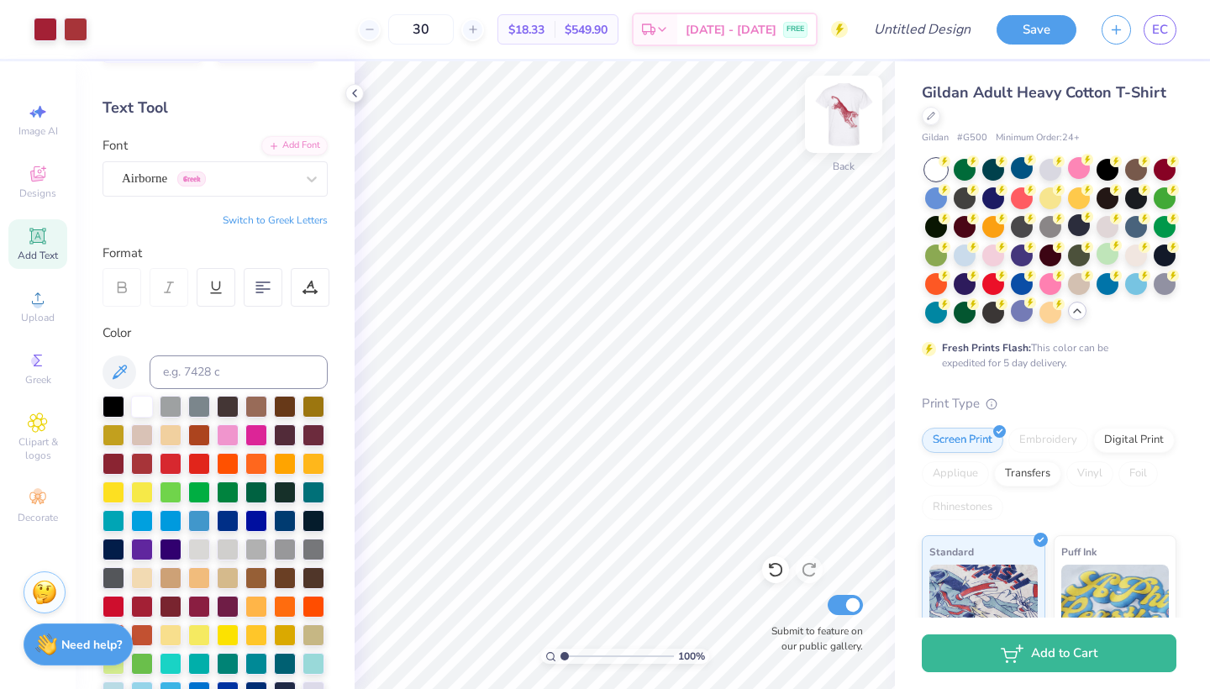
click at [856, 134] on img at bounding box center [843, 114] width 67 height 67
click at [852, 134] on img at bounding box center [843, 114] width 67 height 67
click at [852, 131] on img at bounding box center [844, 114] width 34 height 34
click at [835, 132] on img at bounding box center [843, 114] width 67 height 67
click at [844, 110] on img at bounding box center [843, 114] width 67 height 67
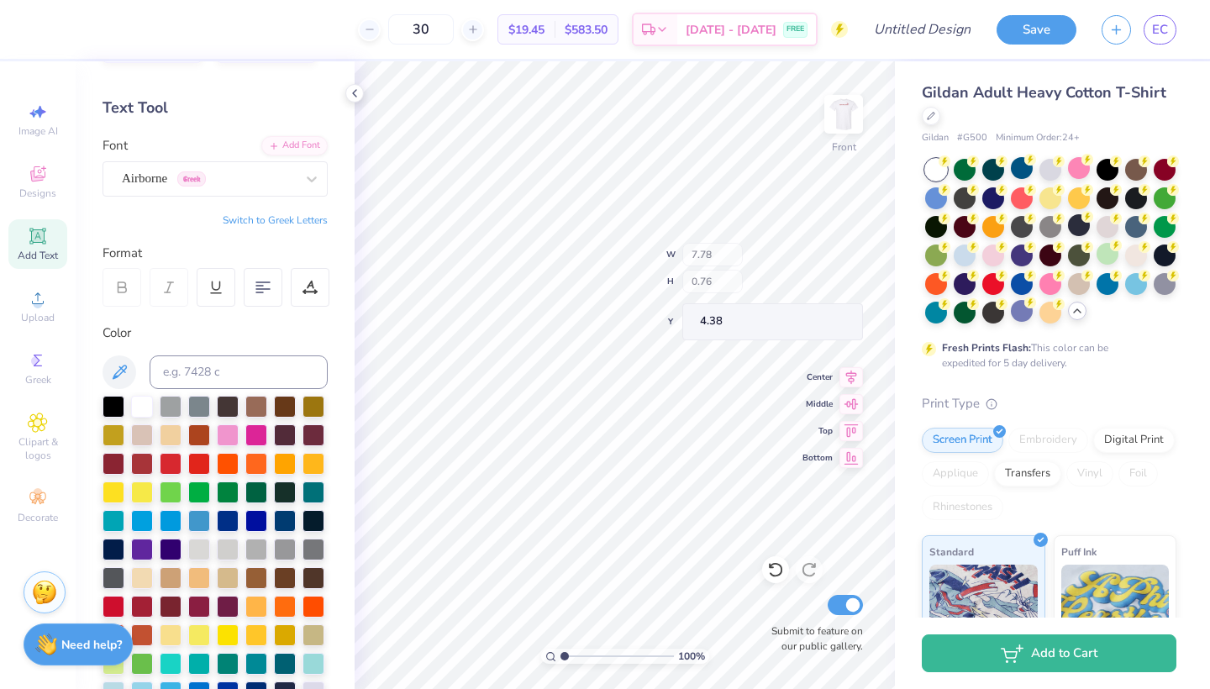
click at [743, 283] on div "100 % Front W 7.78 H 0.76 Y 4.38 Center Middle Top Bottom Submit to feature on …" at bounding box center [625, 375] width 540 height 628
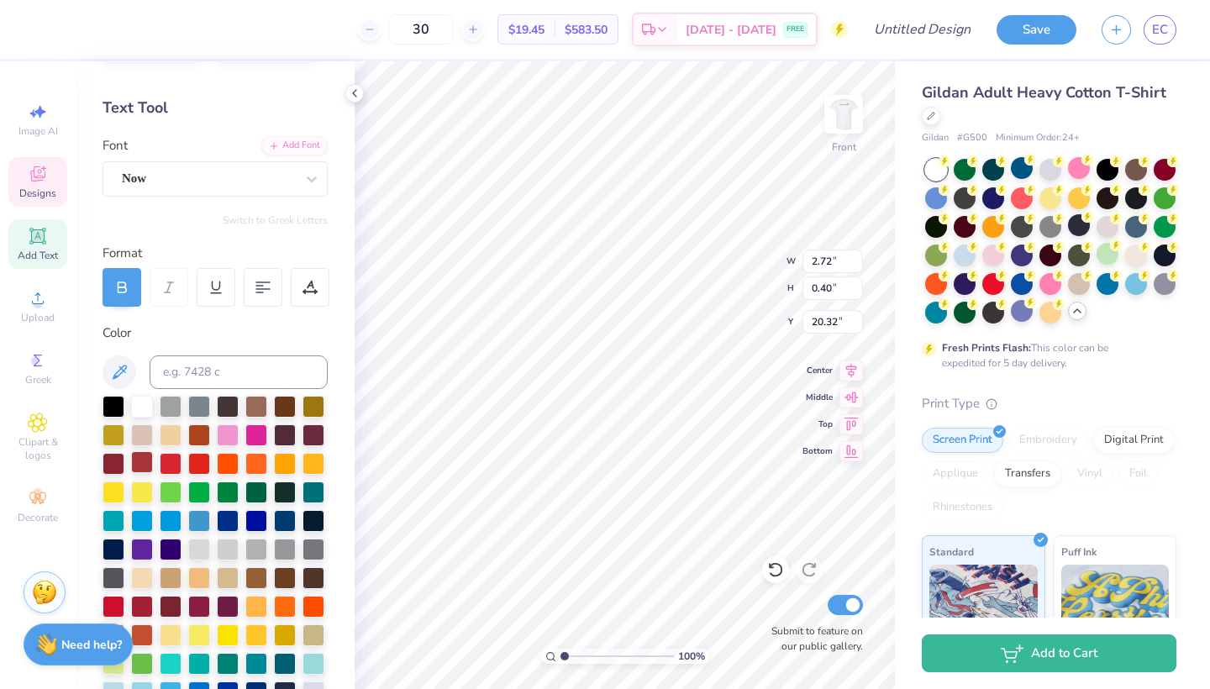
click at [150, 465] on div at bounding box center [142, 462] width 22 height 22
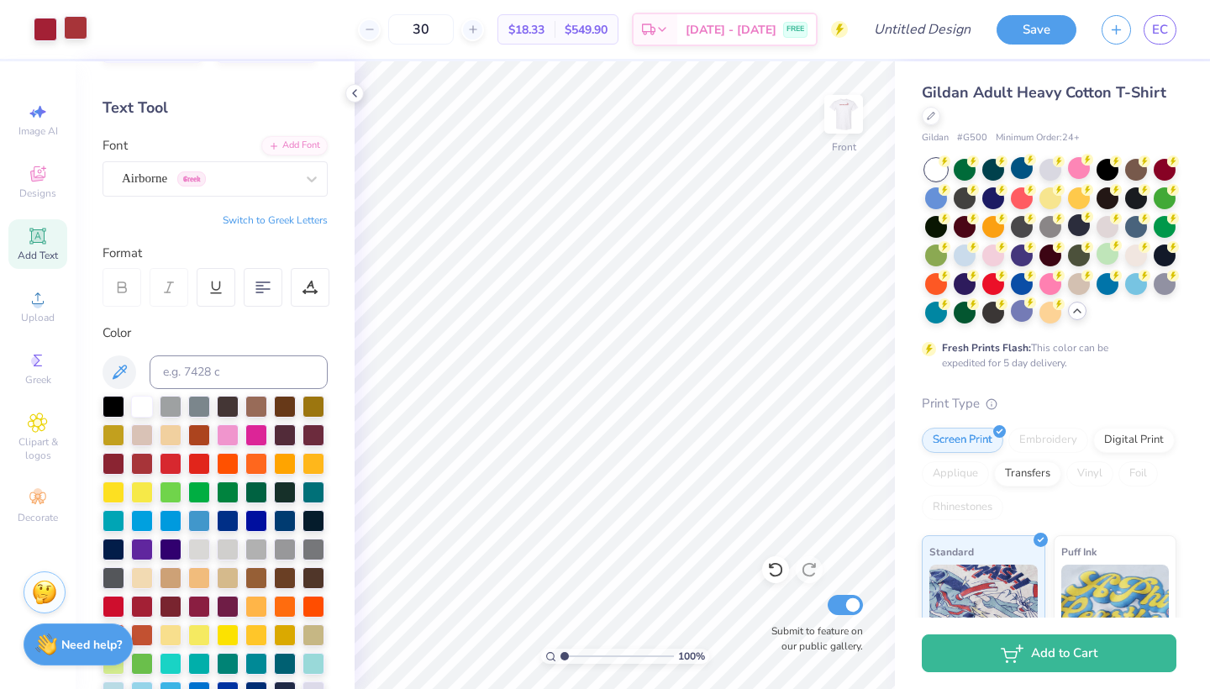
click at [83, 29] on div at bounding box center [76, 28] width 24 height 24
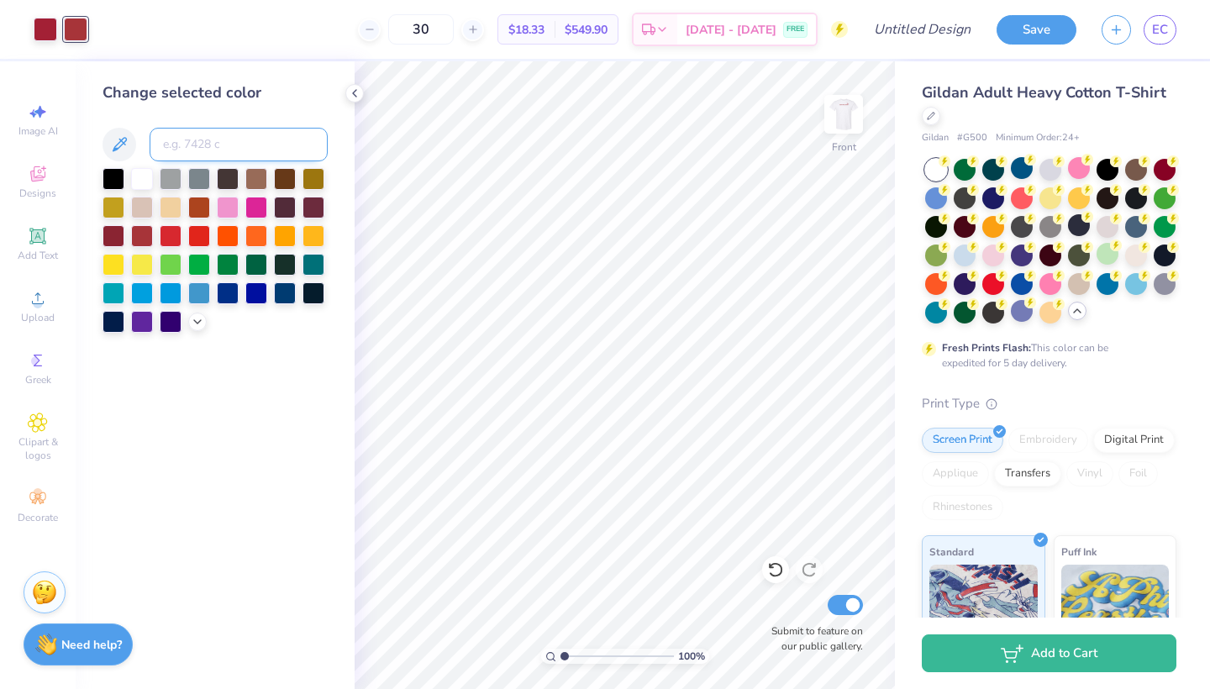
click at [265, 145] on input at bounding box center [239, 145] width 178 height 34
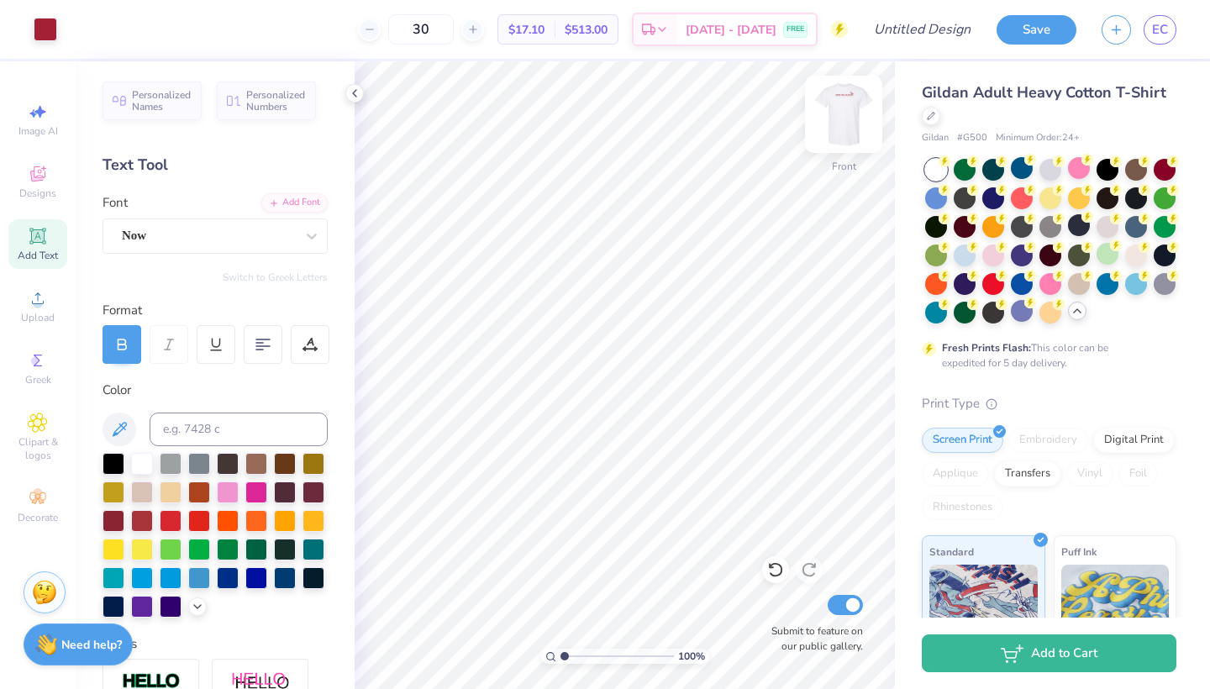
click at [844, 118] on img at bounding box center [843, 114] width 67 height 67
click at [844, 118] on div at bounding box center [843, 114] width 39 height 39
click at [847, 122] on img at bounding box center [843, 114] width 67 height 67
click at [847, 116] on img at bounding box center [844, 114] width 34 height 34
click at [843, 126] on img at bounding box center [843, 114] width 67 height 67
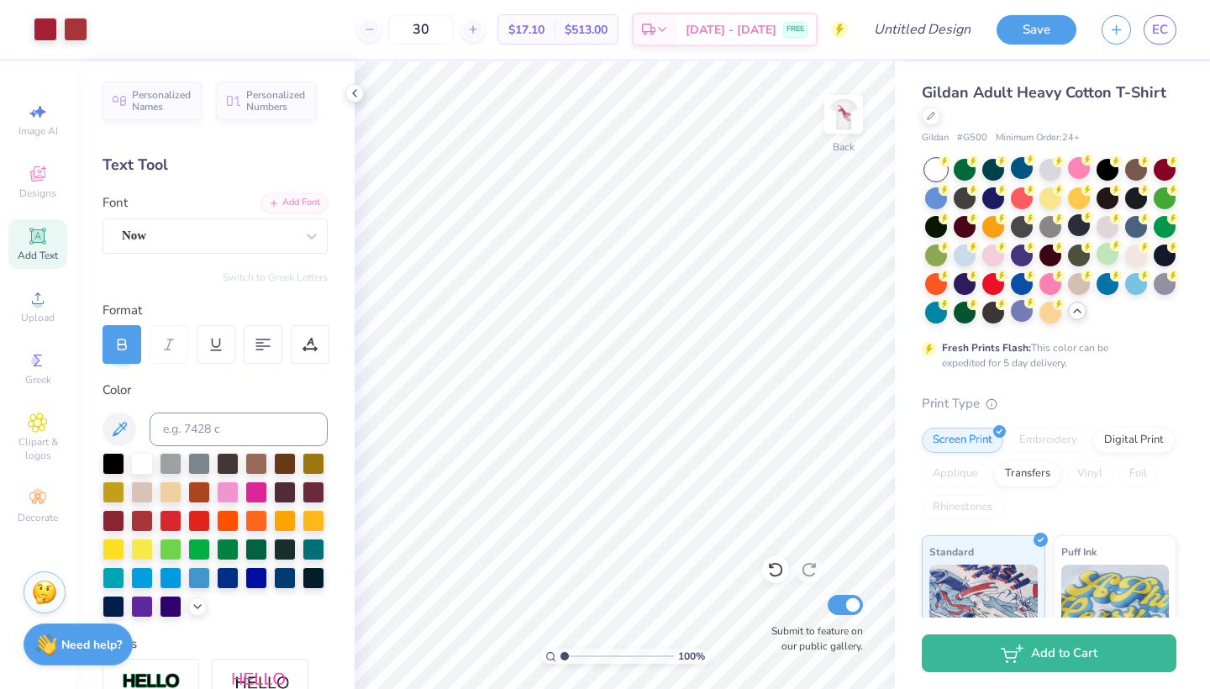
click at [843, 126] on img at bounding box center [844, 114] width 34 height 34
click at [825, 112] on img at bounding box center [843, 114] width 67 height 67
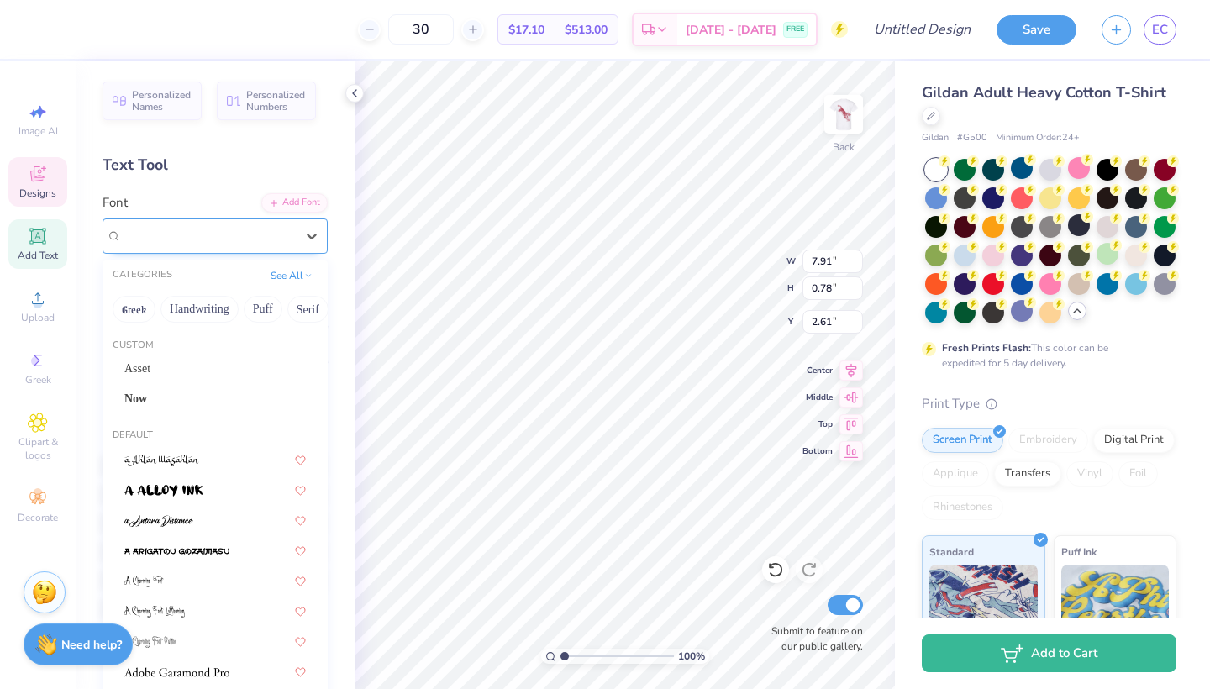
click at [186, 231] on div "Airborne Greek" at bounding box center [208, 236] width 176 height 26
click at [132, 311] on button "Greek" at bounding box center [134, 309] width 43 height 27
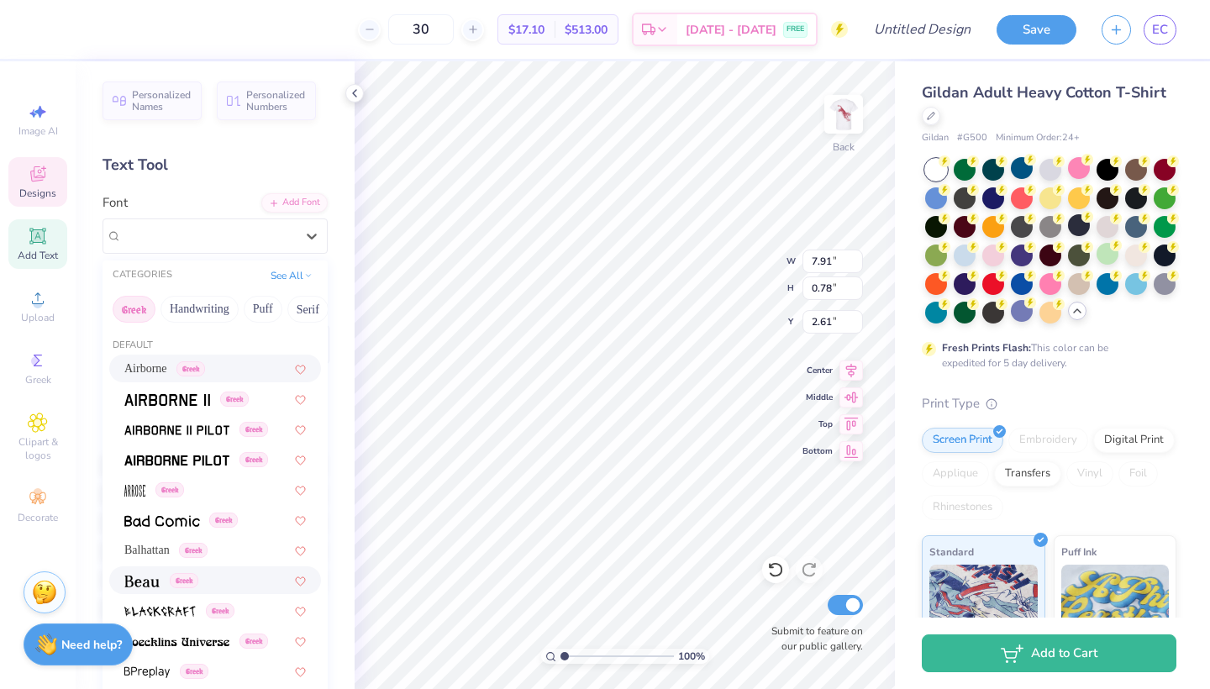
click at [149, 589] on span at bounding box center [141, 580] width 35 height 18
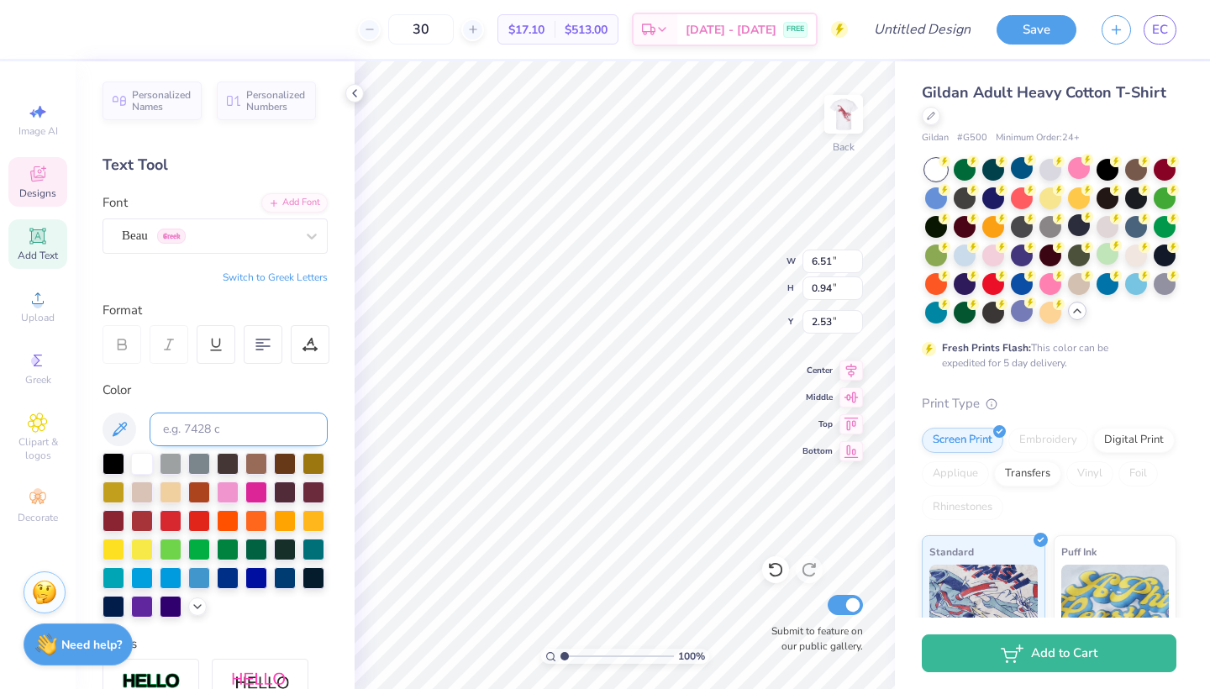
scroll to position [0, 5]
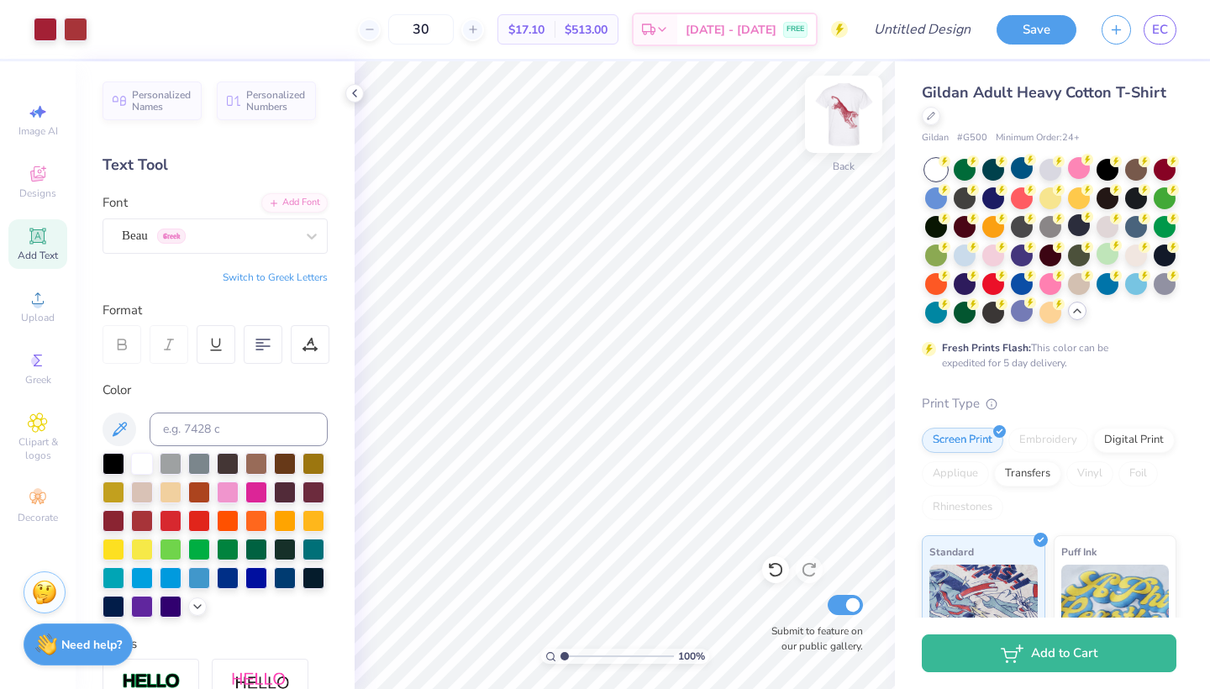
click at [829, 131] on img at bounding box center [843, 114] width 67 height 67
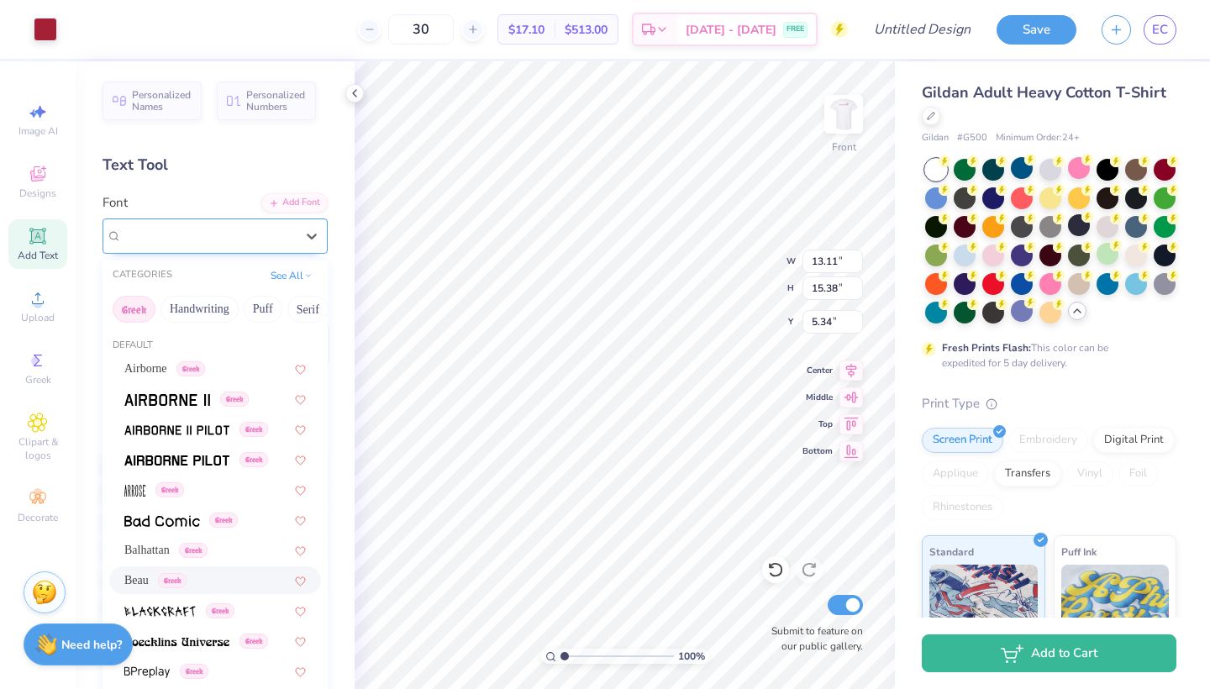
click at [176, 229] on span "Greek" at bounding box center [171, 236] width 29 height 15
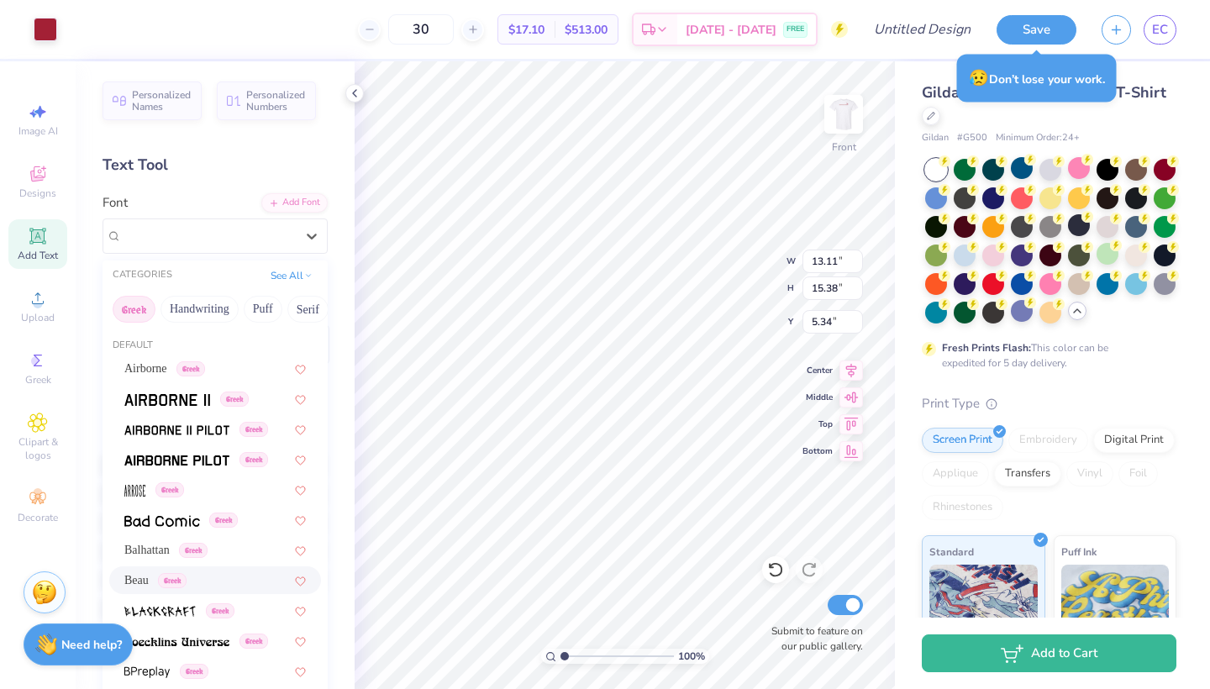
click at [152, 574] on div "Beau Greek" at bounding box center [155, 580] width 62 height 18
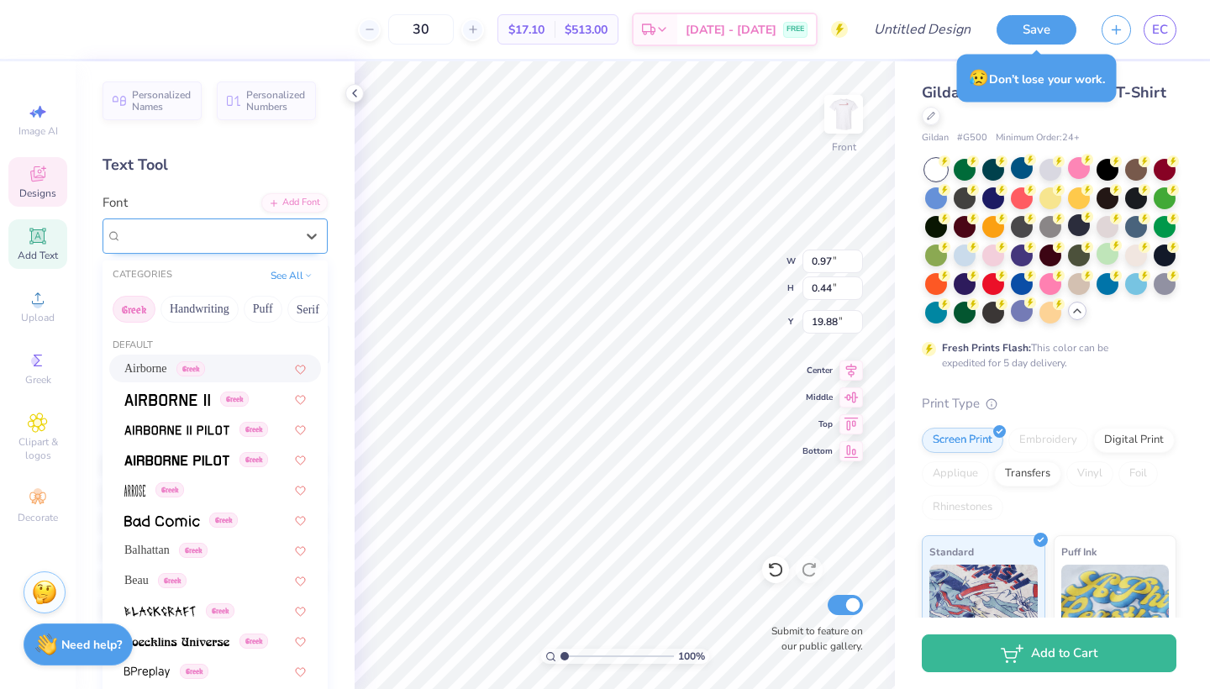
click at [167, 234] on span "Airborne" at bounding box center [144, 235] width 45 height 19
click at [140, 582] on span "Beau" at bounding box center [136, 580] width 24 height 18
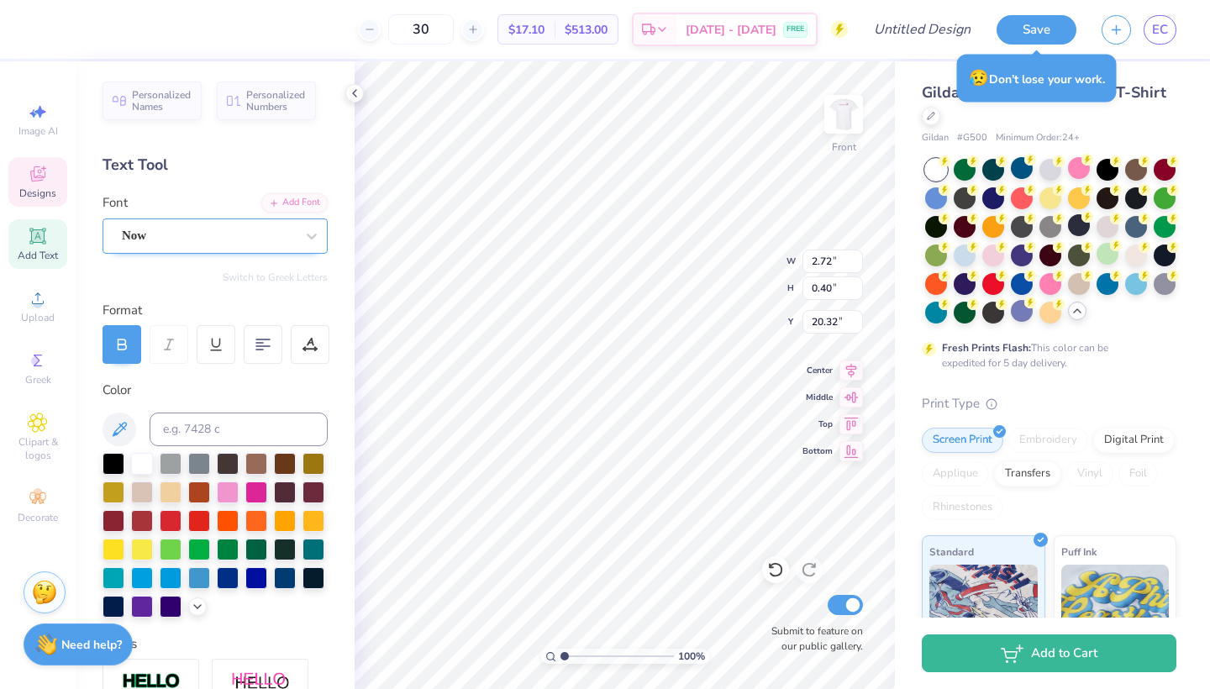
click at [187, 238] on div "Now" at bounding box center [208, 236] width 176 height 26
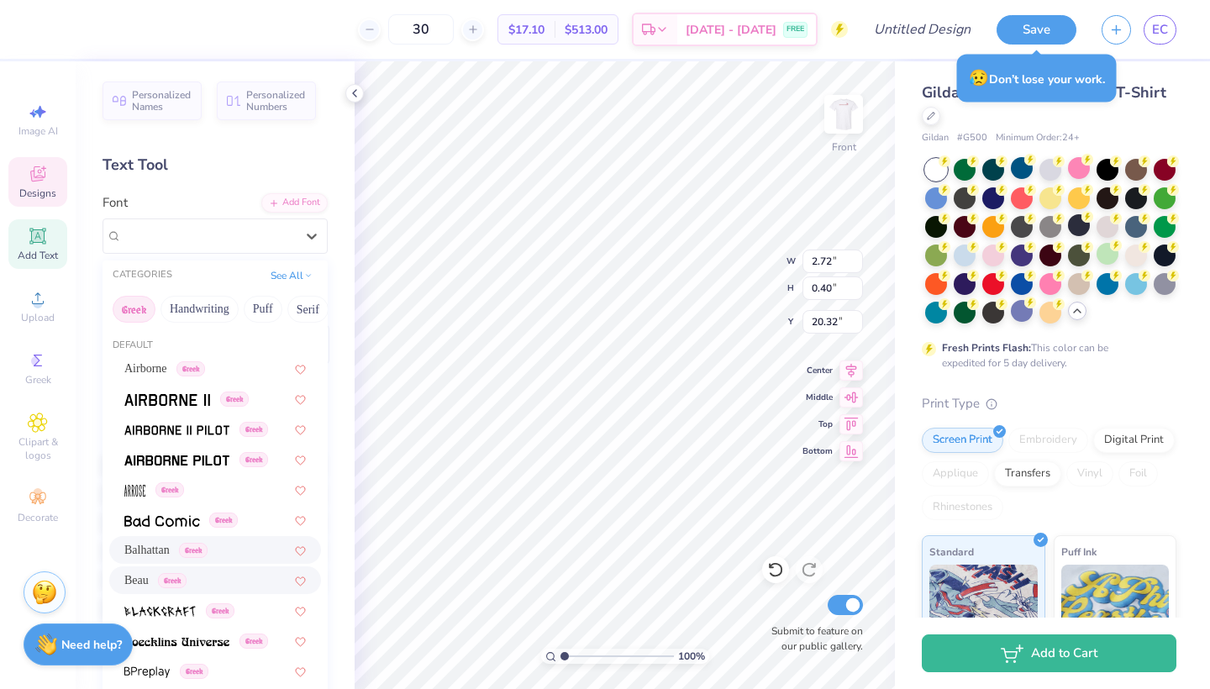
click at [139, 587] on span "Beau" at bounding box center [136, 580] width 24 height 18
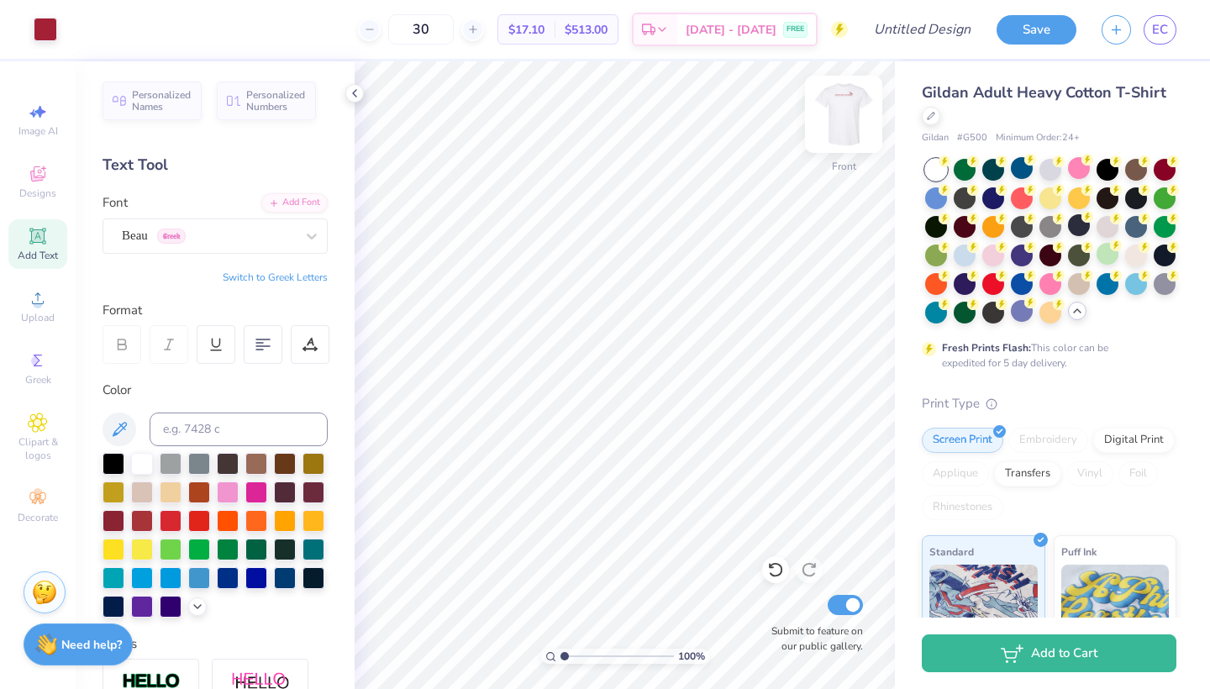
click at [851, 126] on img at bounding box center [843, 114] width 67 height 67
click at [845, 115] on img at bounding box center [844, 114] width 34 height 34
click at [854, 97] on img at bounding box center [843, 114] width 67 height 67
click at [904, 22] on input "Design Title" at bounding box center [943, 30] width 82 height 34
click at [891, 29] on div "Art colors 30 $17.10 Per Item $513.00 Total Est. Delivery Sep 19 - 22 FREE Desi…" at bounding box center [605, 29] width 1210 height 59
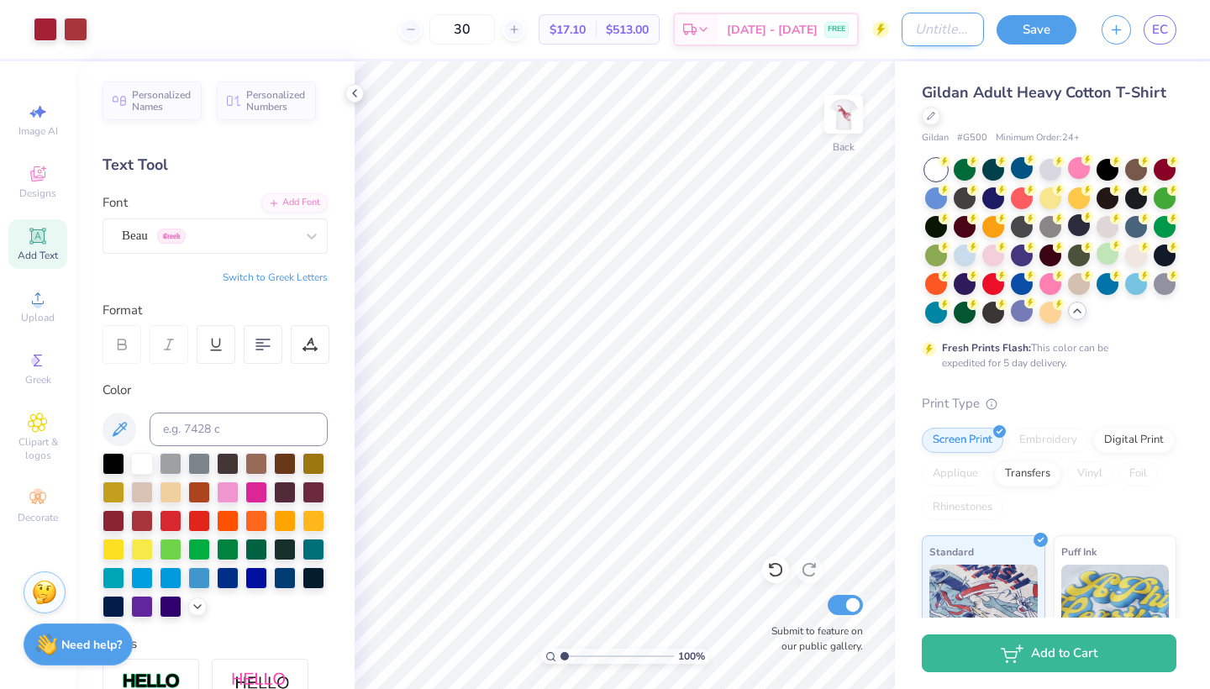
click at [902, 31] on input "Design Title" at bounding box center [943, 30] width 82 height 34
click at [495, 35] on input "30" at bounding box center [462, 29] width 66 height 30
click at [1056, 46] on div "Save EC" at bounding box center [1102, 29] width 213 height 59
click at [1049, 29] on button "Save" at bounding box center [1036, 27] width 80 height 29
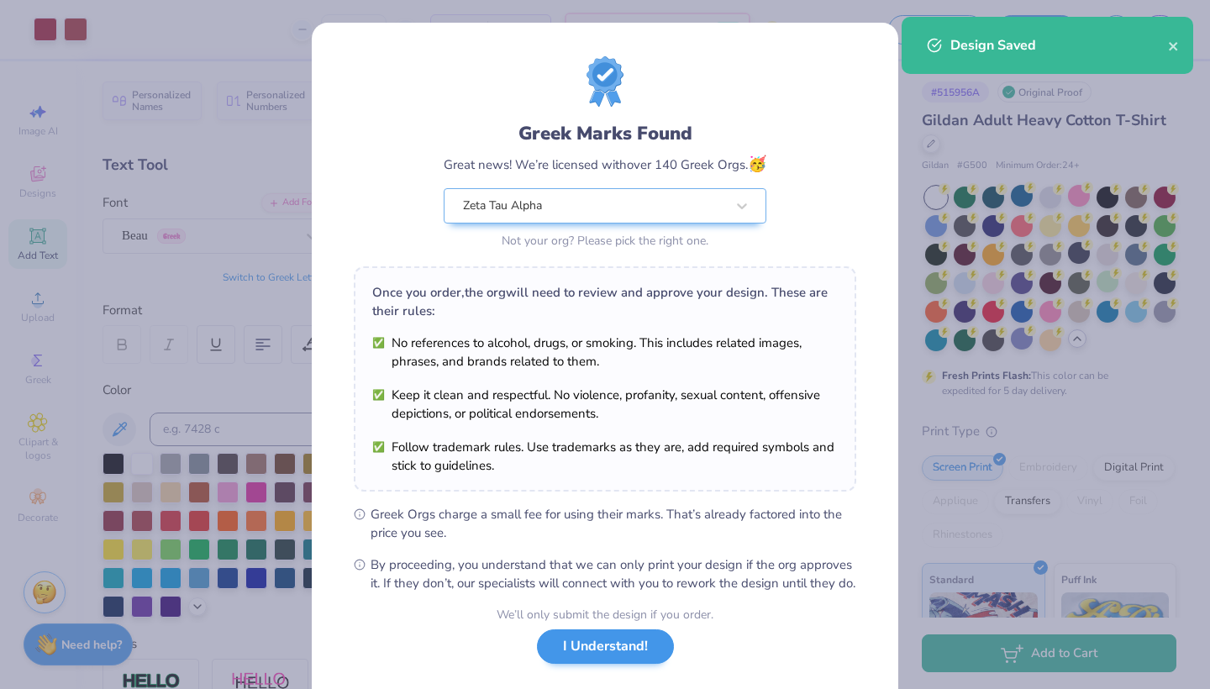
click at [586, 658] on button "I Understand!" at bounding box center [605, 646] width 137 height 34
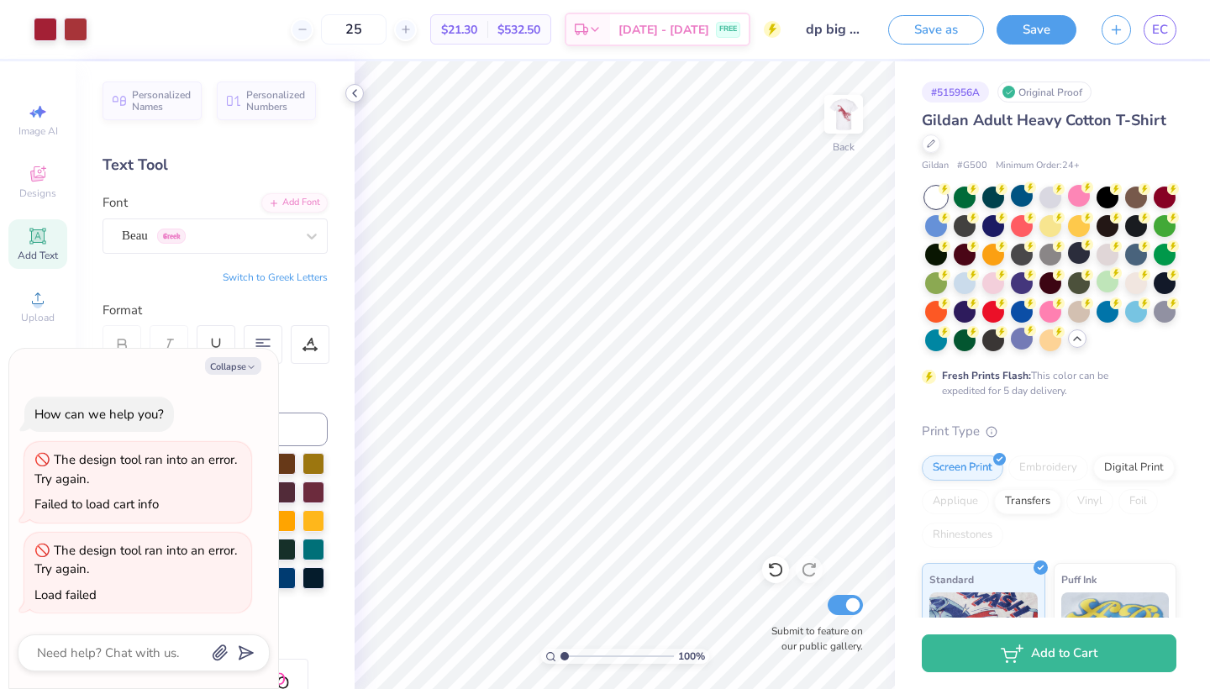
click at [353, 91] on icon at bounding box center [354, 93] width 13 height 13
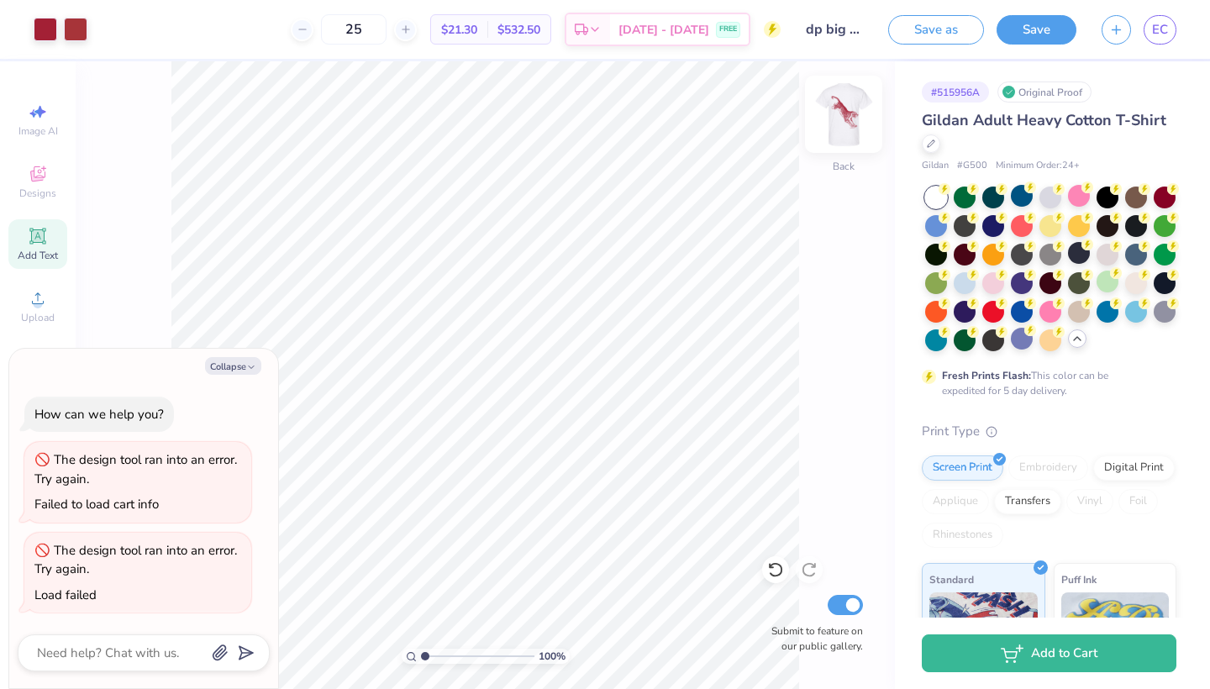
click at [849, 120] on img at bounding box center [843, 114] width 67 height 67
click at [849, 120] on img at bounding box center [844, 114] width 34 height 34
click at [1040, 29] on button "Save" at bounding box center [1036, 27] width 80 height 29
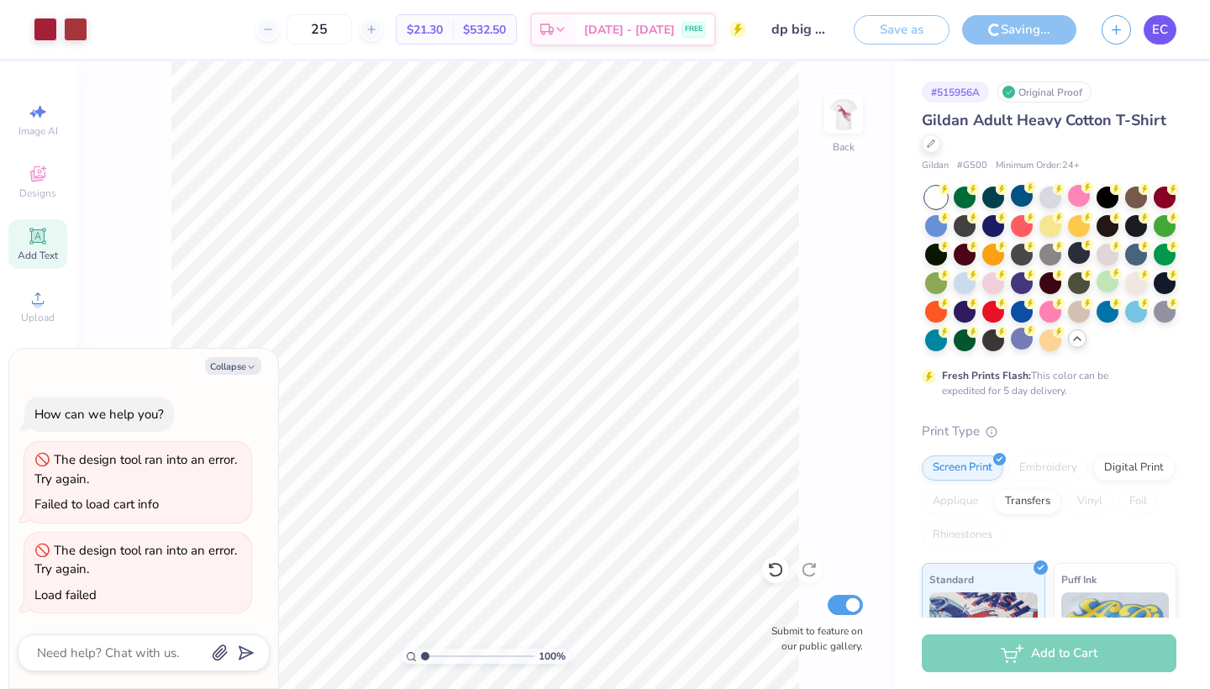
click at [1170, 21] on link "EC" at bounding box center [1159, 29] width 33 height 29
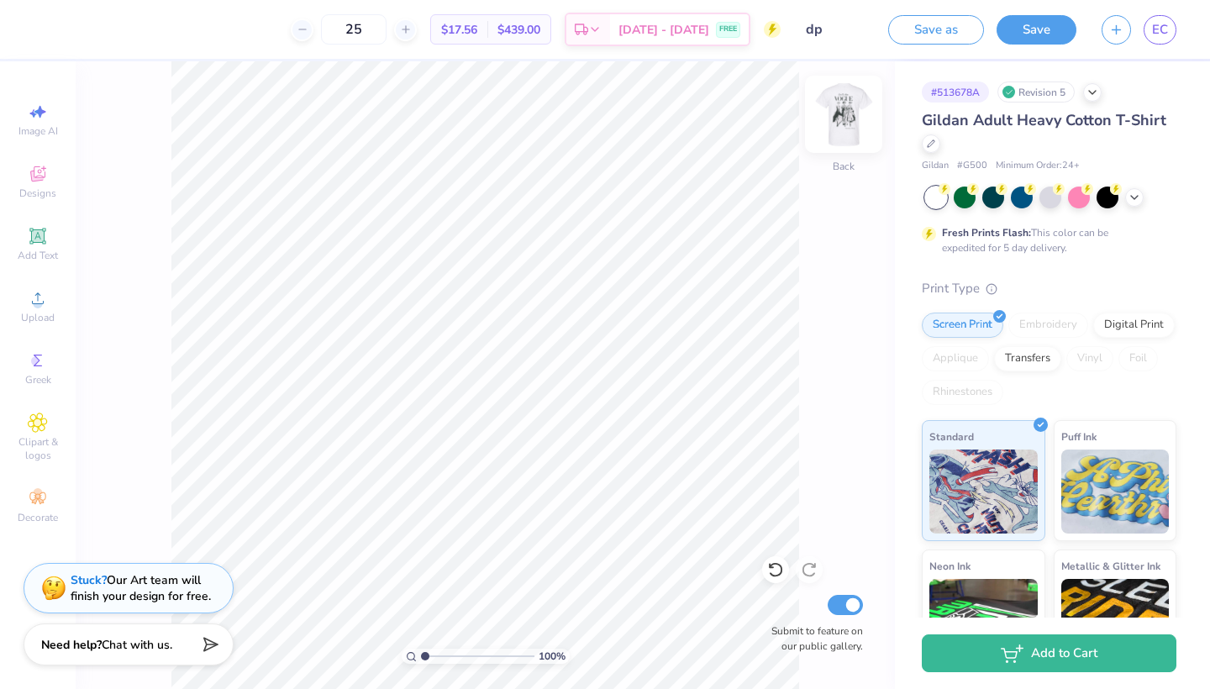
click at [836, 131] on img at bounding box center [843, 114] width 67 height 67
click at [850, 116] on img at bounding box center [843, 114] width 67 height 67
click at [850, 116] on img at bounding box center [844, 114] width 34 height 34
type input "5.65"
click at [774, 570] on icon at bounding box center [775, 569] width 17 height 17
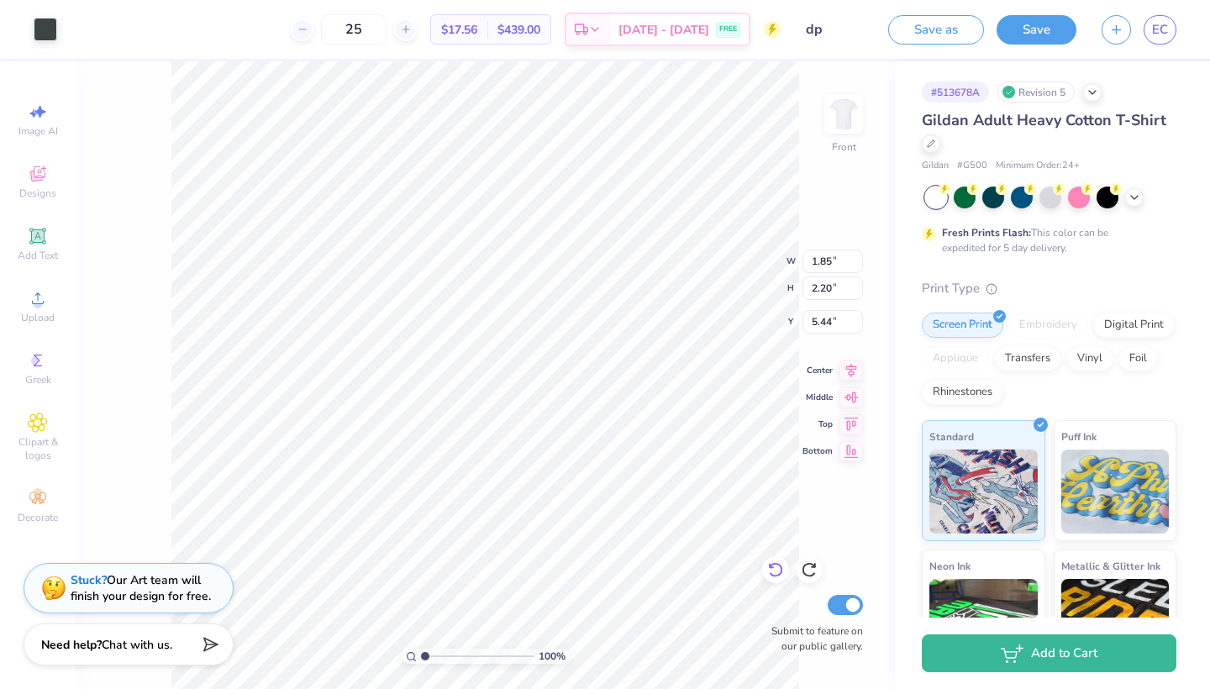
type input "5.65"
click at [774, 570] on icon at bounding box center [775, 569] width 17 height 17
click at [853, 121] on img at bounding box center [843, 114] width 67 height 67
click at [37, 230] on icon at bounding box center [38, 236] width 20 height 20
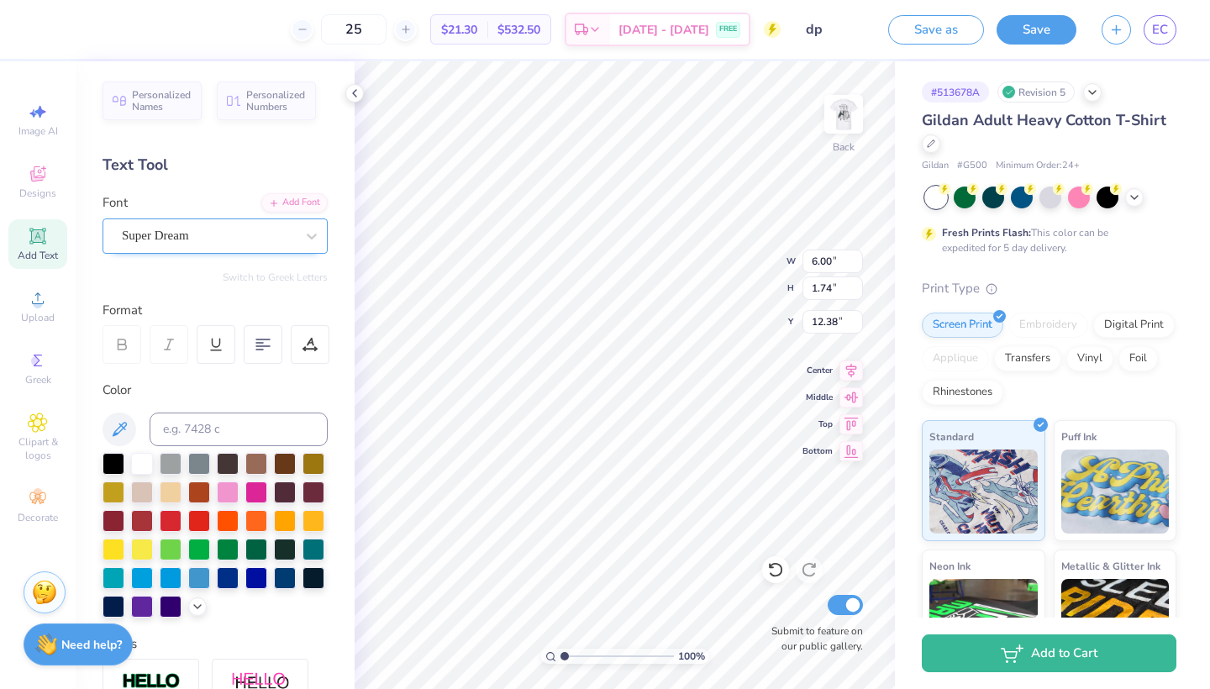
click at [275, 246] on div at bounding box center [208, 235] width 173 height 23
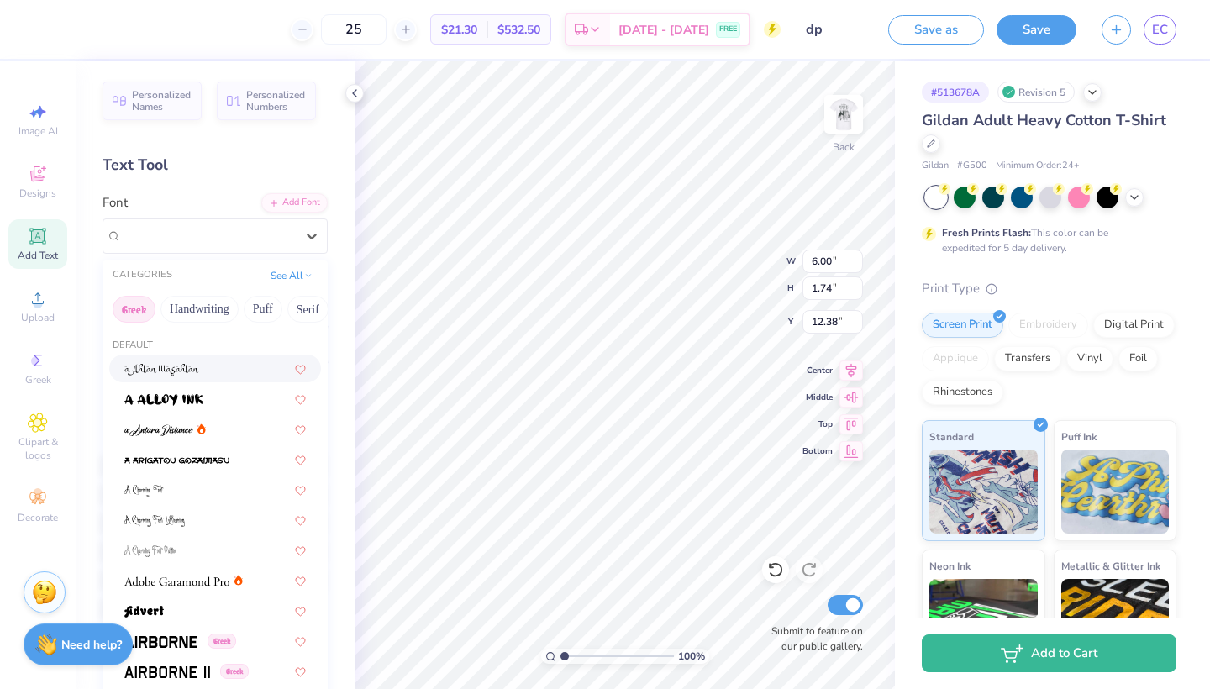
click at [134, 312] on button "Greek" at bounding box center [134, 309] width 43 height 27
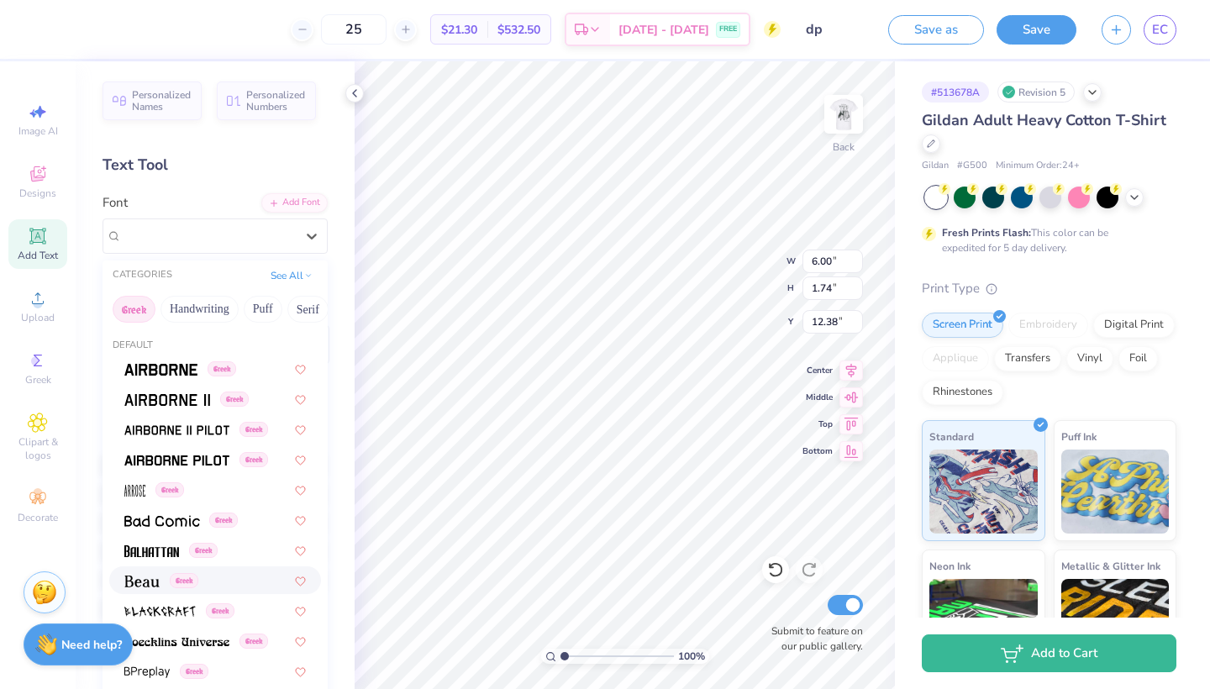
click at [143, 585] on img at bounding box center [141, 582] width 35 height 12
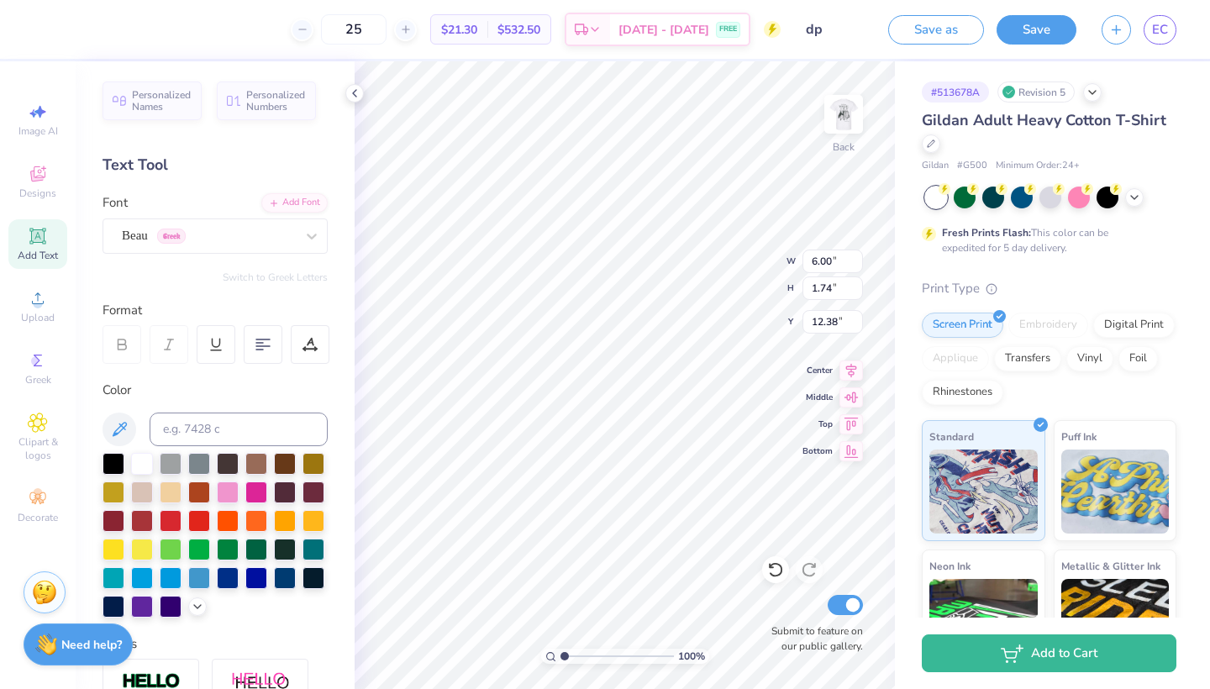
type input "5.58"
type input "1.72"
type input "12.39"
type textarea "ZTA"
click at [121, 464] on div at bounding box center [114, 462] width 22 height 22
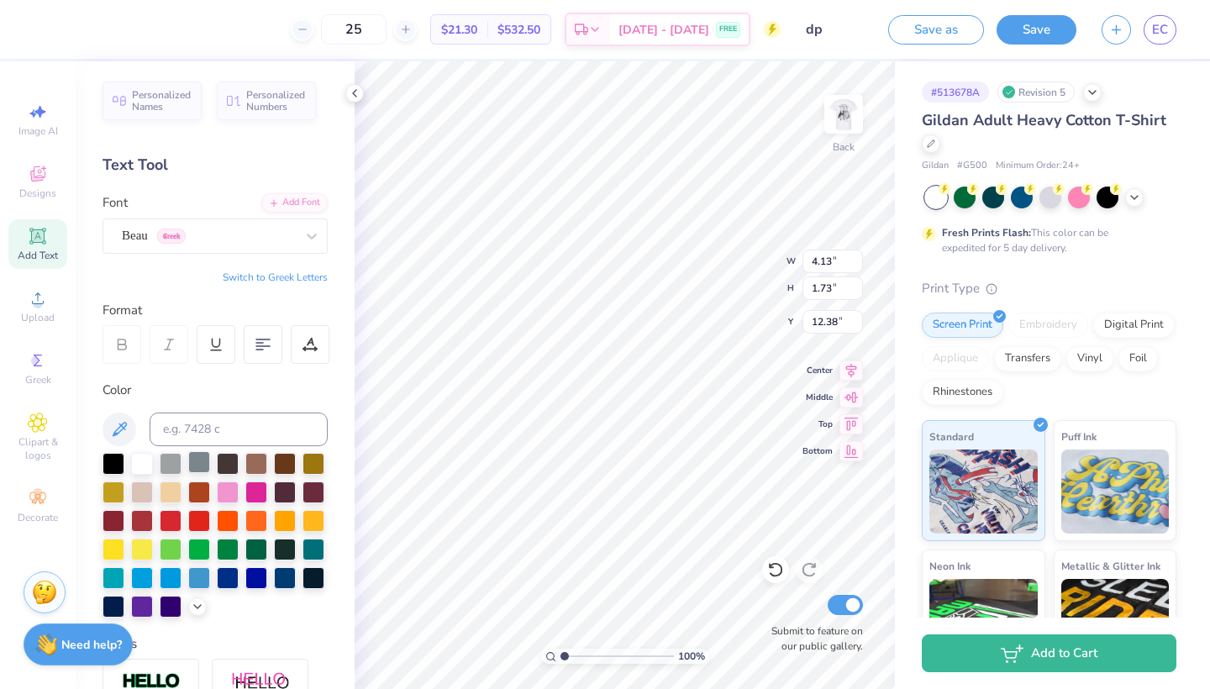
type input "2.11"
type input "0.89"
type input "13.23"
type input "2.56"
click at [835, 130] on img at bounding box center [843, 114] width 67 height 67
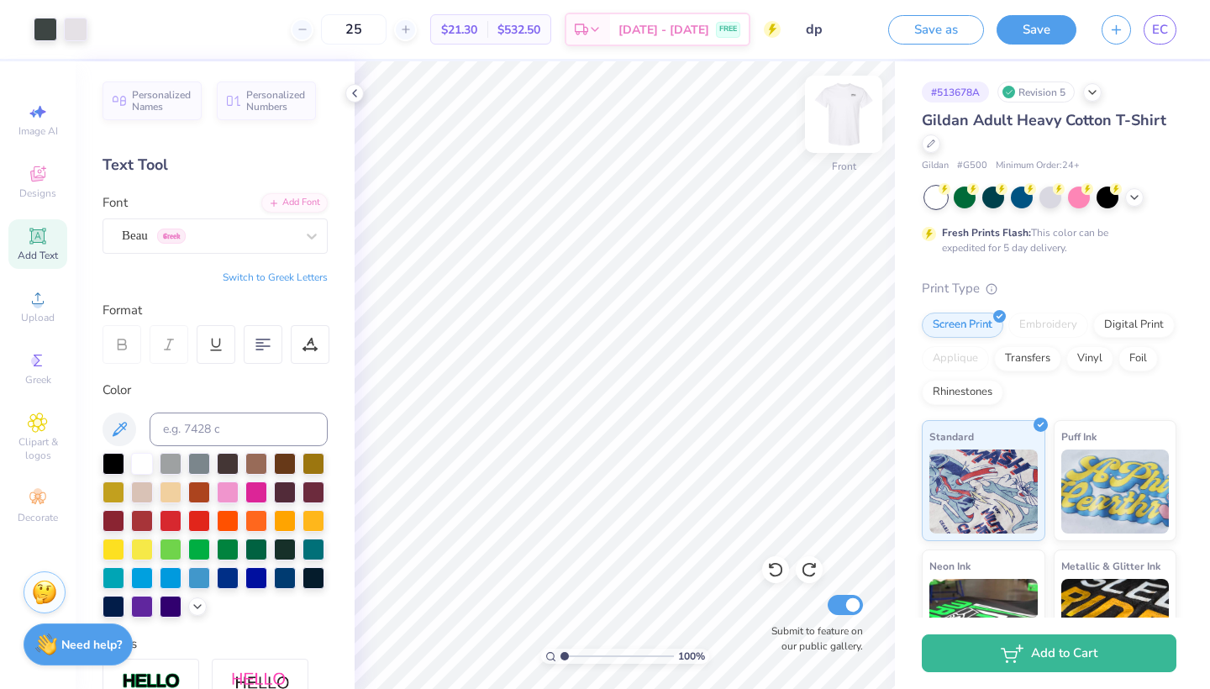
click at [852, 134] on img at bounding box center [843, 114] width 67 height 67
click at [847, 126] on img at bounding box center [843, 114] width 67 height 67
click at [52, 31] on div at bounding box center [46, 28] width 24 height 24
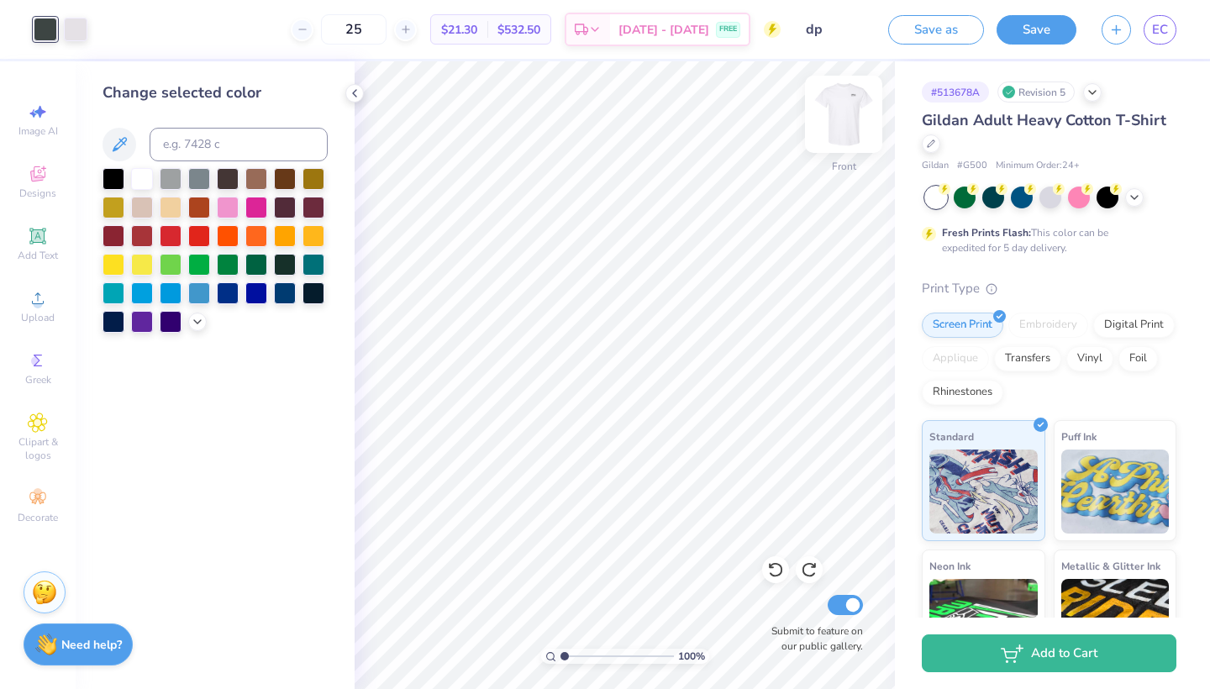
click at [847, 128] on img at bounding box center [843, 114] width 67 height 67
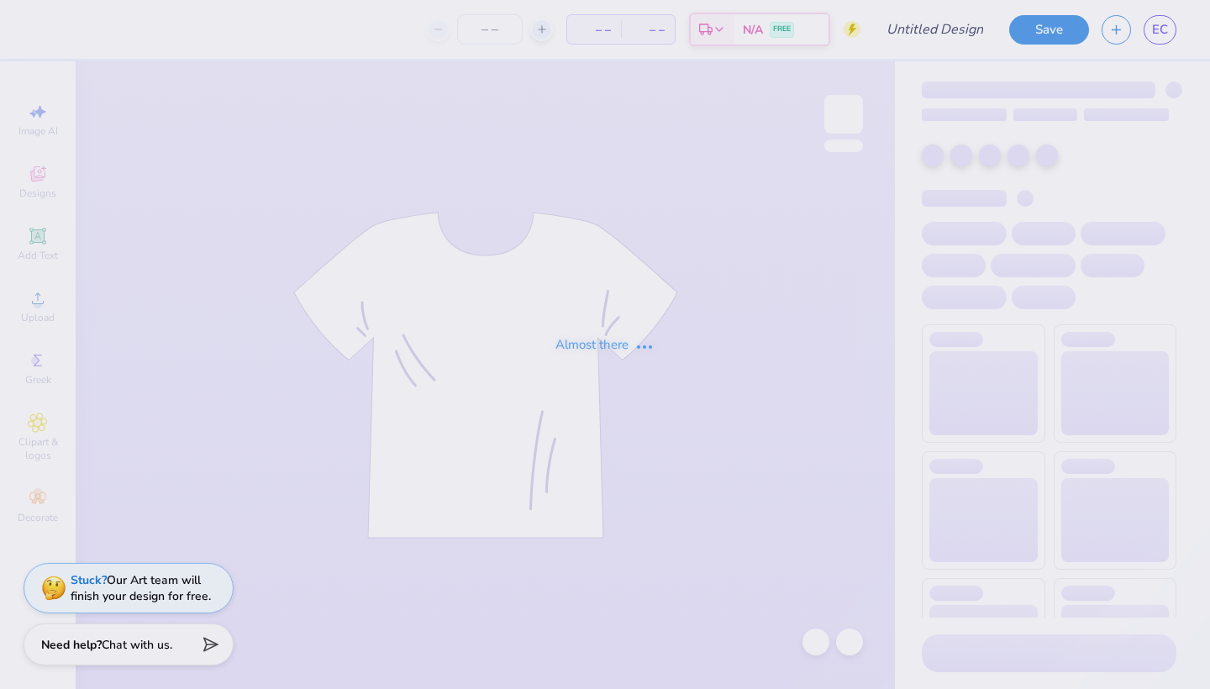
type input "dp big tiger"
type input "25"
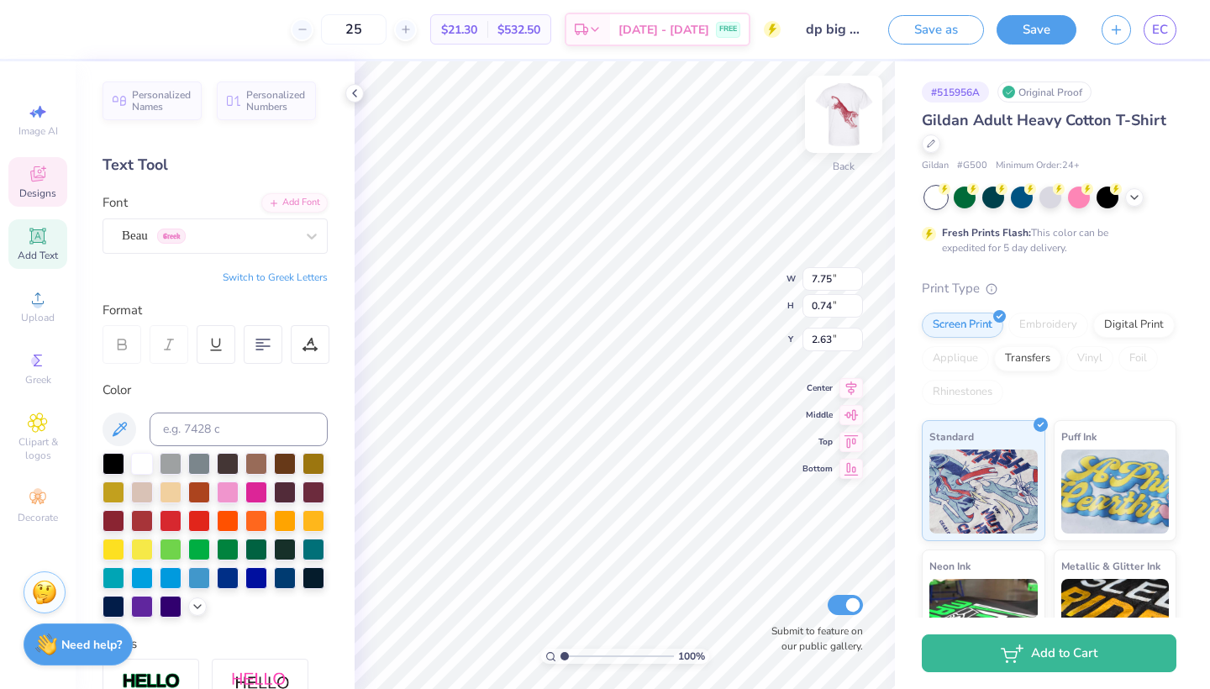
scroll to position [0, 1]
type textarea "ZETA"
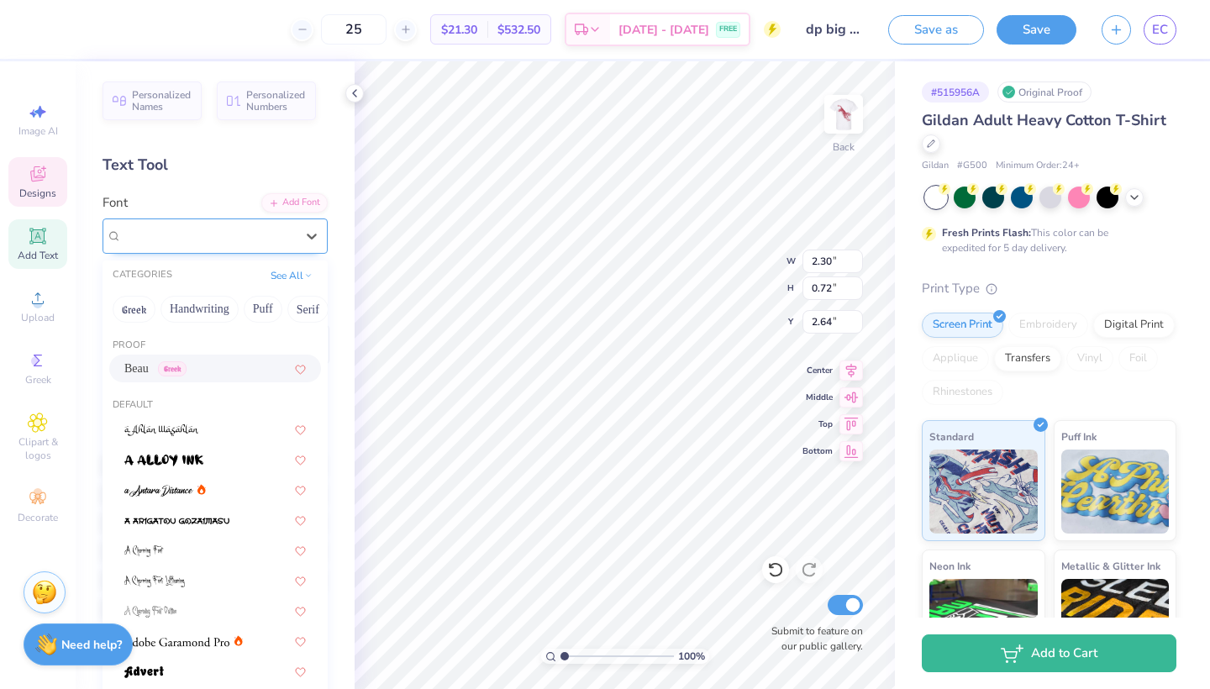
click at [239, 241] on div "Beau Greek" at bounding box center [208, 236] width 176 height 26
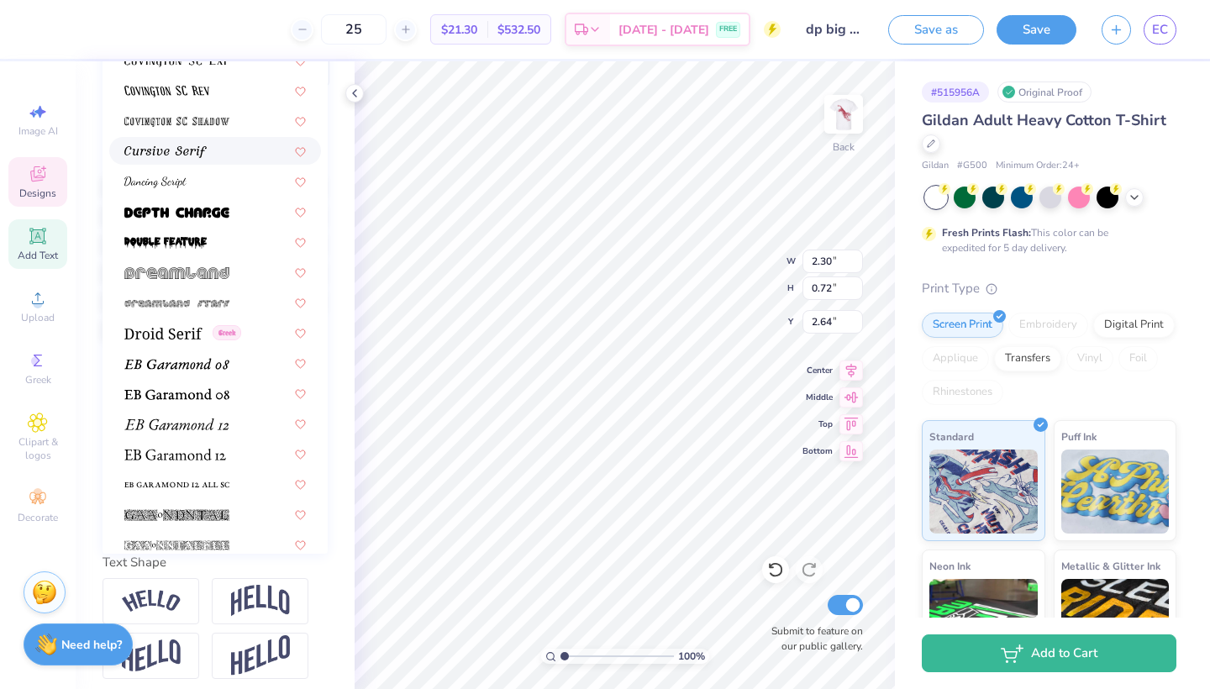
scroll to position [2825, 0]
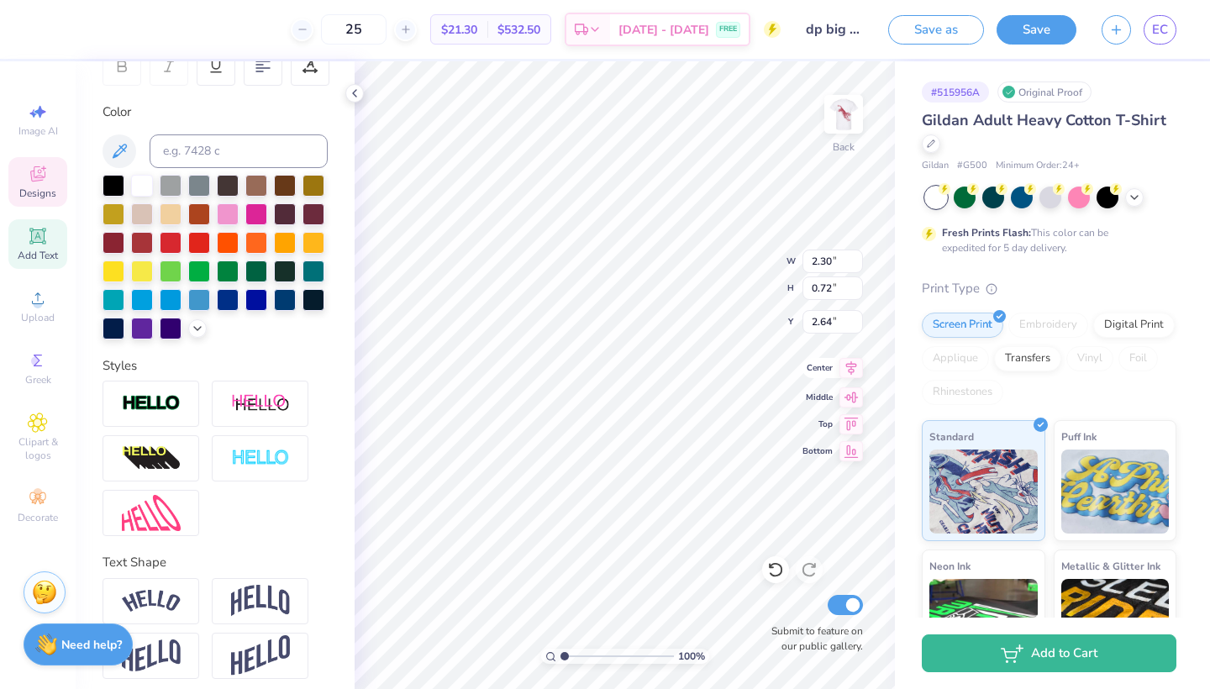
click at [852, 373] on icon at bounding box center [851, 368] width 11 height 14
type input "2.66"
type input "0.83"
click at [850, 369] on icon at bounding box center [851, 368] width 11 height 14
type input "1.80"
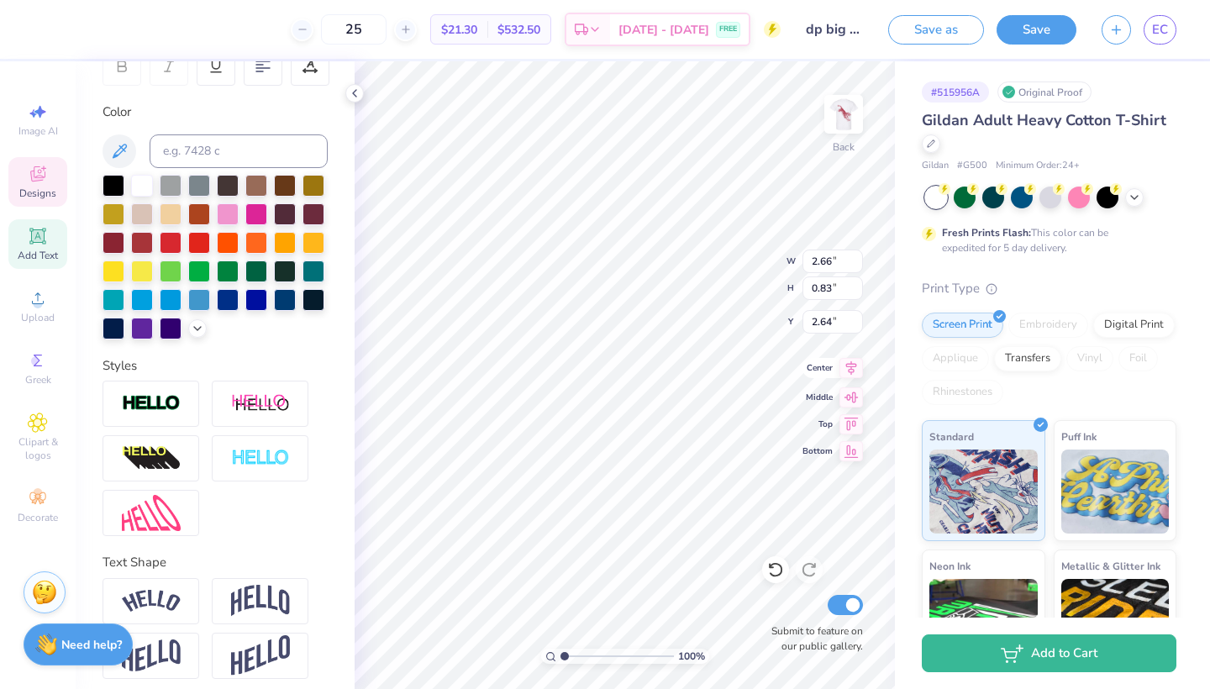
type input "2.05"
type input "1.42"
type input "2.25"
click at [851, 372] on icon at bounding box center [851, 368] width 24 height 20
type input "9.29"
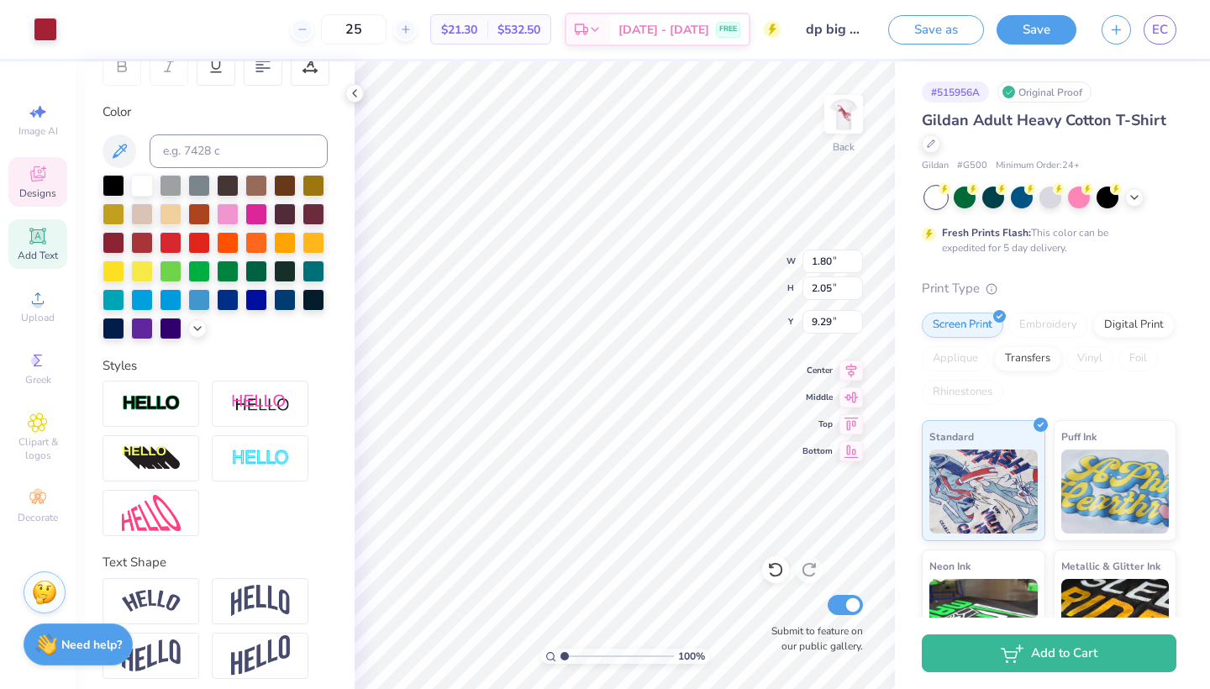
type input "2.66"
type input "0.83"
type input "3.47"
click at [853, 375] on icon at bounding box center [851, 368] width 24 height 20
type input "1.80"
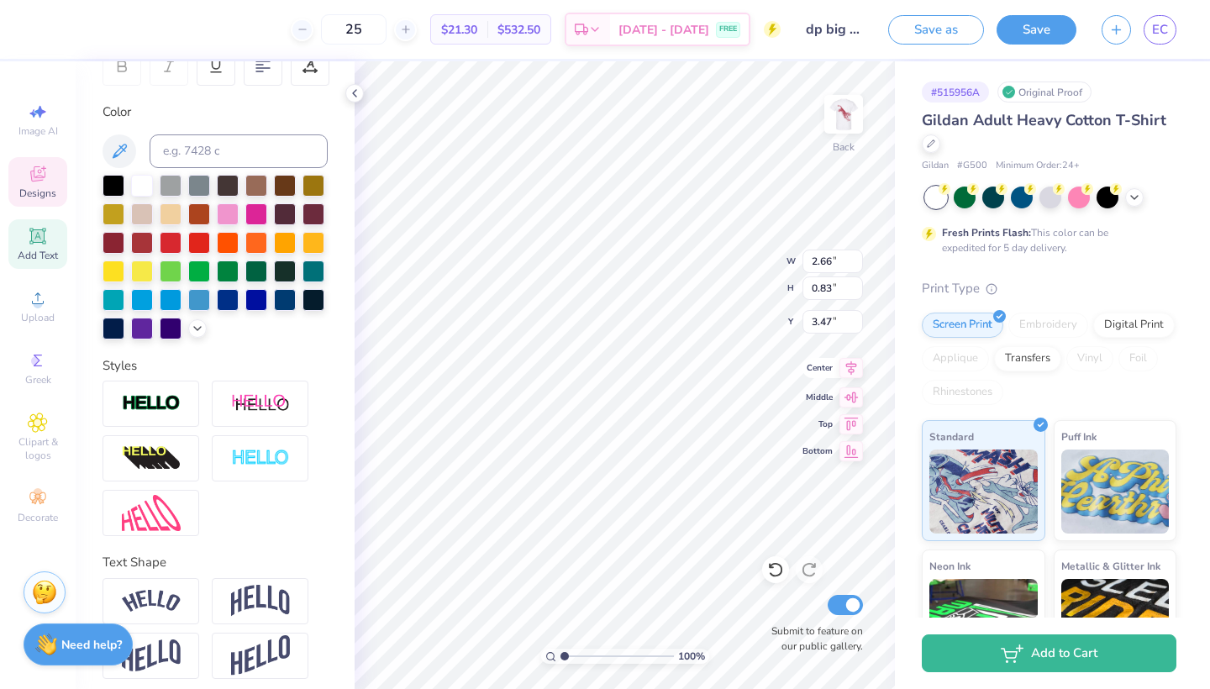
type input "2.05"
type input "2.25"
click at [846, 124] on img at bounding box center [843, 114] width 67 height 67
click at [846, 124] on img at bounding box center [844, 114] width 34 height 34
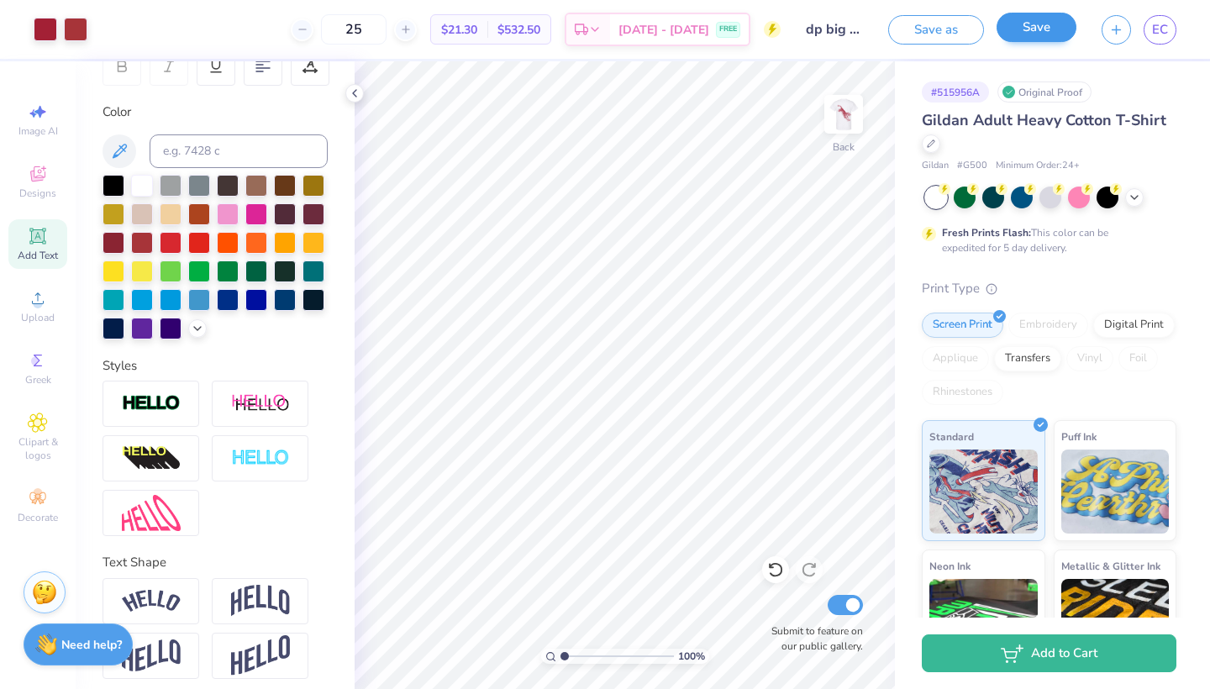
click at [1047, 20] on button "Save" at bounding box center [1036, 27] width 80 height 29
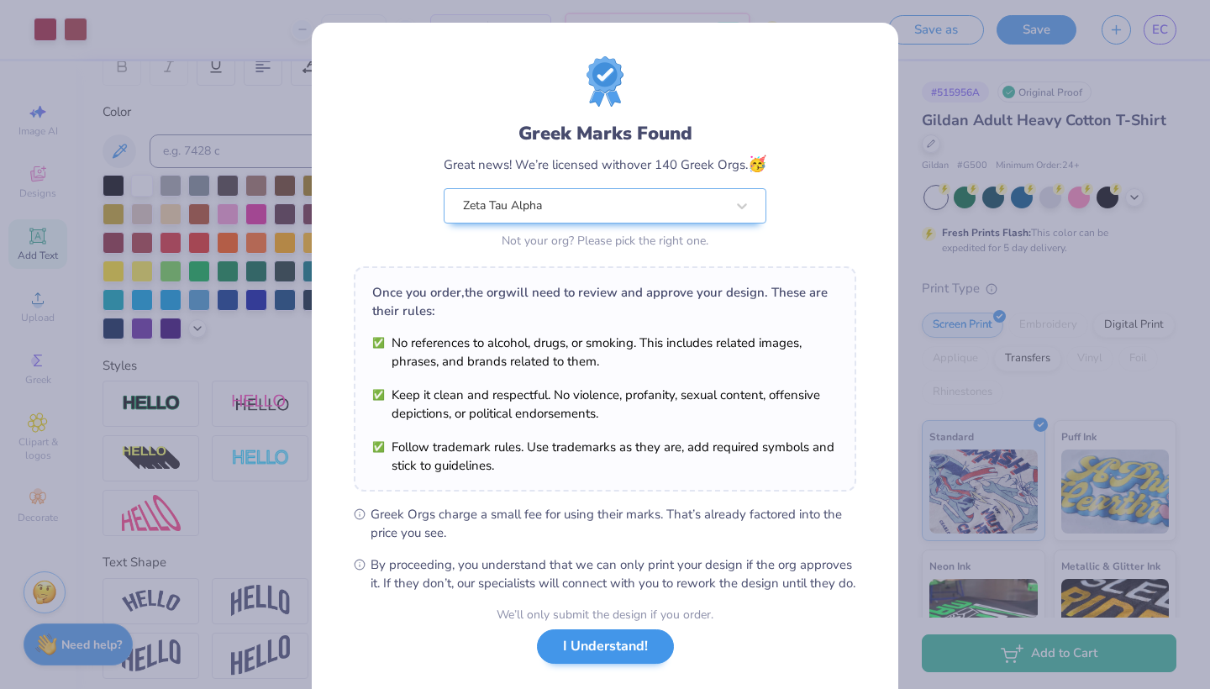
click at [658, 664] on button "I Understand!" at bounding box center [605, 646] width 137 height 34
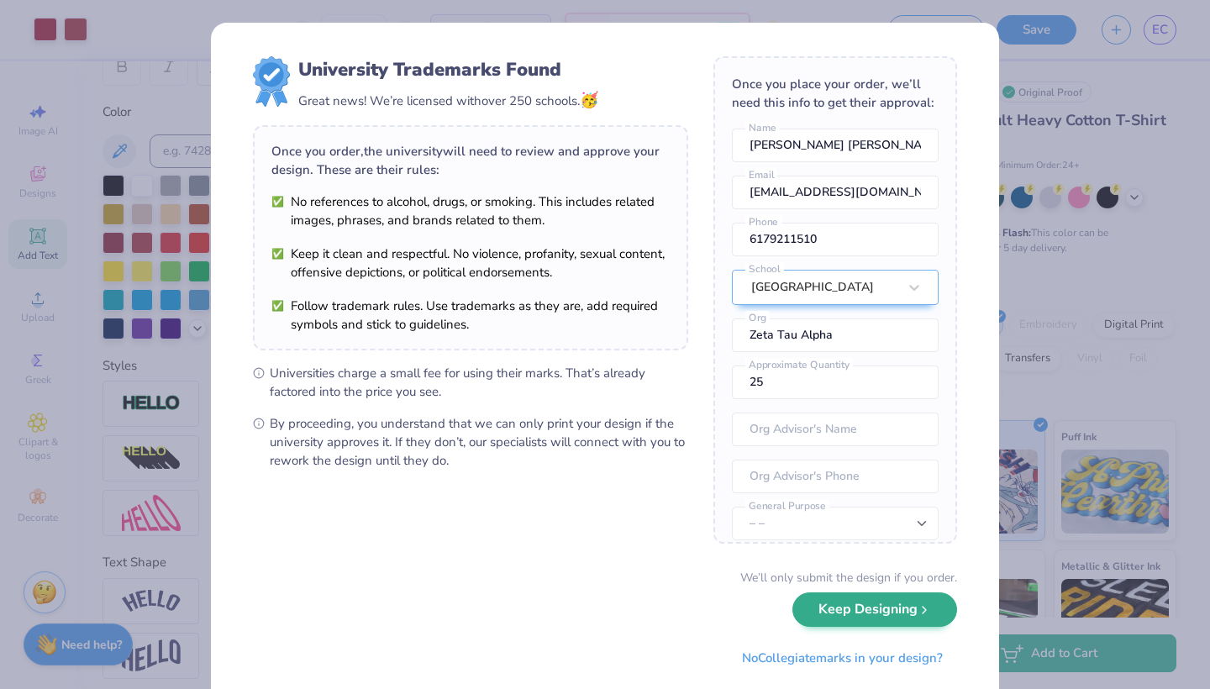
click at [890, 619] on button "Keep Designing" at bounding box center [874, 609] width 165 height 34
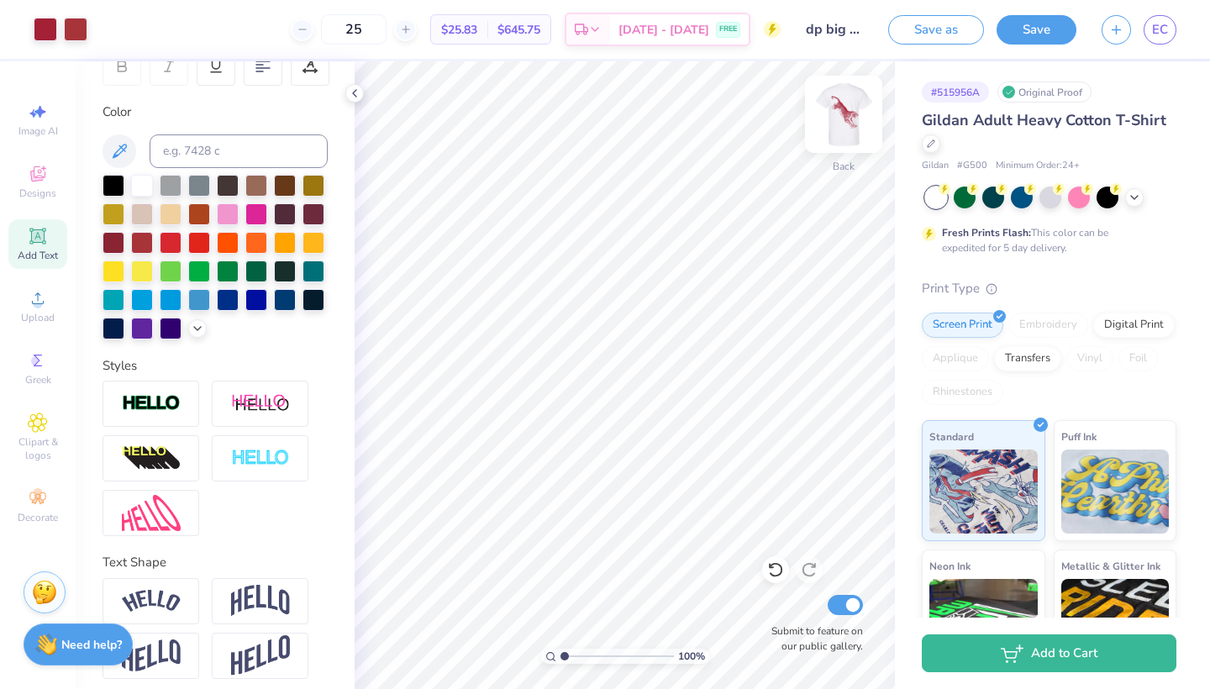
click at [839, 127] on img at bounding box center [843, 114] width 67 height 67
click at [840, 124] on img at bounding box center [843, 114] width 67 height 67
click at [840, 124] on img at bounding box center [844, 114] width 34 height 34
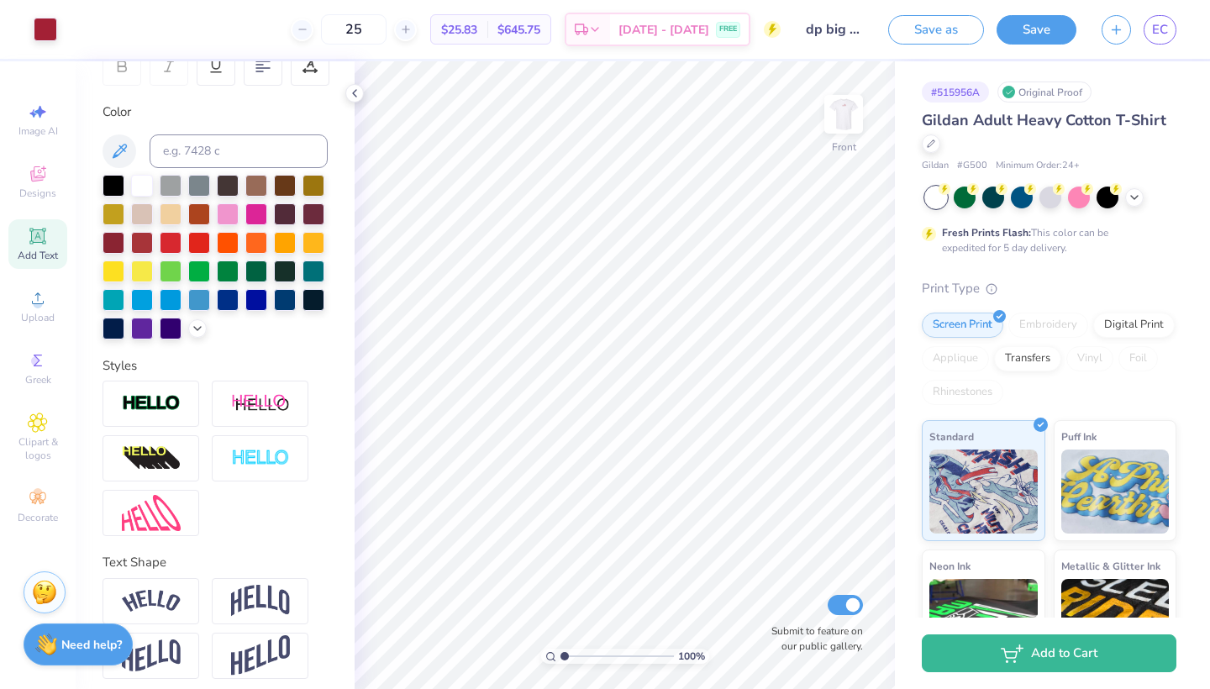
click at [840, 124] on img at bounding box center [844, 114] width 34 height 34
click at [849, 97] on img at bounding box center [843, 114] width 67 height 67
click at [848, 103] on img at bounding box center [843, 114] width 67 height 67
click at [848, 103] on img at bounding box center [844, 114] width 34 height 34
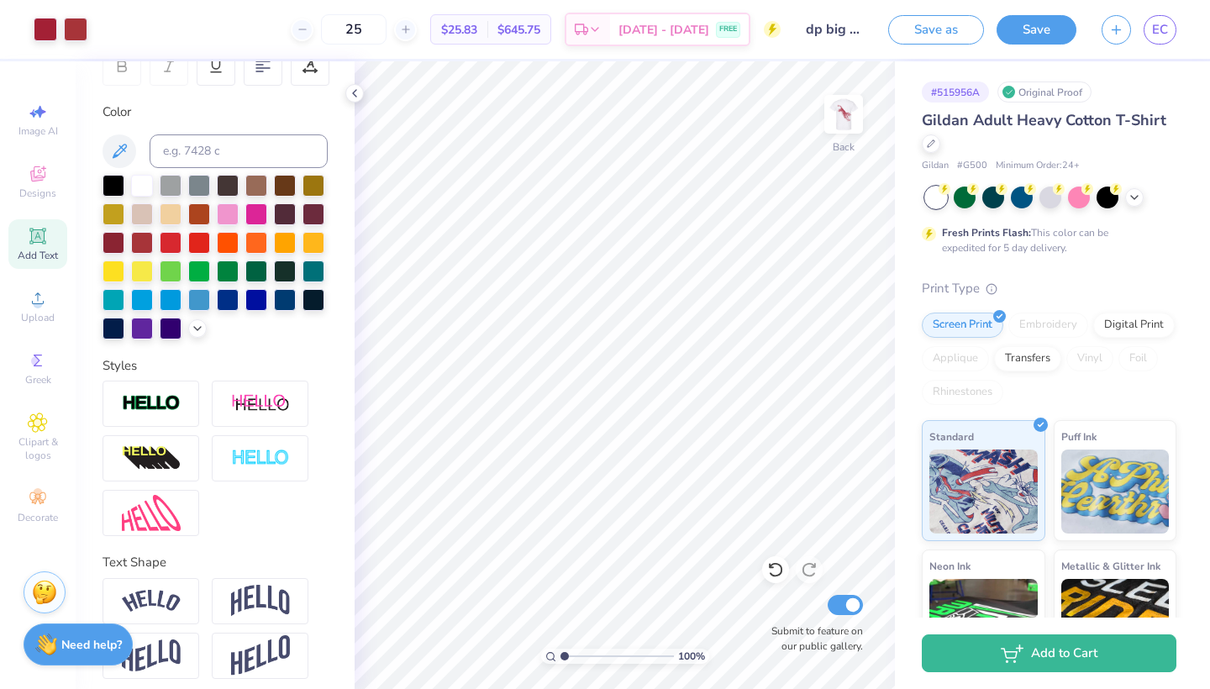
click at [848, 103] on img at bounding box center [844, 114] width 34 height 34
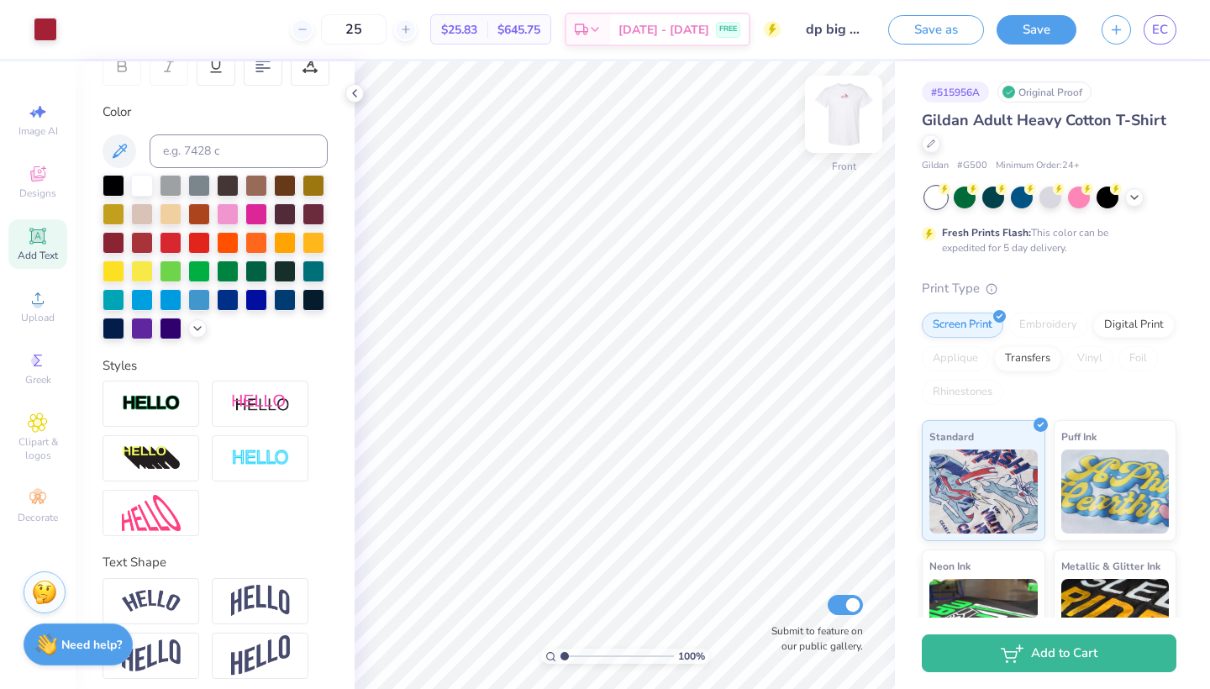
click at [848, 103] on img at bounding box center [843, 114] width 67 height 67
click at [837, 113] on img at bounding box center [843, 114] width 67 height 67
click at [1164, 31] on span "EC" at bounding box center [1160, 29] width 16 height 19
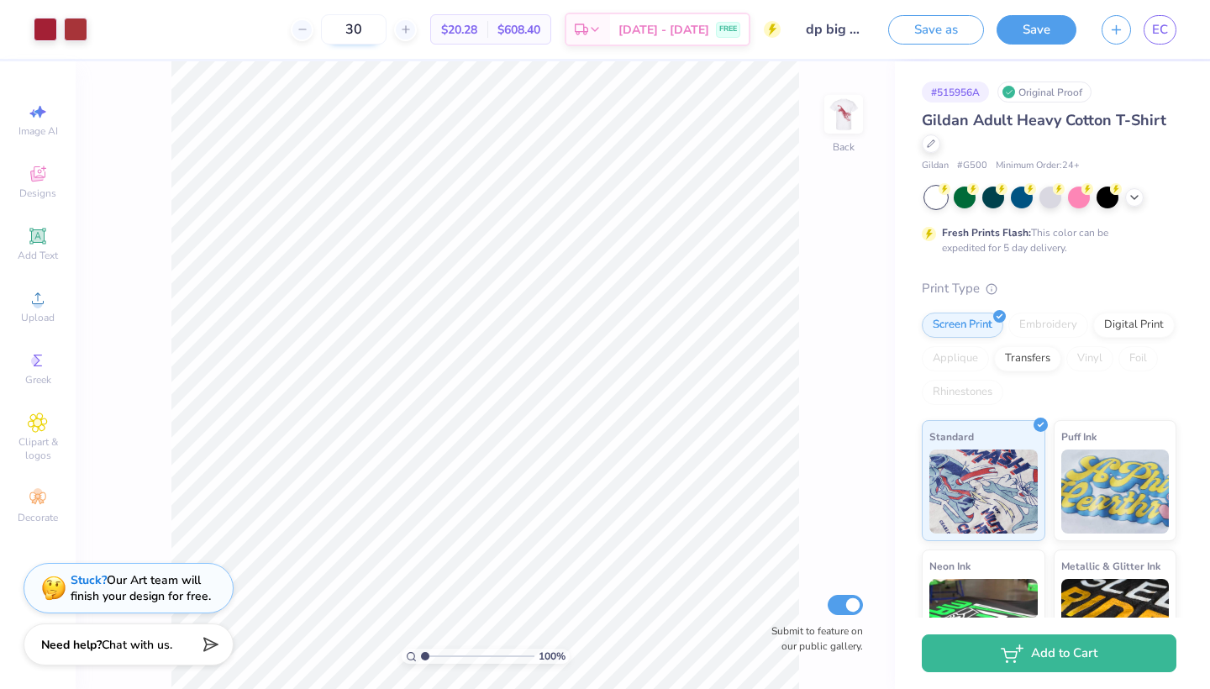
click at [386, 32] on input "30" at bounding box center [354, 29] width 66 height 30
type input "3"
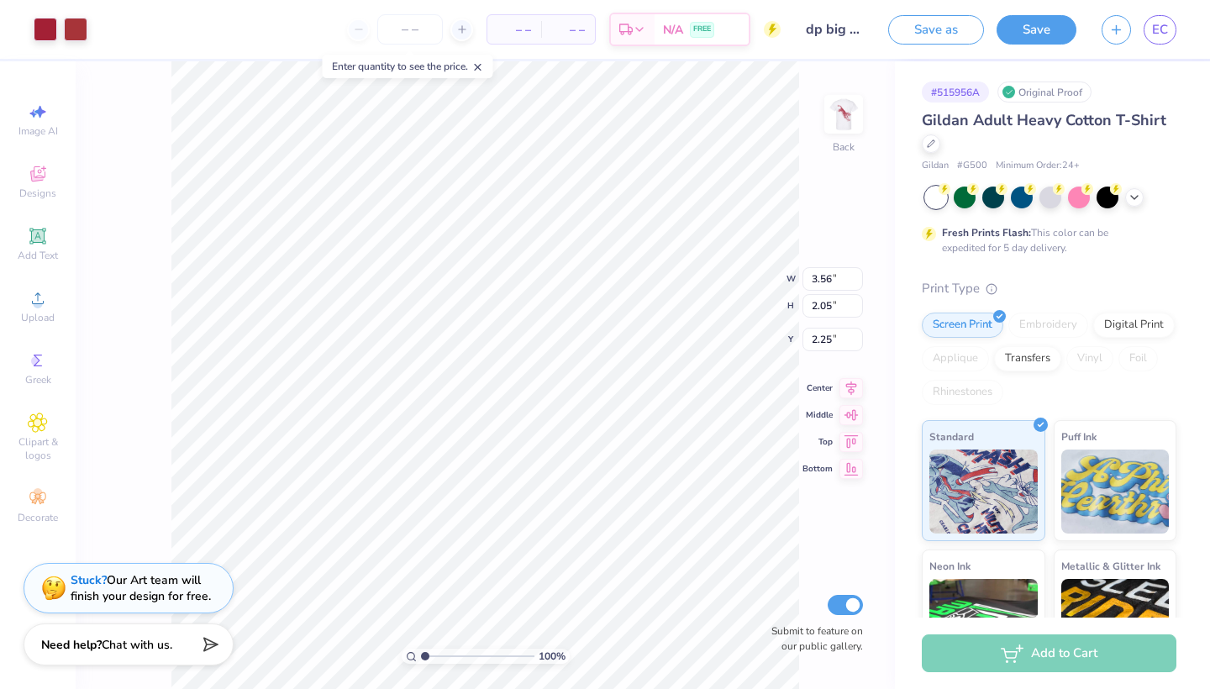
click at [68, 14] on div "Art colors" at bounding box center [43, 29] width 87 height 59
click at [68, 21] on div at bounding box center [76, 28] width 24 height 24
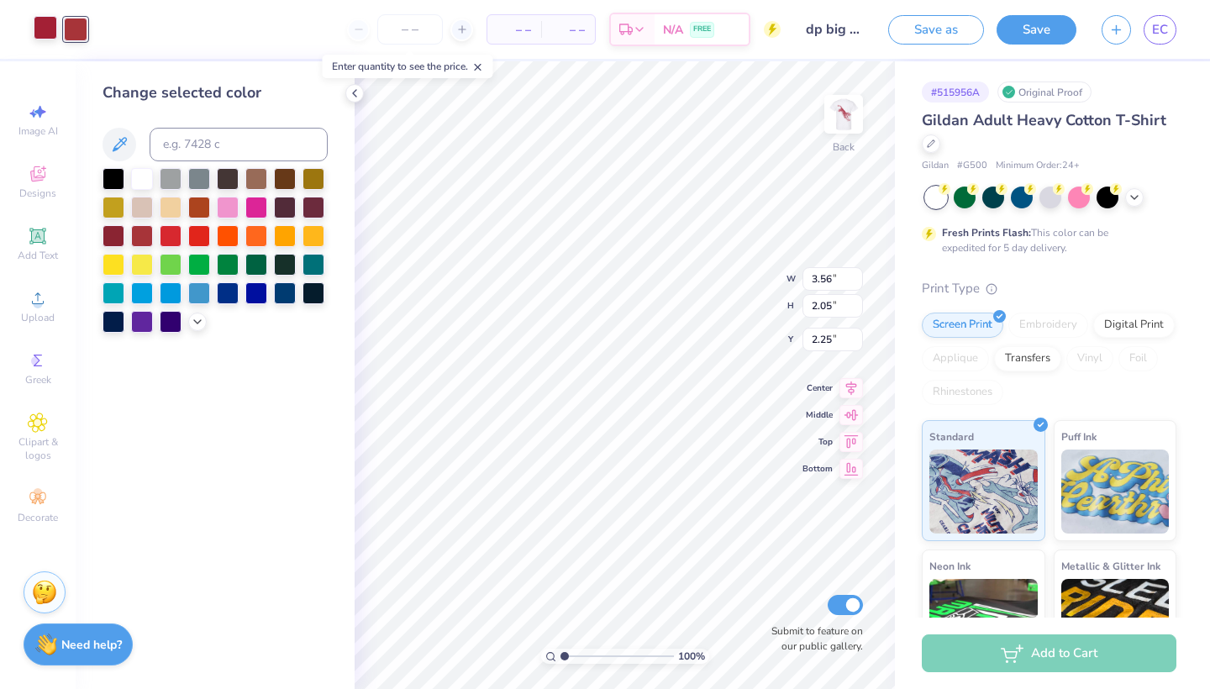
click at [46, 27] on div at bounding box center [46, 28] width 24 height 24
click at [68, 25] on div at bounding box center [76, 28] width 24 height 24
click at [188, 142] on input at bounding box center [239, 145] width 178 height 34
type input "201"
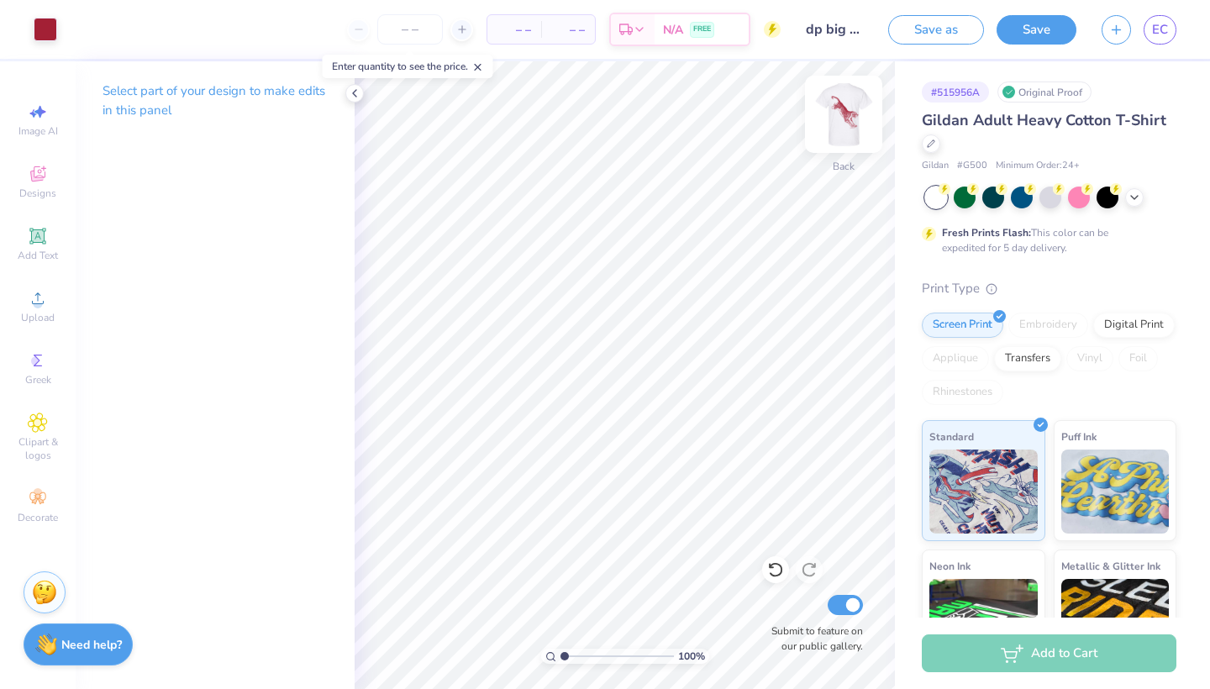
click at [845, 97] on div at bounding box center [843, 114] width 77 height 77
click at [45, 34] on div at bounding box center [46, 28] width 24 height 24
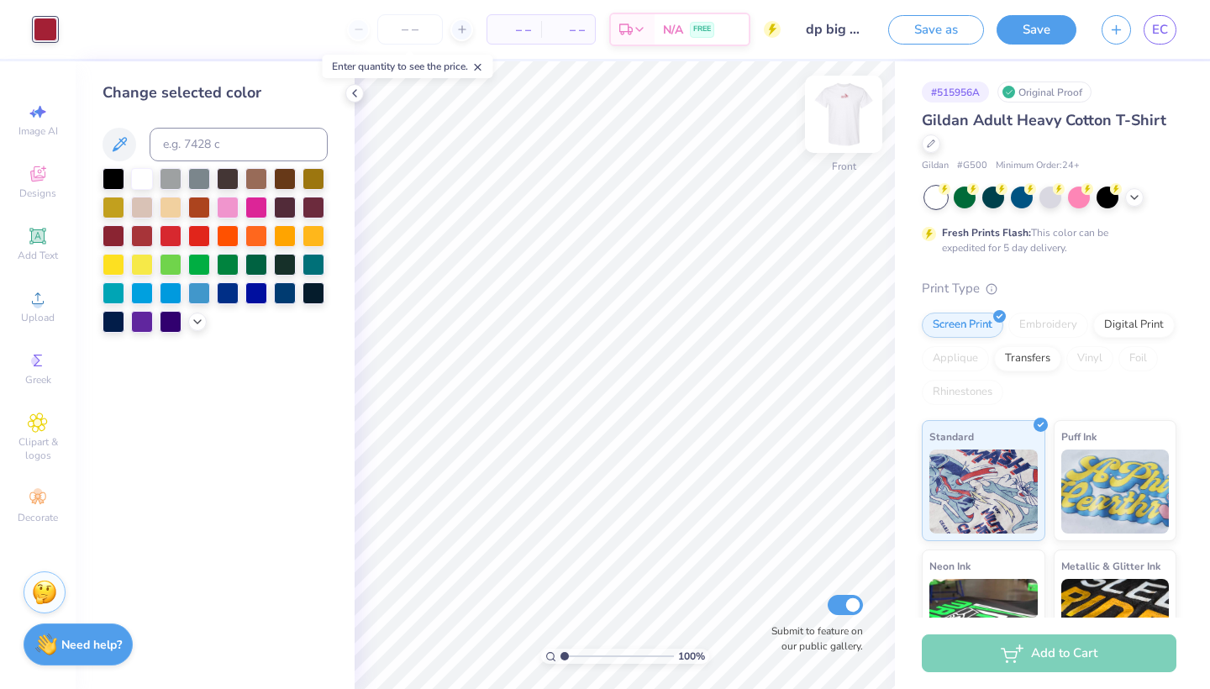
click at [858, 115] on img at bounding box center [843, 114] width 67 height 67
click at [1026, 29] on button "Save" at bounding box center [1036, 27] width 80 height 29
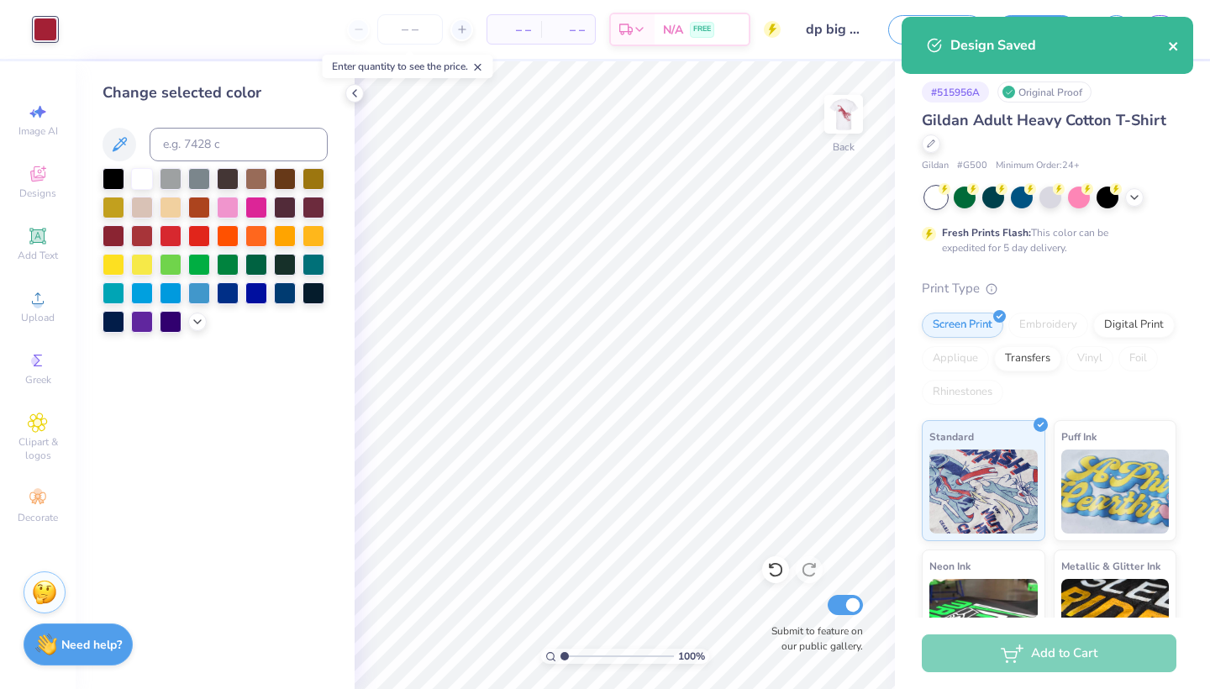
click at [1177, 52] on icon "close" at bounding box center [1174, 45] width 12 height 13
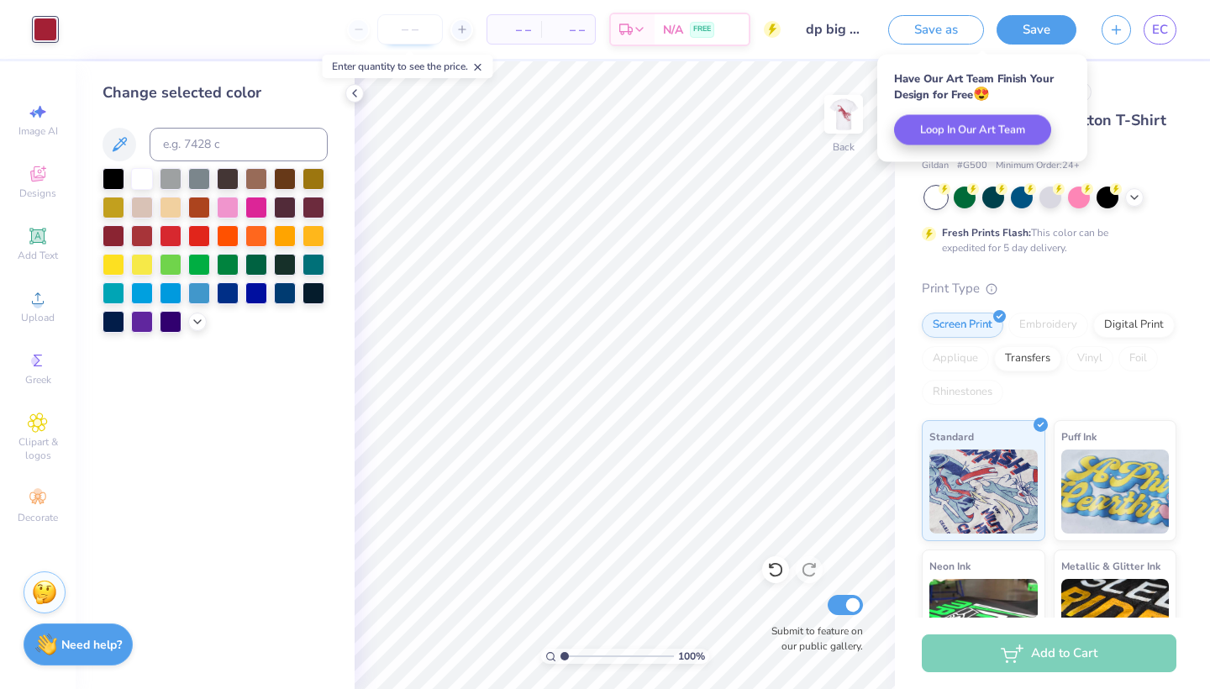
click at [407, 34] on input "number" at bounding box center [410, 29] width 66 height 30
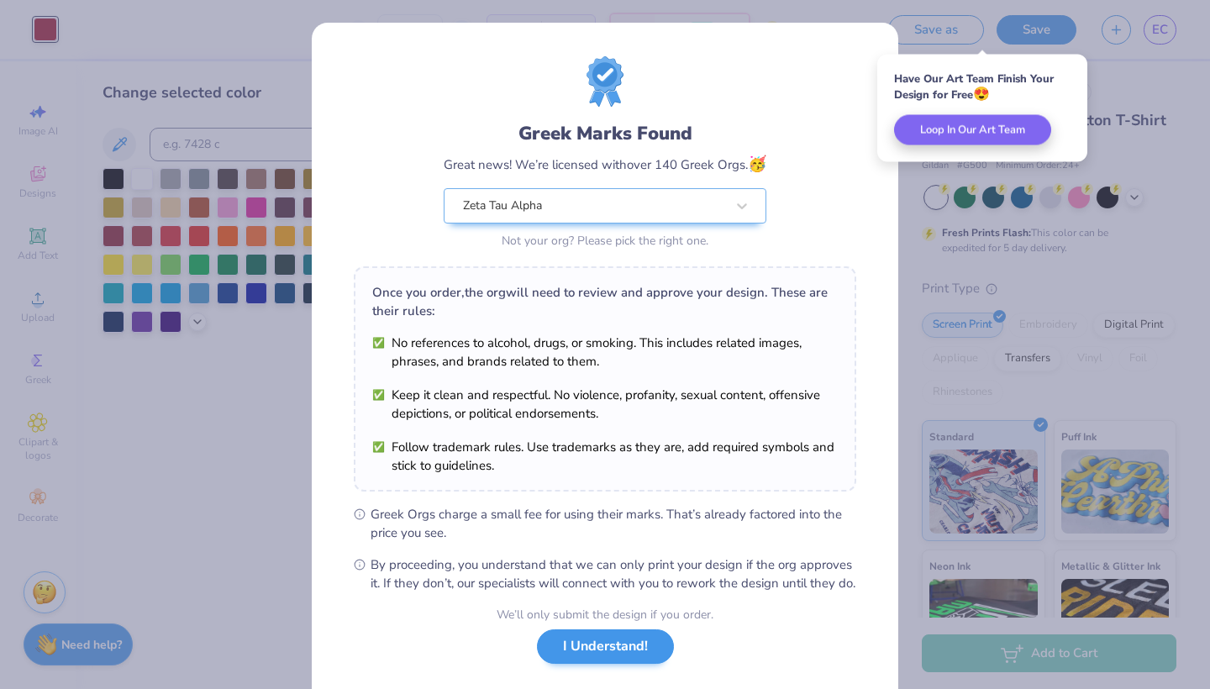
click at [581, 664] on button "I Understand!" at bounding box center [605, 646] width 137 height 34
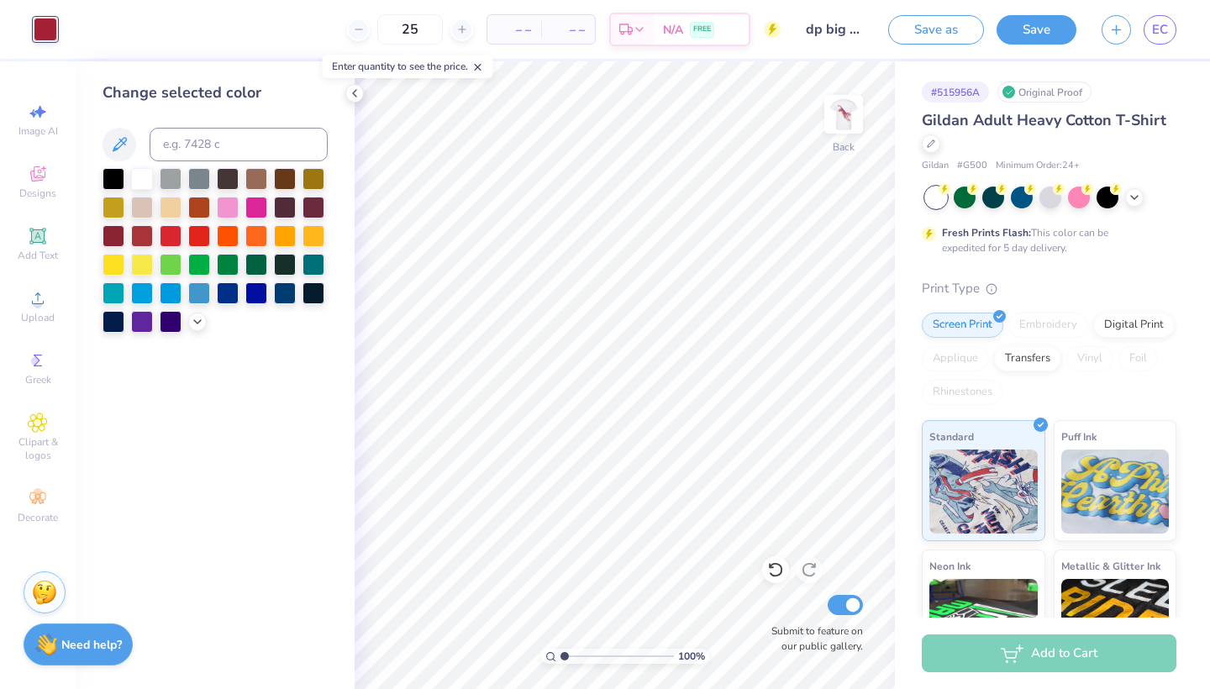
type input "25"
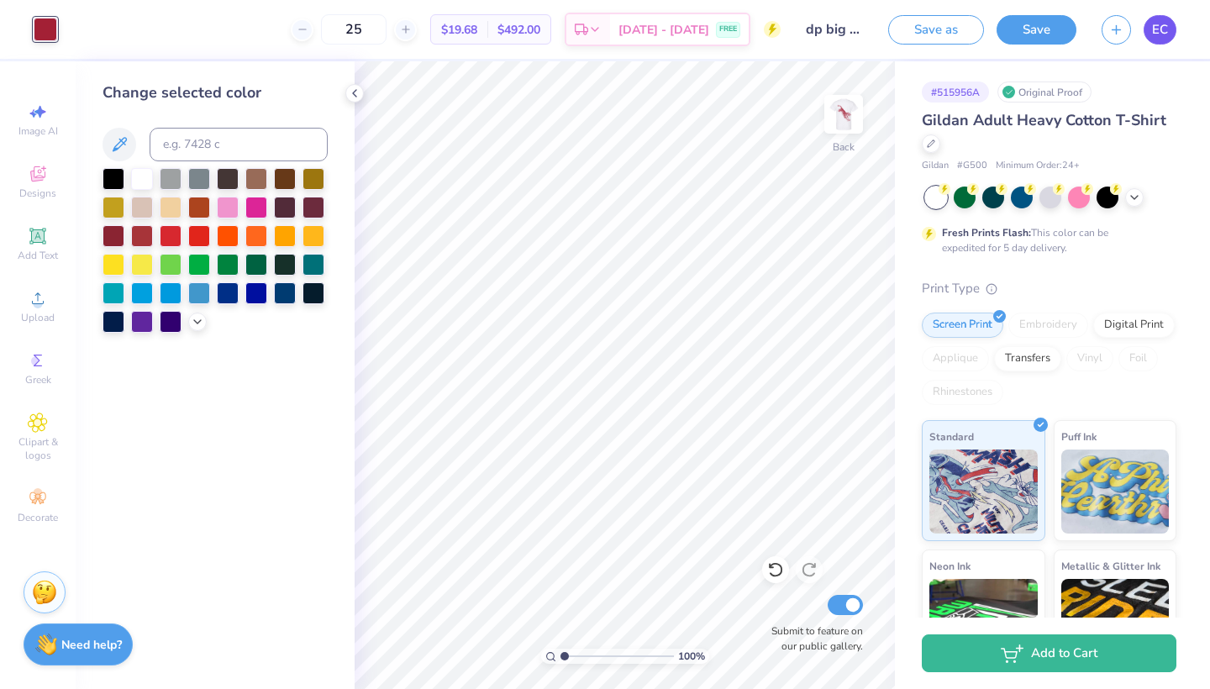
click at [1149, 24] on link "EC" at bounding box center [1159, 29] width 33 height 29
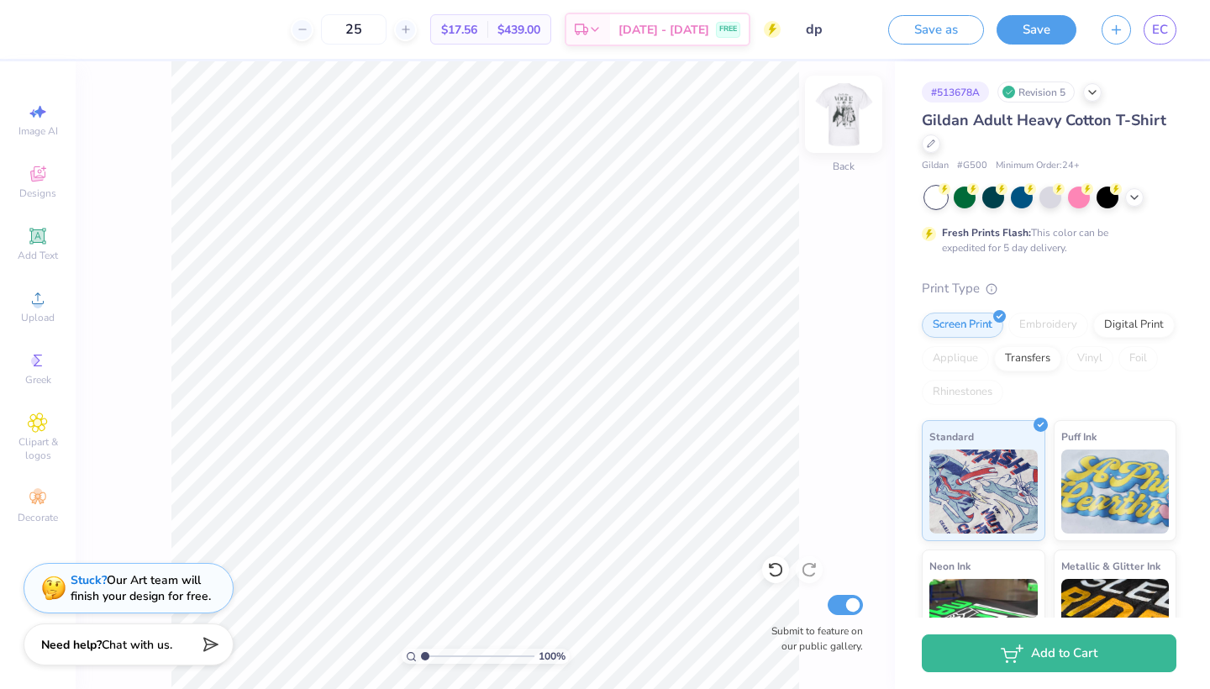
click at [832, 124] on img at bounding box center [843, 114] width 67 height 67
click at [38, 25] on div at bounding box center [46, 28] width 24 height 24
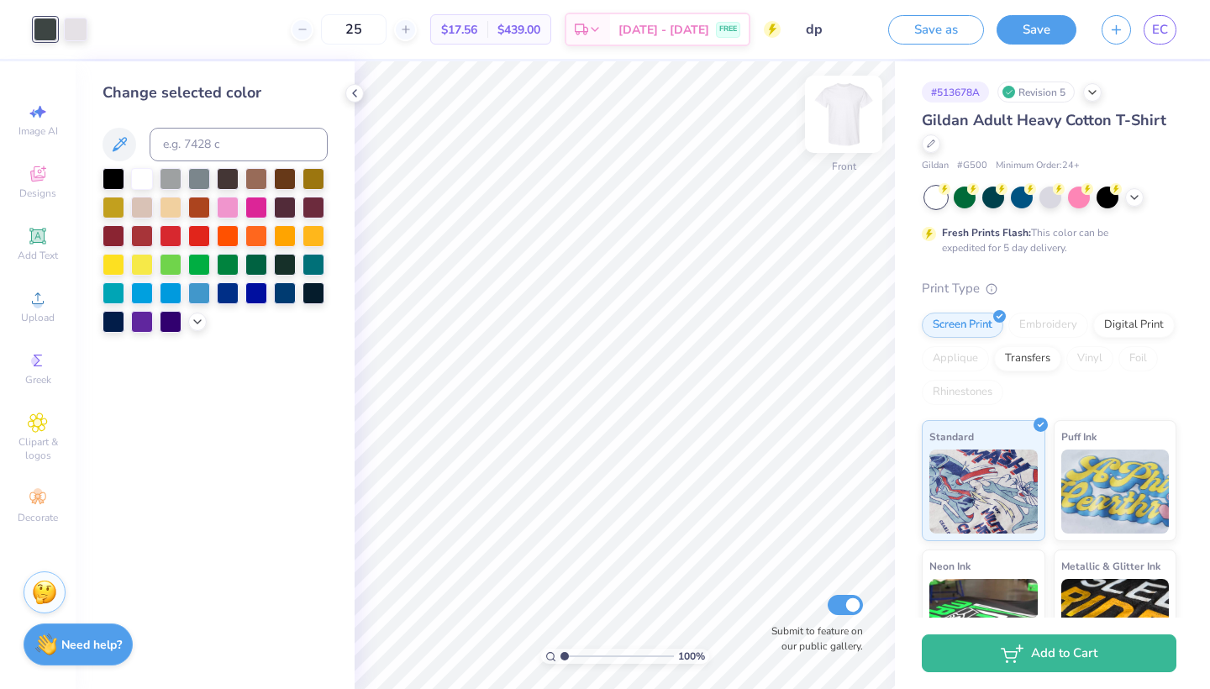
click at [854, 108] on img at bounding box center [843, 114] width 67 height 67
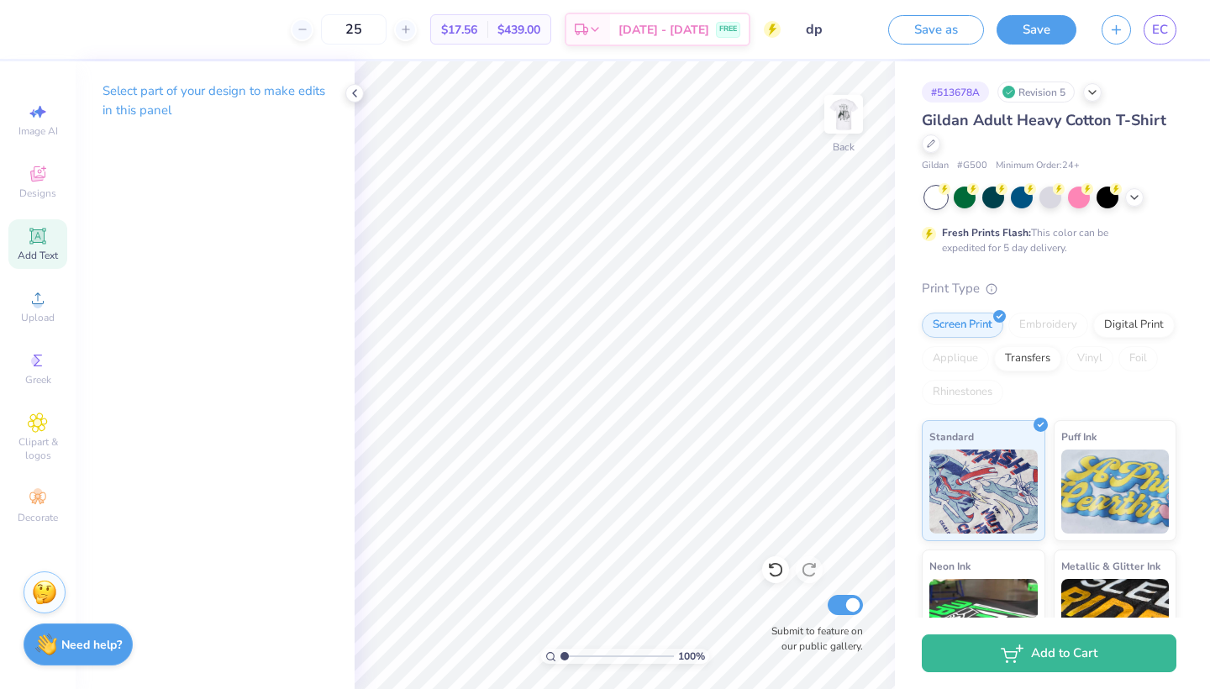
click at [44, 243] on icon at bounding box center [38, 236] width 20 height 20
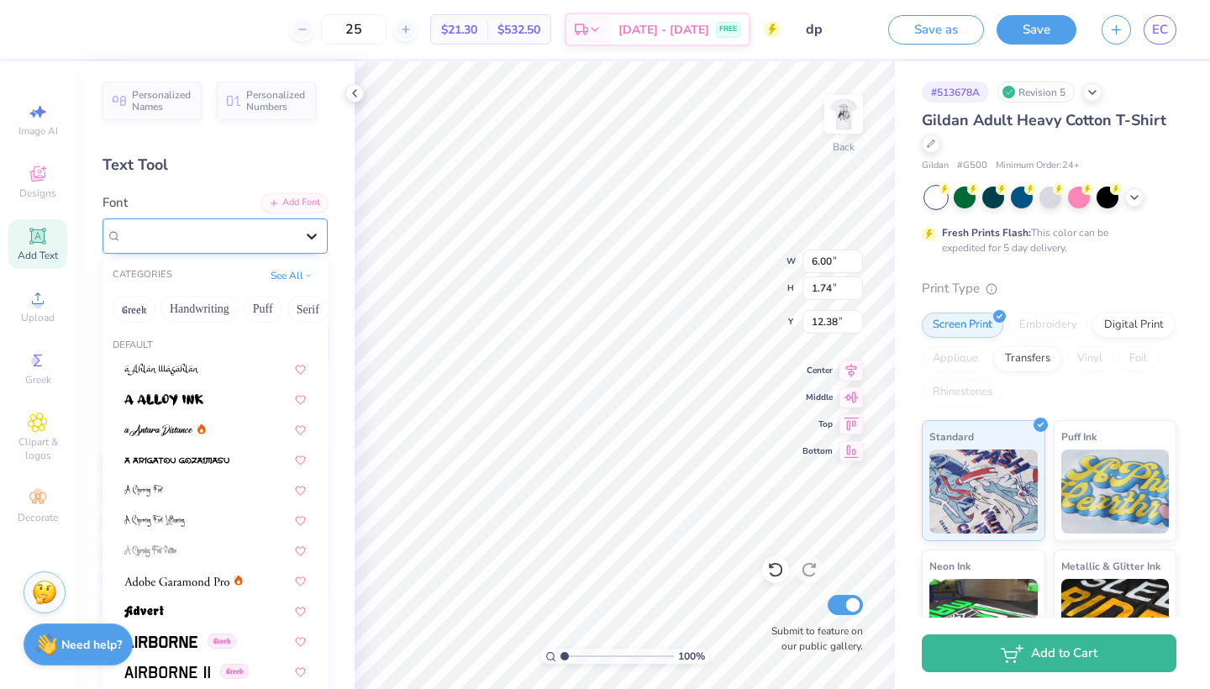
click at [298, 239] on div at bounding box center [312, 236] width 30 height 30
click at [142, 310] on button "Greek" at bounding box center [134, 309] width 43 height 27
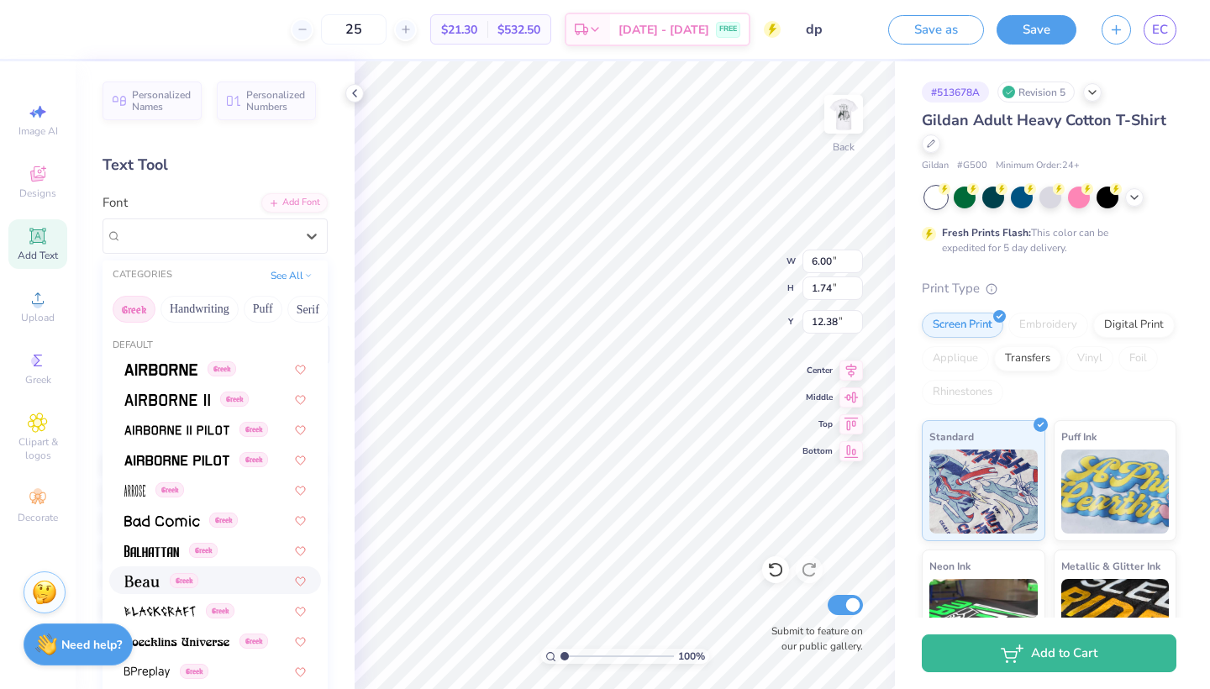
click at [145, 586] on img at bounding box center [141, 582] width 35 height 12
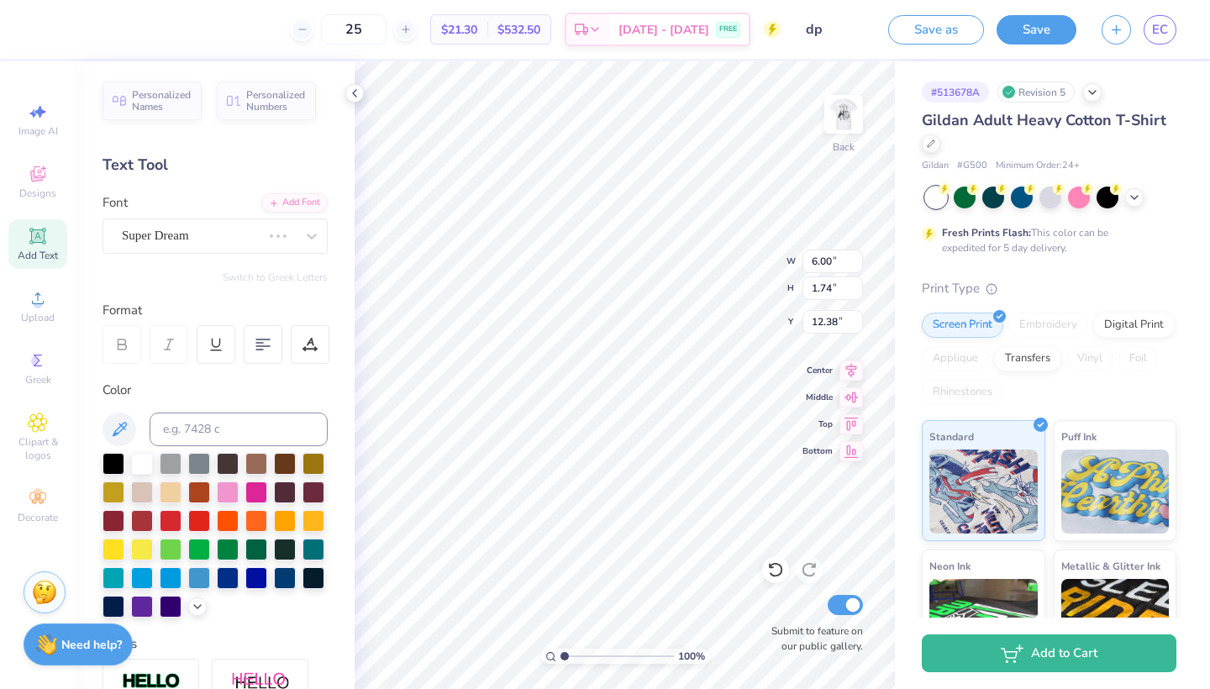
type input "5.58"
type input "1.72"
type input "12.39"
type textarea "ZETA"
click at [175, 439] on input at bounding box center [239, 430] width 178 height 34
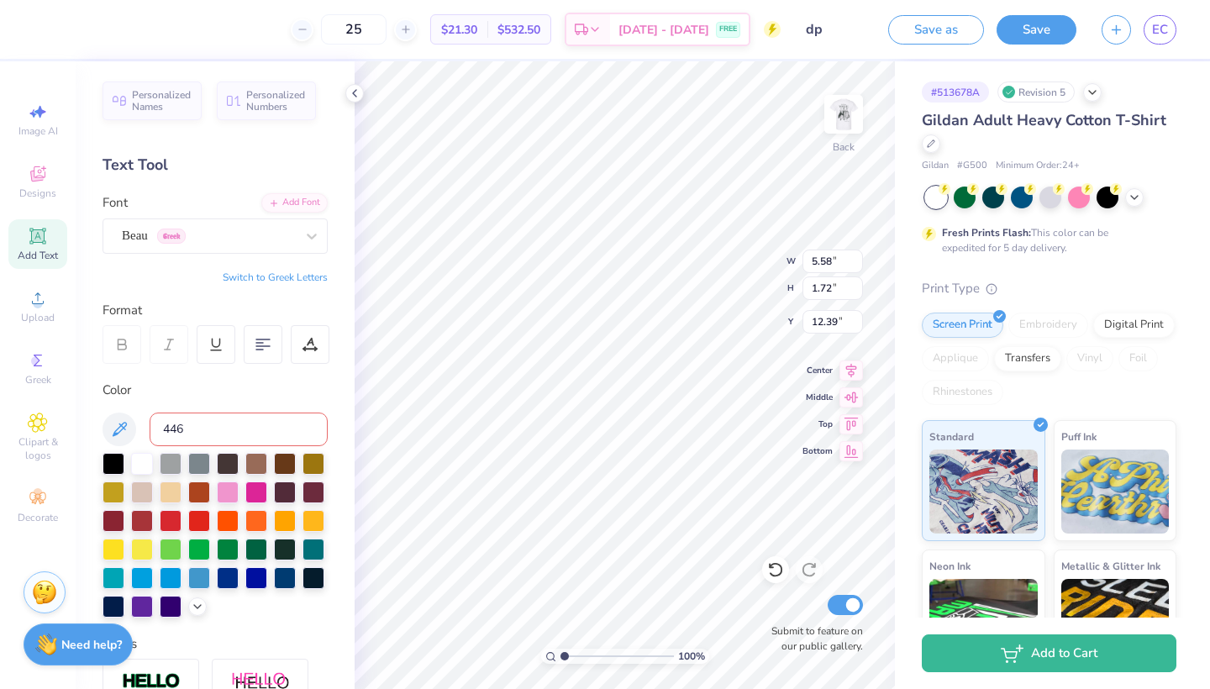
type input "446c"
type input "2.30"
type input "0.71"
type input "2.29"
click at [853, 371] on icon at bounding box center [851, 368] width 11 height 14
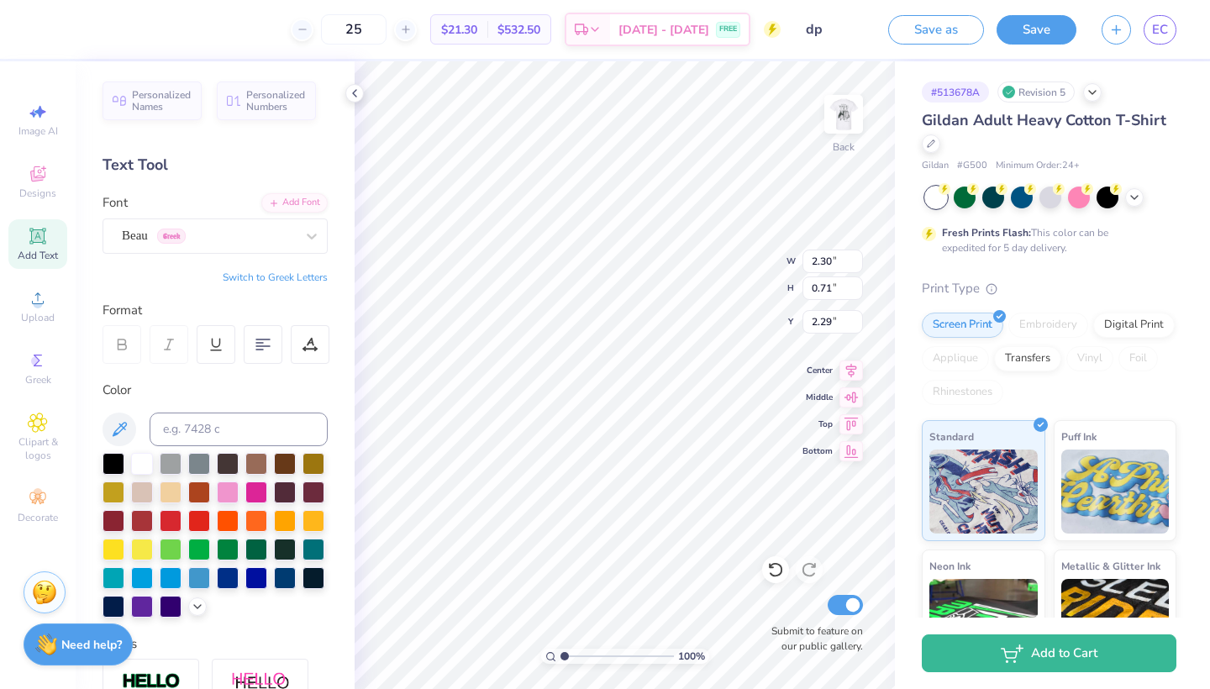
type input "2.64"
click at [830, 119] on img at bounding box center [843, 114] width 67 height 67
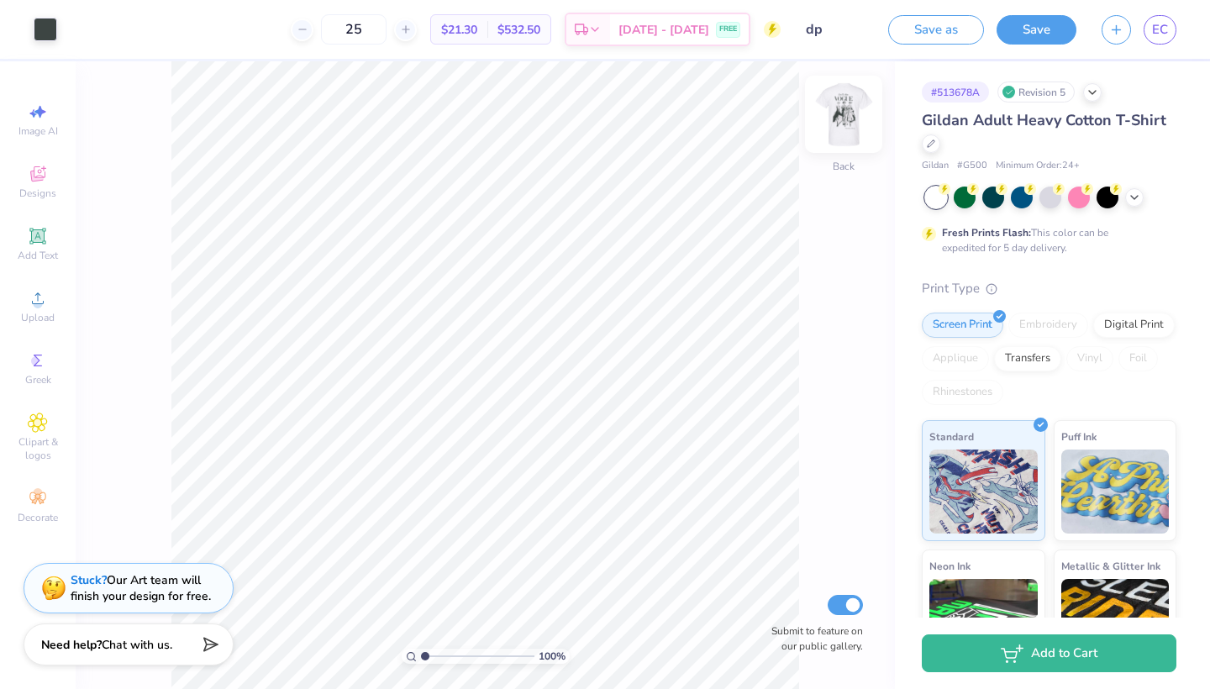
click at [847, 118] on img at bounding box center [843, 114] width 67 height 67
click at [847, 118] on img at bounding box center [844, 114] width 34 height 34
click at [852, 122] on img at bounding box center [843, 114] width 67 height 67
click at [854, 126] on img at bounding box center [843, 114] width 67 height 67
click at [62, 238] on div "Add Text" at bounding box center [37, 244] width 59 height 50
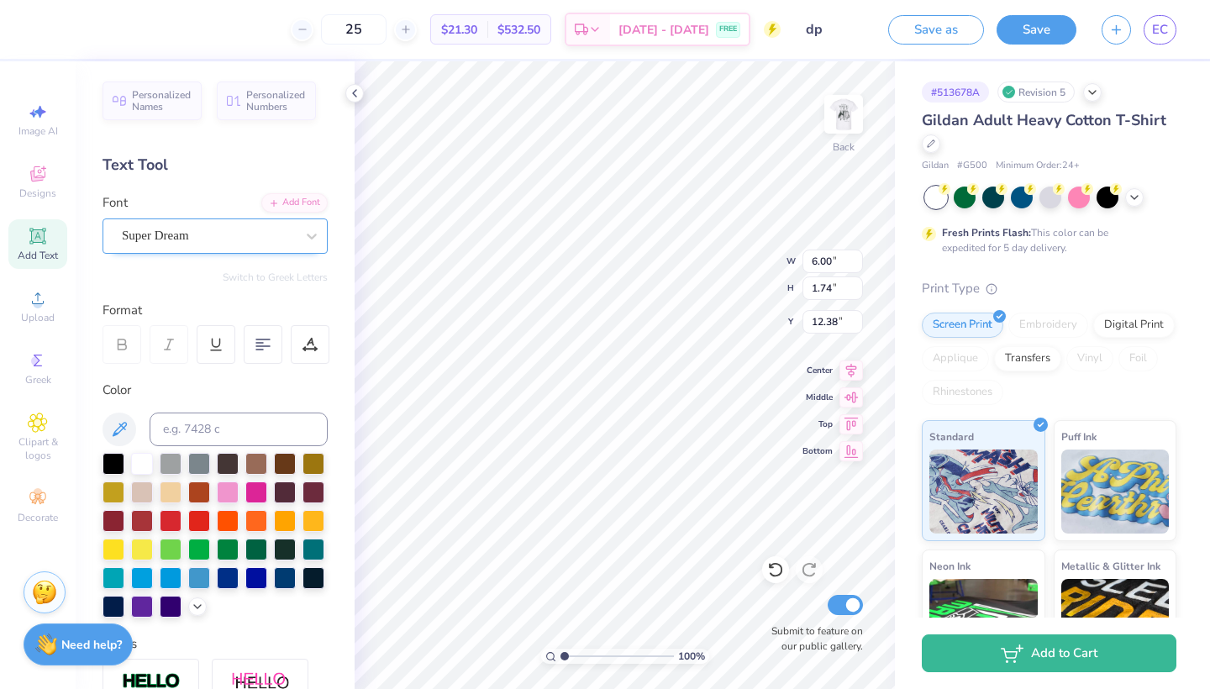
type textarea "ZETA"
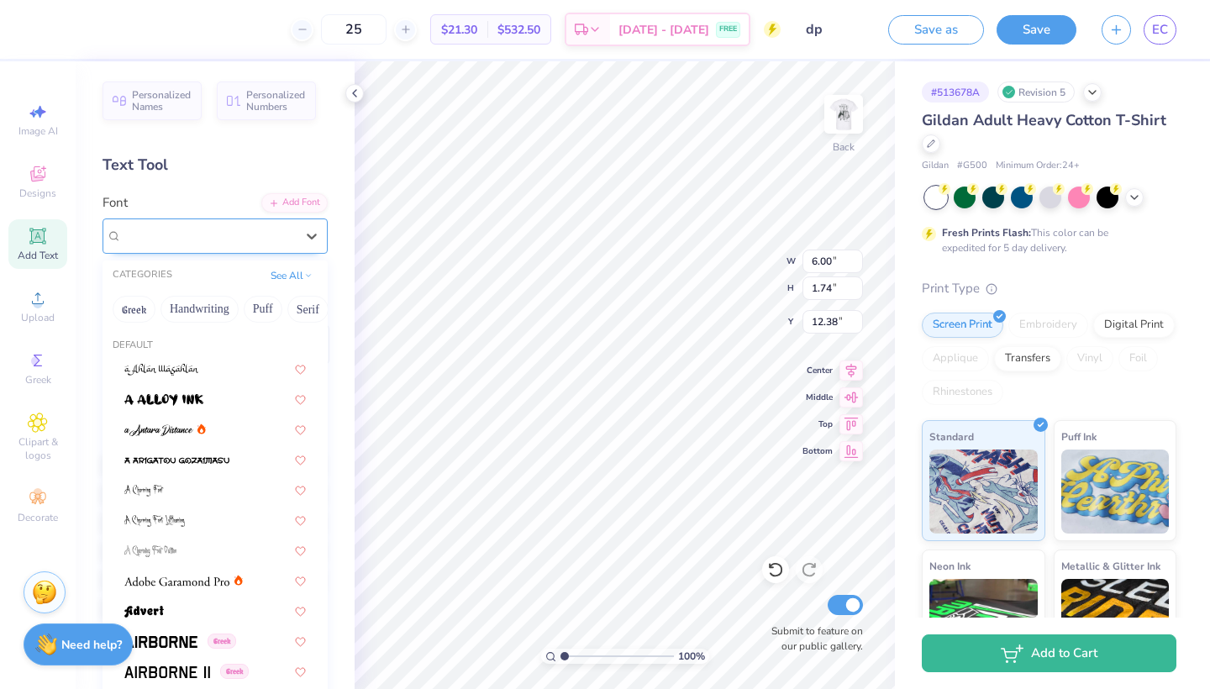
click at [259, 238] on div "Super Dream" at bounding box center [208, 236] width 176 height 26
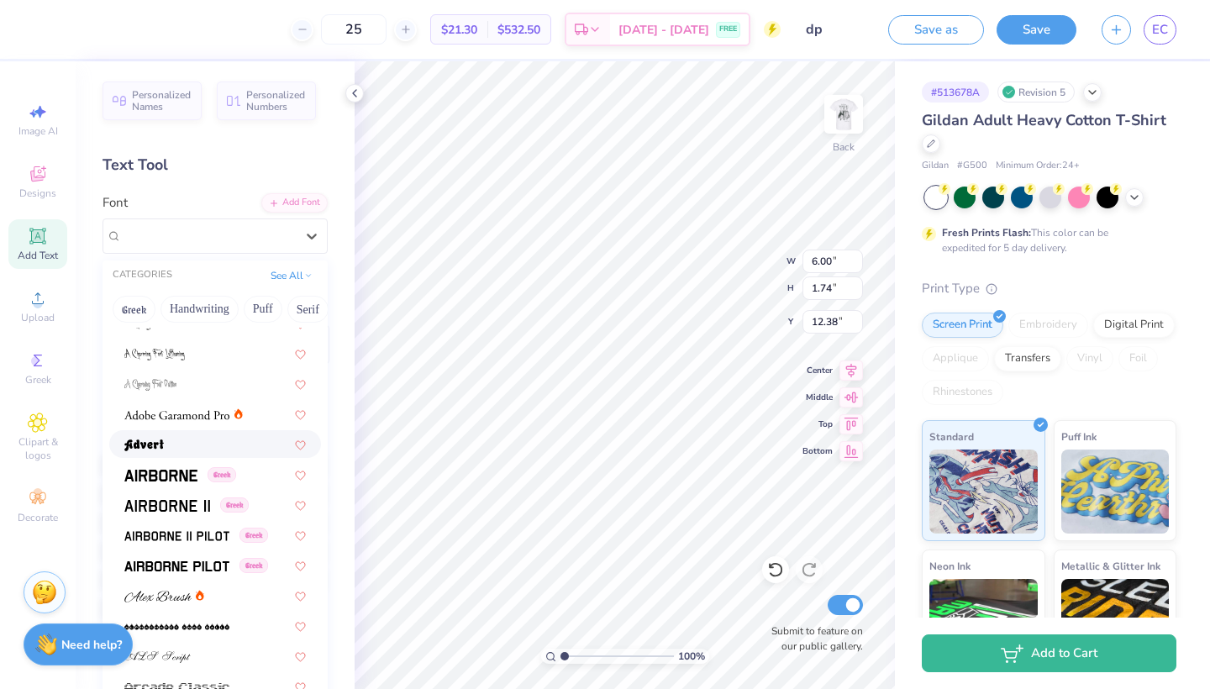
scroll to position [169, 0]
click at [124, 307] on button "Greek" at bounding box center [134, 309] width 43 height 27
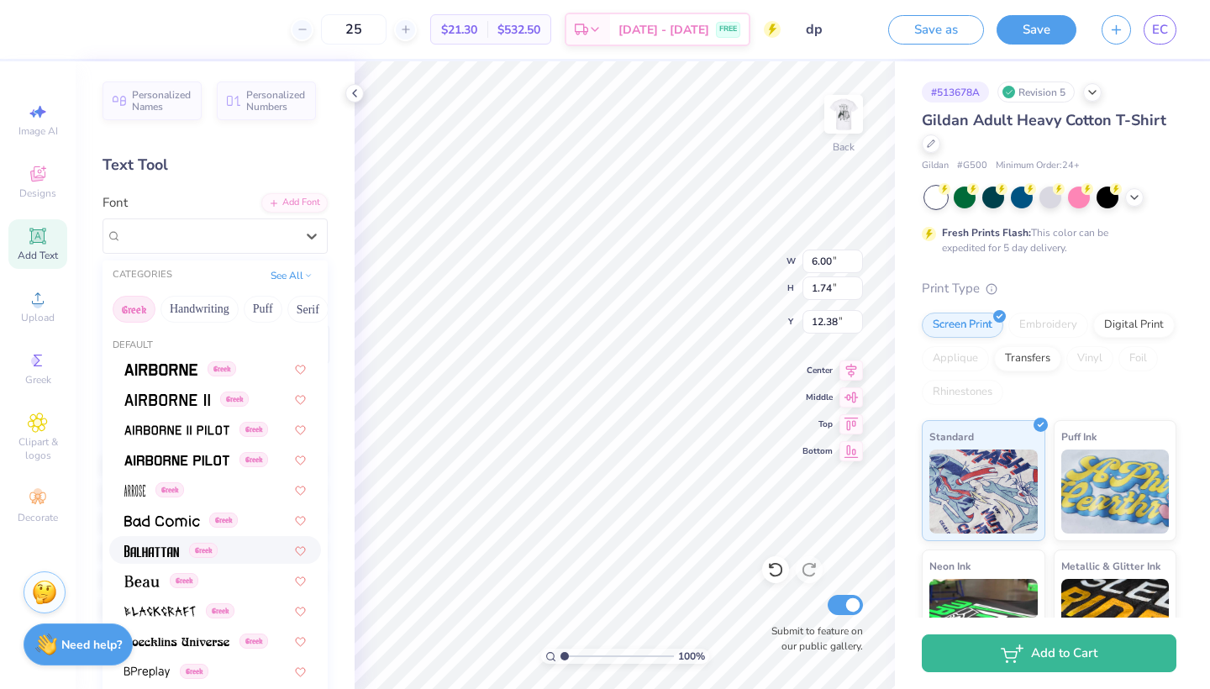
scroll to position [68, 0]
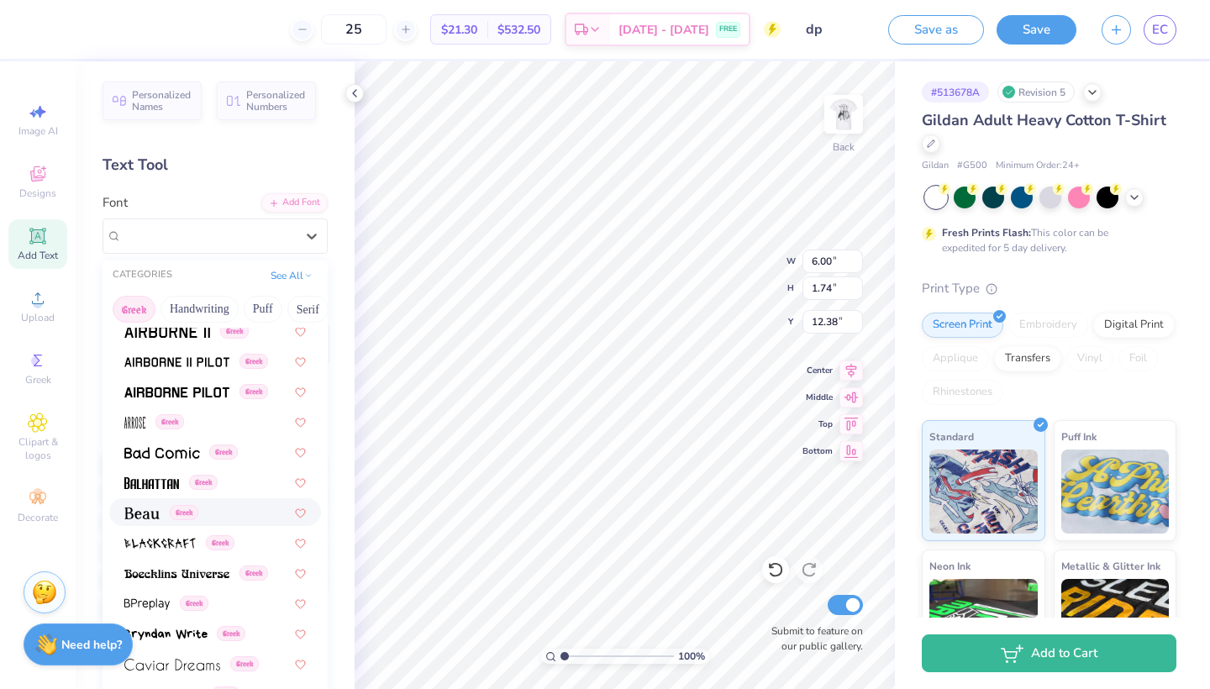
click at [139, 509] on img at bounding box center [141, 513] width 35 height 12
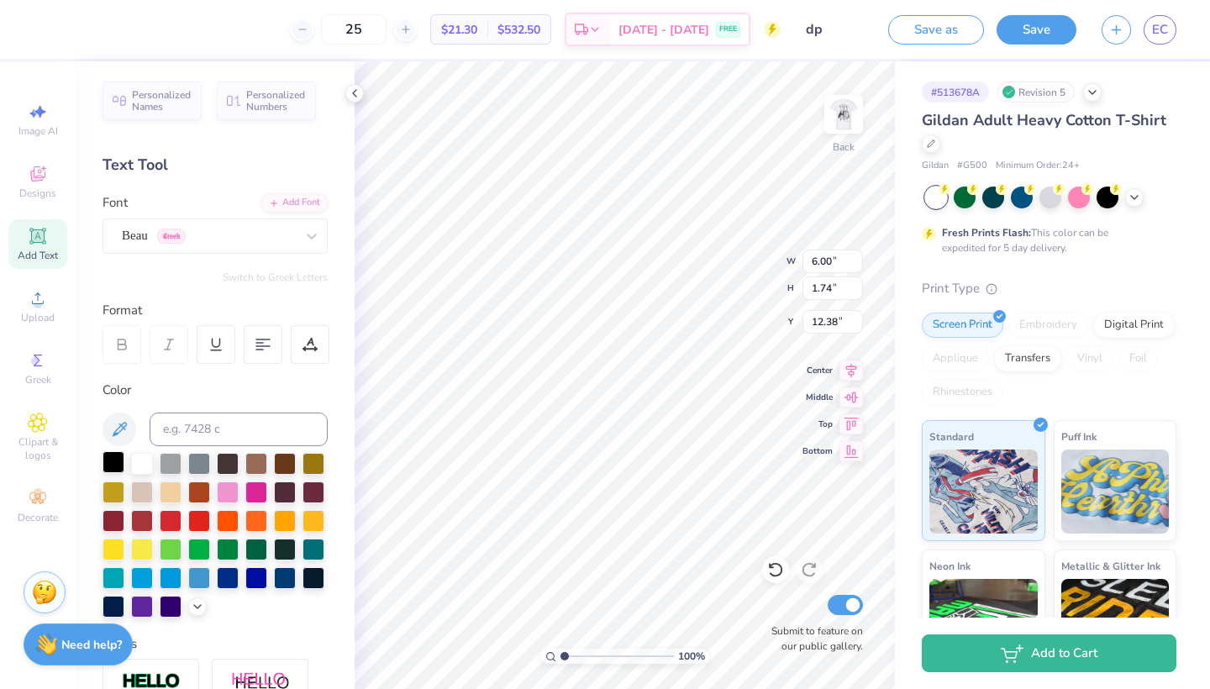
click at [116, 472] on div at bounding box center [114, 462] width 22 height 22
click at [833, 123] on img at bounding box center [843, 114] width 67 height 67
click at [861, 126] on img at bounding box center [843, 114] width 67 height 67
click at [256, 434] on input at bounding box center [239, 430] width 178 height 34
type input "446"
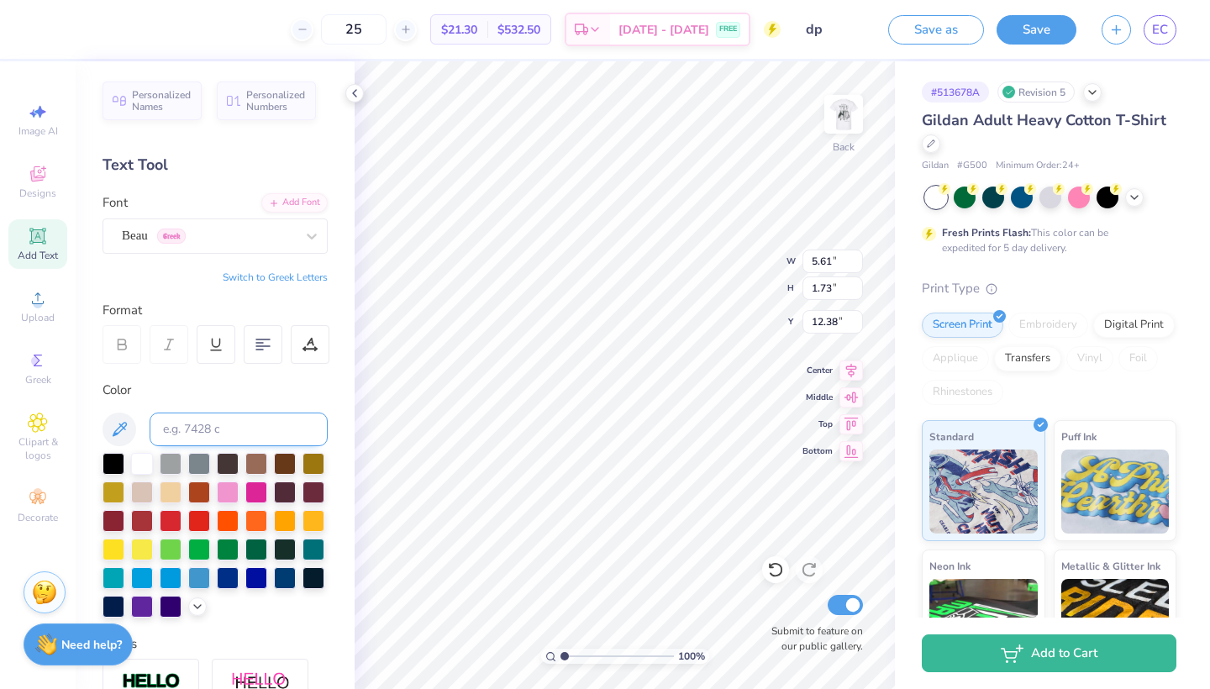
type input "2.52"
type input "0.78"
type input "2.61"
click at [845, 370] on icon at bounding box center [851, 368] width 24 height 20
click at [856, 366] on icon at bounding box center [851, 368] width 24 height 20
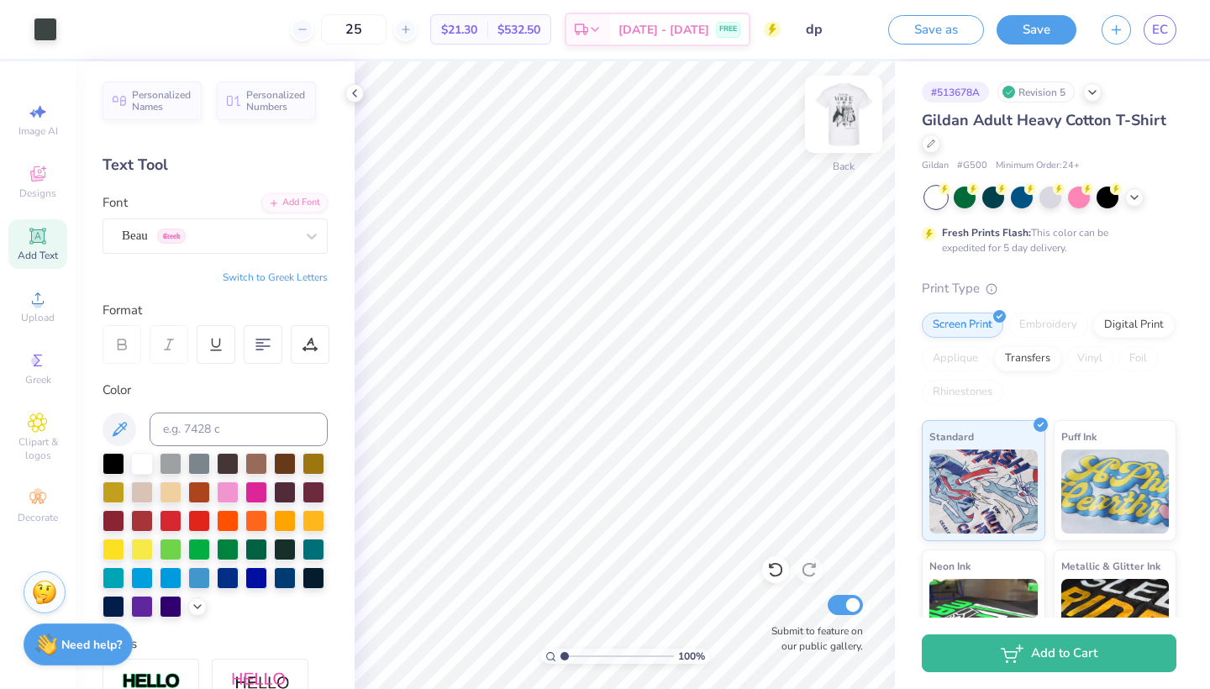
click at [844, 112] on img at bounding box center [843, 114] width 67 height 67
click at [844, 112] on img at bounding box center [844, 114] width 34 height 34
click at [42, 236] on icon at bounding box center [37, 235] width 13 height 13
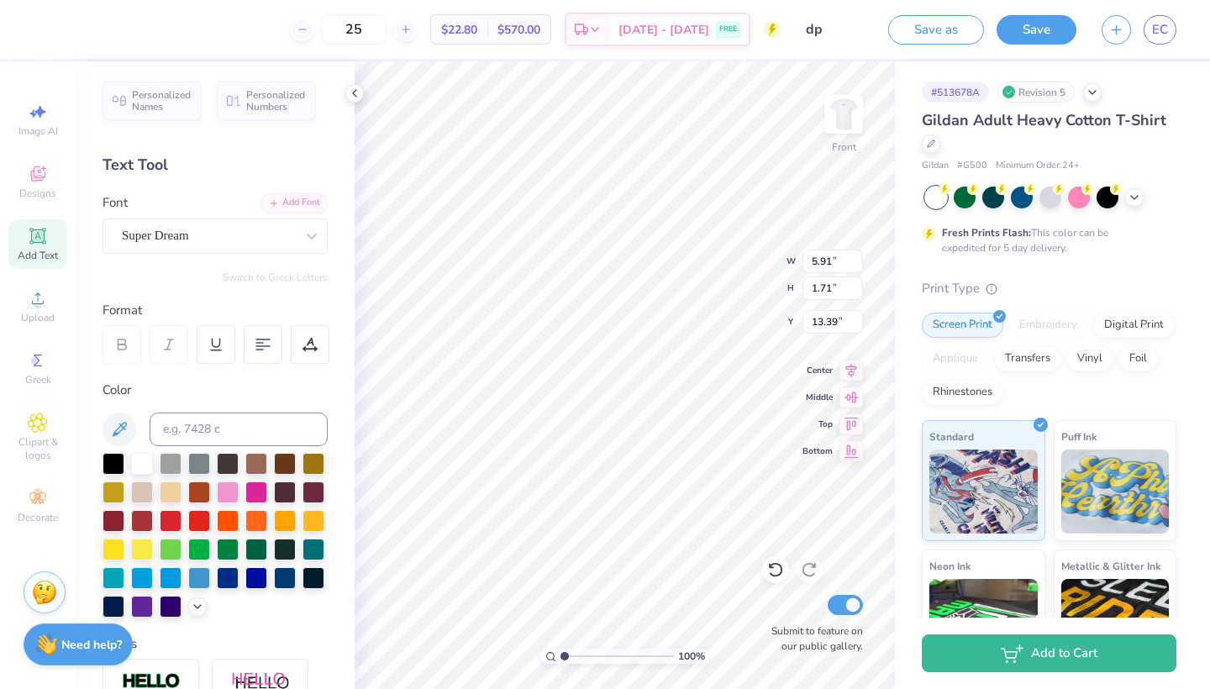
scroll to position [0, 5]
type textarea "ZETA TAU ALPHA"
click at [255, 243] on div "Super Dream" at bounding box center [208, 236] width 176 height 26
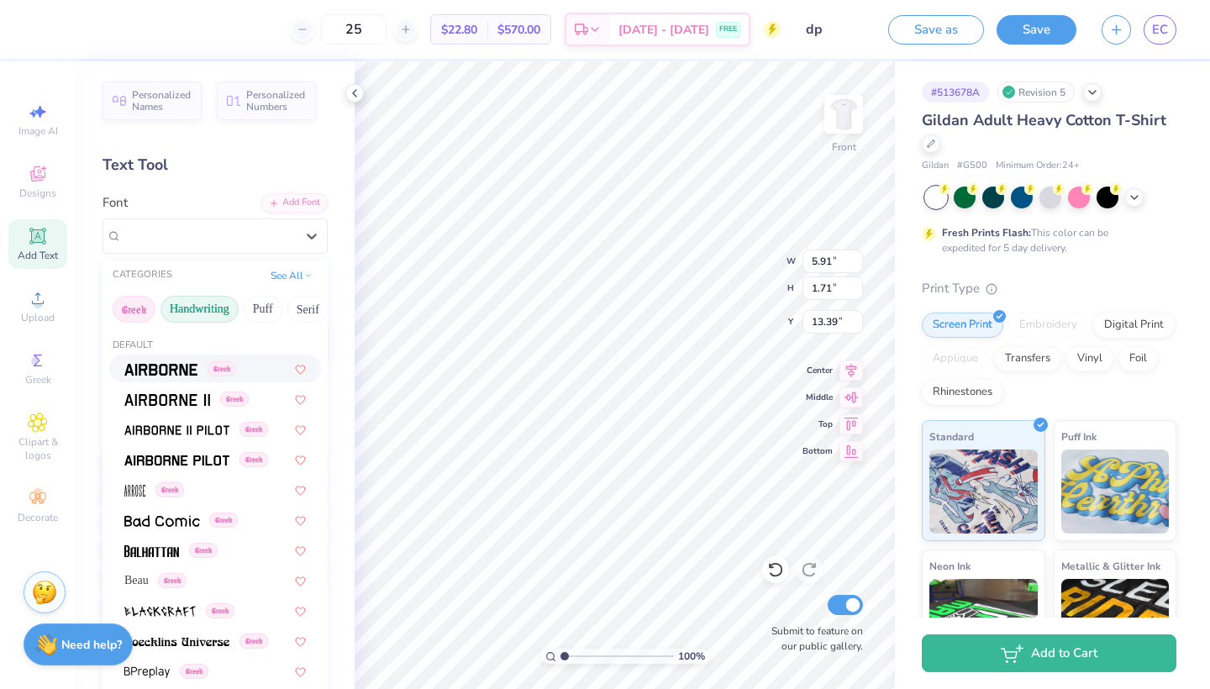
click at [186, 309] on button "Handwriting" at bounding box center [199, 309] width 78 height 27
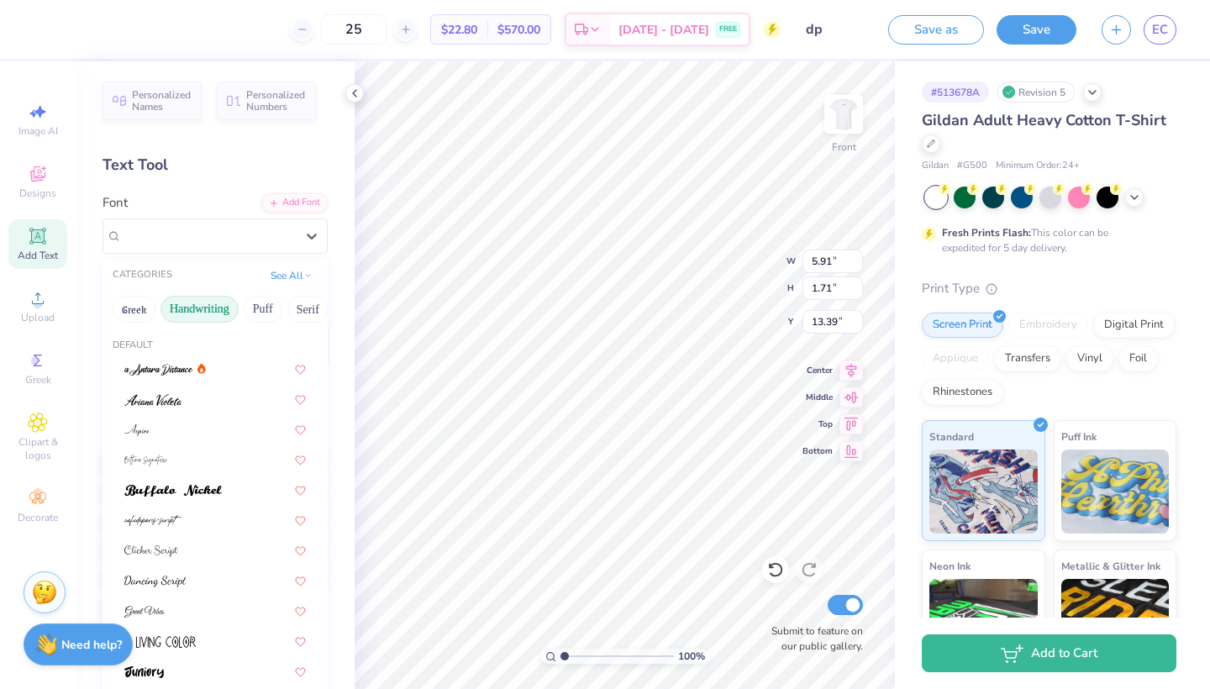
scroll to position [0, 0]
click at [142, 308] on button "Greek" at bounding box center [134, 309] width 43 height 27
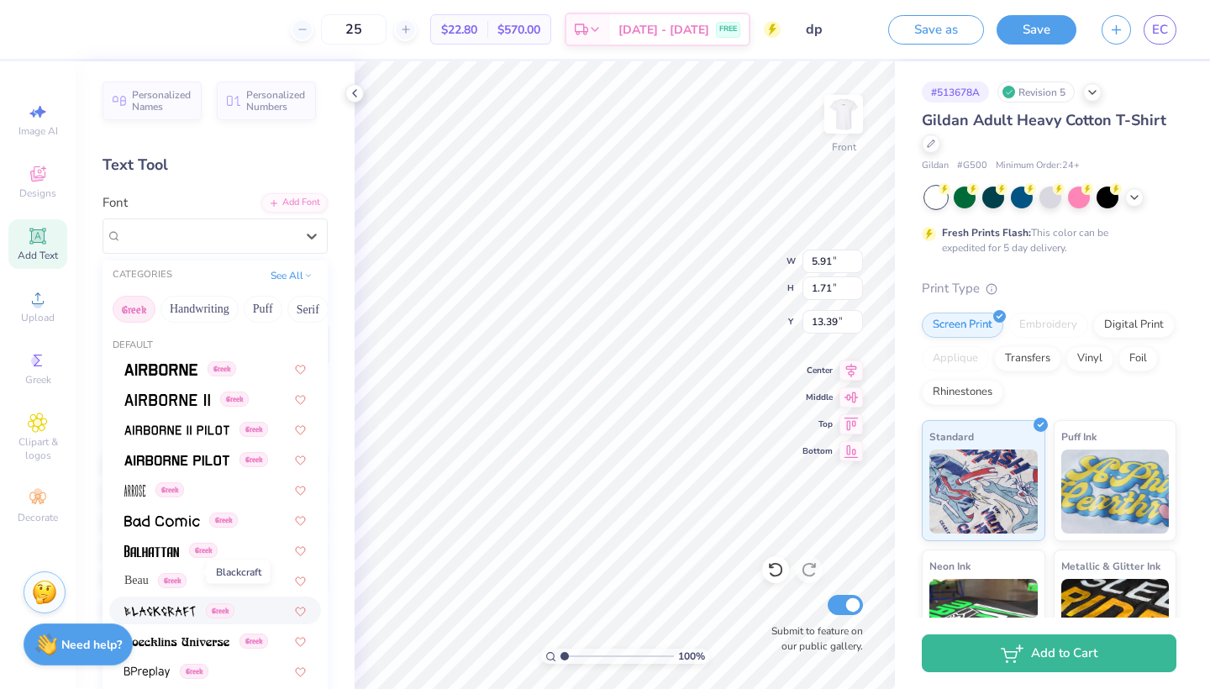
scroll to position [53, 0]
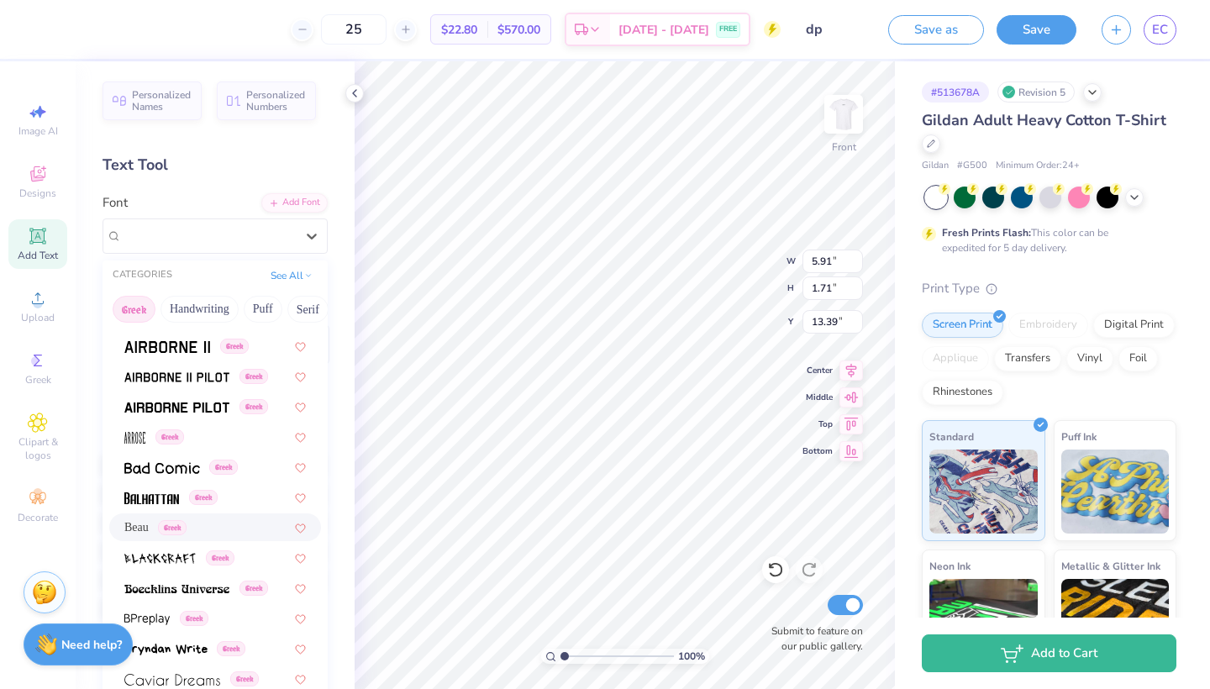
click at [140, 539] on div "Beau Greek" at bounding box center [215, 527] width 212 height 28
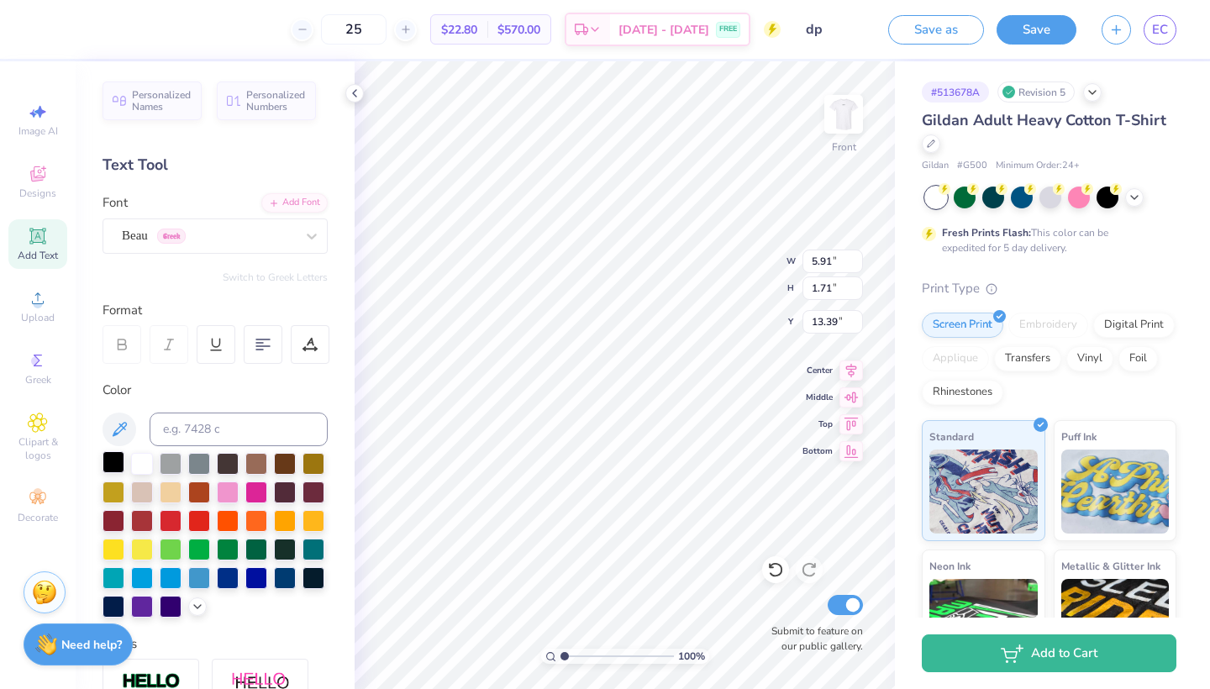
click at [113, 470] on div at bounding box center [114, 462] width 22 height 22
click at [192, 423] on input at bounding box center [239, 430] width 178 height 34
type input "506c"
type textarea "ZETA TAU ALPHA"
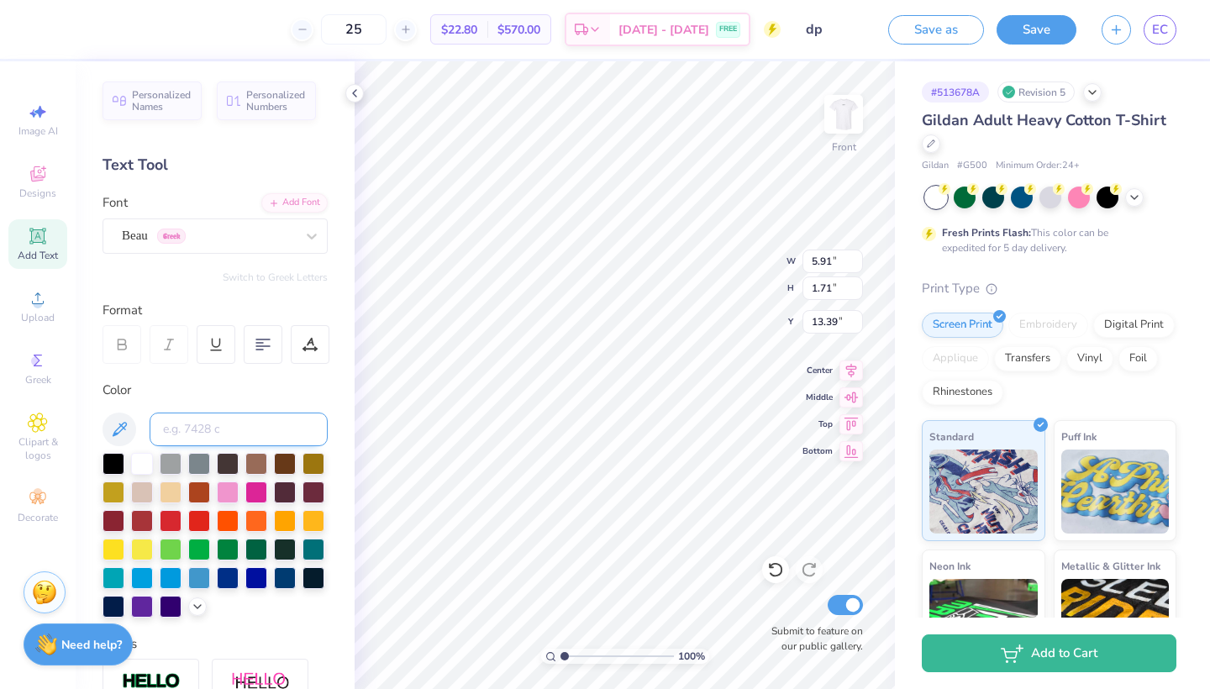
click at [220, 434] on input at bounding box center [239, 430] width 178 height 34
type input "406c"
type input "14.65"
type input "1.36"
type input "13.57"
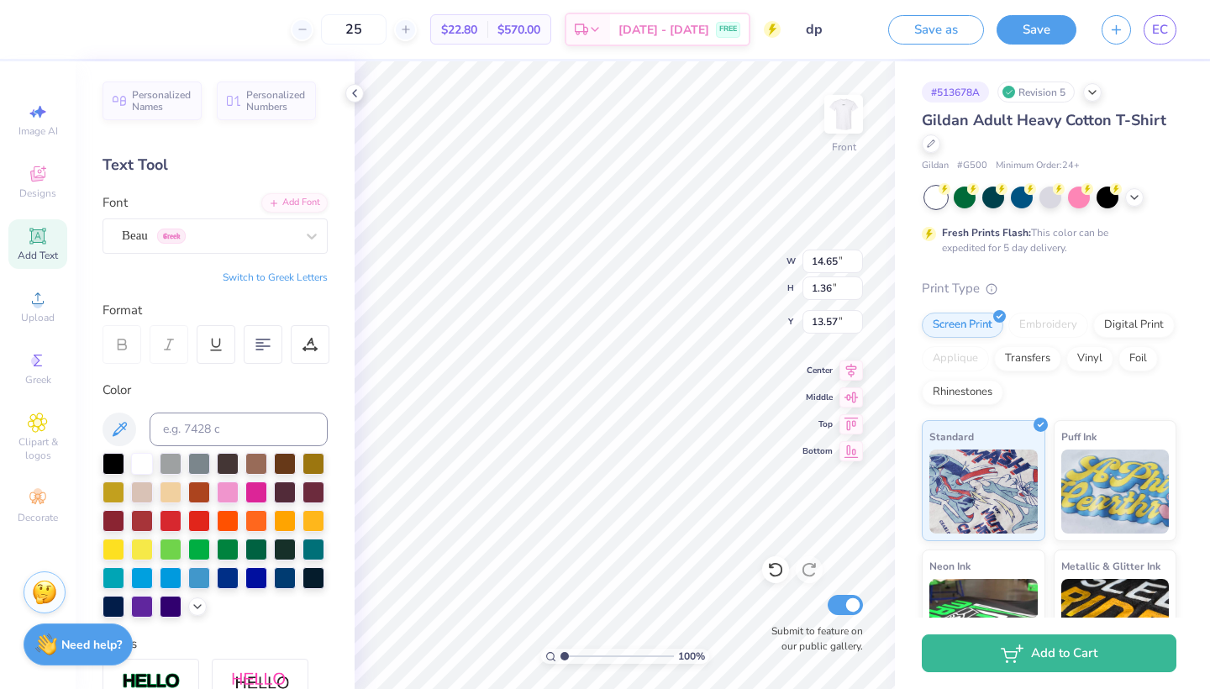
type input "9.20"
type input "0.85"
type input "5.36"
type input "11.34"
type input "1.05"
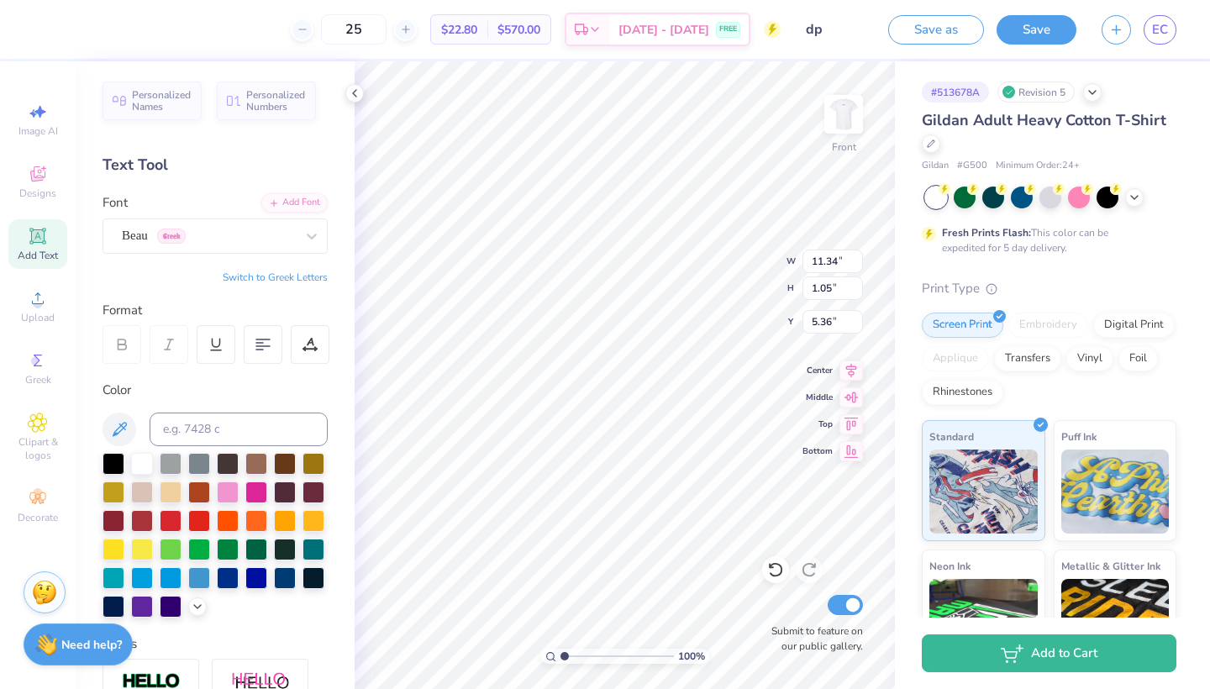
type input "5.62"
type input "0.33"
type input "2.16"
type input "13.98"
type input "7.10"
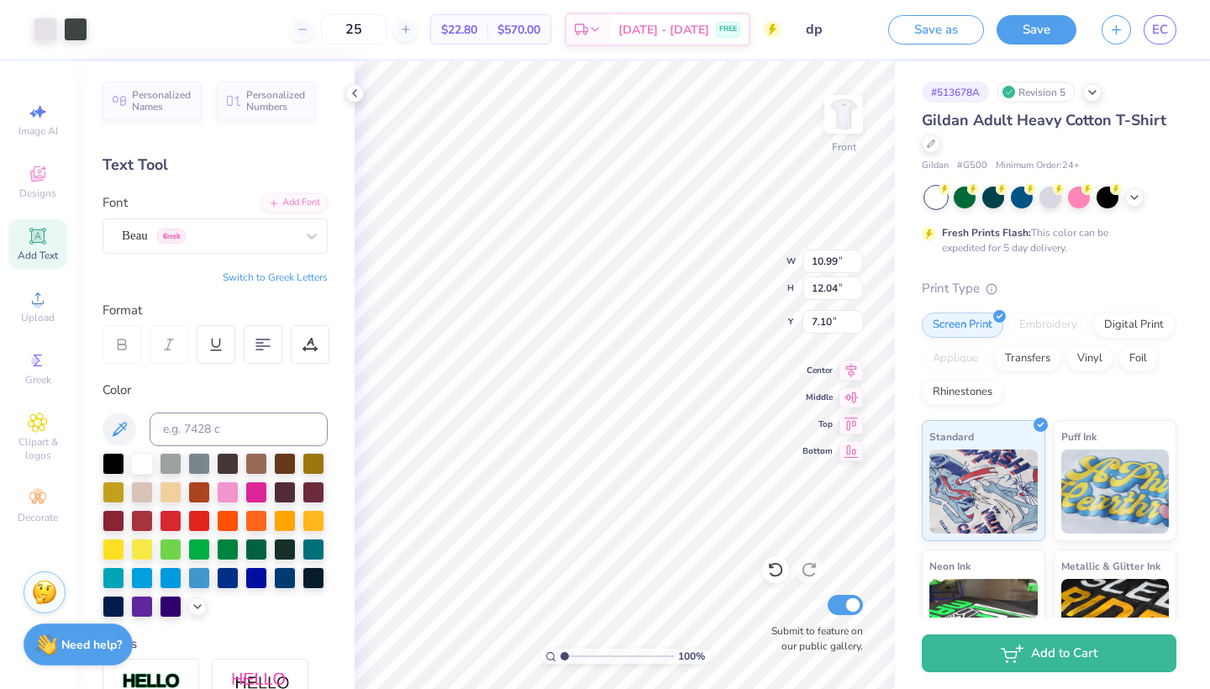
type input "0.84"
type input "0.55"
type input "20.51"
type input "0.35"
type input "0.23"
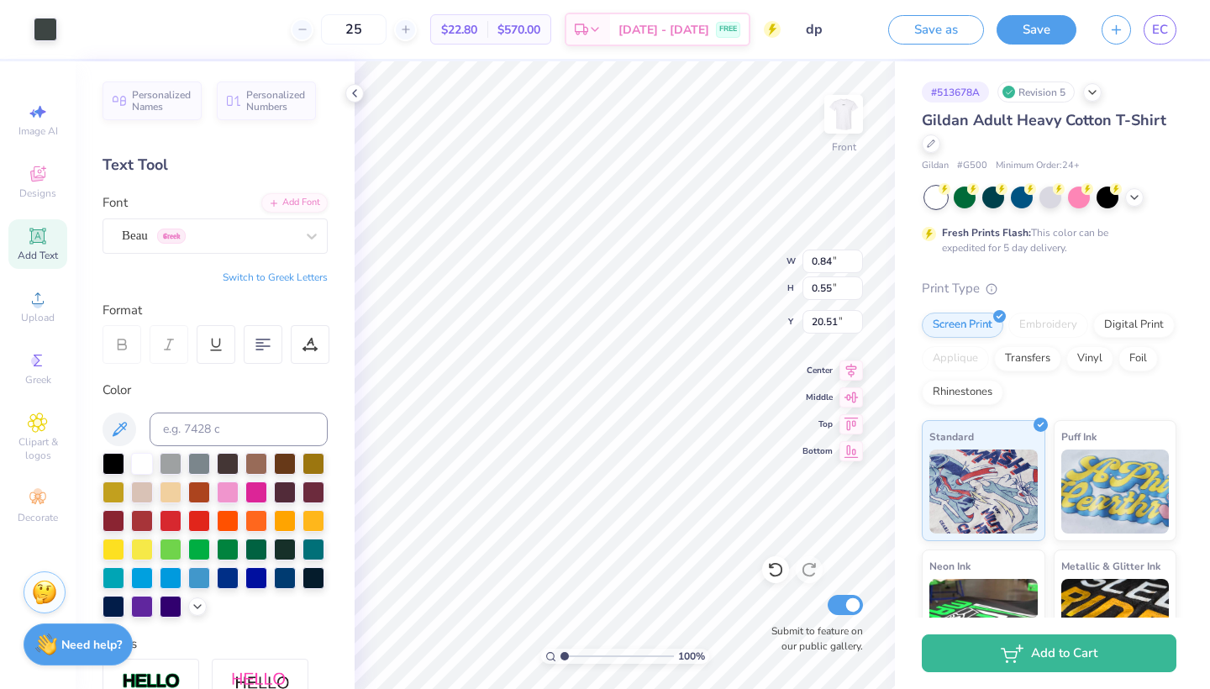
type input "20.82"
click at [777, 570] on icon at bounding box center [775, 569] width 17 height 17
type input "0.84"
type input "0.55"
type input "20.51"
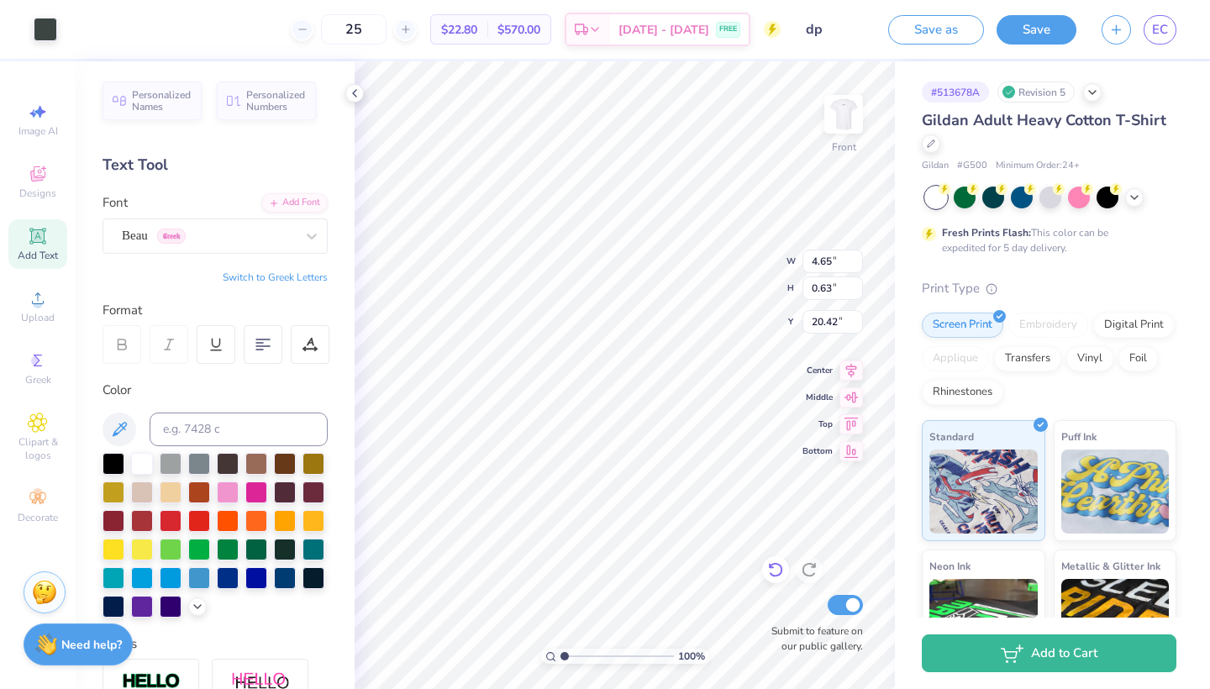
type input "23.30"
type input "5.41"
type input "9.01"
type input "9.40"
type input "10.58"
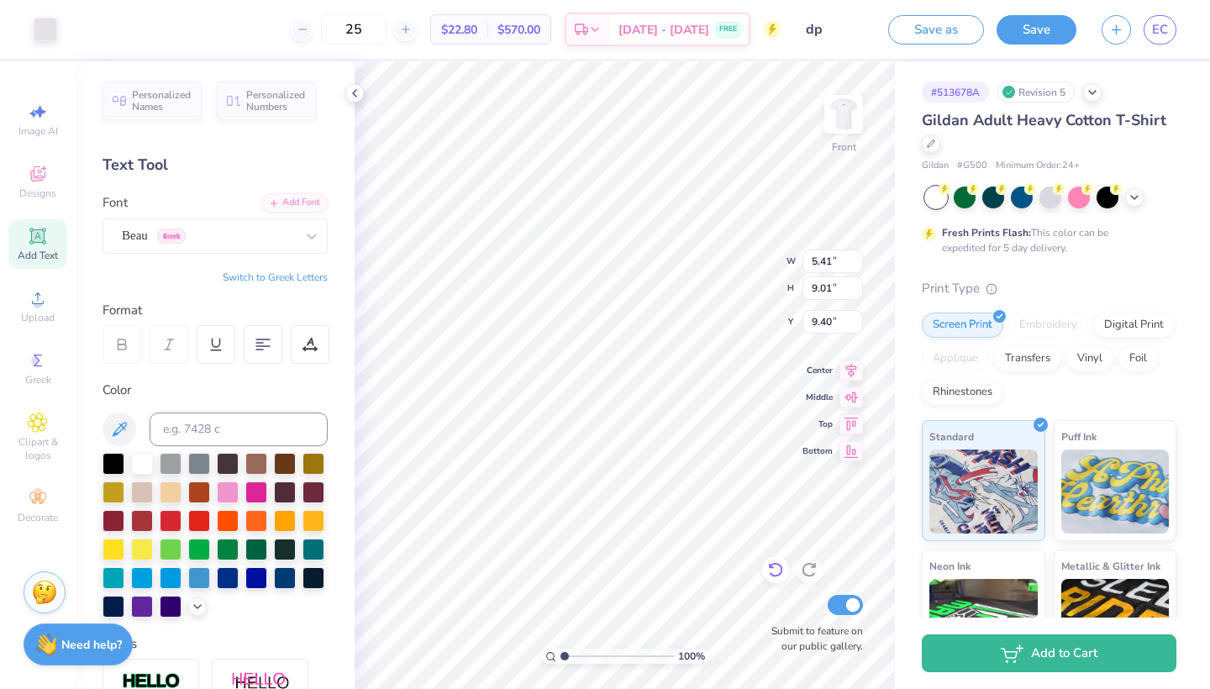
type input "12.03"
type input "7.10"
type input "11.51"
type input "13.09"
click at [779, 577] on icon at bounding box center [775, 569] width 17 height 17
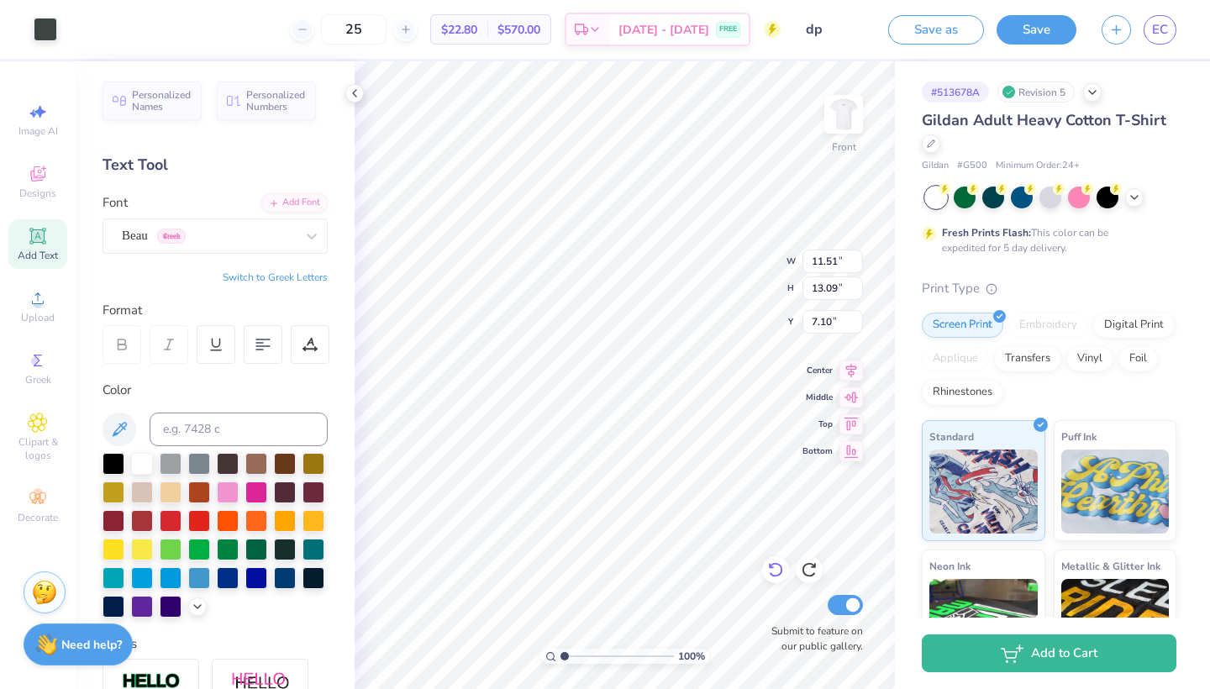
type input "10.58"
type input "12.03"
type input "12.51"
type input "13.71"
click at [850, 371] on icon at bounding box center [851, 368] width 24 height 20
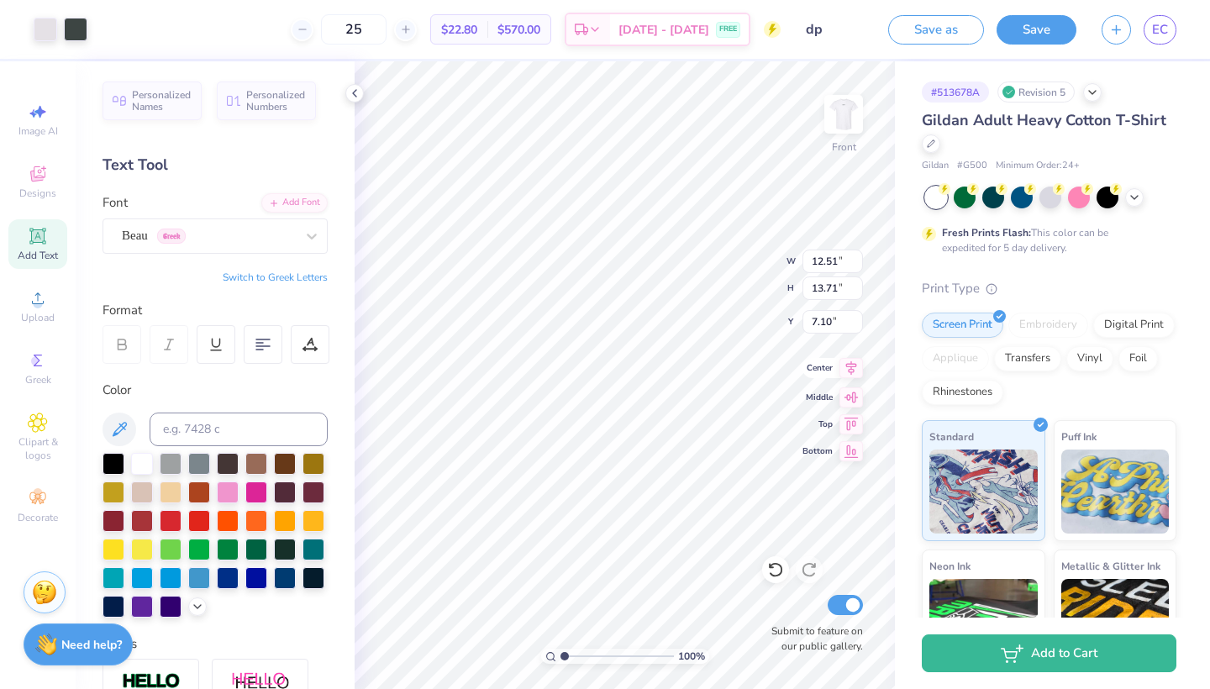
click at [844, 369] on div "100 % Front W 12.51 12.51 " H 13.71 13.71 " Y 7.10 7.10 " Center Middle Top Bot…" at bounding box center [625, 375] width 540 height 628
click at [849, 377] on icon at bounding box center [851, 368] width 24 height 20
type input "21.24"
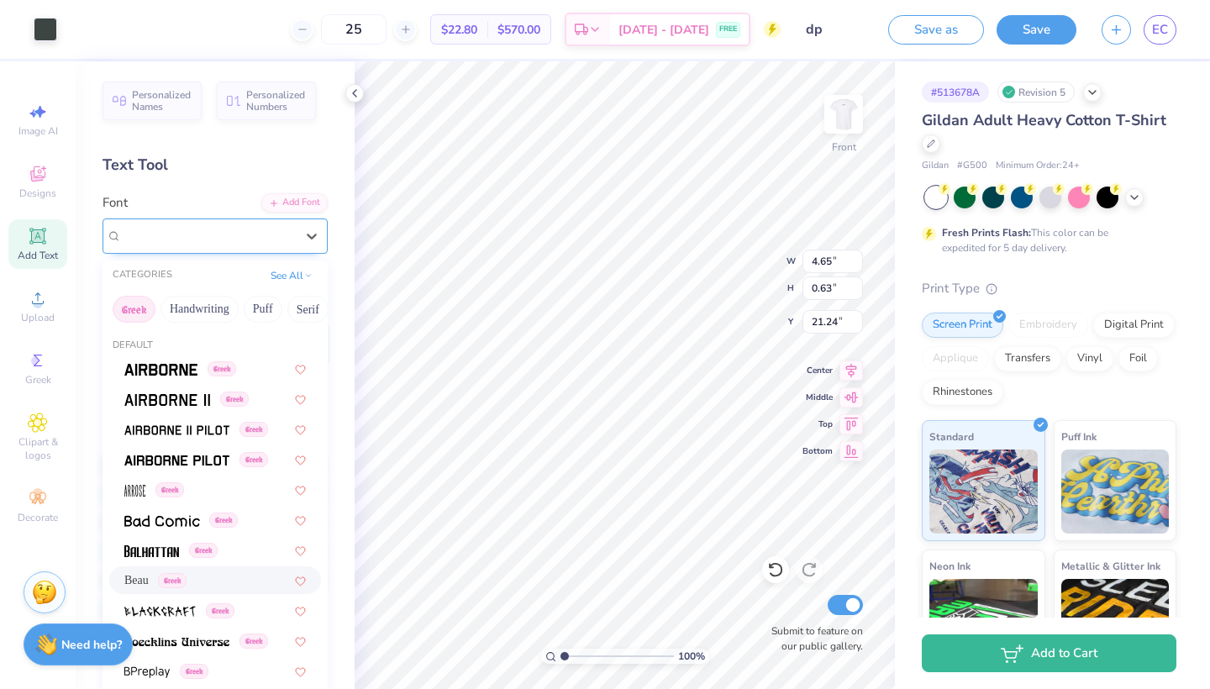
click at [196, 228] on div "Beau Greek" at bounding box center [208, 236] width 176 height 26
click at [145, 589] on span "Beau" at bounding box center [136, 580] width 24 height 18
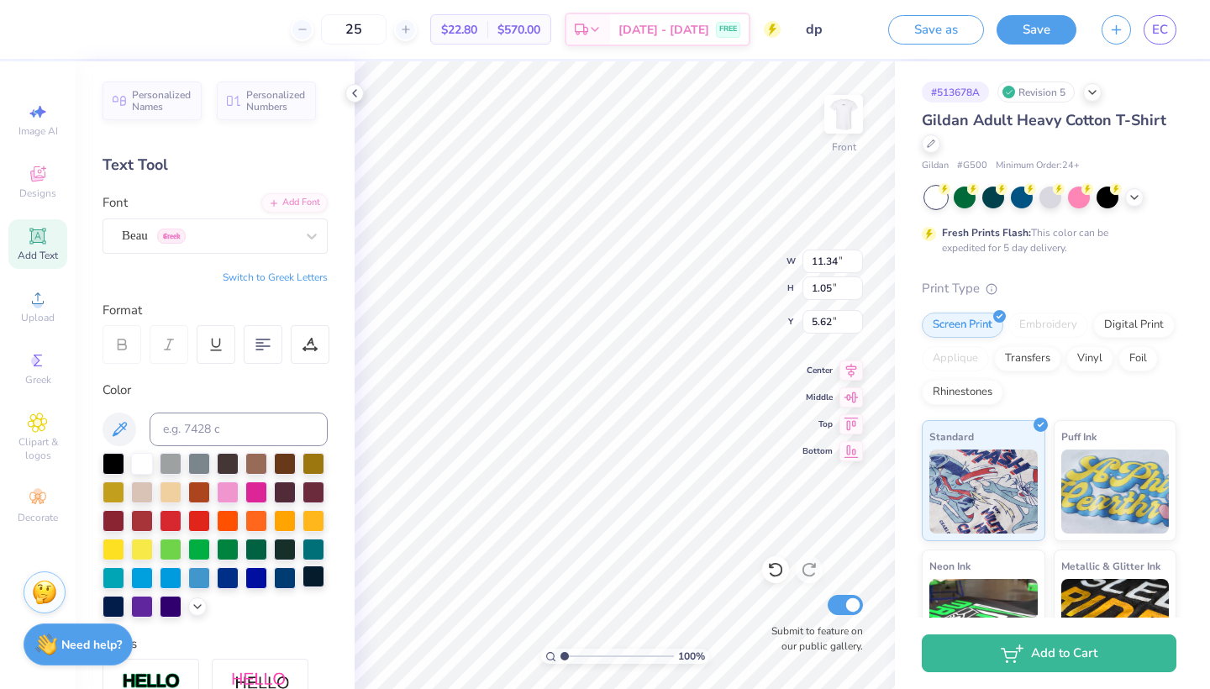
type input "11.82"
type input "1.09"
type input "5.57"
click at [849, 369] on icon at bounding box center [851, 368] width 24 height 20
type input "6.94"
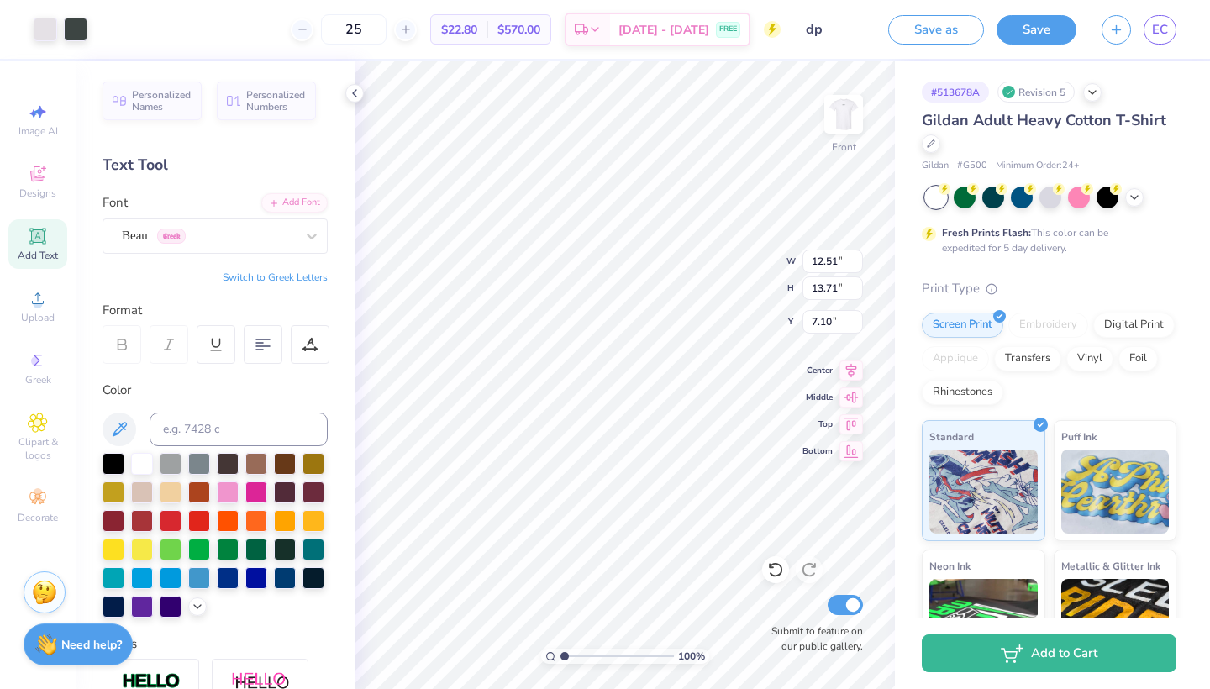
type input "7.40"
type input "7.66"
type input "11.82"
type input "1.09"
type input "5.57"
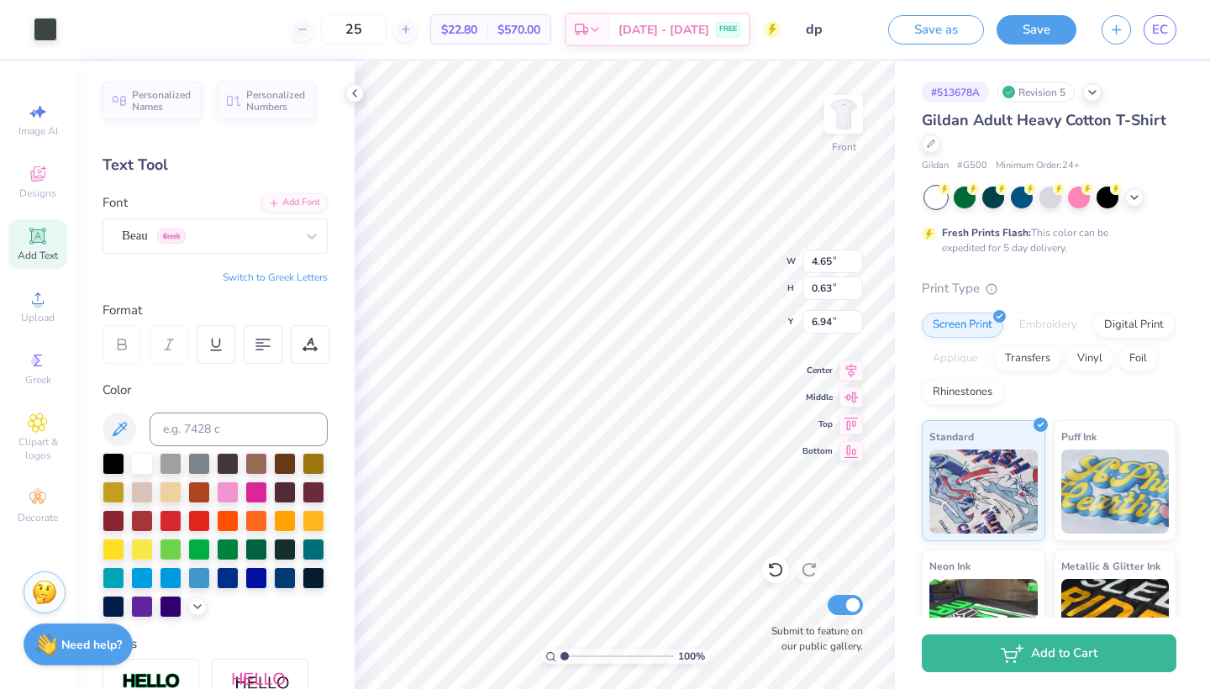
type input "21.60"
type input "6.93"
type input "20.67"
type input "20.93"
click at [101, 16] on div at bounding box center [106, 28] width 24 height 24
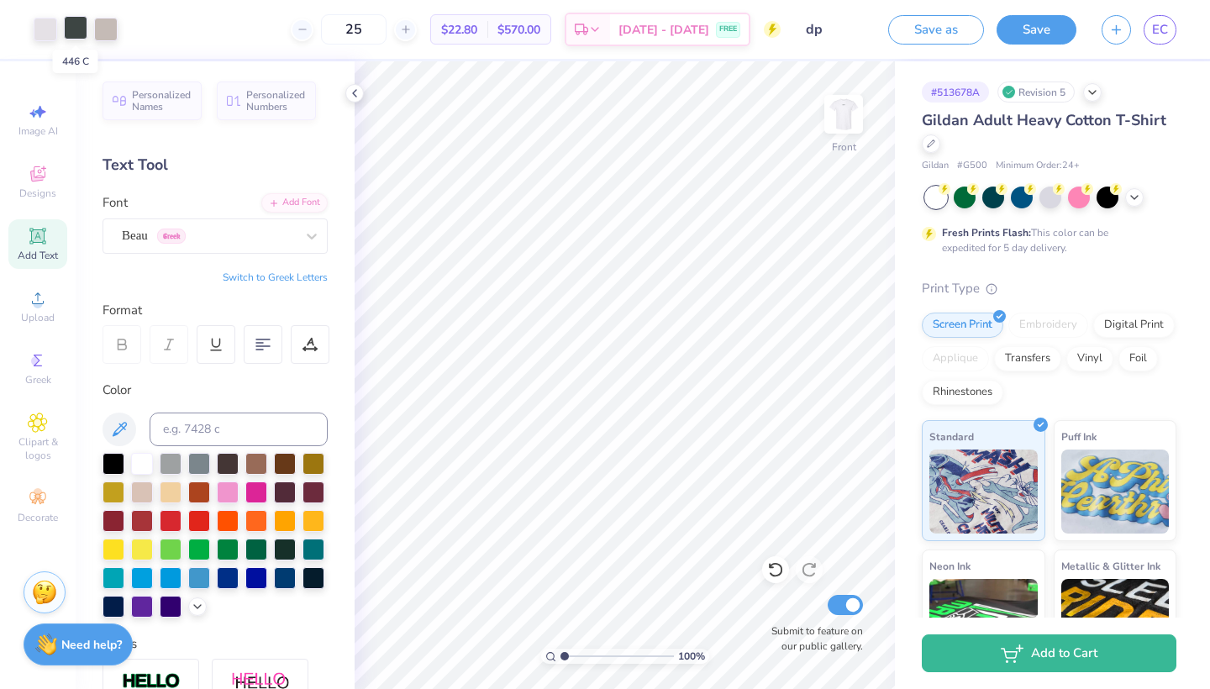
click at [71, 30] on div at bounding box center [76, 28] width 24 height 24
click at [204, 418] on input at bounding box center [239, 430] width 178 height 34
type input "556"
type input "446"
type input "5.44"
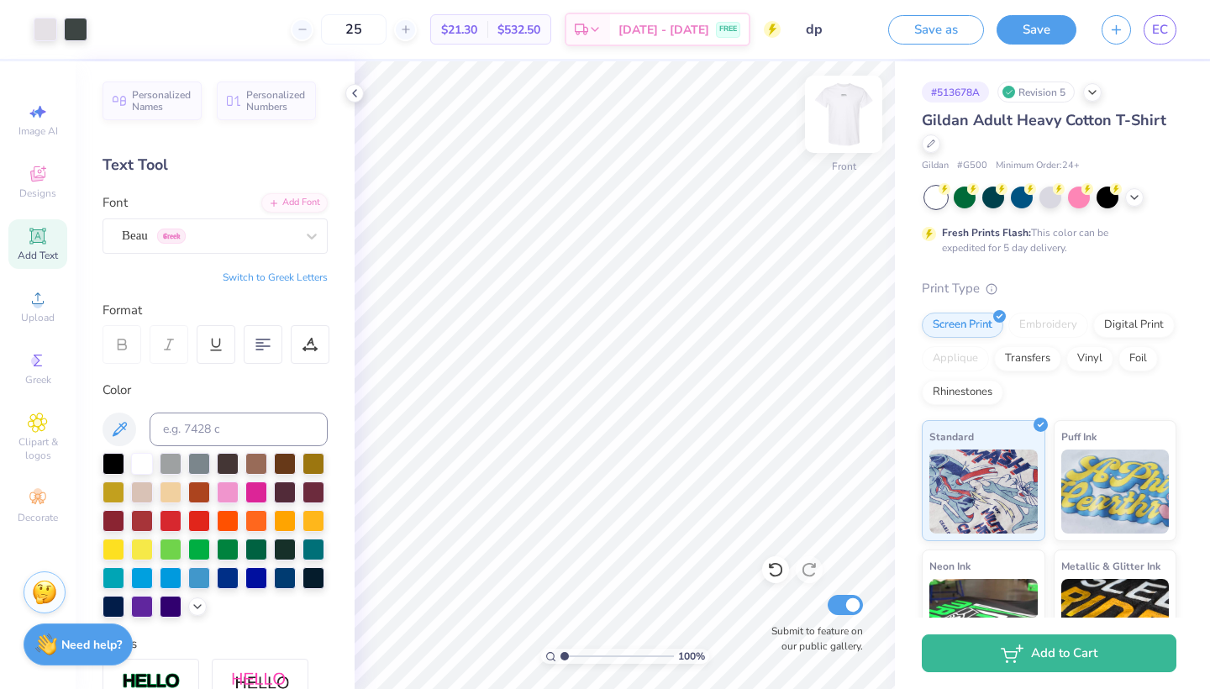
click at [826, 124] on img at bounding box center [843, 114] width 67 height 67
click at [45, 36] on div at bounding box center [46, 28] width 24 height 24
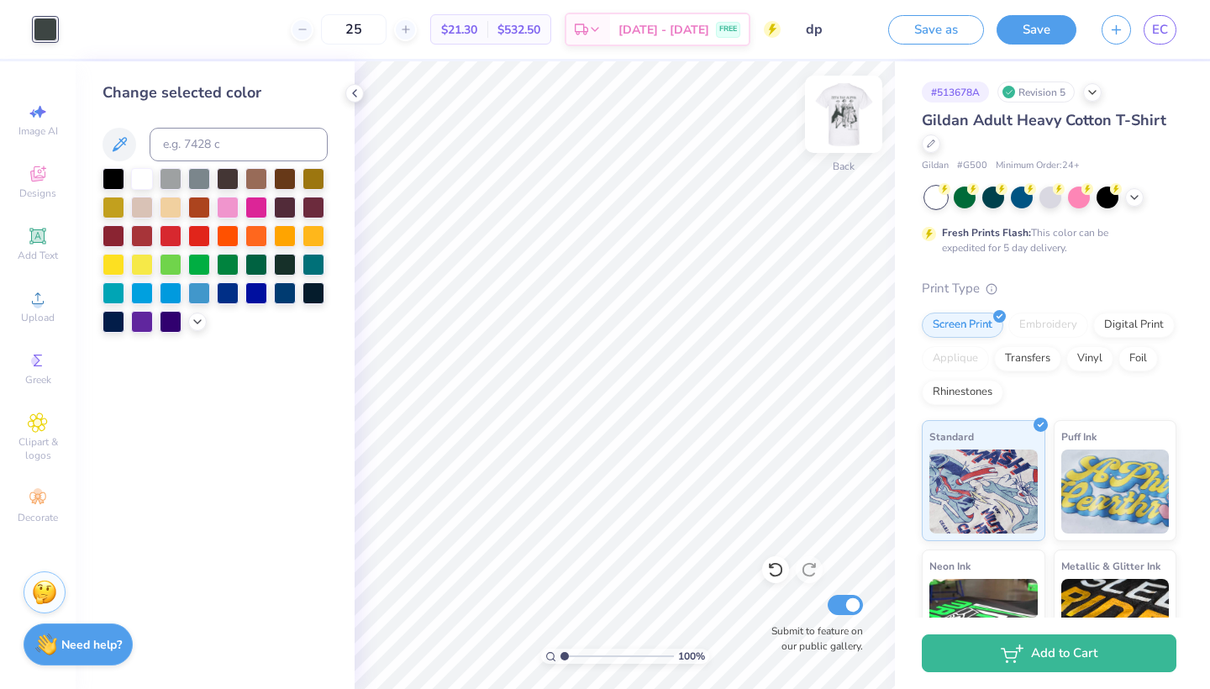
click at [835, 129] on img at bounding box center [843, 114] width 67 height 67
click at [835, 129] on img at bounding box center [844, 114] width 34 height 34
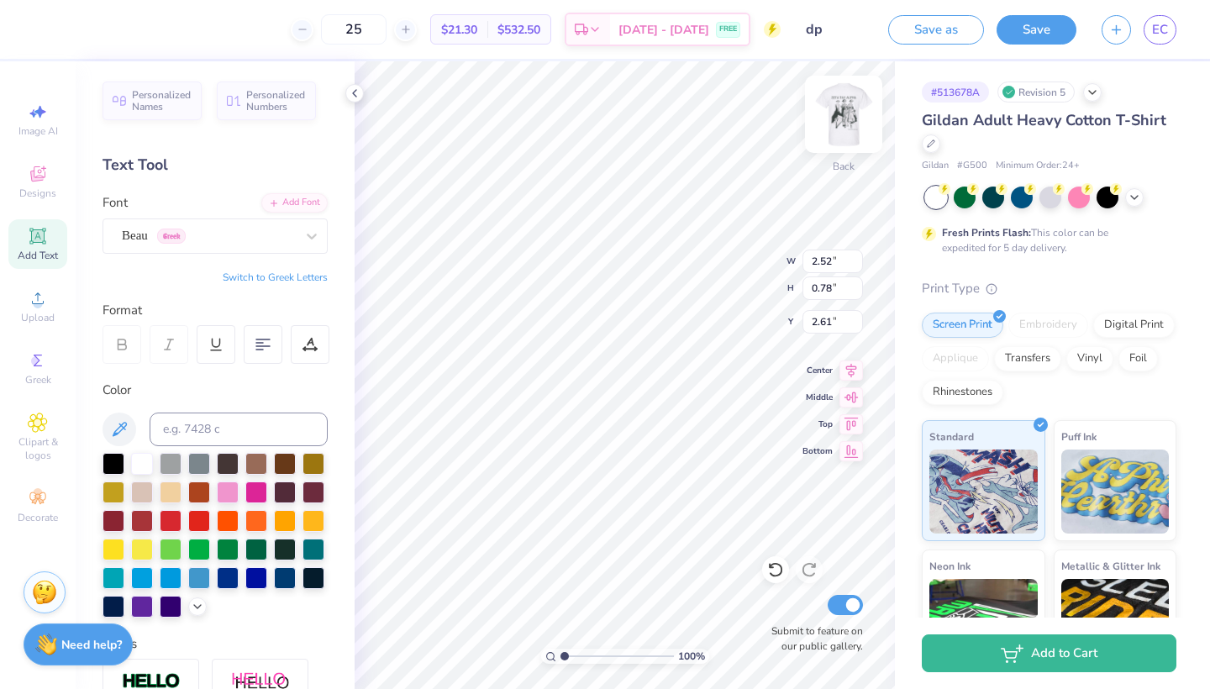
type input "2.94"
type input "0.91"
type input "3.00"
type textarea "ZETA TAU ALPHA"
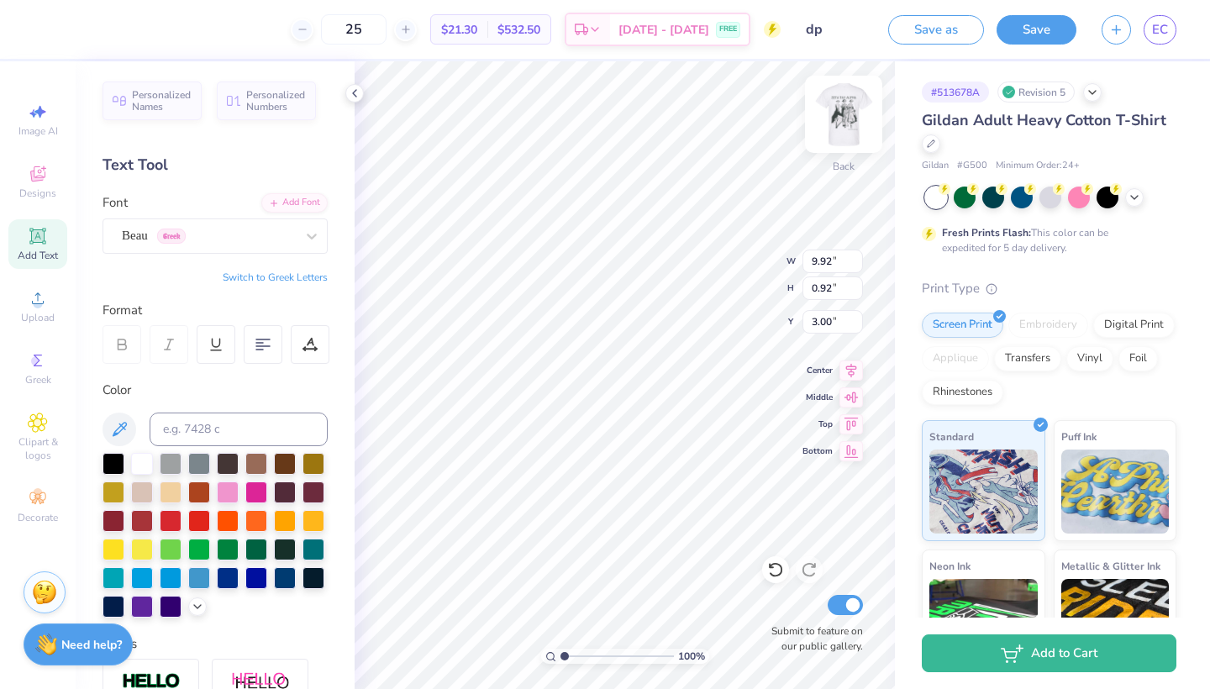
type input "8.28"
type input "0.77"
click at [847, 374] on icon at bounding box center [851, 368] width 24 height 20
click at [839, 139] on img at bounding box center [843, 114] width 67 height 67
click at [839, 131] on img at bounding box center [844, 114] width 34 height 34
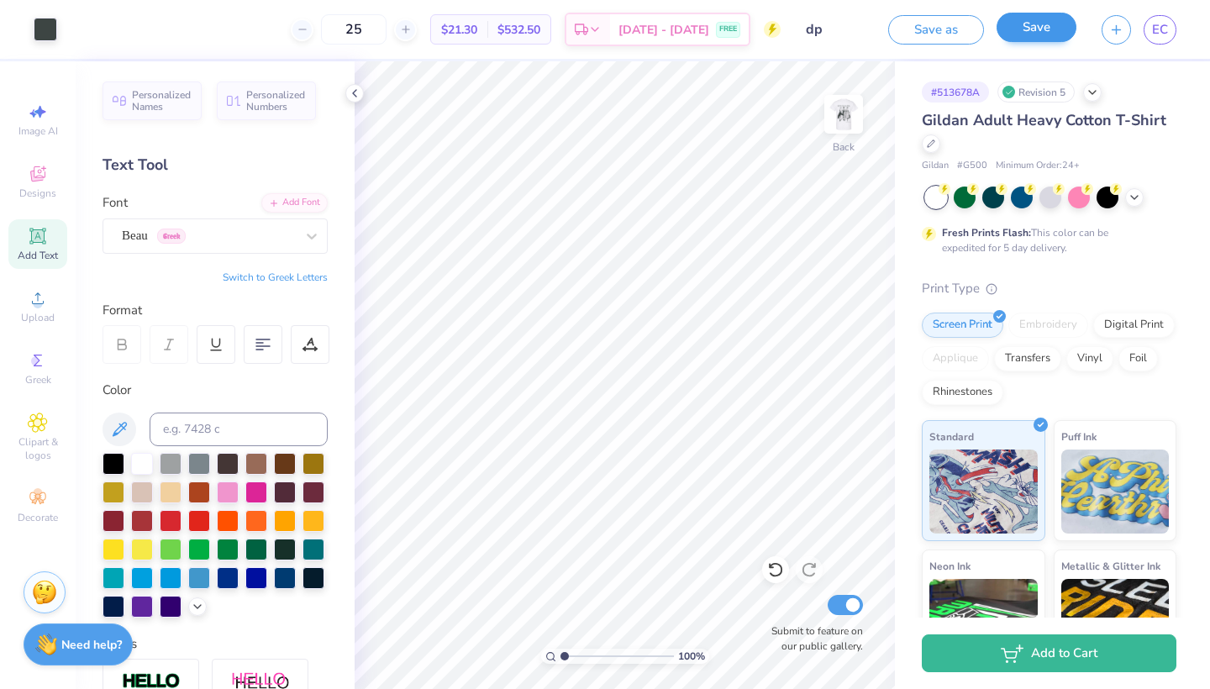
click at [1058, 34] on button "Save" at bounding box center [1036, 27] width 80 height 29
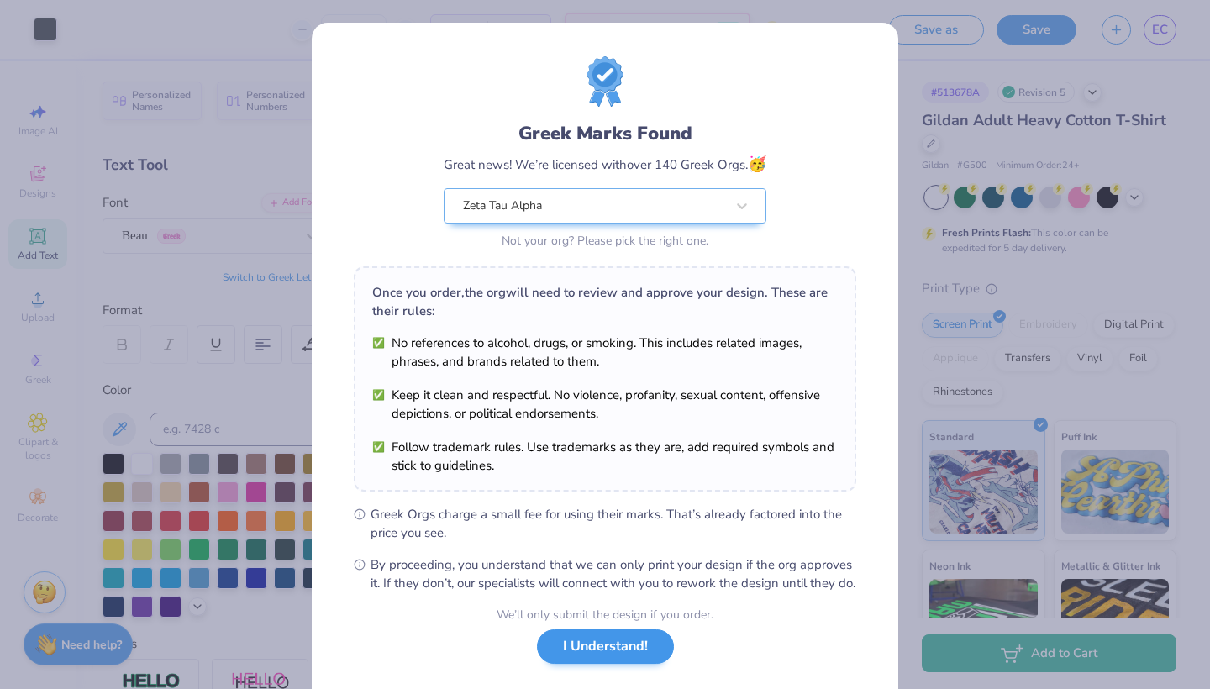
click at [591, 649] on button "I Understand!" at bounding box center [605, 646] width 137 height 34
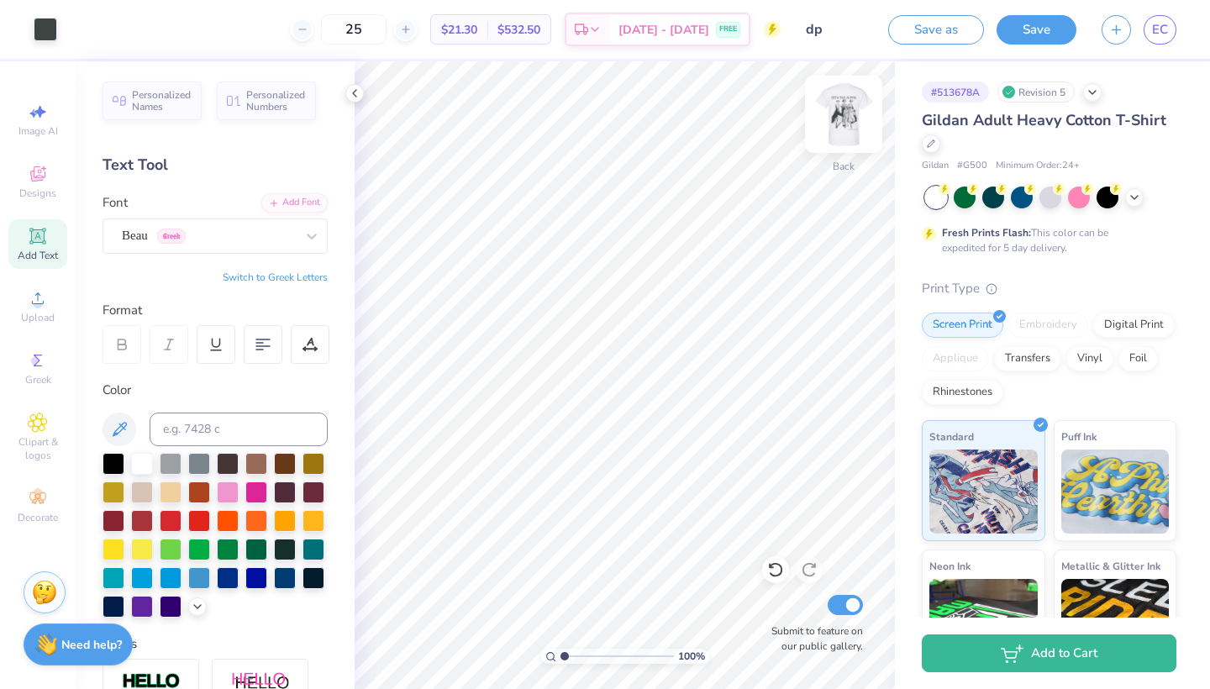
click at [828, 122] on img at bounding box center [843, 114] width 67 height 67
click at [384, 22] on input "25" at bounding box center [354, 29] width 66 height 30
type input "2"
type input "30"
click at [848, 115] on img at bounding box center [843, 114] width 67 height 67
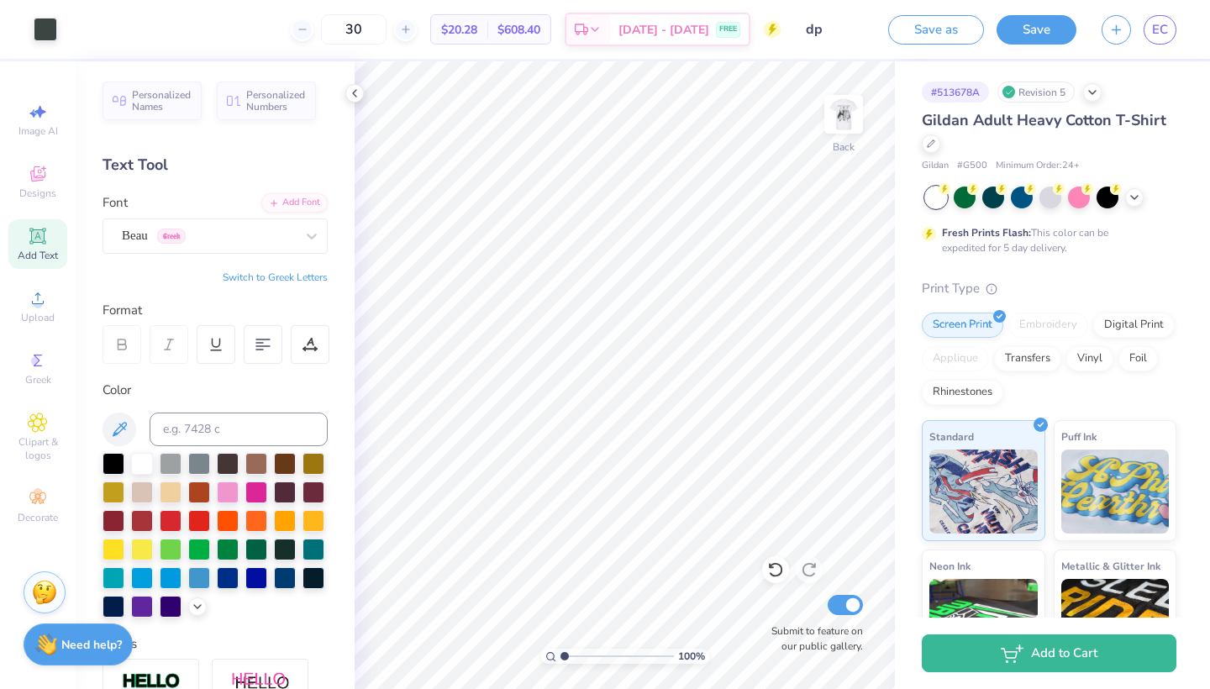
click at [848, 115] on img at bounding box center [844, 114] width 34 height 34
click at [1159, 34] on span "EC" at bounding box center [1160, 29] width 16 height 19
click at [1056, 30] on button "Save" at bounding box center [1036, 27] width 80 height 29
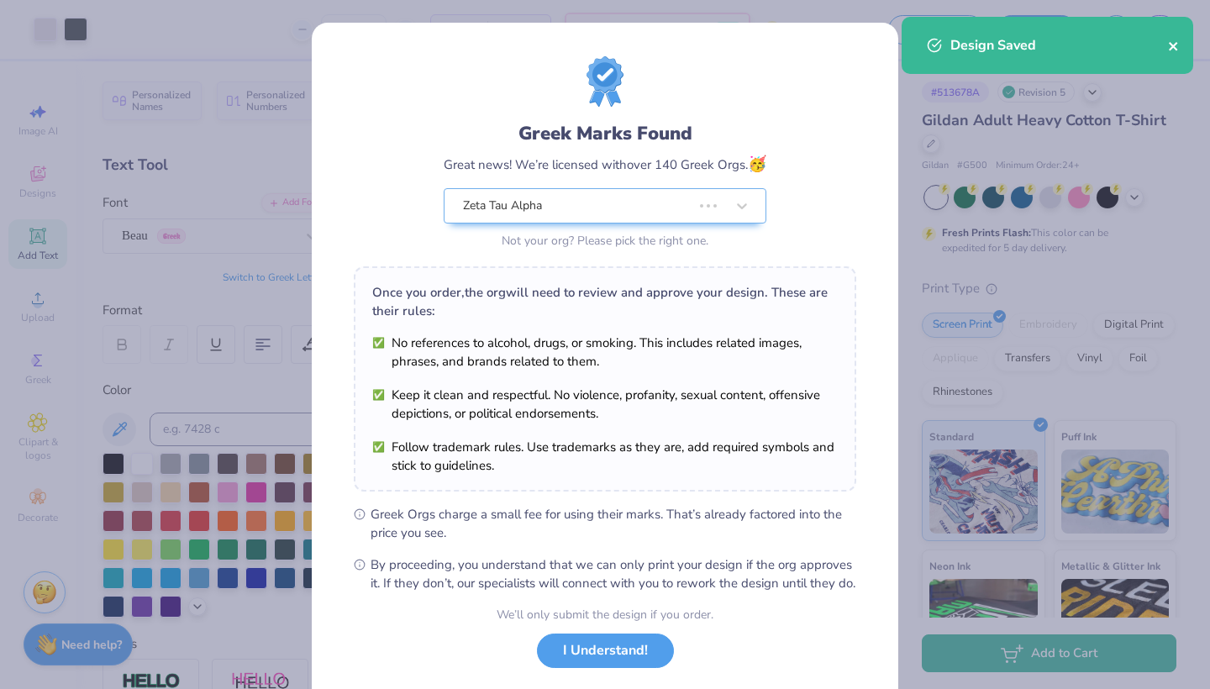
click at [1172, 46] on icon "close" at bounding box center [1173, 46] width 8 height 8
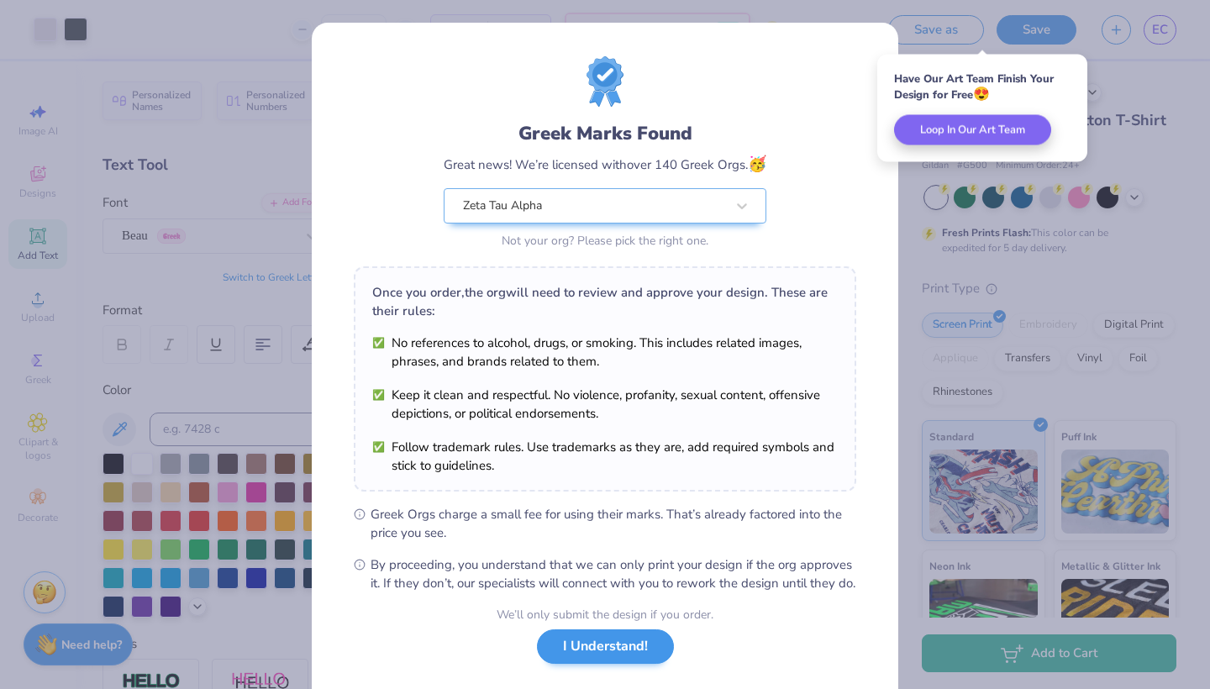
click at [588, 656] on button "I Understand!" at bounding box center [605, 646] width 137 height 34
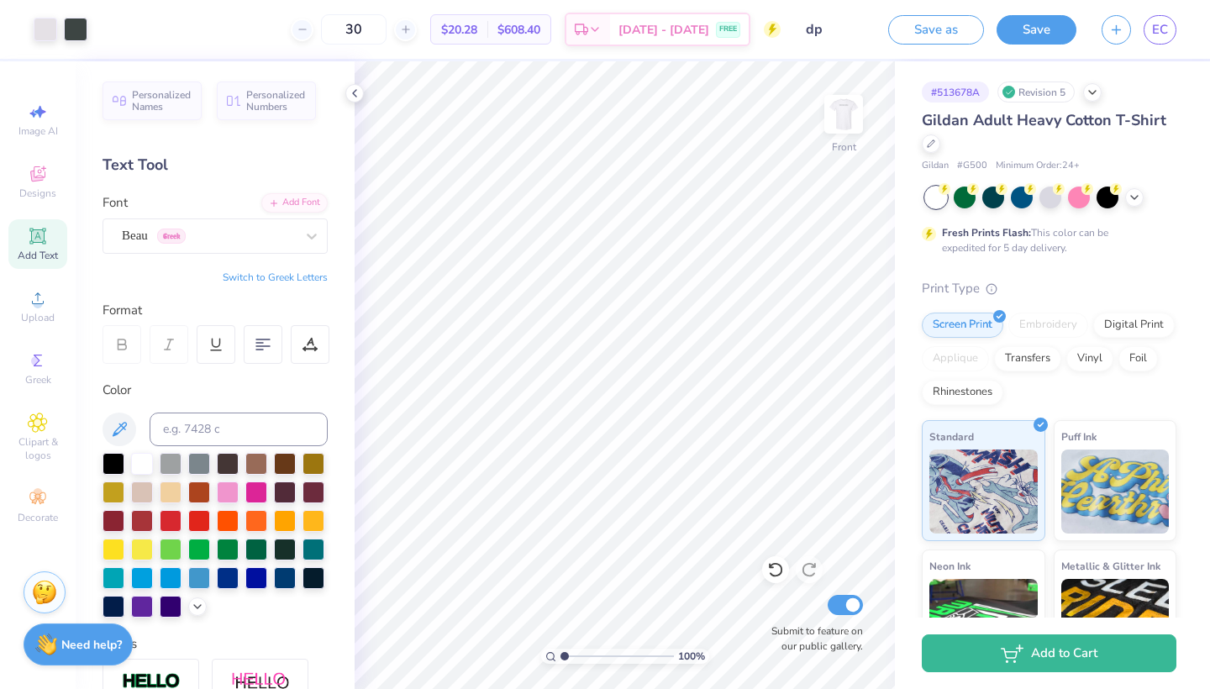
click at [1087, 8] on div "Save as Save EC" at bounding box center [1049, 29] width 322 height 59
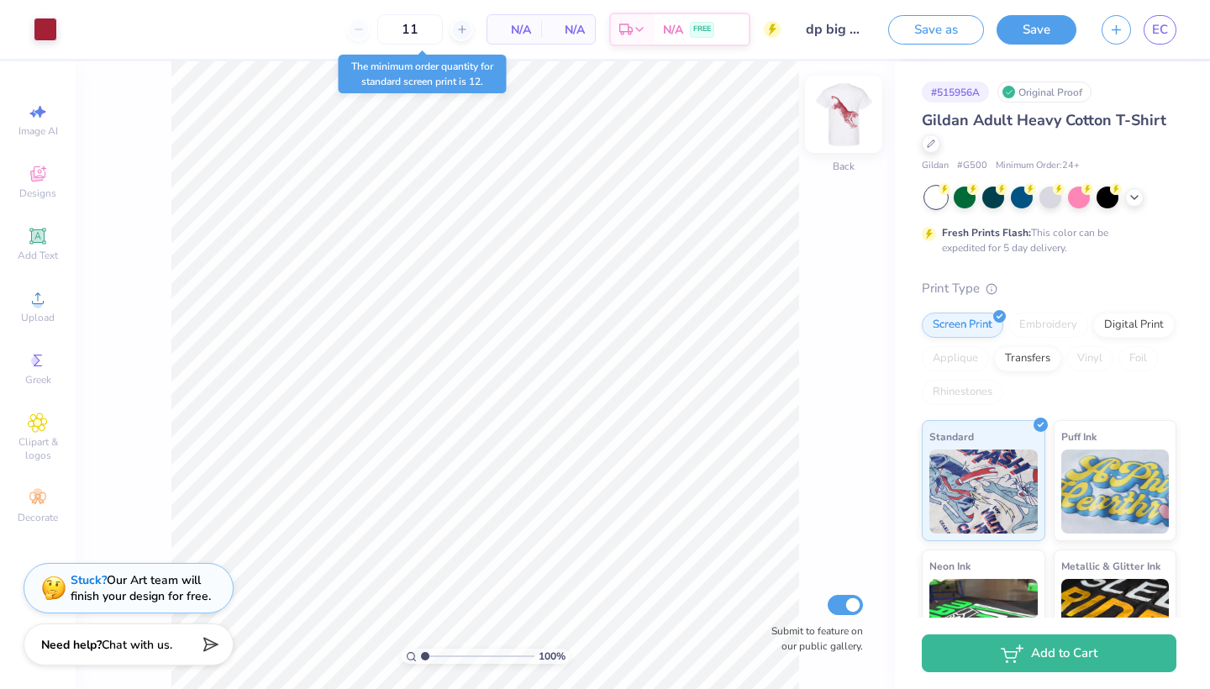
click at [838, 126] on img at bounding box center [843, 114] width 67 height 67
click at [839, 128] on img at bounding box center [843, 114] width 67 height 67
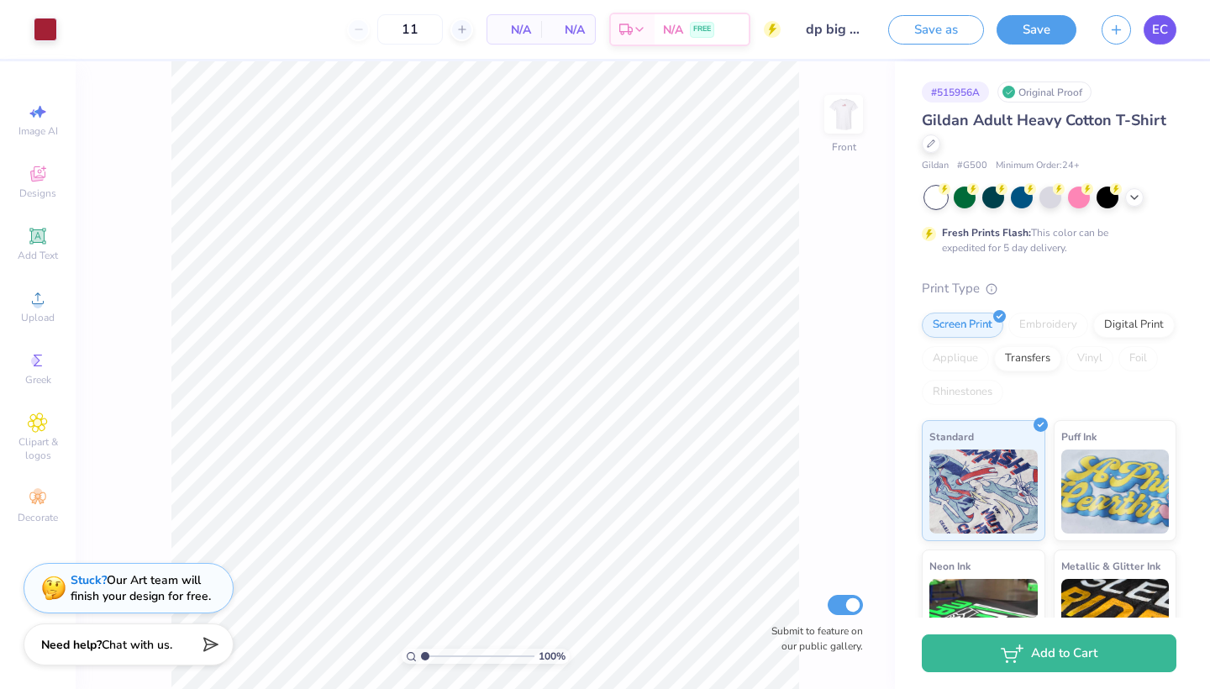
click at [1158, 37] on span "EC" at bounding box center [1160, 29] width 16 height 19
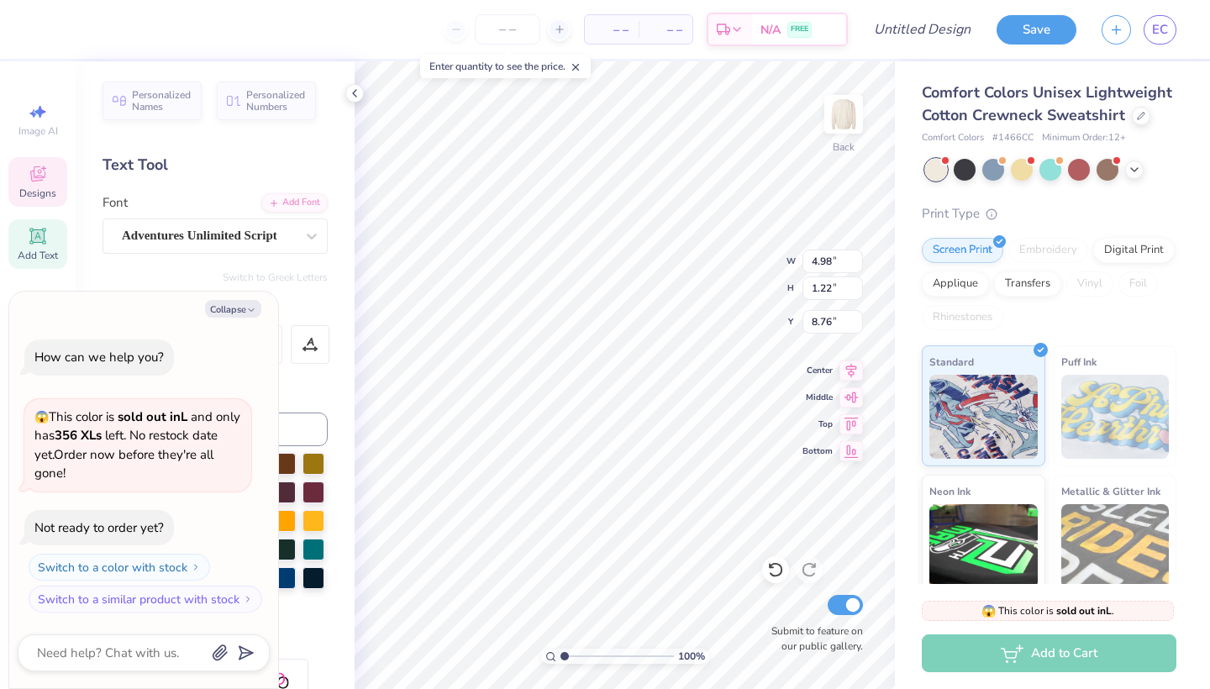
type textarea "x"
type textarea "V '25"
type textarea "x"
type textarea "VO '25"
type textarea "x"
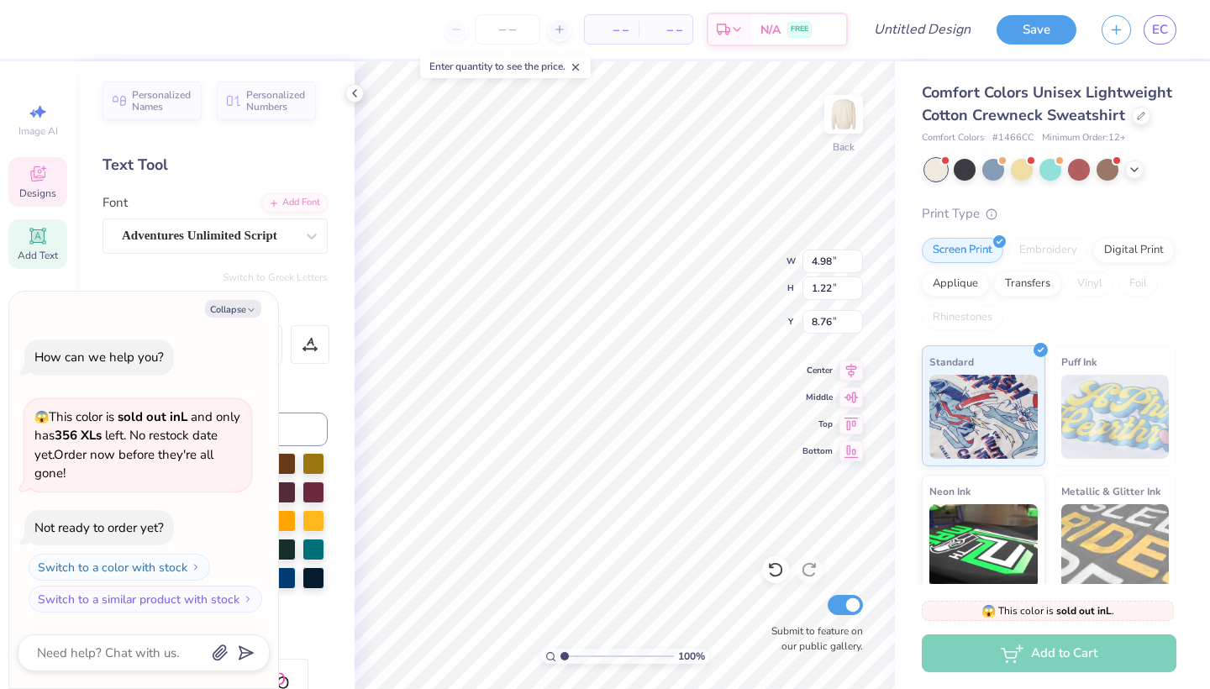
type textarea "VOG '25"
type textarea "x"
type textarea "VOGU '25"
type textarea "x"
type textarea "VOGUE '25"
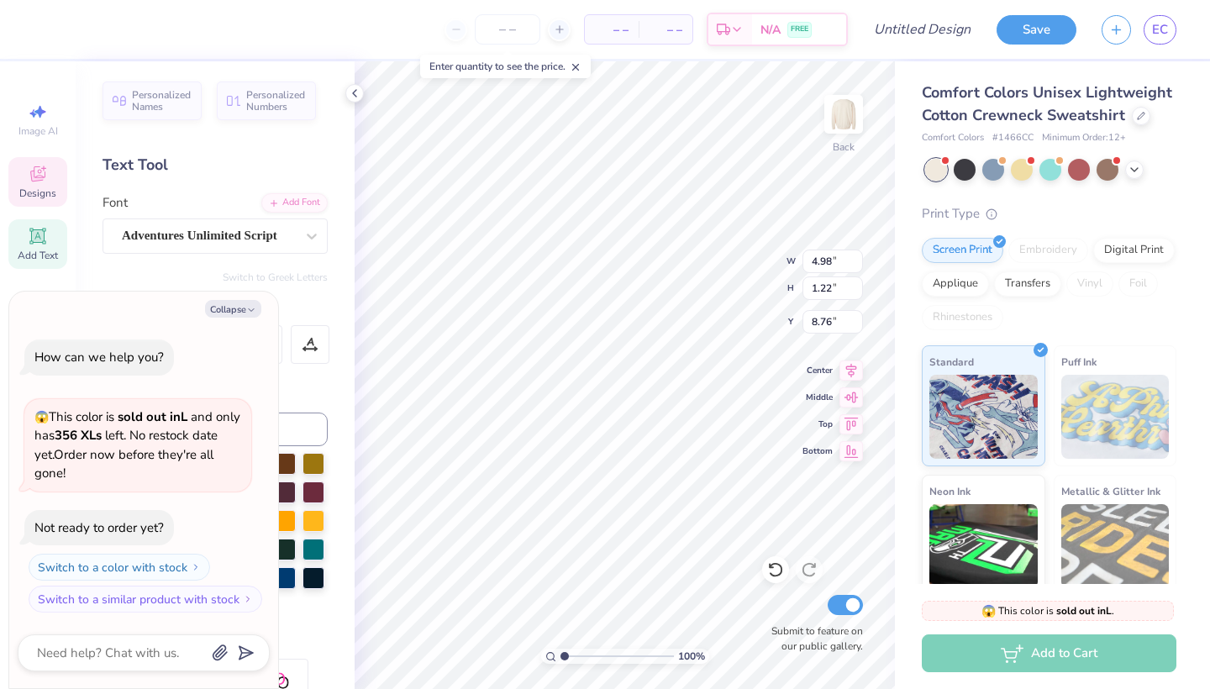
scroll to position [0, 3]
type textarea "x"
type textarea "VOGUE '25"
type textarea "x"
type textarea "VOGUE d '25"
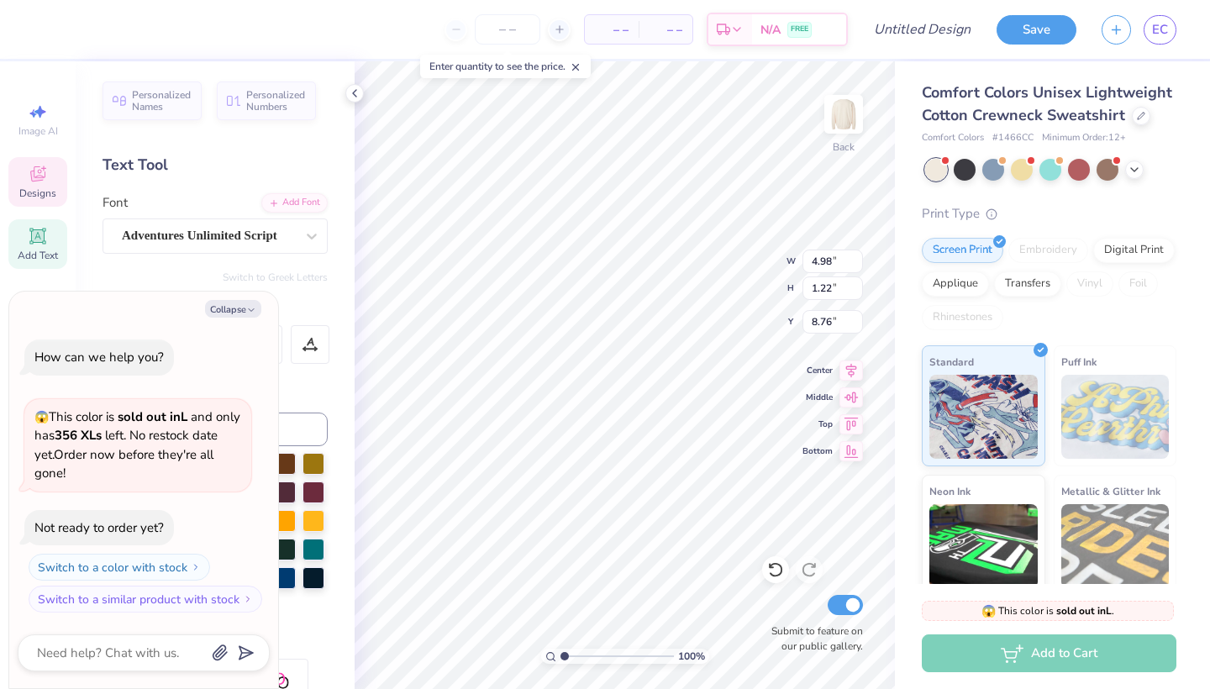
type textarea "x"
type textarea "VOGUE da '25"
type textarea "x"
type textarea "VOGUE dat '25"
type textarea "x"
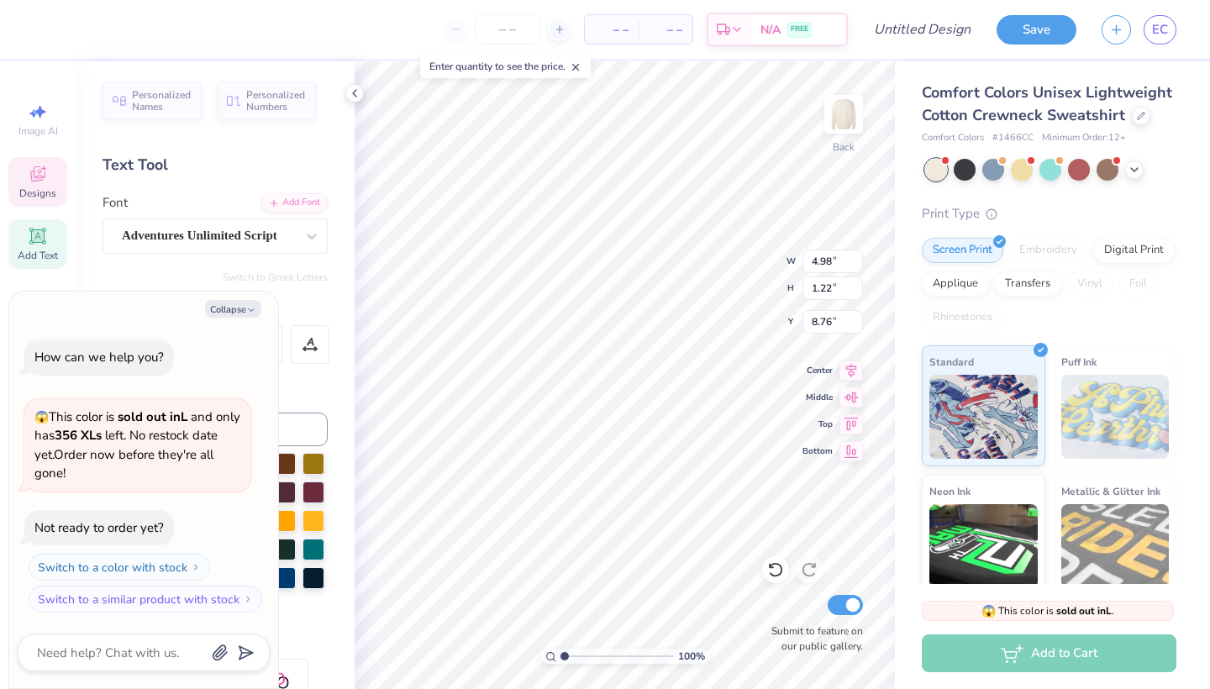
type textarea "VOGUE date '25"
type textarea "x"
type textarea "VOGUE date '25"
type textarea "x"
type textarea "VOGUE date o '25"
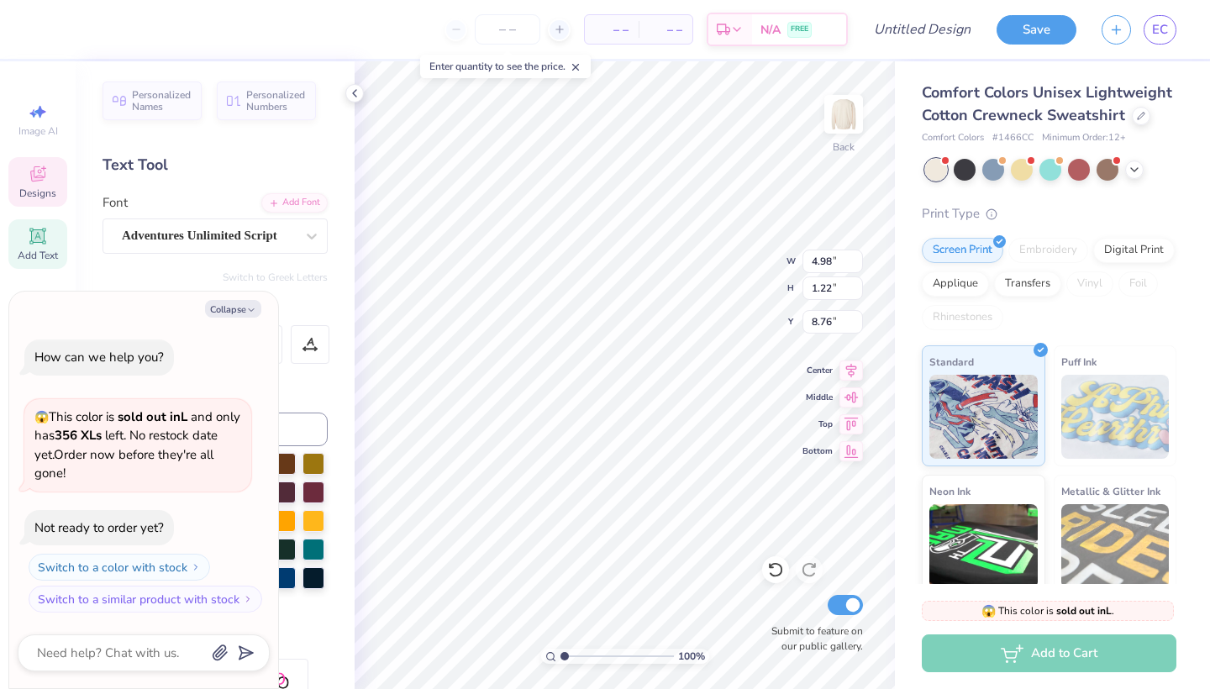
type textarea "x"
type textarea "VOGUE date oa '25"
type textarea "x"
type textarea "VOGUE date oar '25"
type textarea "x"
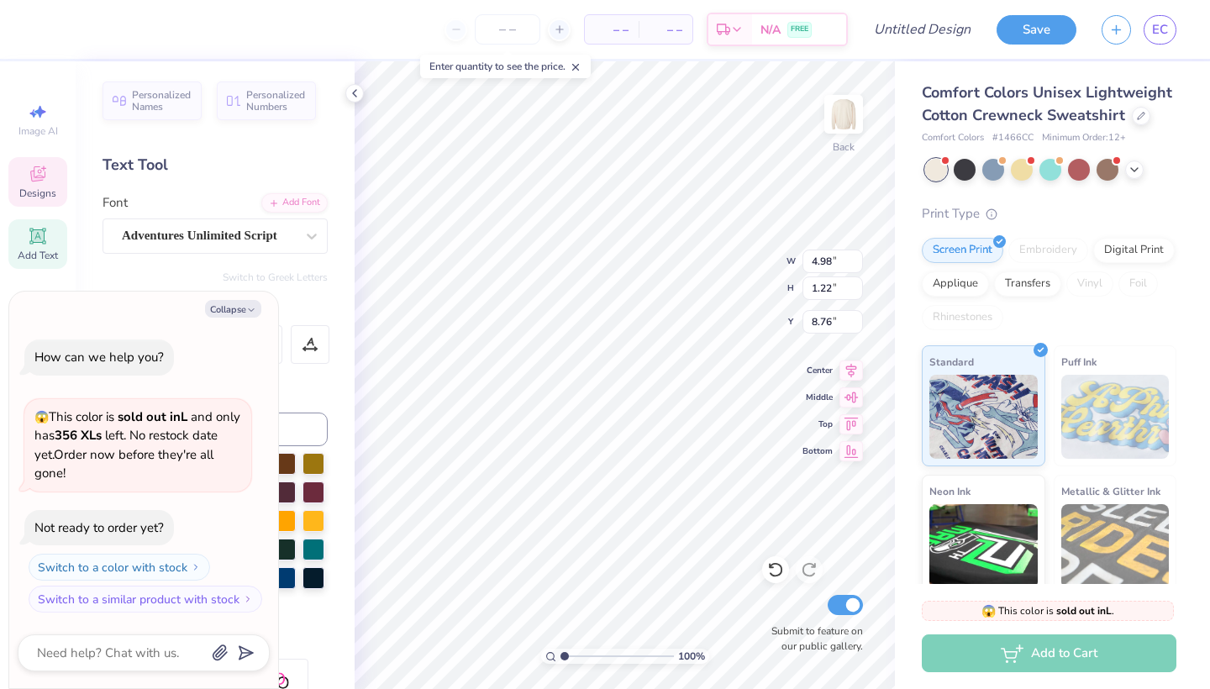
type textarea "VOGUE date oart '25"
type textarea "x"
type textarea "VOGUE date oarty '25"
type textarea "x"
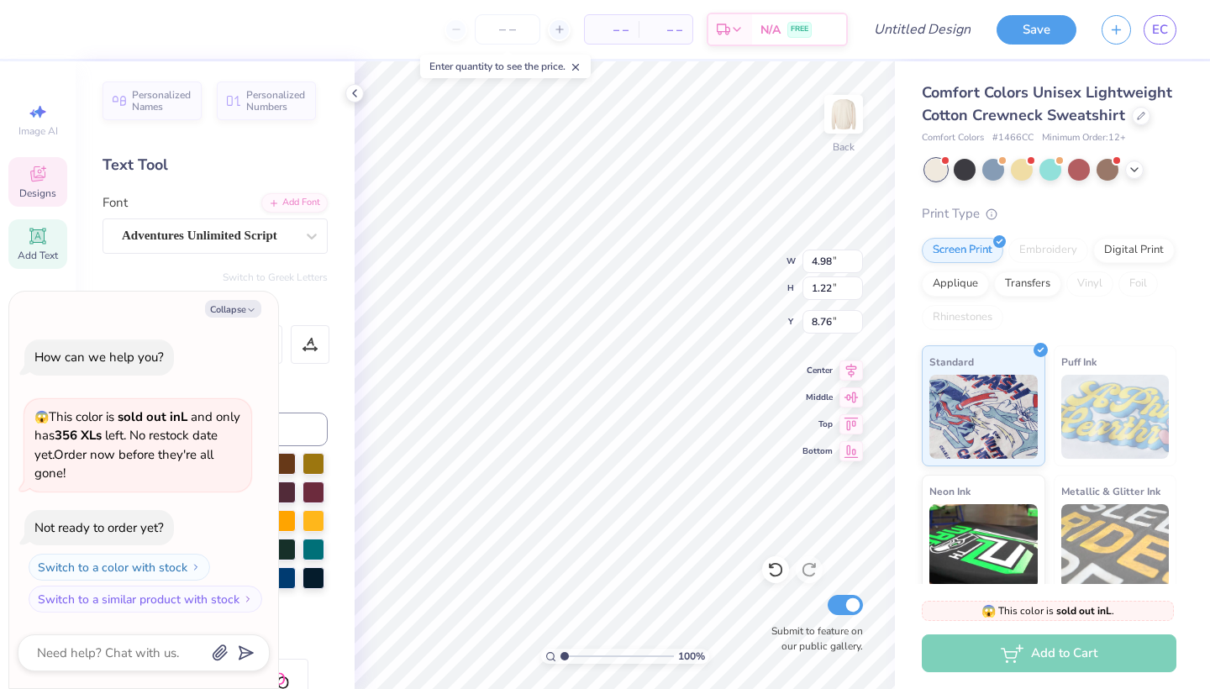
type textarea "VOGUE date oart '25"
type textarea "x"
type textarea "VOGUE date oar '25"
type textarea "x"
type textarea "VOGUE date oa '25"
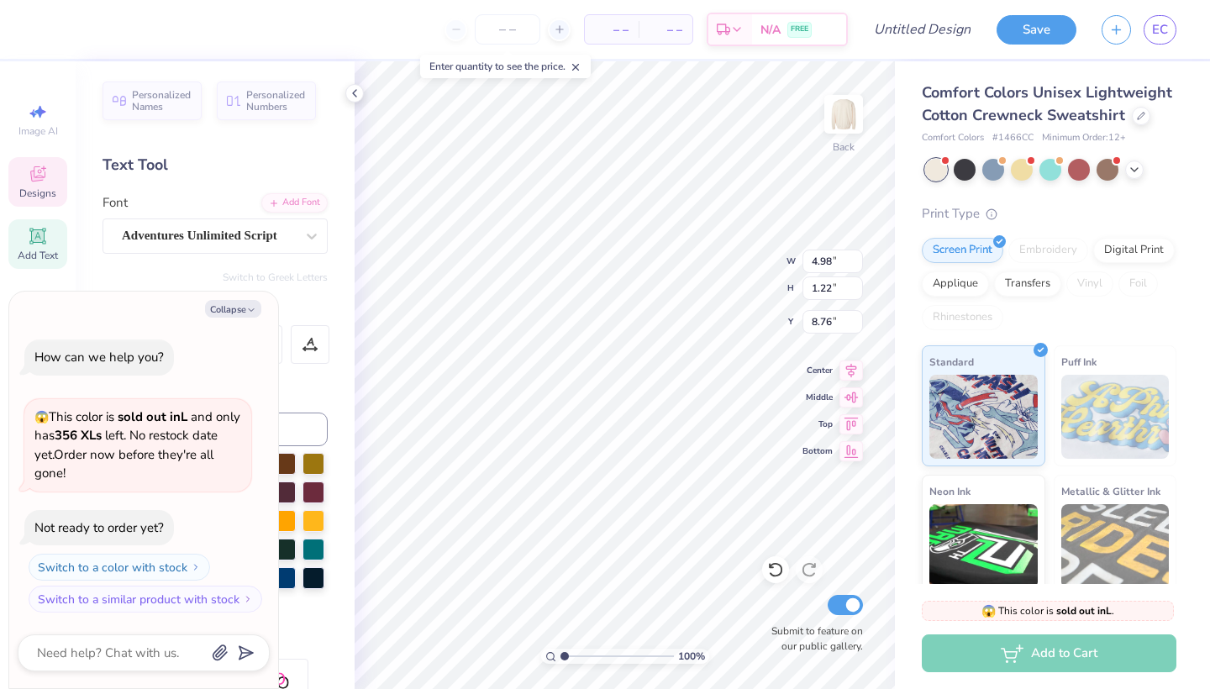
type textarea "x"
type textarea "VOGUE date o '25"
type textarea "x"
type textarea "VOGUE date '25"
type textarea "x"
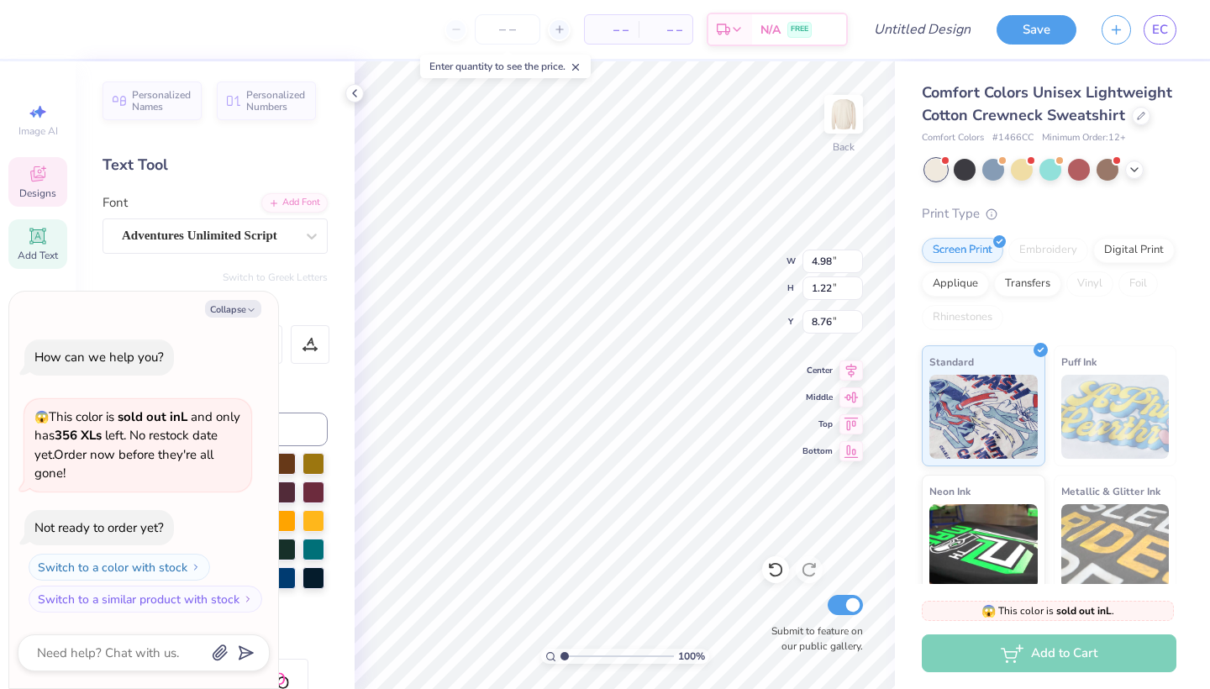
type textarea "VOGUE date p '25"
type textarea "x"
type textarea "VOGUE date pa '25"
type textarea "x"
type textarea "VOGUE date par '25"
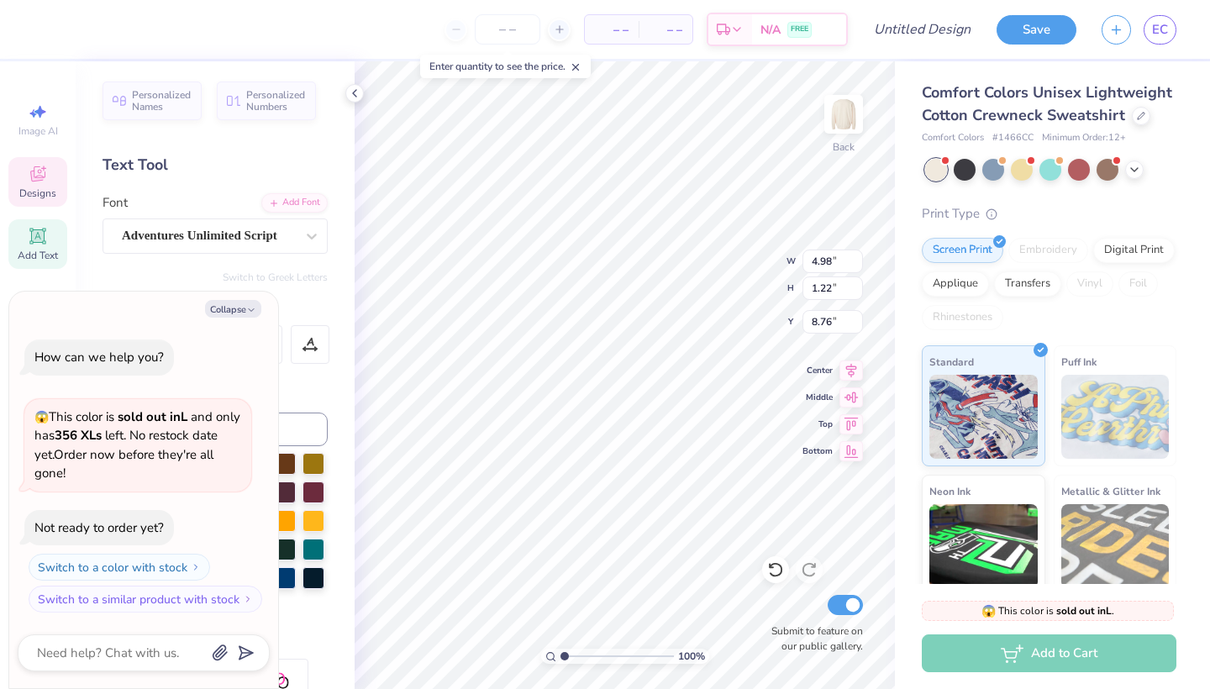
type textarea "x"
type textarea "VOGUE date part '25"
type textarea "x"
type textarea "VOGUE date party '25"
type textarea "x"
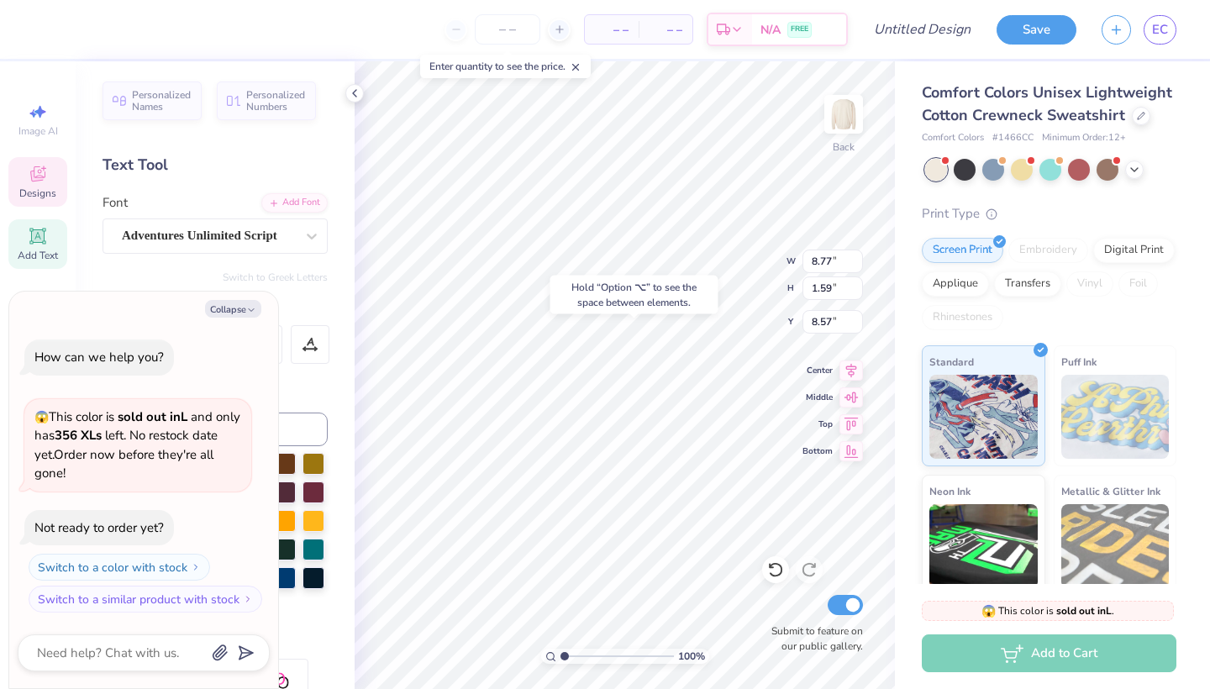
type input "9.70"
click at [1141, 118] on div at bounding box center [1141, 114] width 18 height 18
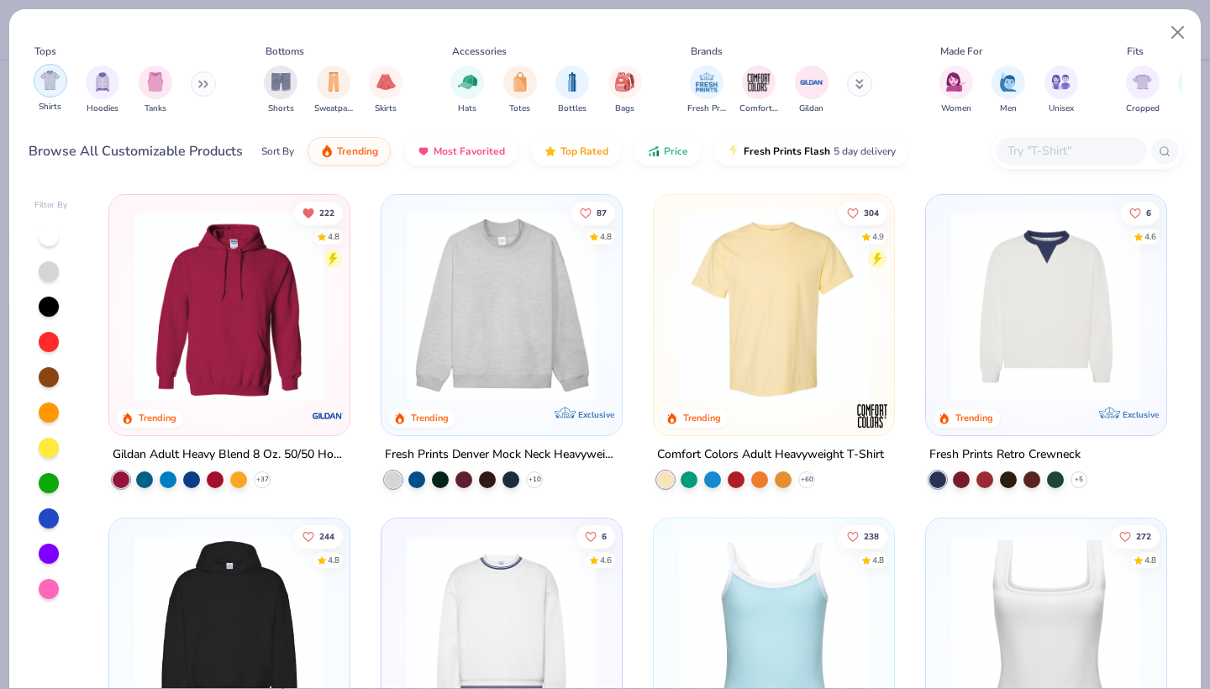
click at [47, 89] on img "filter for Shirts" at bounding box center [49, 80] width 19 height 19
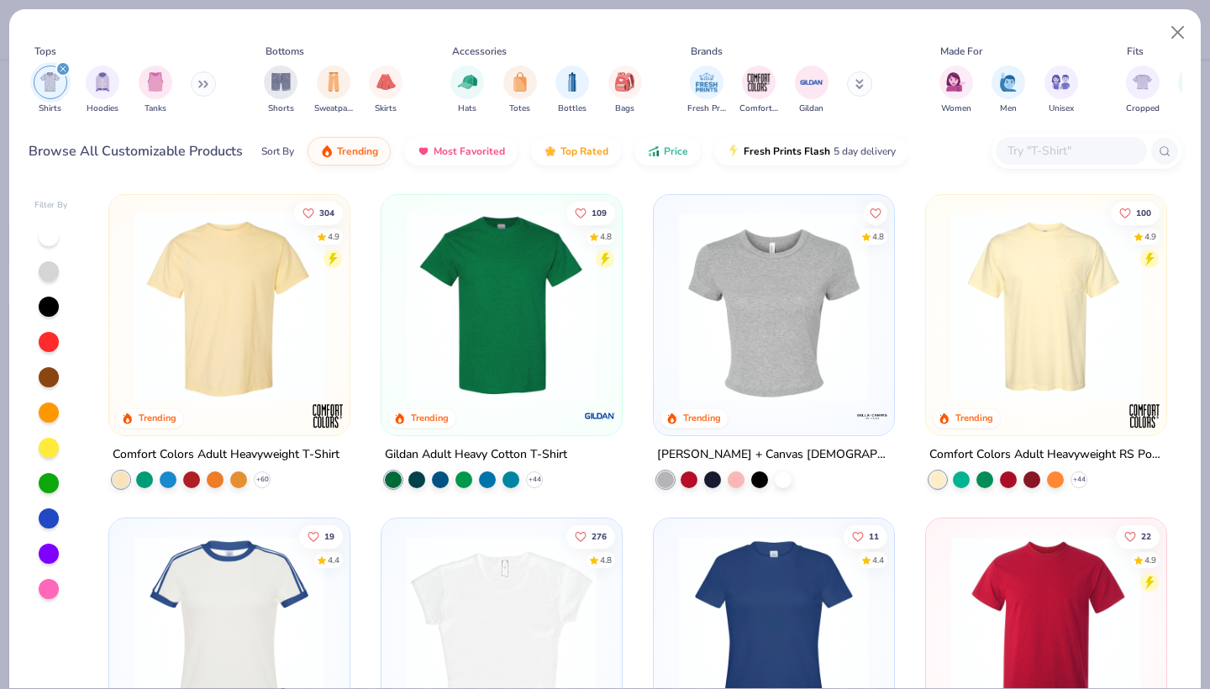
click at [538, 303] on img at bounding box center [501, 307] width 207 height 190
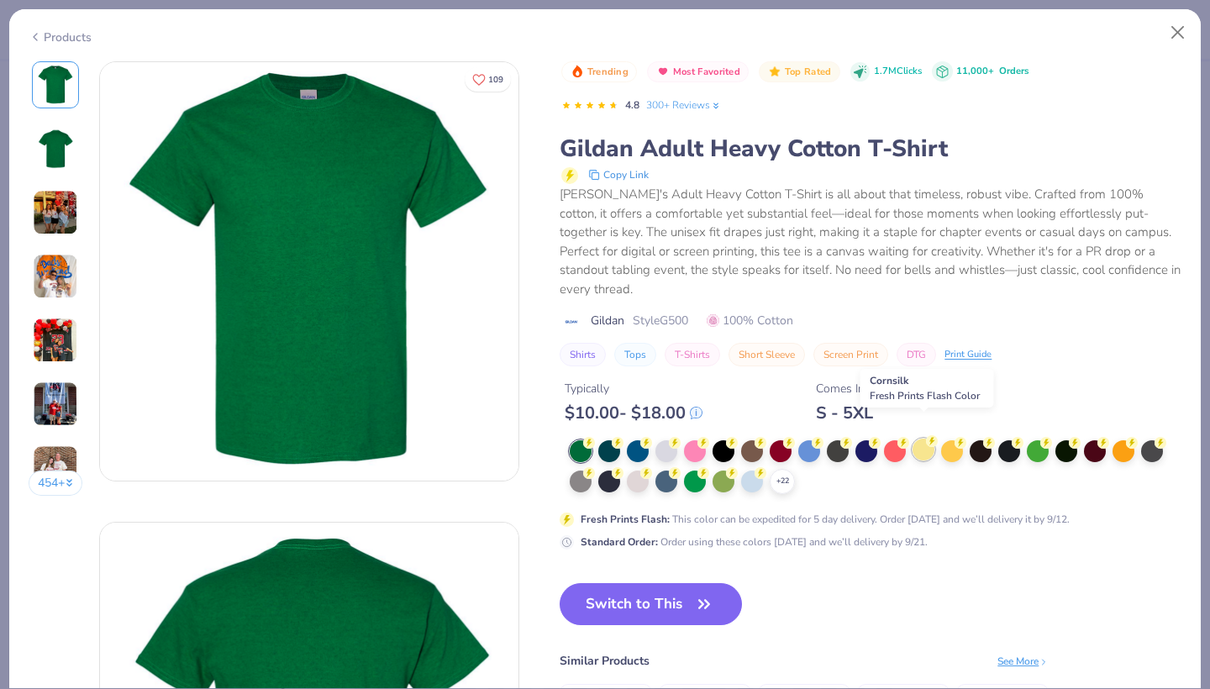
click at [924, 439] on div at bounding box center [923, 450] width 22 height 22
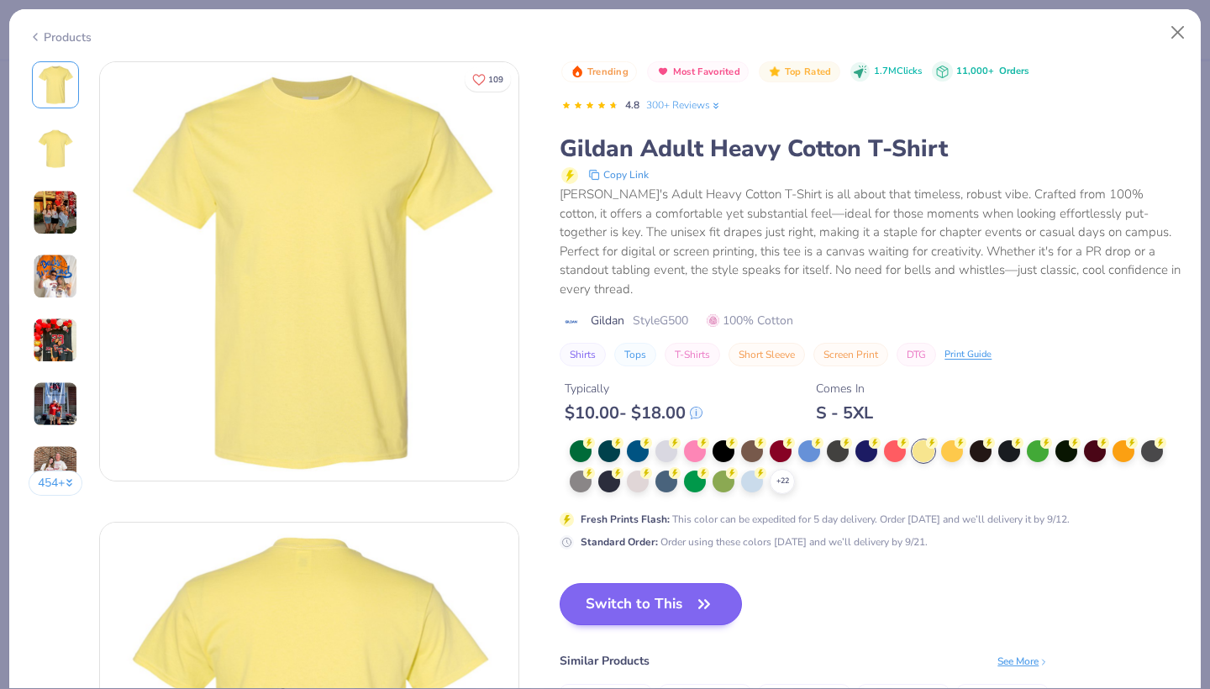
click at [684, 587] on button "Switch to This" at bounding box center [651, 604] width 182 height 42
click at [670, 583] on button "Switch to This" at bounding box center [651, 604] width 182 height 42
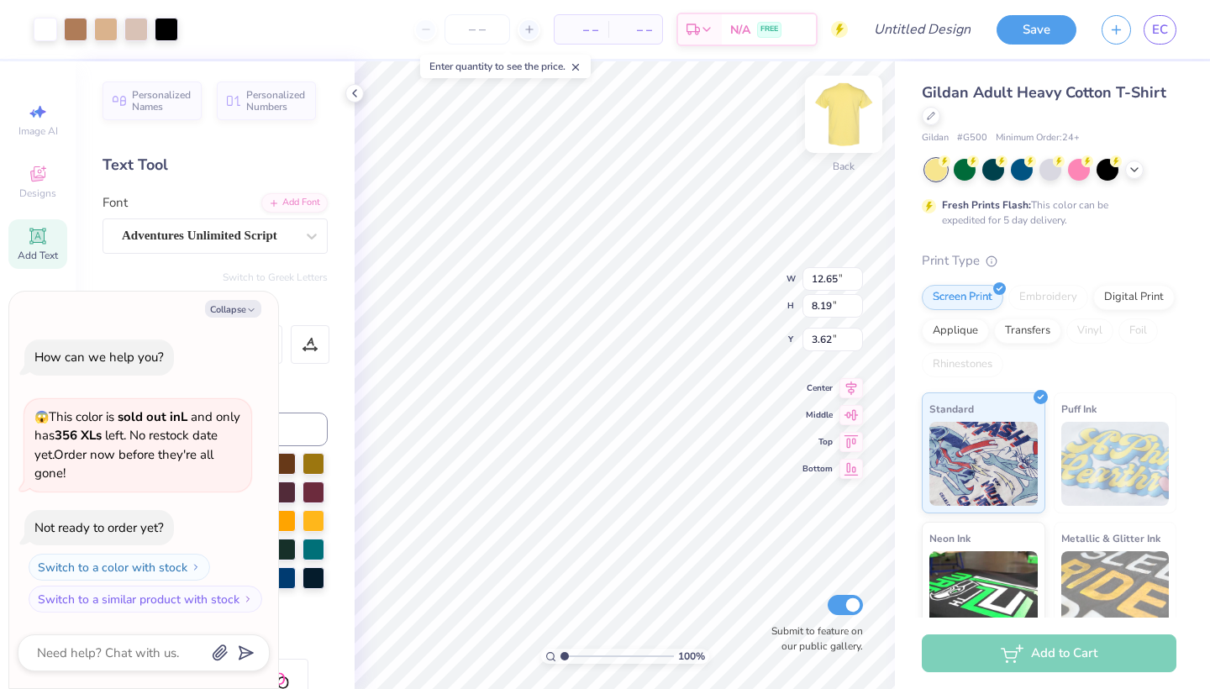
click at [843, 123] on img at bounding box center [843, 114] width 67 height 67
click at [841, 119] on img at bounding box center [843, 114] width 67 height 67
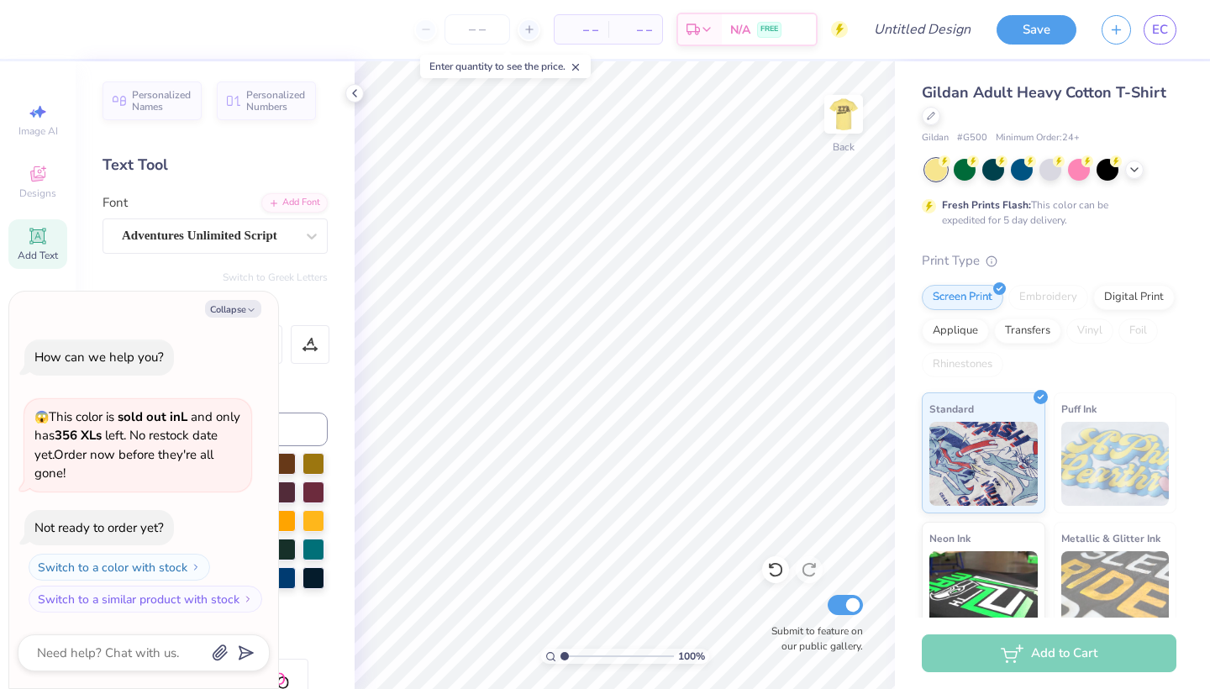
click at [168, 283] on div "Personalized Names Personalized Numbers Text Tool Add Font Font Adventures Unli…" at bounding box center [215, 375] width 279 height 628
click at [233, 308] on button "Collapse" at bounding box center [233, 309] width 56 height 18
type textarea "x"
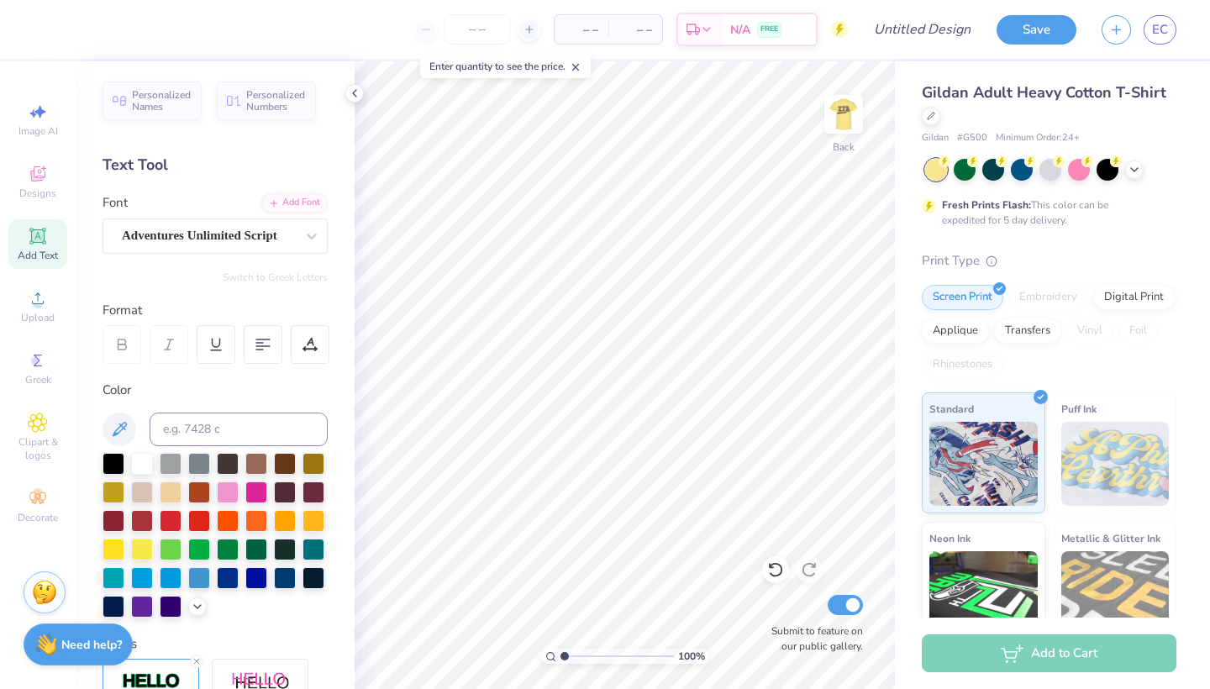
click at [35, 246] on div "Add Text" at bounding box center [37, 244] width 59 height 50
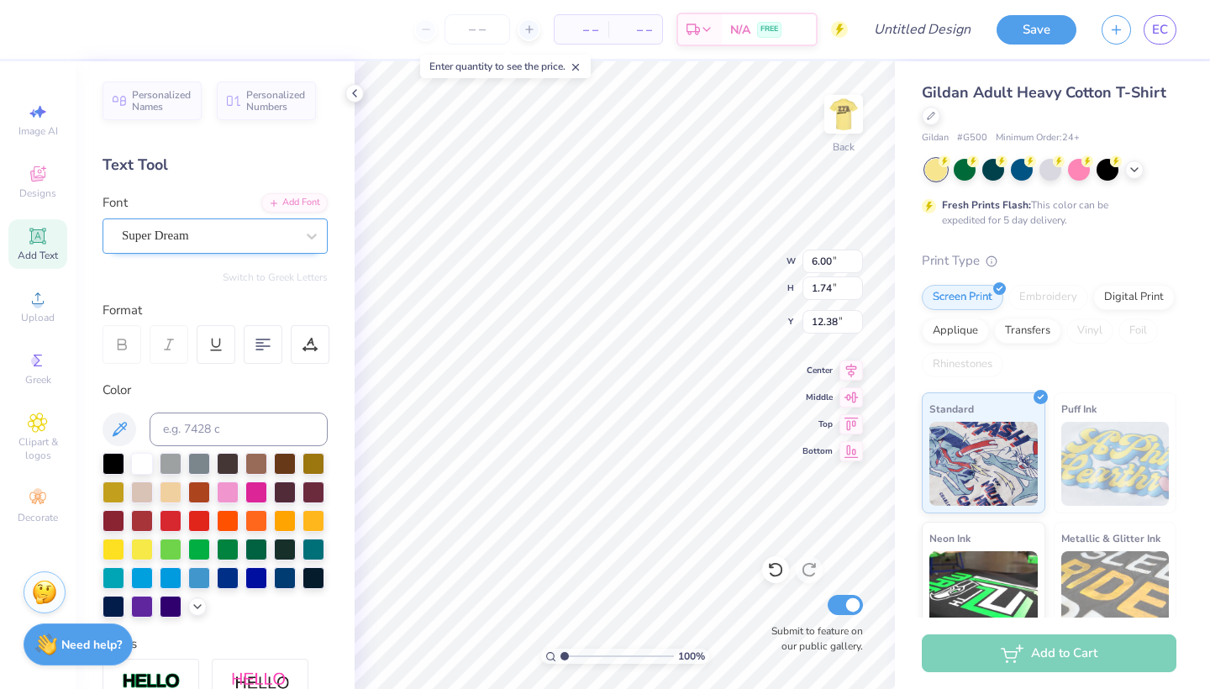
click at [217, 224] on div at bounding box center [208, 235] width 173 height 23
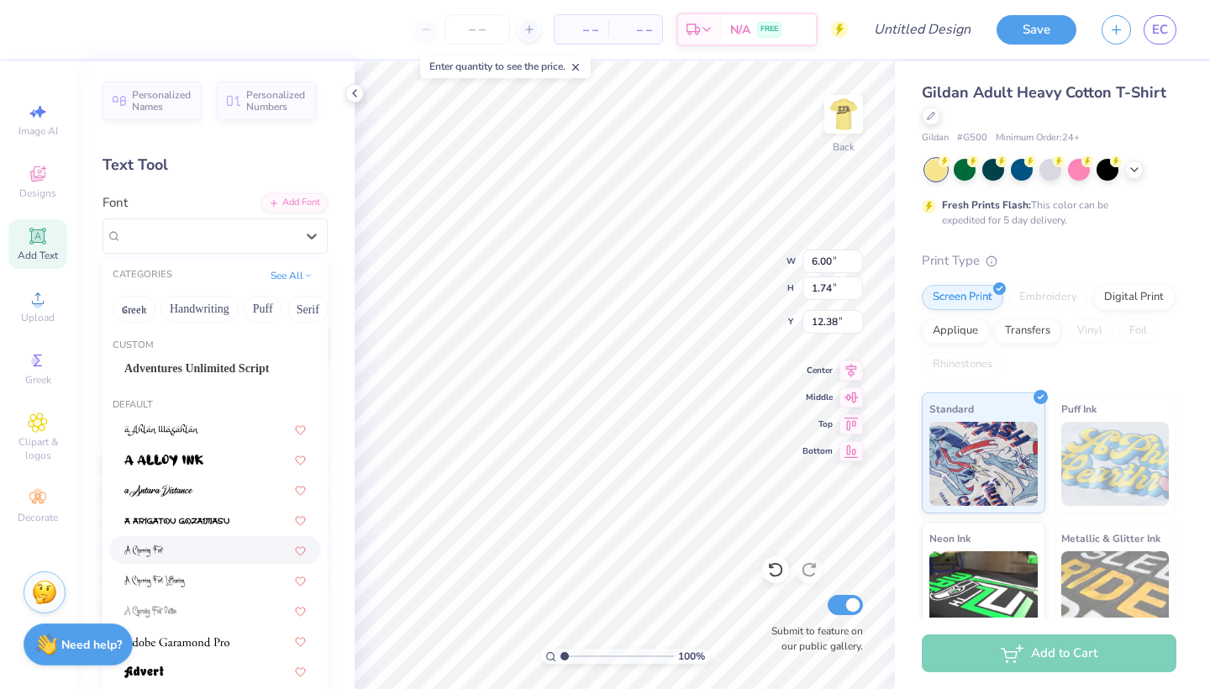
click at [169, 546] on div at bounding box center [214, 550] width 181 height 18
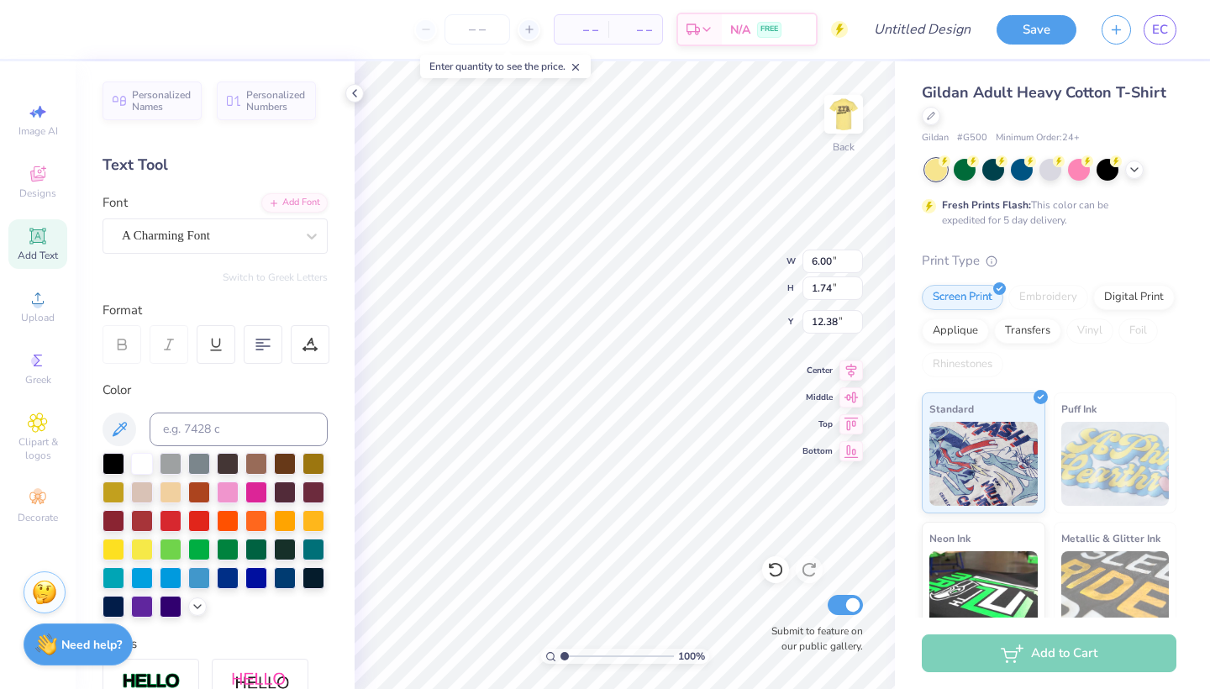
type input "4.94"
type input "1.98"
type input "12.26"
type textarea "ZTA"
type input "1.99"
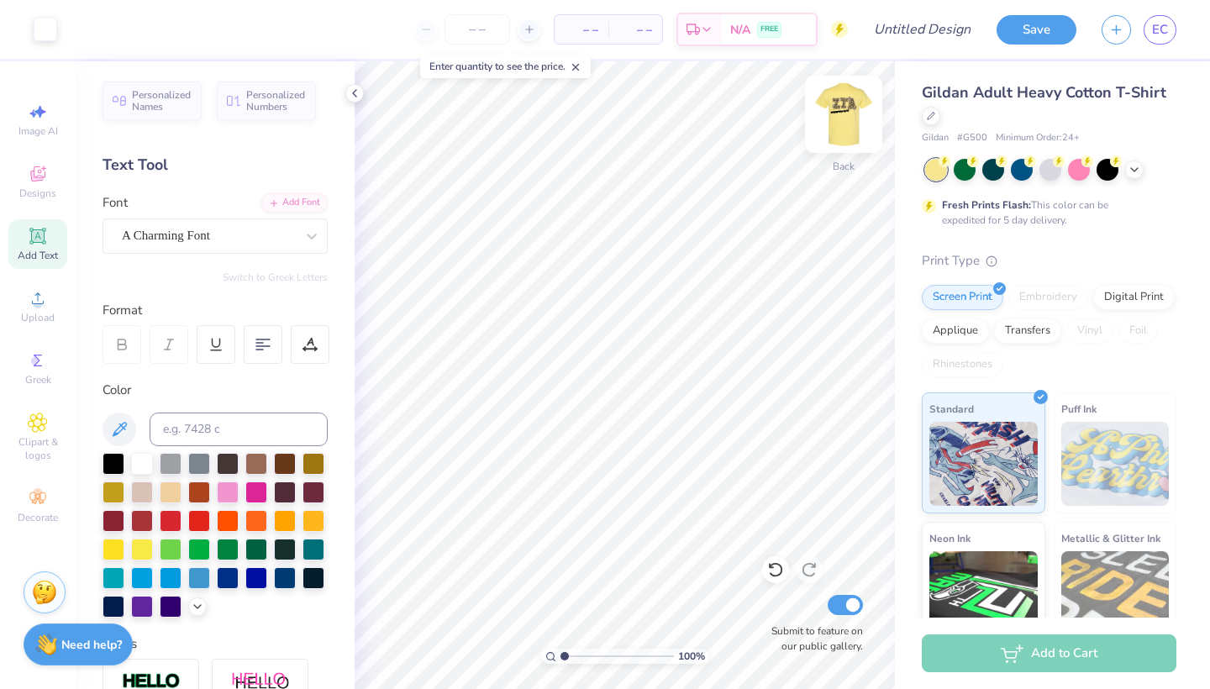
click at [844, 113] on img at bounding box center [843, 114] width 67 height 67
click at [476, 34] on input "number" at bounding box center [477, 29] width 66 height 30
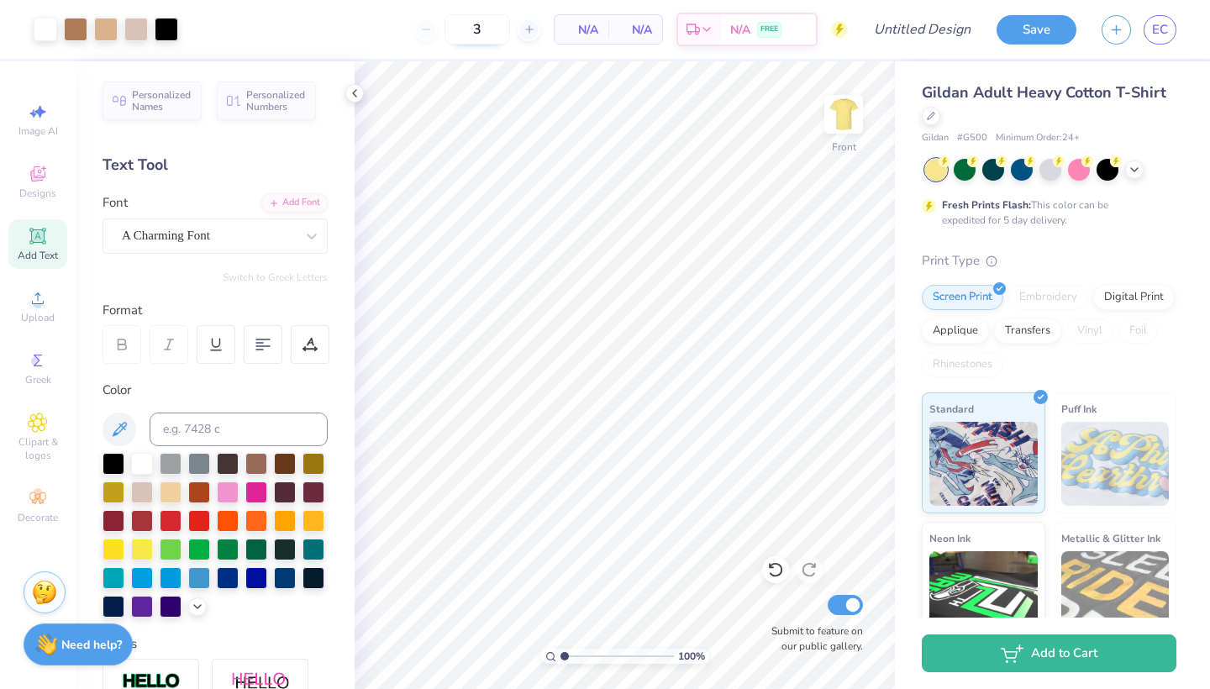
type input "30"
